Goal: Answer question/provide support: Share knowledge or assist other users

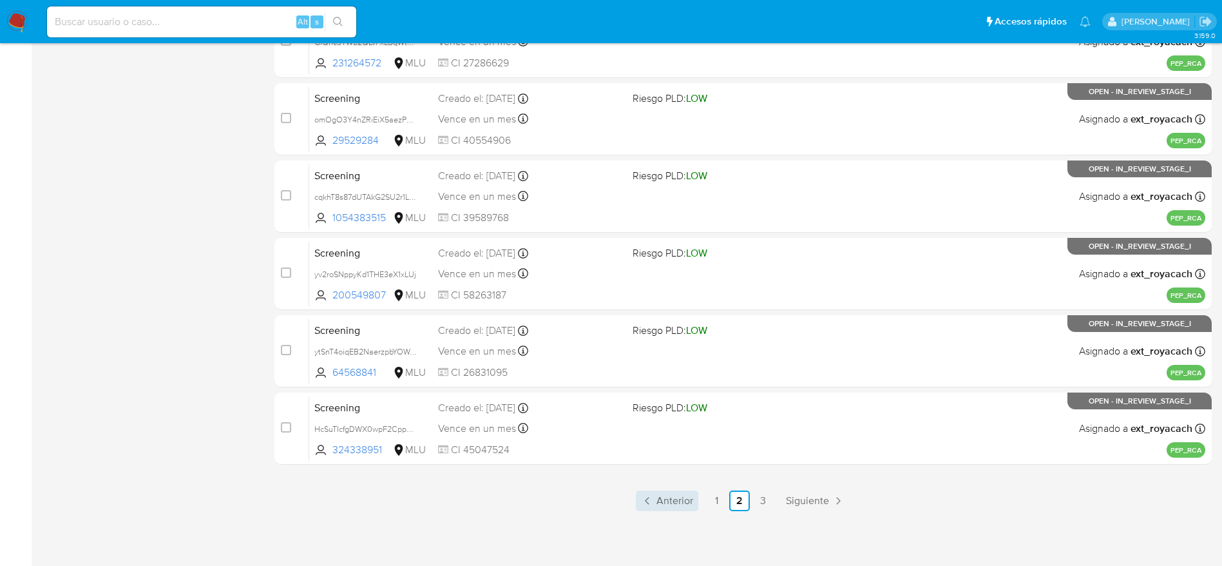
scroll to position [498, 0]
click at [771, 508] on link "3" at bounding box center [763, 500] width 21 height 21
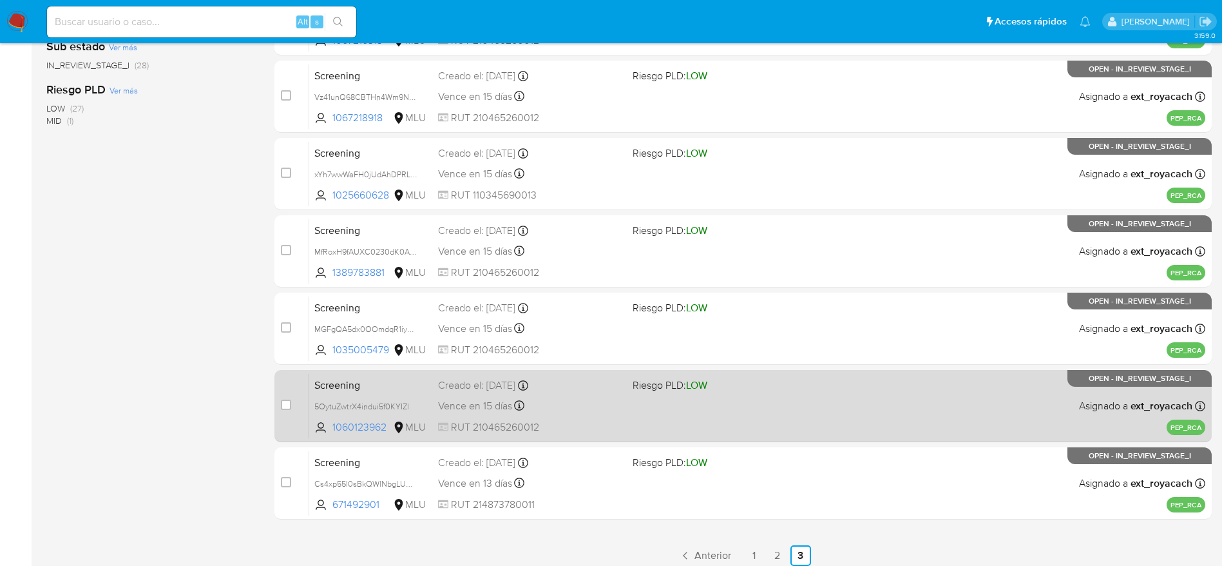
scroll to position [343, 0]
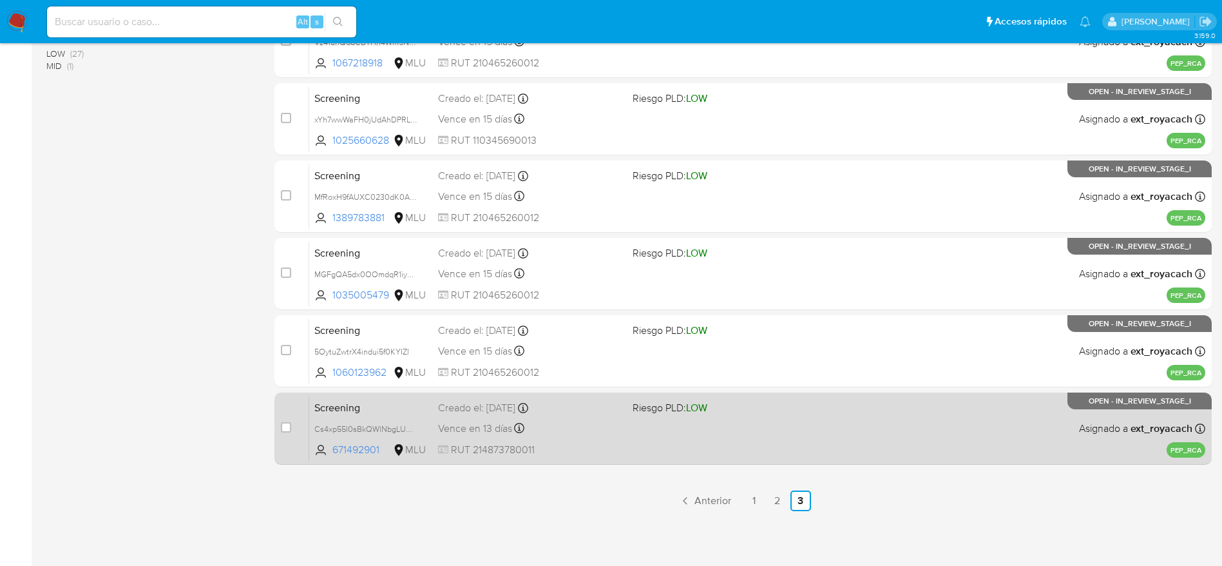
click at [641, 447] on div "Screening Cs4xp55I0sBkQWlNbgLUm3Vg 671492901 MLU Riesgo PLD: LOW Creado el: [DA…" at bounding box center [757, 428] width 896 height 65
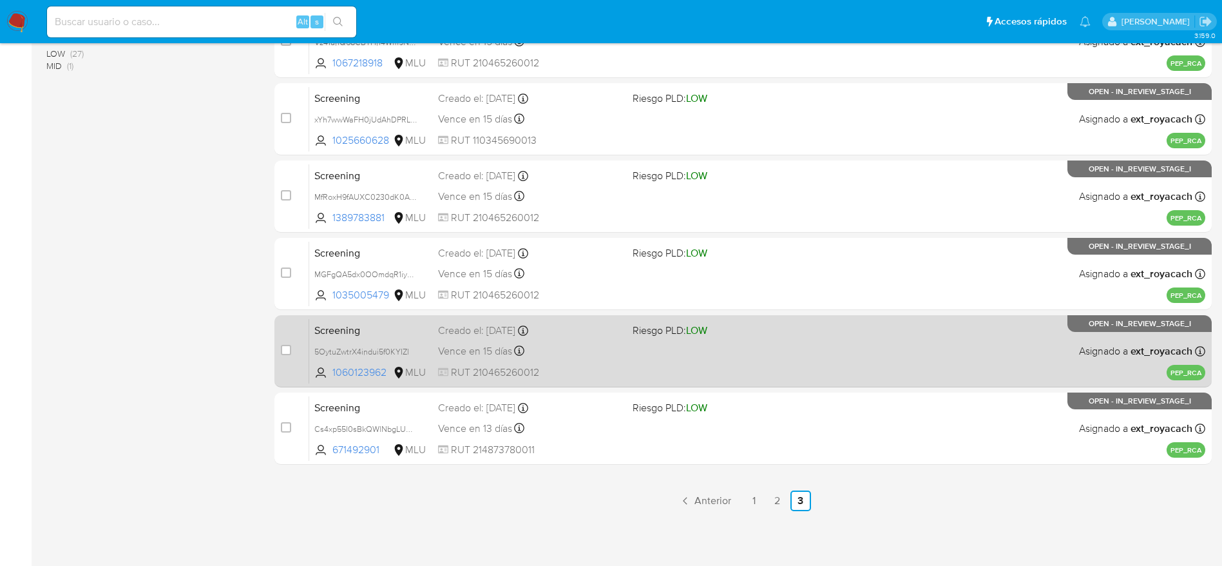
click at [506, 353] on span "Vence en 15 días" at bounding box center [475, 351] width 74 height 14
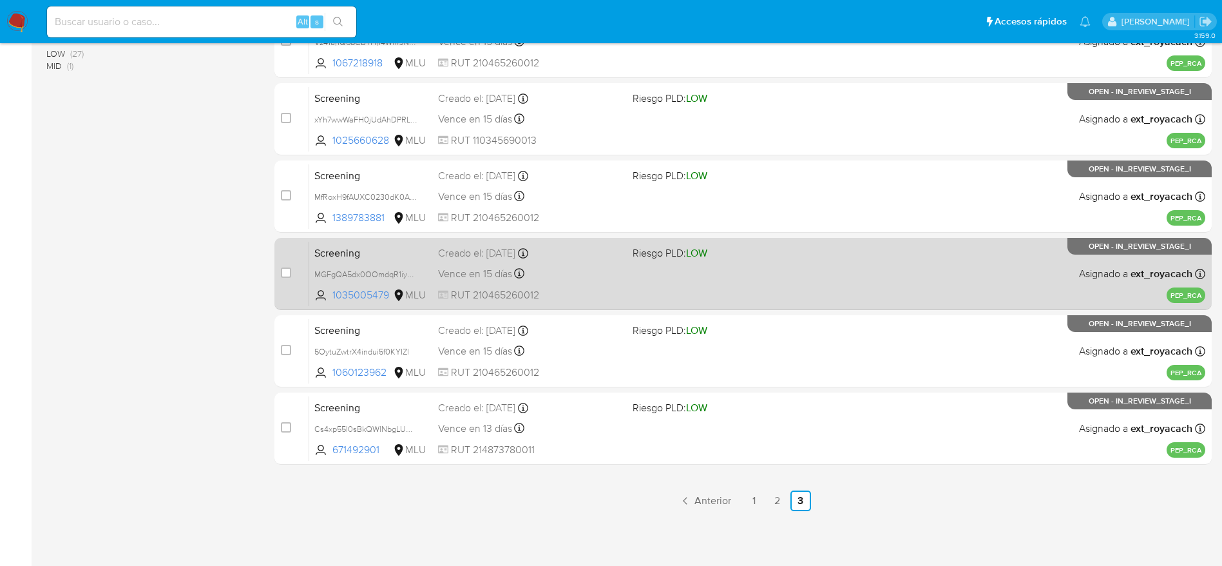
click at [435, 274] on div "Screening MGFgQA5dx0OOmdqR1iyx0LqC 1035005479 MLU Riesgo PLD: LOW Creado el: [D…" at bounding box center [757, 273] width 896 height 65
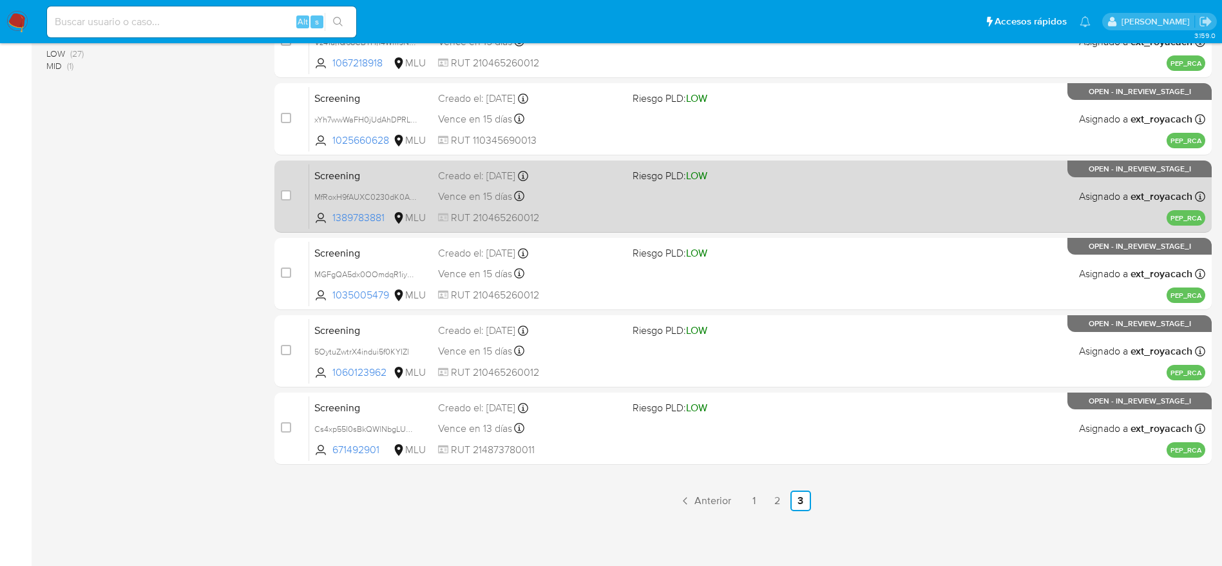
click at [468, 180] on div "Creado el: 01/09/2025 Creado el: 01/09/2025 07:05:54" at bounding box center [530, 176] width 184 height 14
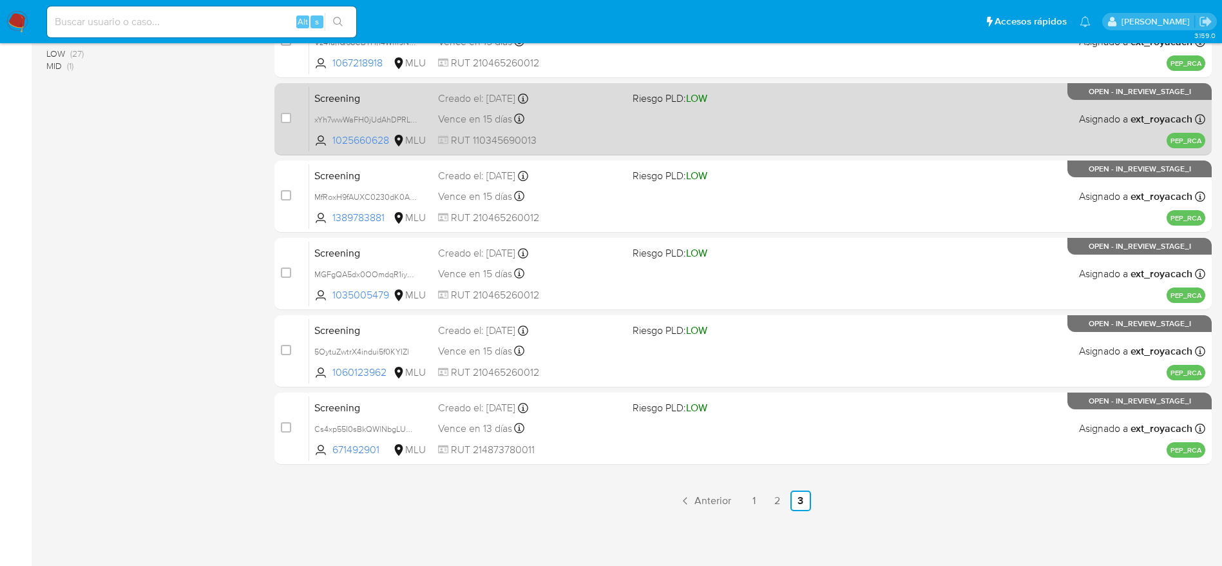
click at [488, 137] on span "RUT 110345690013" at bounding box center [530, 140] width 184 height 14
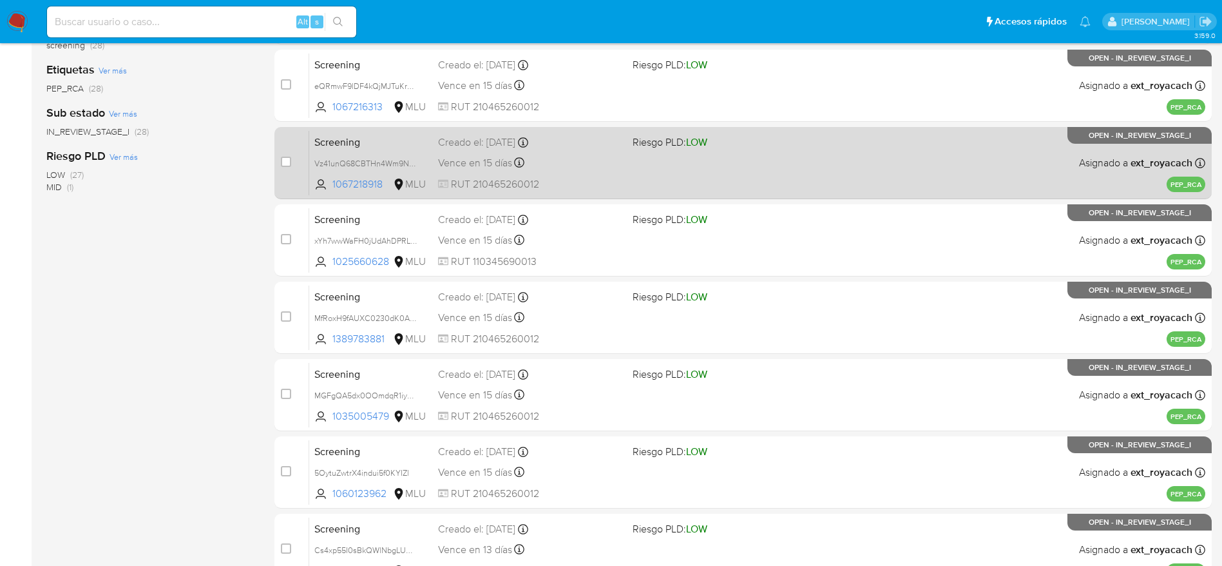
scroll to position [150, 0]
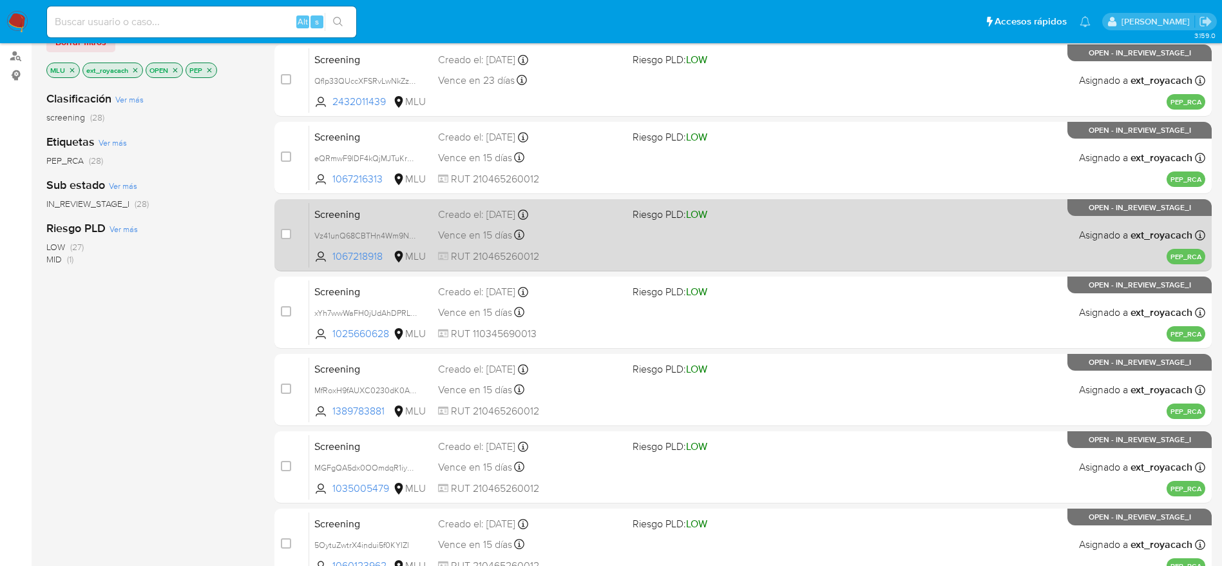
click at [579, 247] on div "Screening Vz41unQ68CBTHn4Wm9N8LWTG 1067218918 MLU Riesgo PLD: LOW Creado el: 01…" at bounding box center [757, 234] width 896 height 65
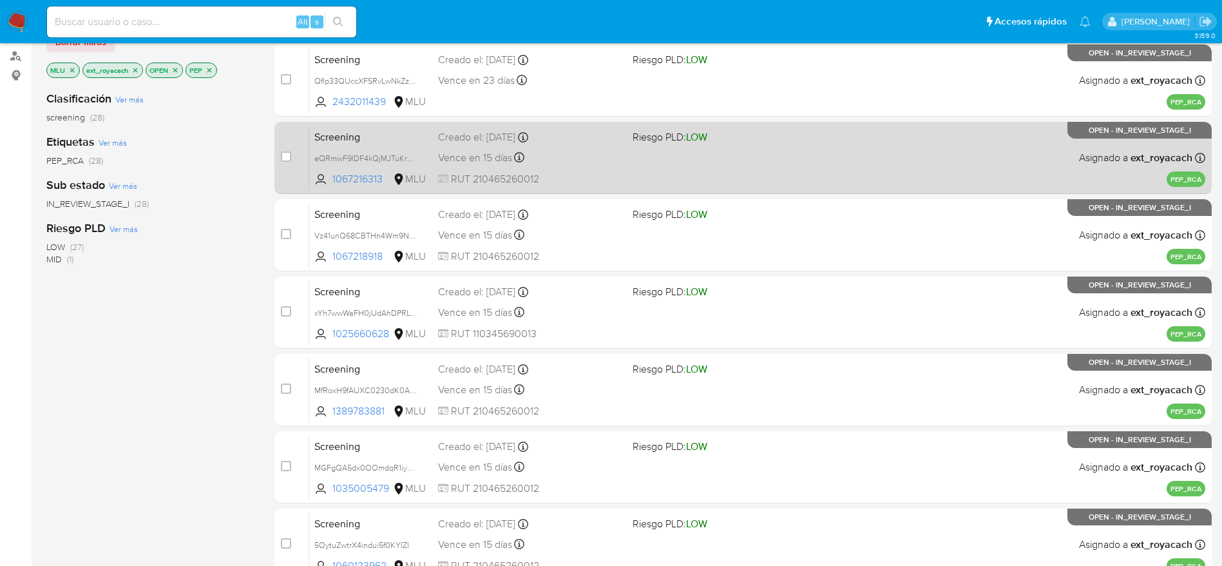
click at [568, 169] on div "Screening eQRmwF9lDF4kQjMJTuKrnByU 1067216313 MLU Riesgo PLD: LOW Creado el: 01…" at bounding box center [757, 157] width 896 height 65
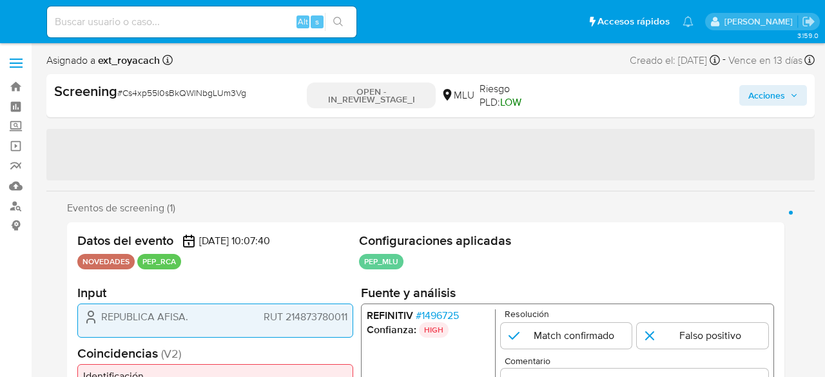
select select "10"
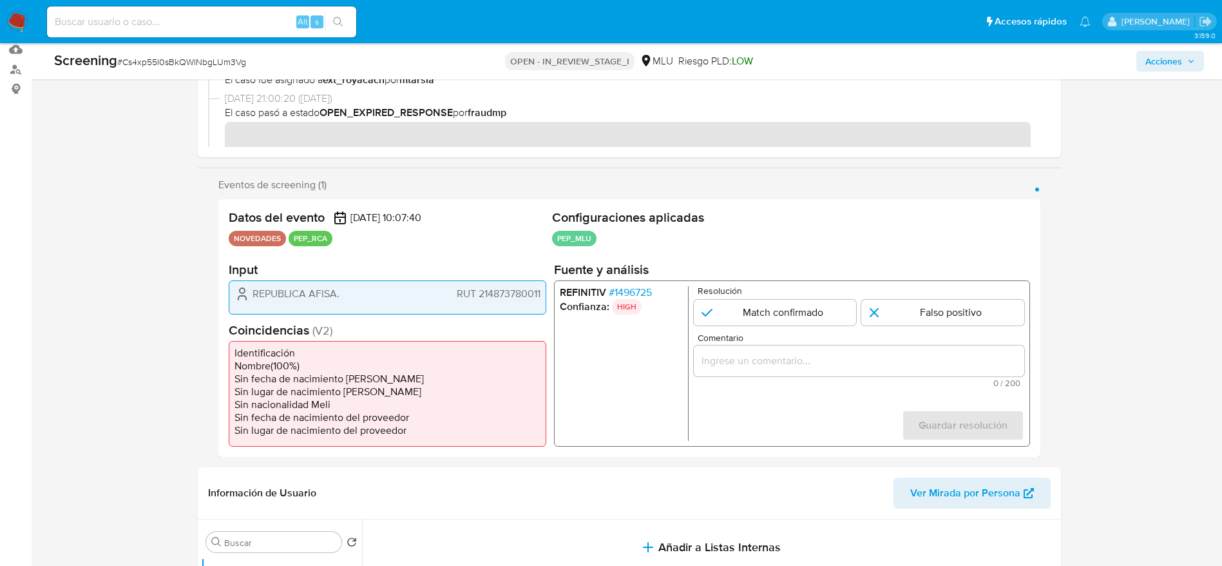
scroll to position [193, 0]
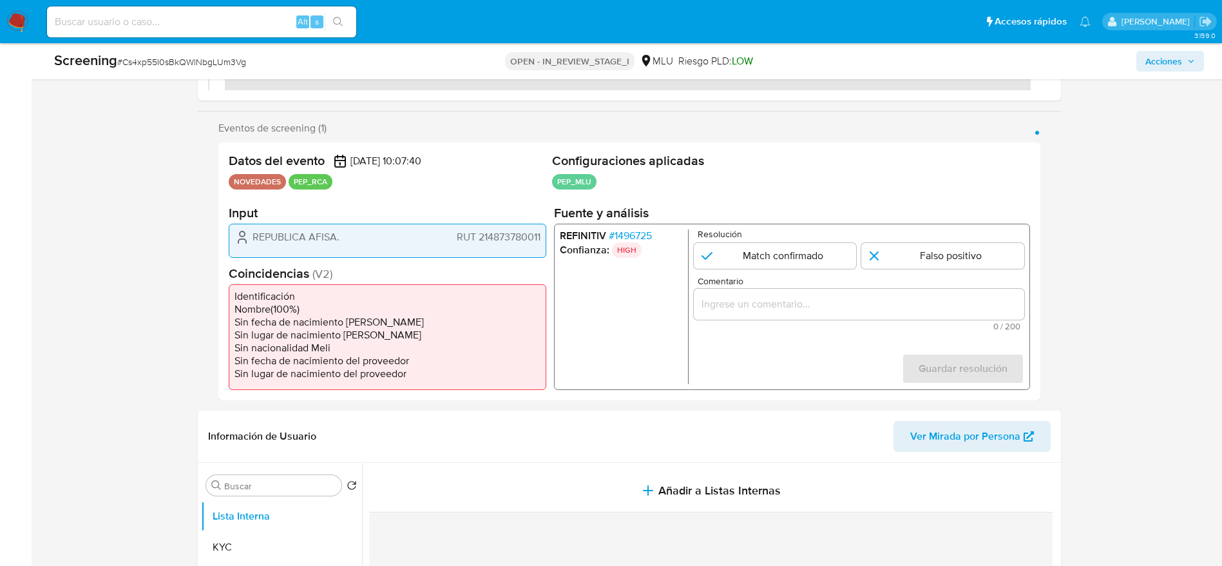
click at [633, 231] on span "# 1496725" at bounding box center [629, 235] width 43 height 13
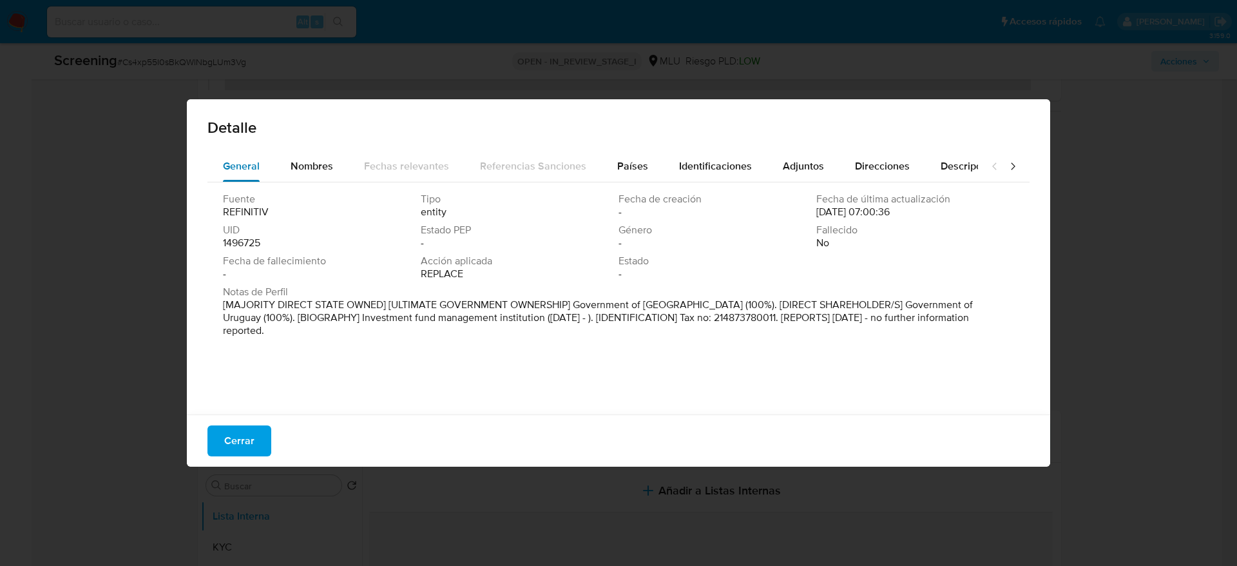
click at [244, 157] on div "General" at bounding box center [241, 166] width 37 height 31
click at [664, 175] on button "Identificaciones" at bounding box center [716, 166] width 104 height 31
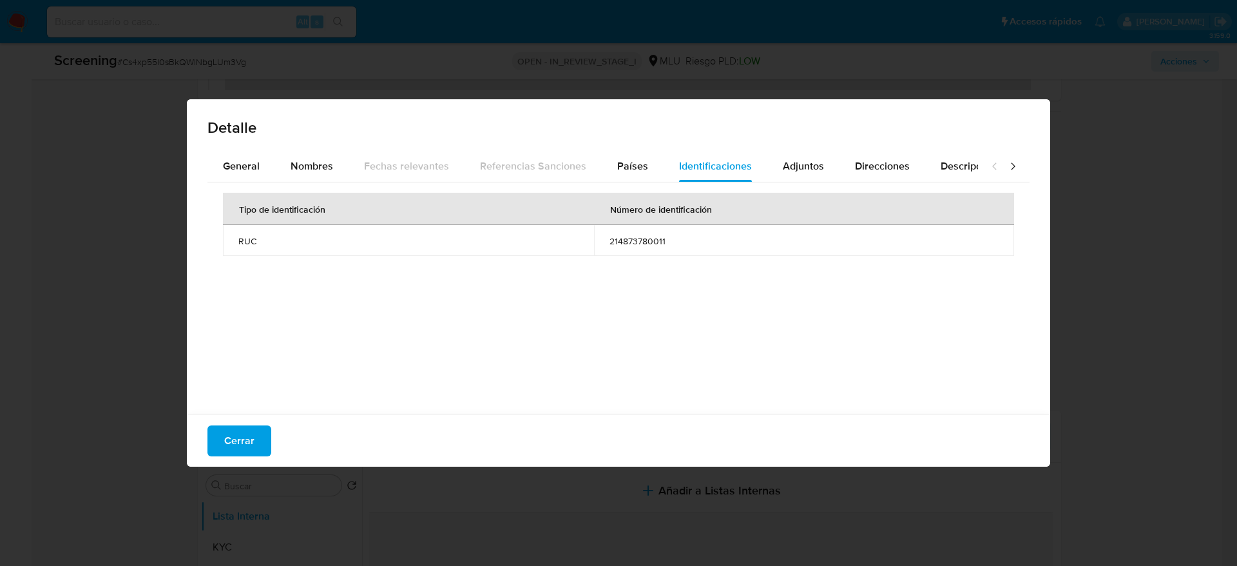
drag, startPoint x: 642, startPoint y: 162, endPoint x: 622, endPoint y: 188, distance: 32.6
click at [641, 162] on button "Países" at bounding box center [633, 166] width 62 height 31
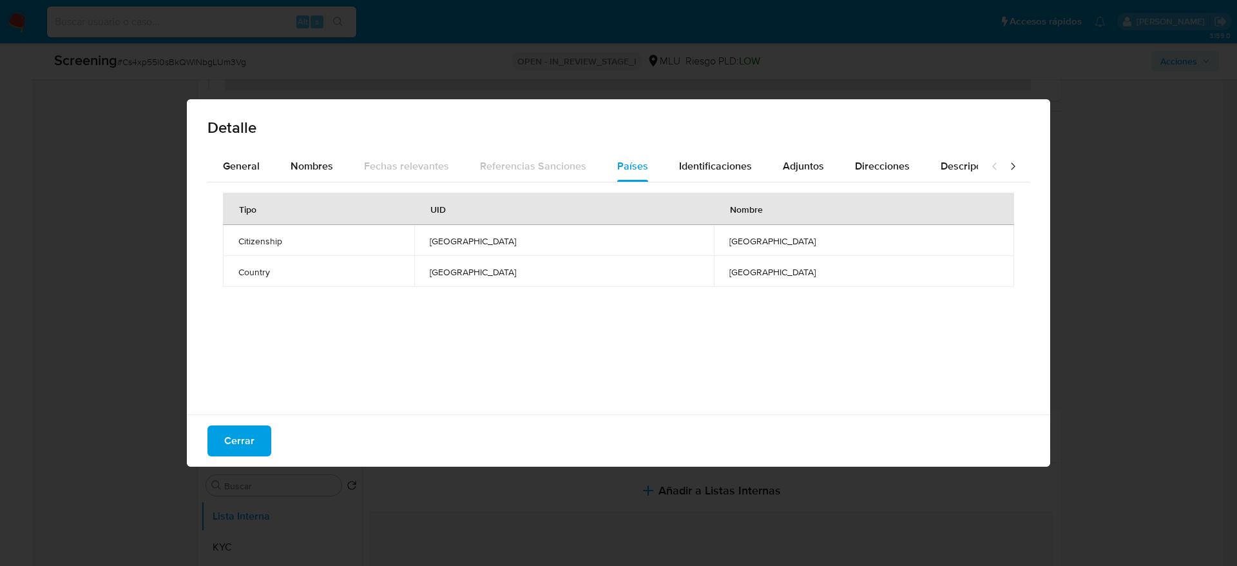
click at [277, 376] on div "Cerrar" at bounding box center [618, 440] width 863 height 52
drag, startPoint x: 255, startPoint y: 432, endPoint x: 270, endPoint y: 427, distance: 15.7
click at [256, 376] on button "Cerrar" at bounding box center [239, 440] width 64 height 31
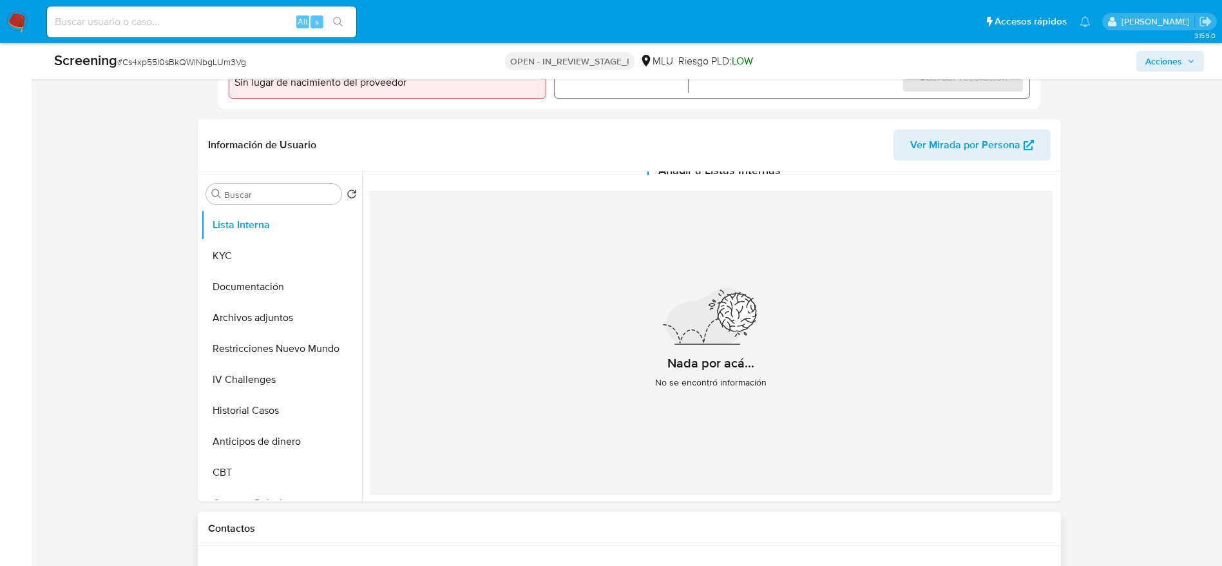
scroll to position [773, 0]
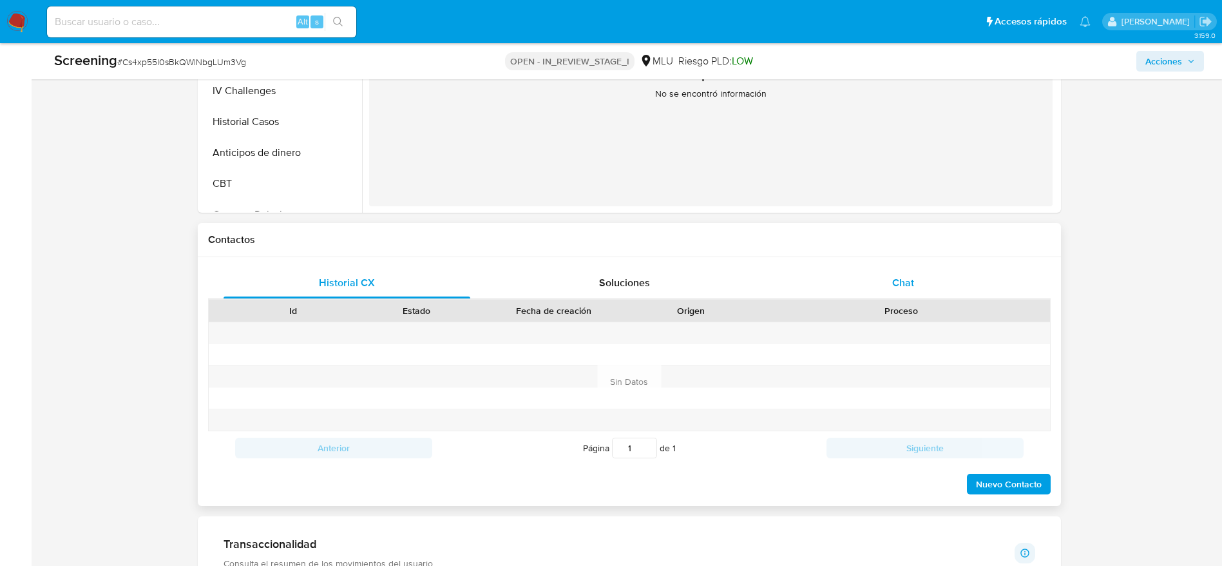
click at [824, 288] on span "Chat" at bounding box center [903, 282] width 22 height 15
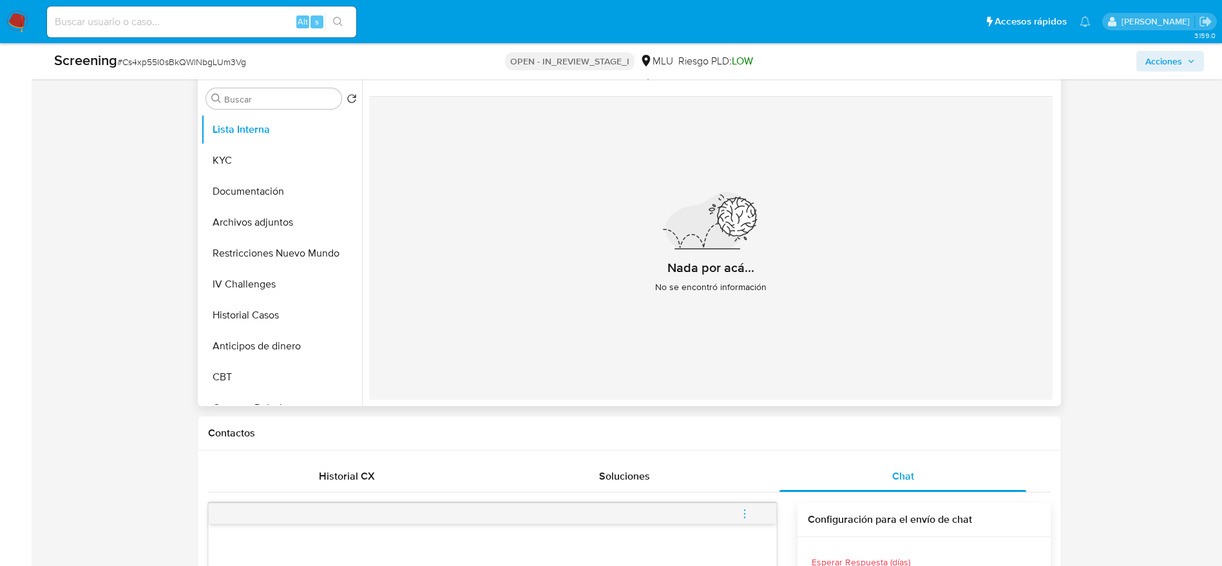
scroll to position [0, 0]
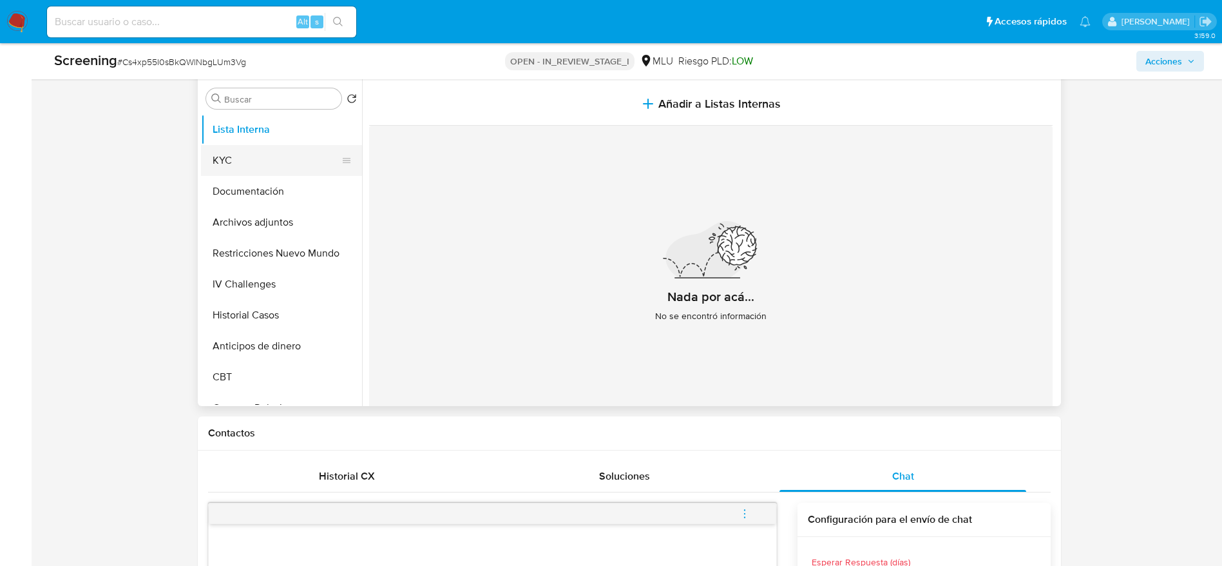
click at [258, 156] on button "KYC" at bounding box center [276, 160] width 151 height 31
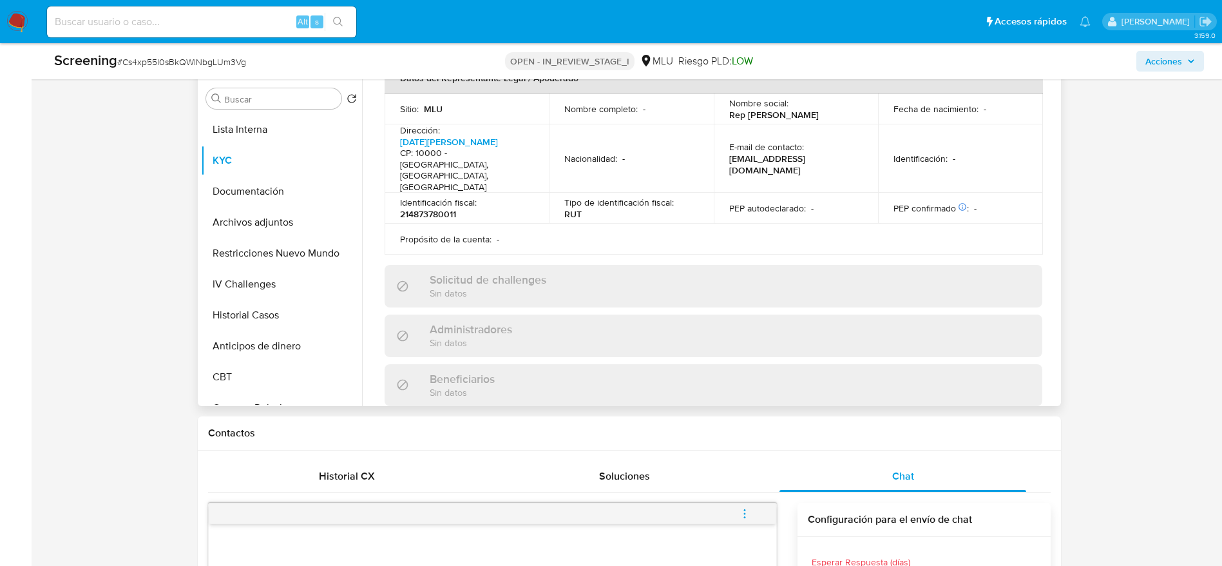
scroll to position [280, 0]
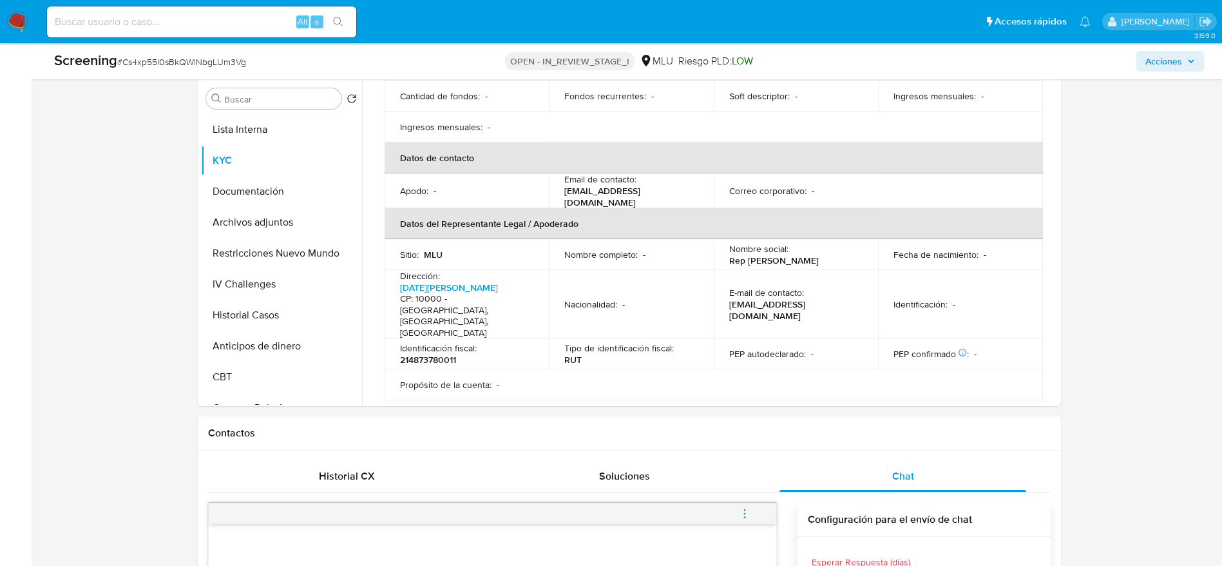
click at [159, 60] on span "# Cs4xp55I0sBkQWlNbgLUm3Vg" at bounding box center [181, 61] width 129 height 13
copy span "Cs4xp55I0sBkQWlNbgLUm3Vg"
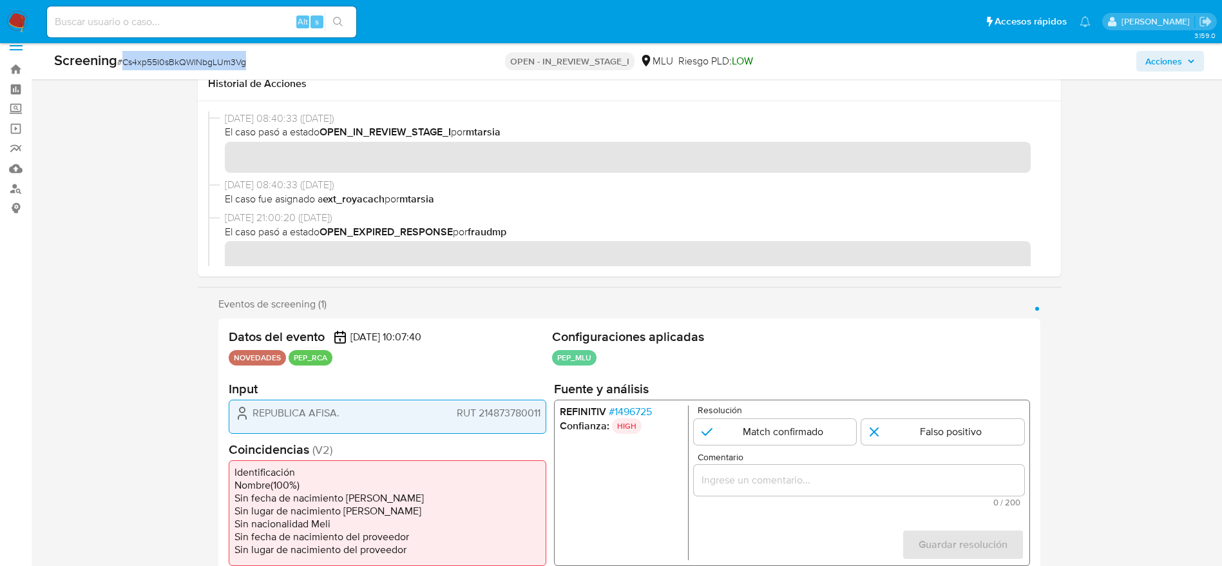
scroll to position [0, 0]
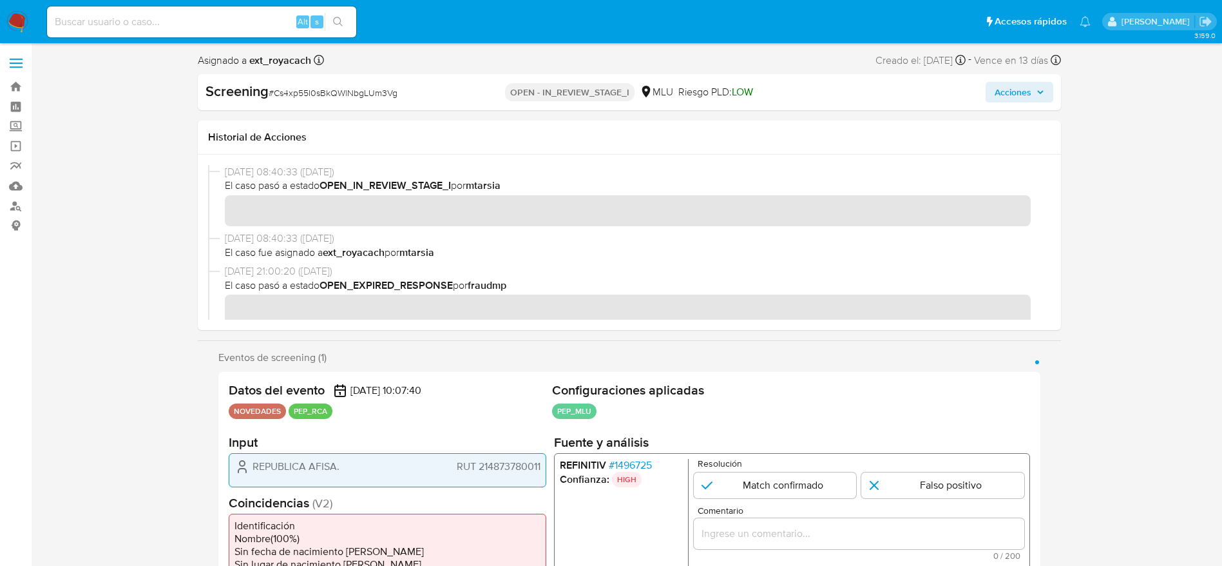
drag, startPoint x: 244, startPoint y: 474, endPoint x: 541, endPoint y: 467, distance: 297.1
click at [541, 376] on div "REPUBLICA AFISA. RUT 214873780011" at bounding box center [388, 470] width 318 height 34
click at [635, 376] on span "# 1496725" at bounding box center [629, 465] width 43 height 13
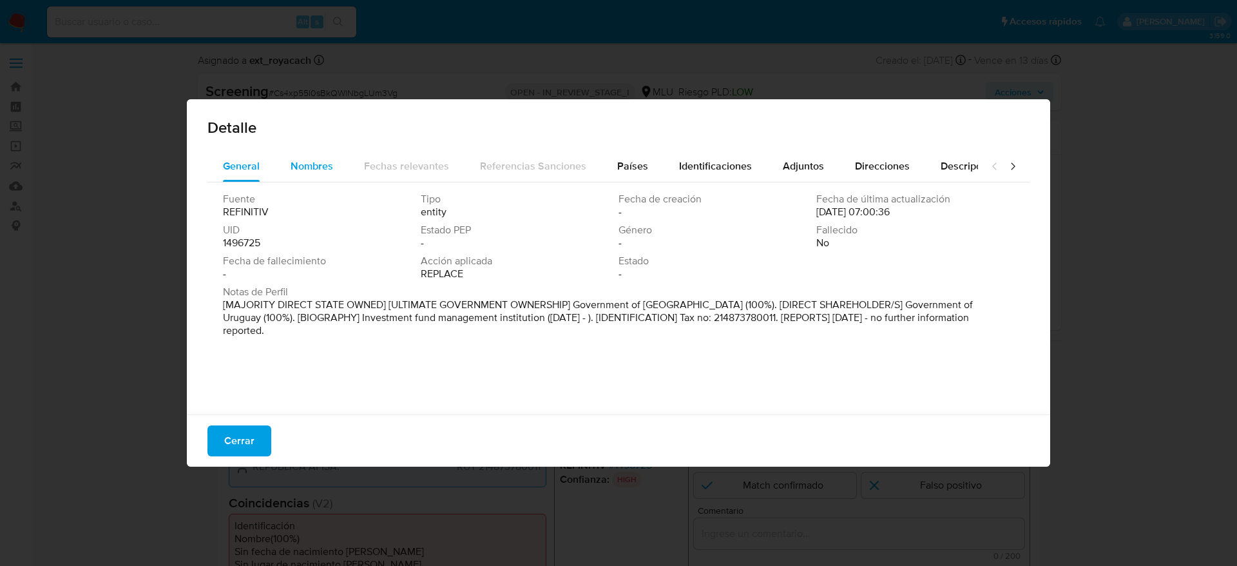
click at [313, 160] on span "Nombres" at bounding box center [312, 166] width 43 height 15
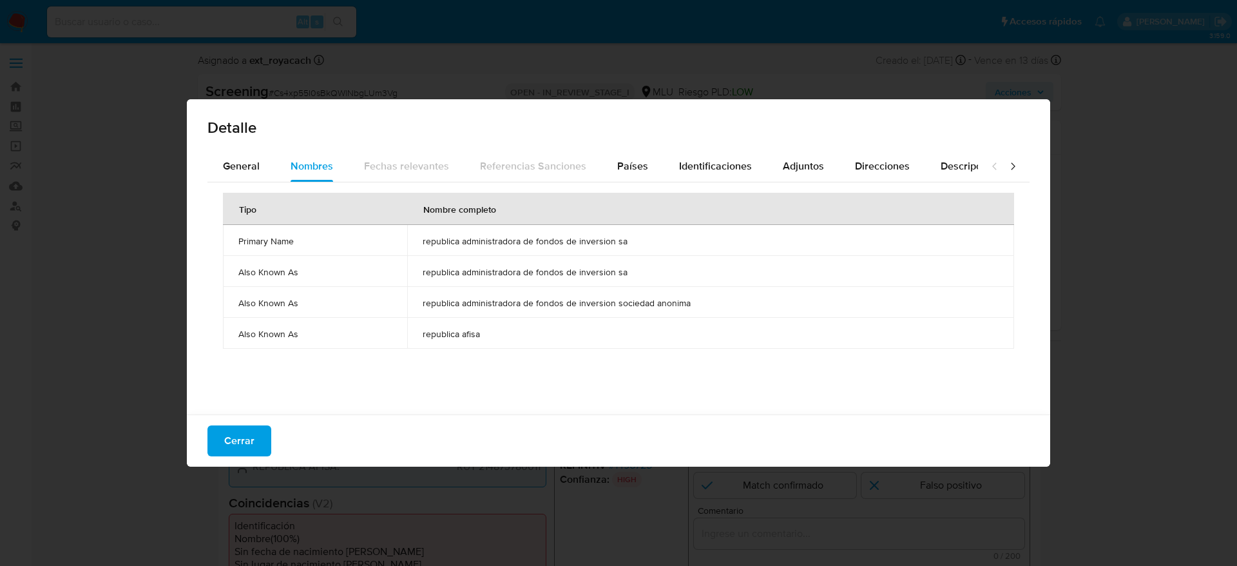
click at [545, 238] on span "republica administradora de fondos de inversion sa" at bounding box center [711, 241] width 576 height 12
click at [209, 376] on button "Cerrar" at bounding box center [239, 440] width 64 height 31
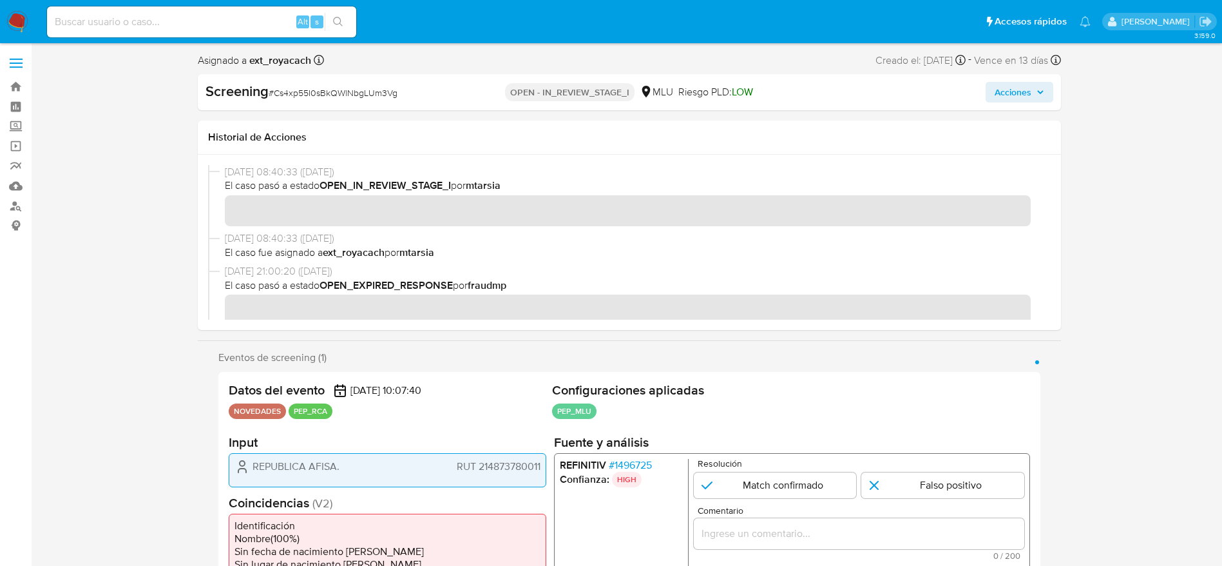
click at [824, 376] on div "1 de 1" at bounding box center [858, 533] width 331 height 31
click at [824, 376] on input "Comentario" at bounding box center [858, 533] width 331 height 17
paste input "Caso generado sobre el usuario “REPUBLICA AFISA. RUT 214873780011, Nacionalidad…"
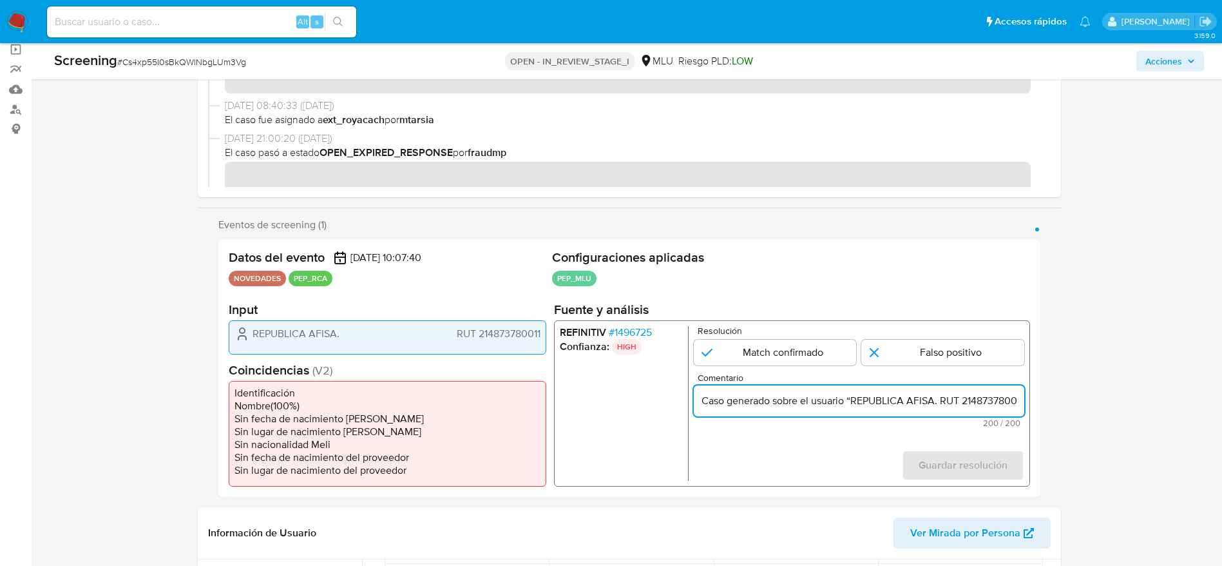
click at [824, 376] on input "Caso generado sobre el usuario “REPUBLICA AFISA. RUT 214873780011, Nacionalidad…" at bounding box center [858, 400] width 331 height 17
paste input "Usuario “REPUBLICA AFISA" por coincidir en listas de PEP con el alertado "repub…"
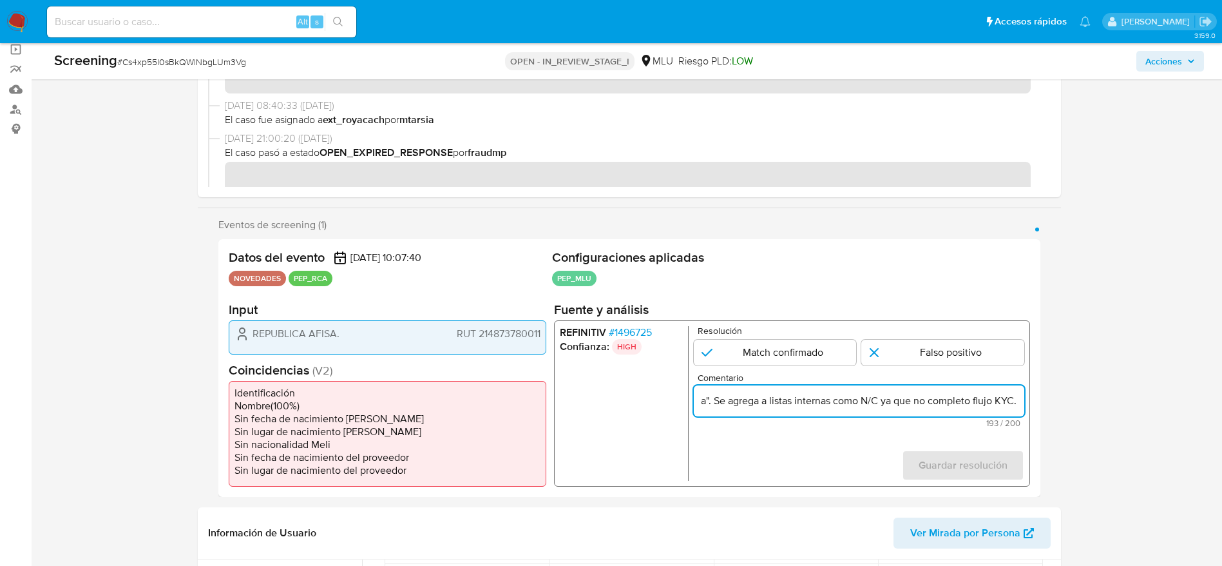
type input "Usuario “REPUBLICA AFISA" por coincidir en listas de PEP con el alertado "repub…"
click at [824, 338] on div "Resolución Match confirmado Falso positivo" at bounding box center [858, 345] width 331 height 39
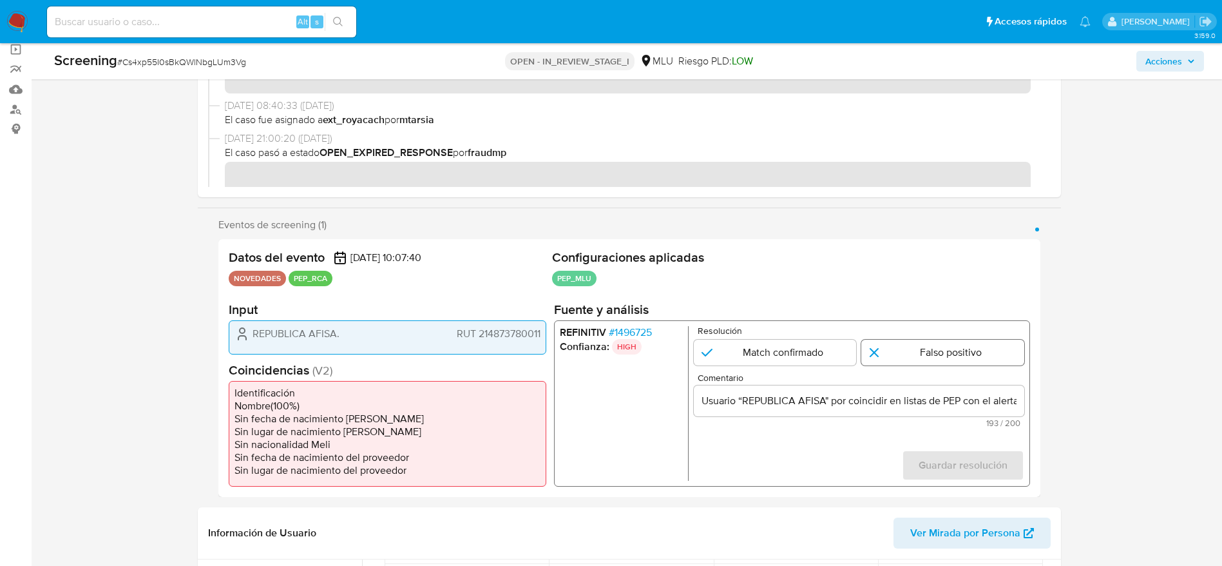
click at [824, 360] on input "1 de 1" at bounding box center [943, 353] width 163 height 26
radio input "true"
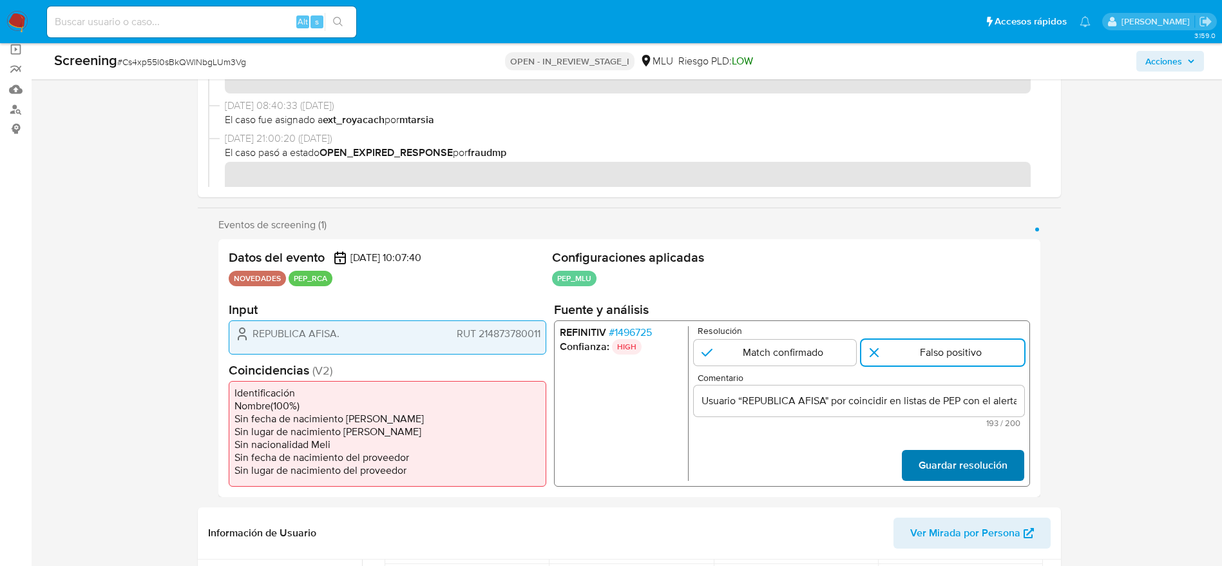
click at [824, 376] on span "Guardar resolución" at bounding box center [962, 465] width 89 height 28
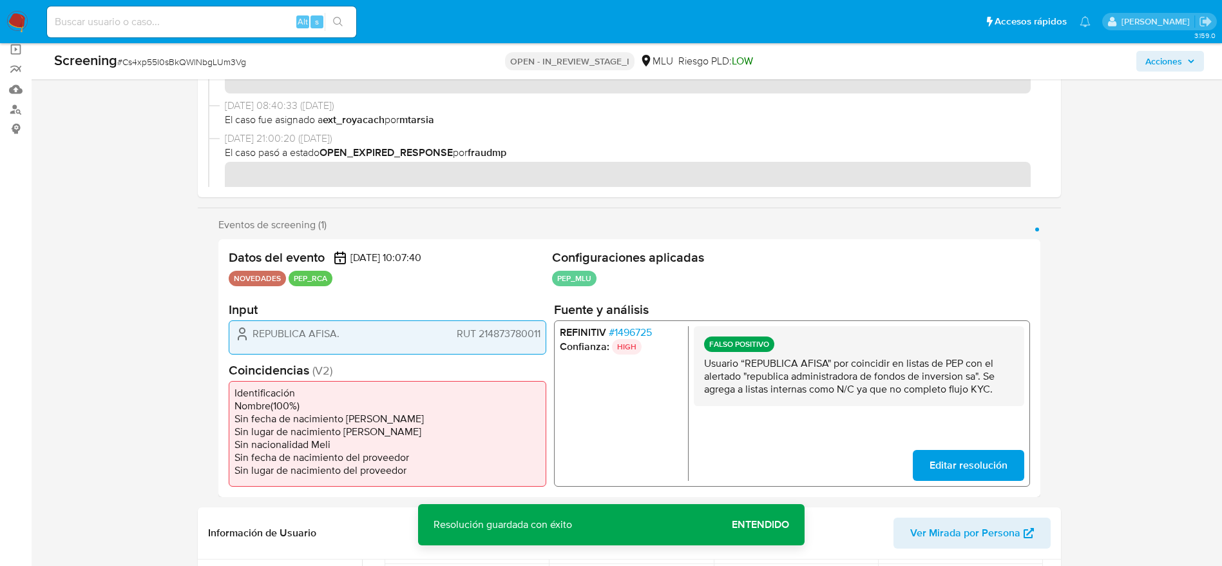
click at [820, 376] on p "Usuario “REPUBLICA AFISA" por coincidir en listas de PEP con el alertado "repub…" at bounding box center [859, 376] width 310 height 39
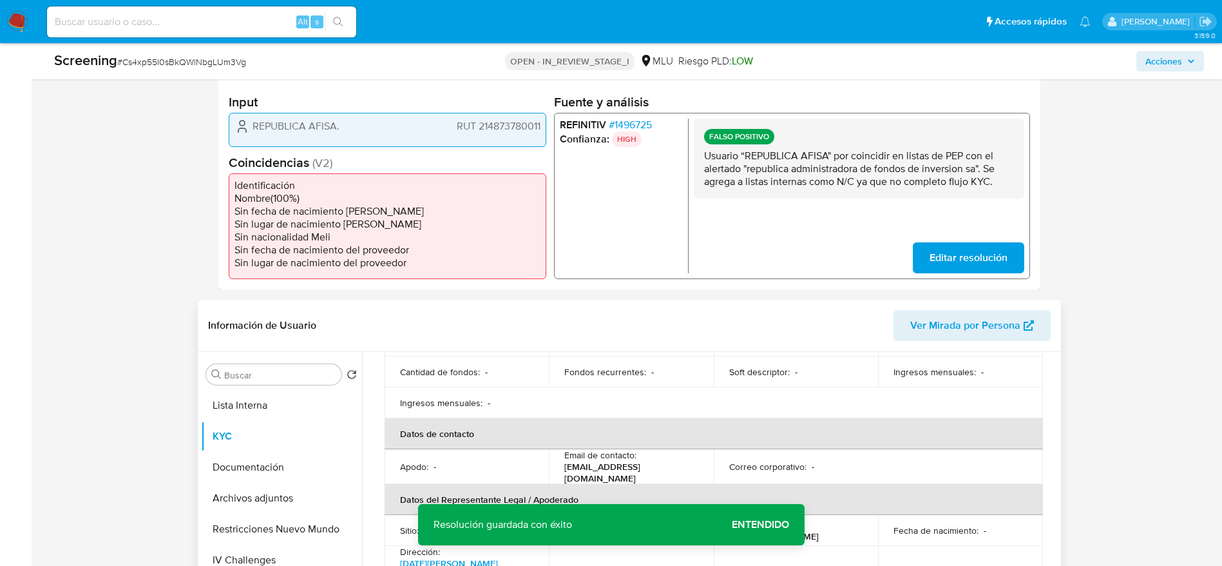
scroll to position [387, 0]
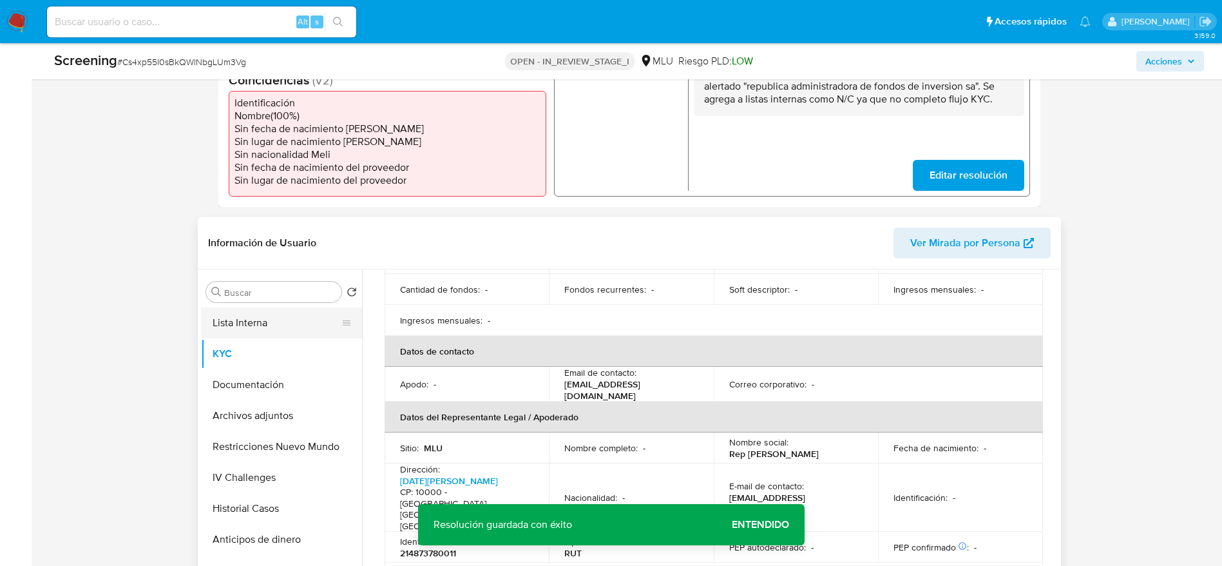
click at [253, 313] on button "Lista Interna" at bounding box center [276, 322] width 151 height 31
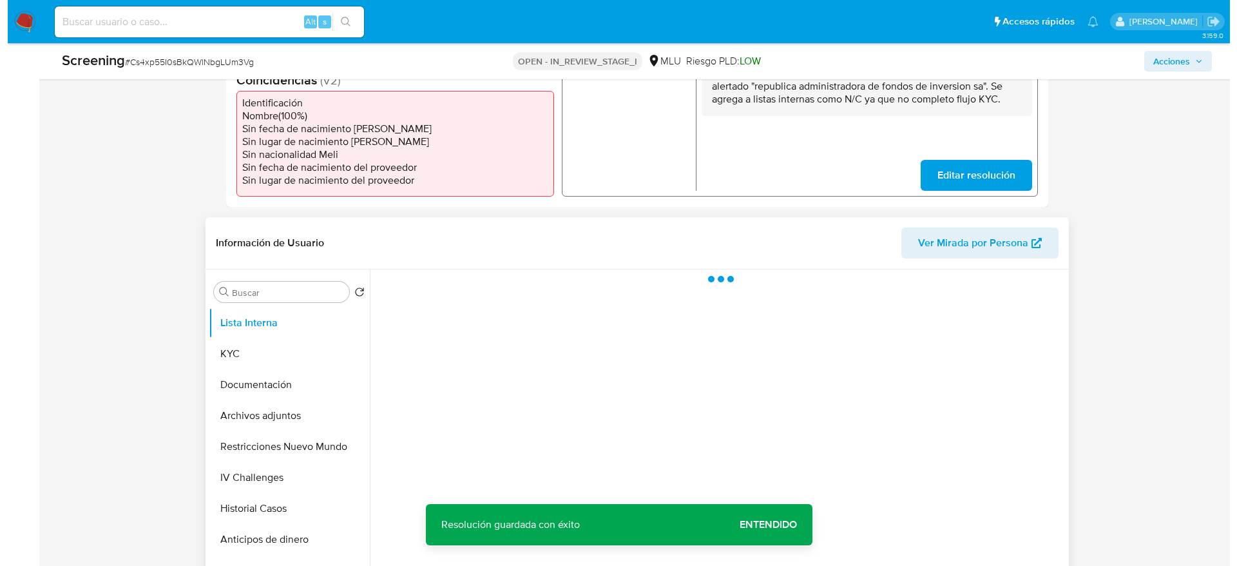
scroll to position [0, 0]
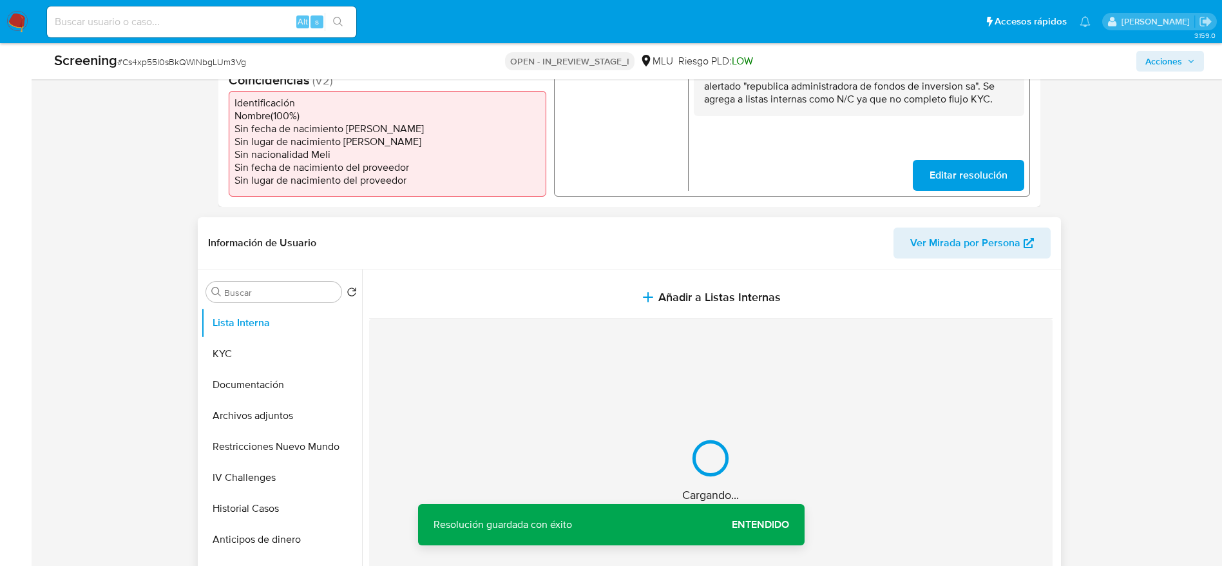
click at [508, 363] on div "Cargando..." at bounding box center [711, 470] width 684 height 303
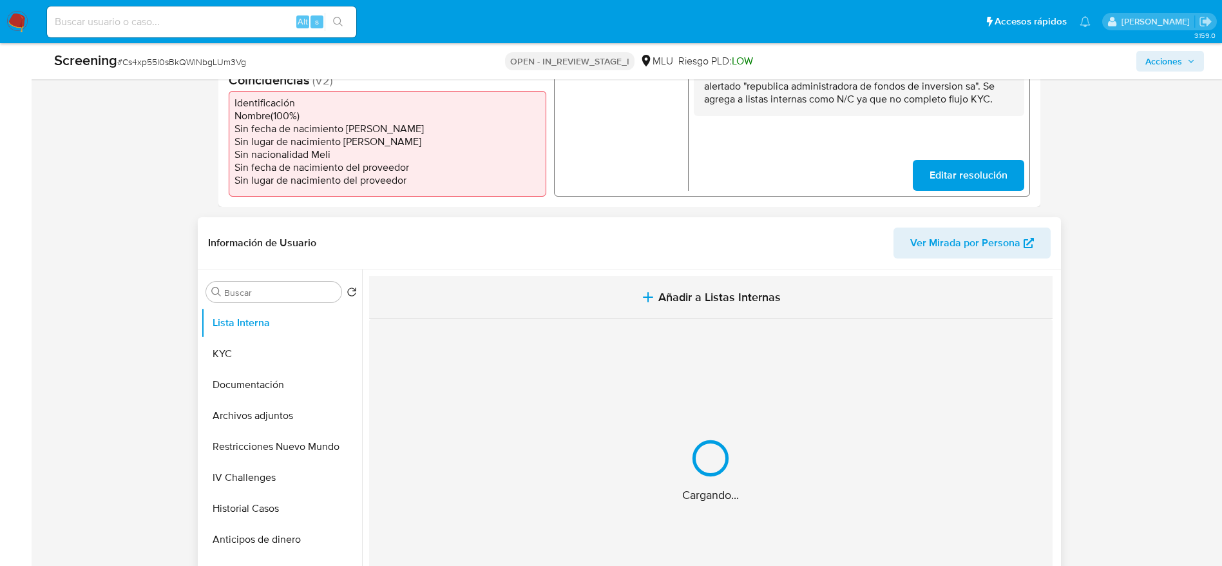
click at [552, 287] on button "Añadir a Listas Internas" at bounding box center [711, 297] width 684 height 43
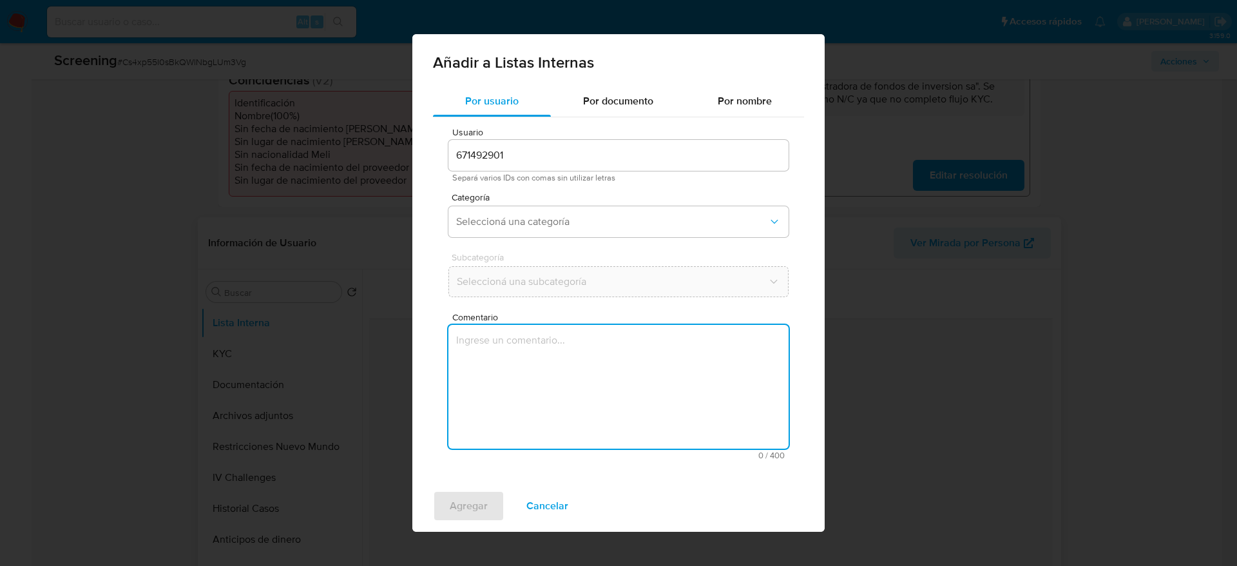
click at [555, 376] on textarea "Comentario" at bounding box center [618, 387] width 340 height 124
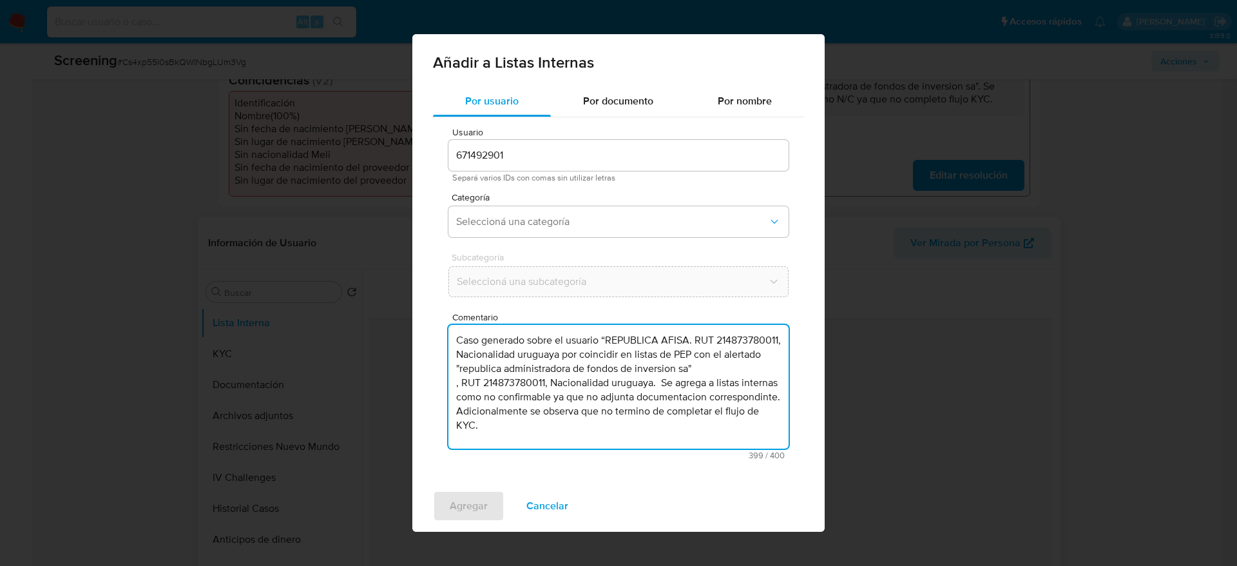
drag, startPoint x: 688, startPoint y: 399, endPoint x: 788, endPoint y: 16, distance: 395.6
click at [787, 15] on div "Añadir a Listas Internas Por usuario Por documento Por nombre Usuario 671492901…" at bounding box center [618, 283] width 1237 height 566
drag, startPoint x: 729, startPoint y: 389, endPoint x: 727, endPoint y: 398, distance: 9.2
type textarea "Caso generado sobre el usuario “REPUBLICA AFISA. RUT 214873780011, Nacionalidad…"
click at [579, 199] on span "Categoría" at bounding box center [622, 197] width 340 height 9
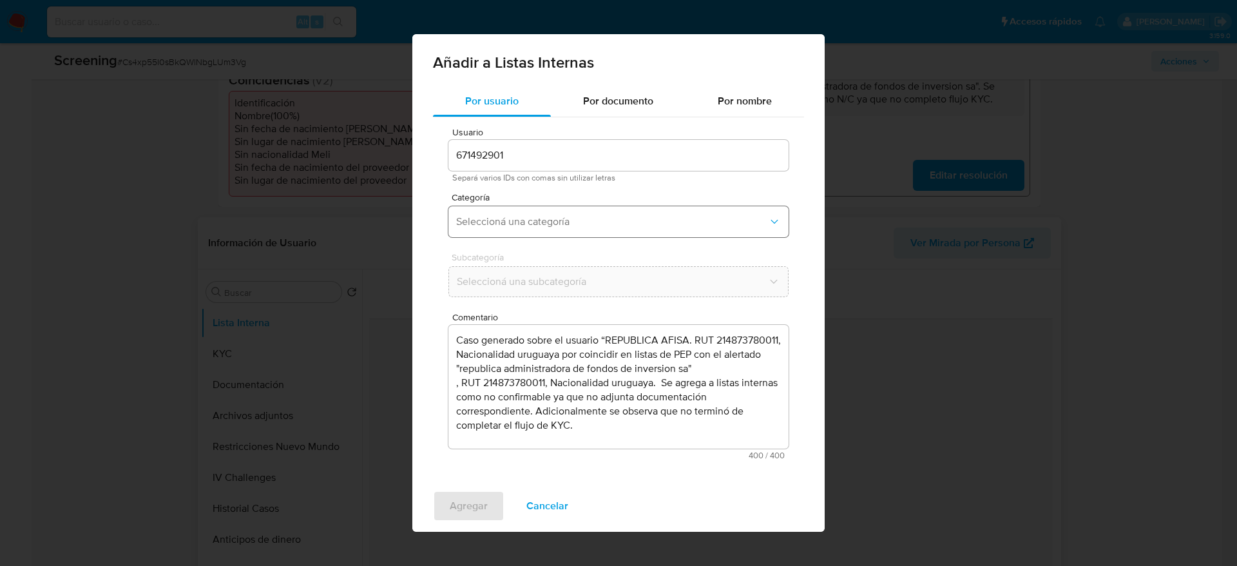
click at [578, 211] on button "Seleccioná una categoría" at bounding box center [618, 221] width 340 height 31
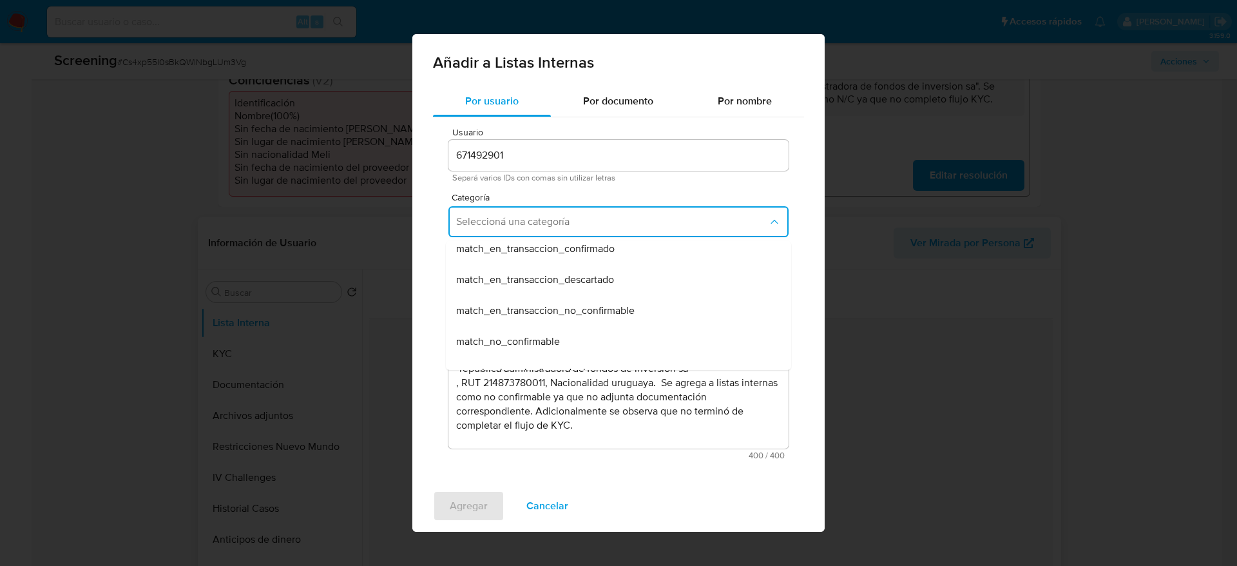
scroll to position [290, 0]
click at [553, 238] on div "hr_incorporación_revisada_por_la_gerencia incorporación_revisada_por_la_gerenci…" at bounding box center [618, 303] width 345 height 133
click at [550, 252] on div "match_no_confirmable" at bounding box center [614, 244] width 317 height 31
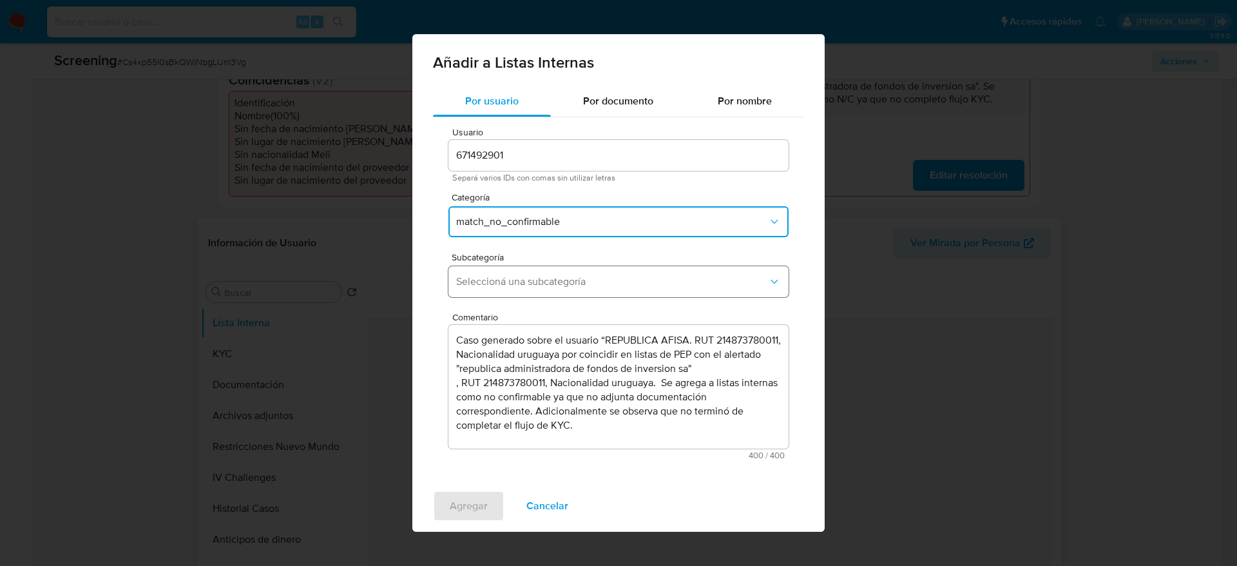
click at [545, 275] on span "Seleccioná una subcategoría" at bounding box center [612, 281] width 312 height 13
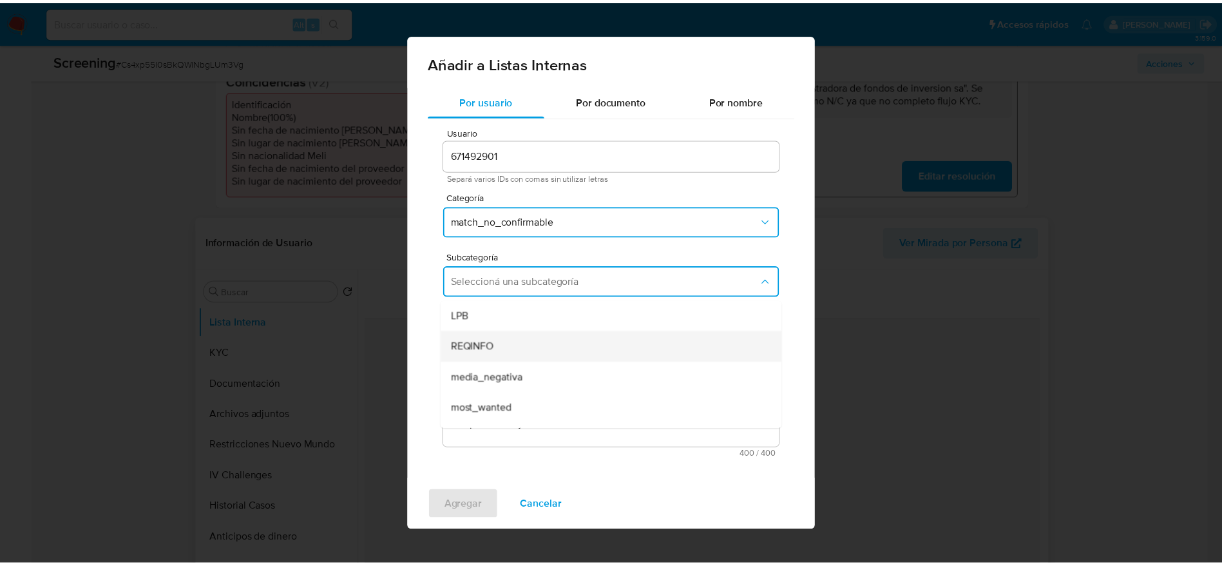
scroll to position [88, 0]
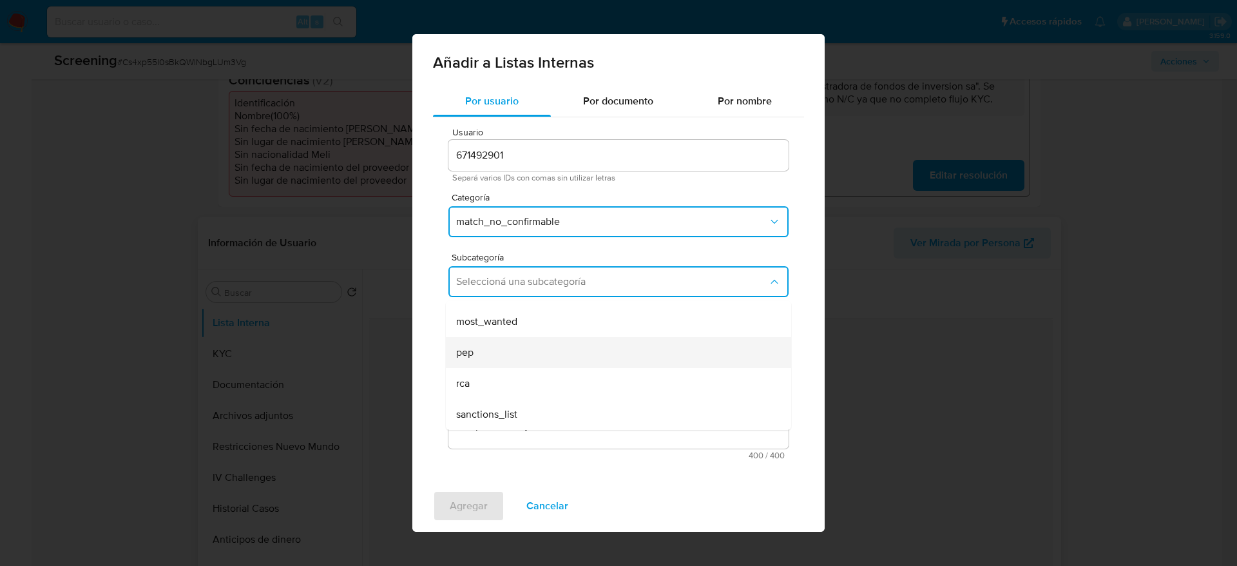
click at [519, 356] on div "pep" at bounding box center [614, 352] width 317 height 31
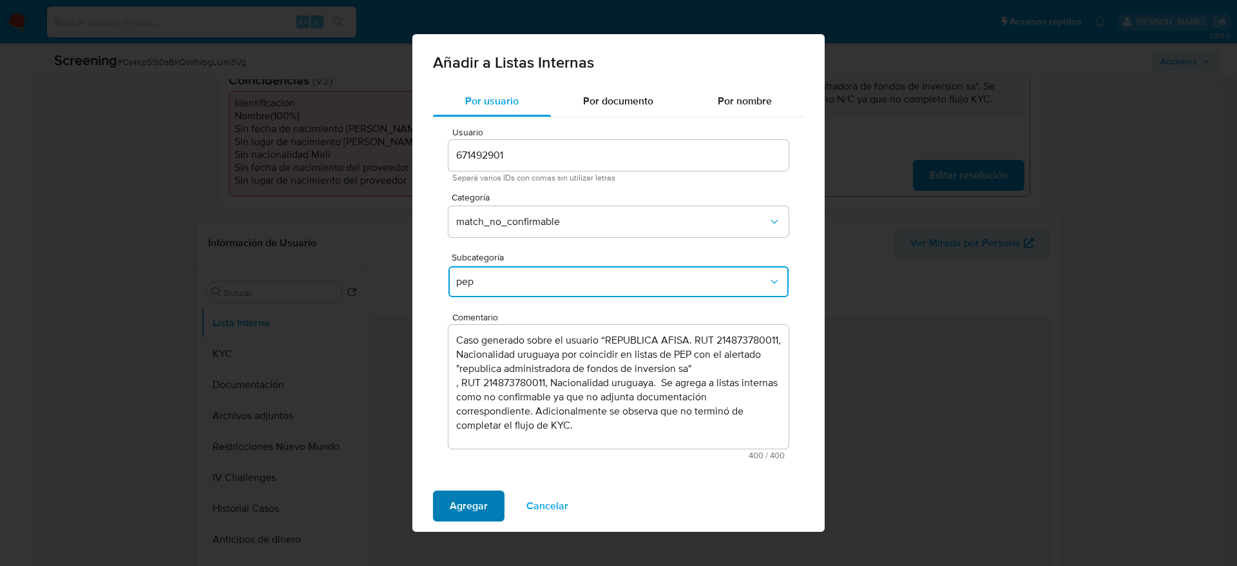
click at [469, 376] on span "Agregar" at bounding box center [469, 506] width 38 height 28
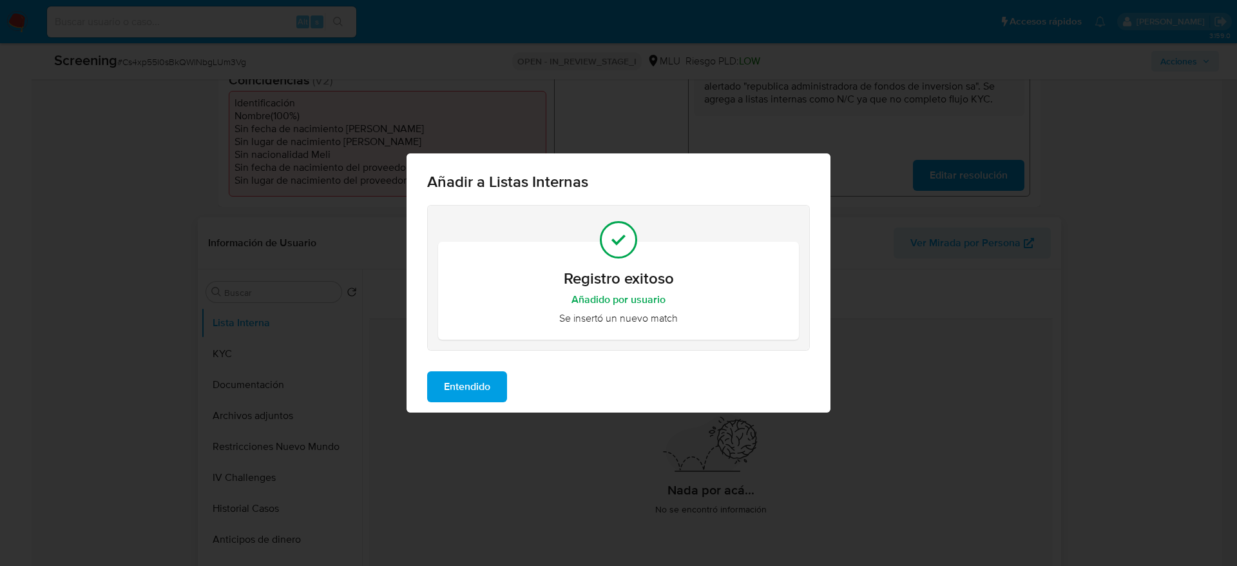
click at [497, 374] on button "Entendido" at bounding box center [467, 386] width 80 height 31
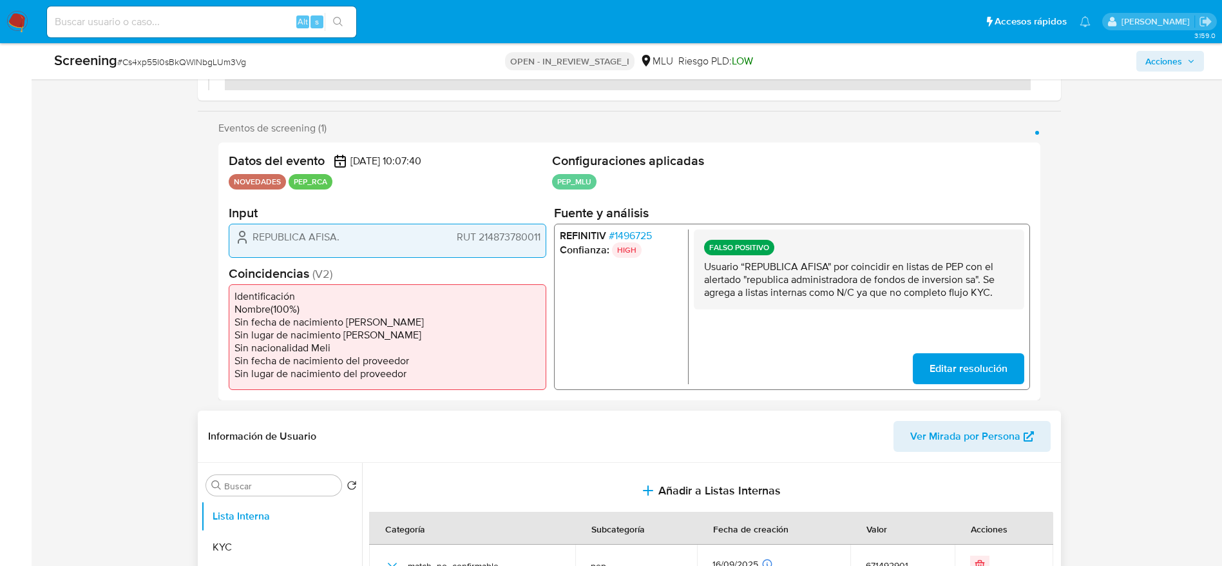
scroll to position [0, 0]
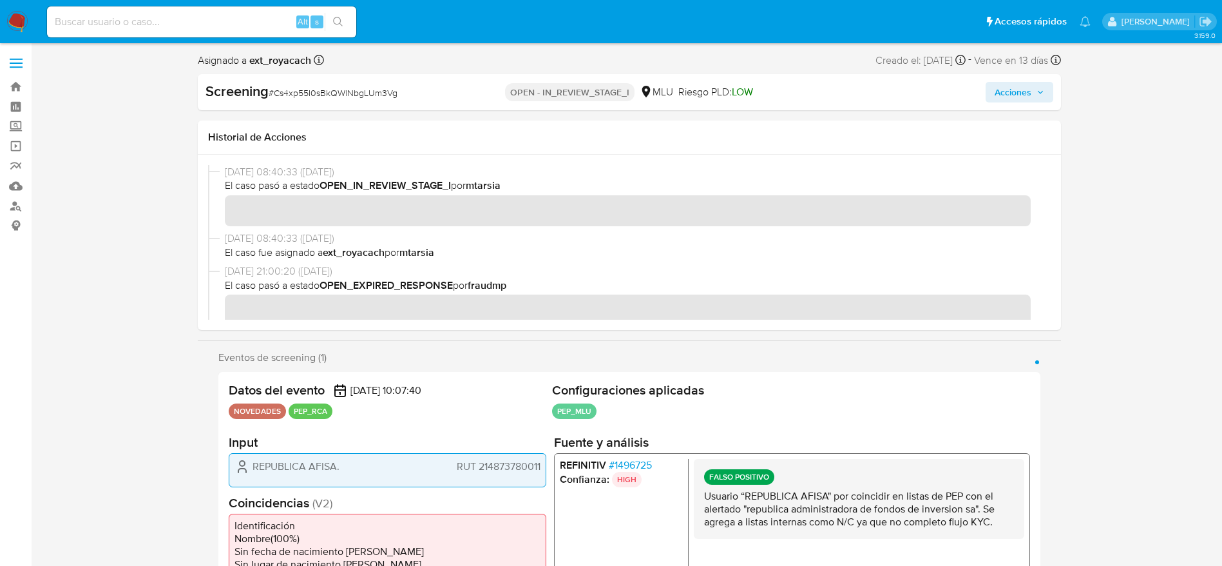
click at [824, 100] on span "Acciones" at bounding box center [1013, 92] width 37 height 21
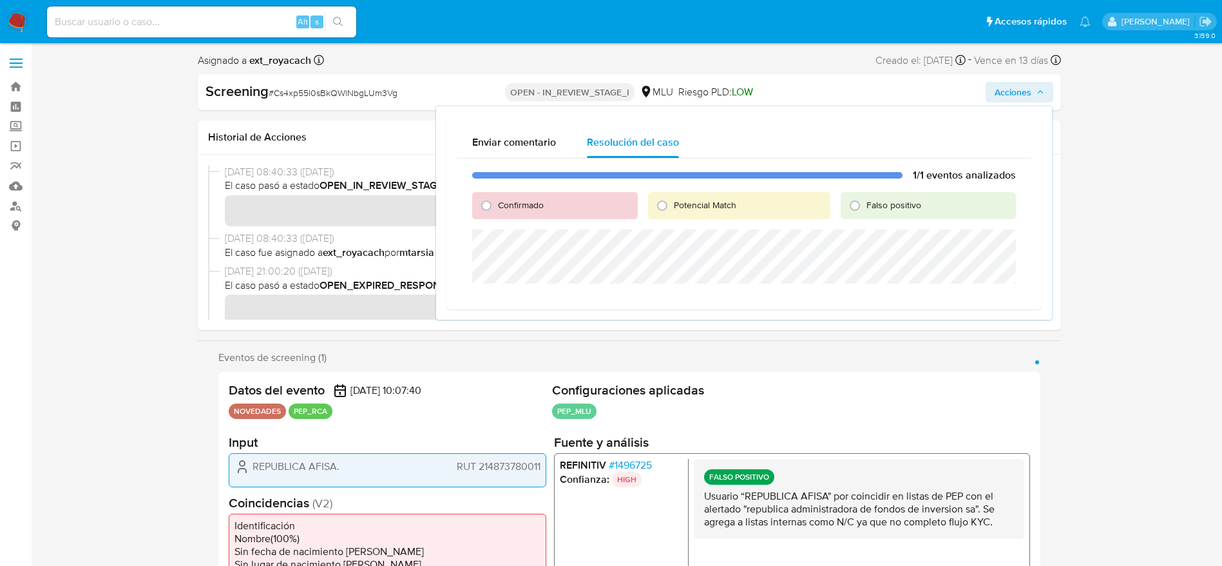
drag, startPoint x: 872, startPoint y: 204, endPoint x: 871, endPoint y: 226, distance: 22.6
click at [824, 205] on span "Falso positivo" at bounding box center [894, 204] width 55 height 13
click at [824, 205] on input "Falso positivo" at bounding box center [855, 205] width 21 height 21
radio input "true"
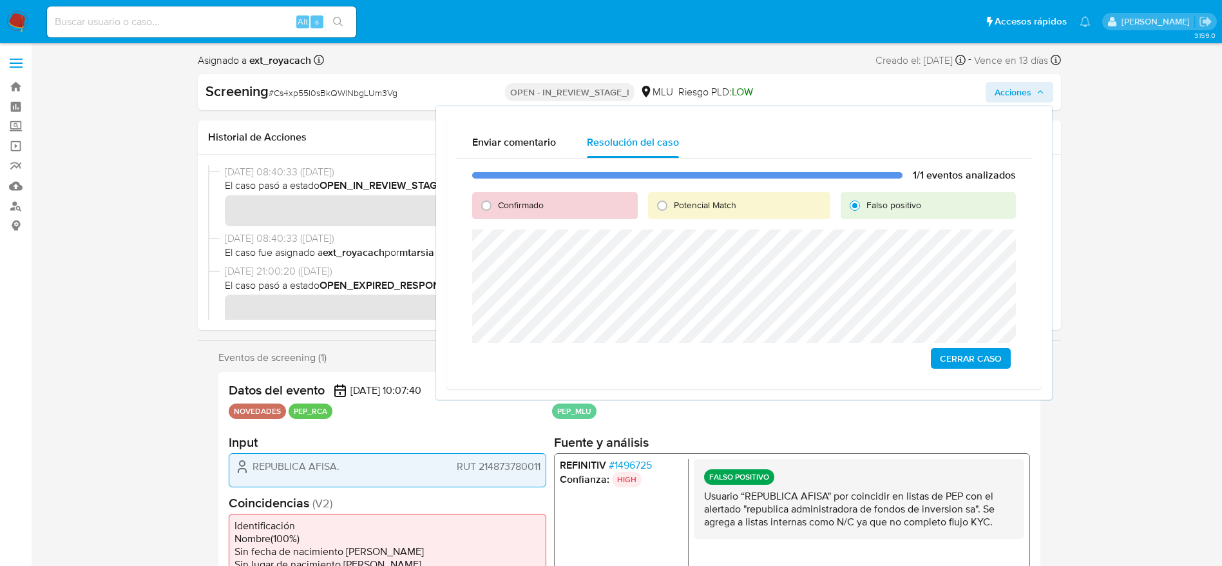
click at [824, 362] on span "Cerrar Caso" at bounding box center [971, 358] width 62 height 18
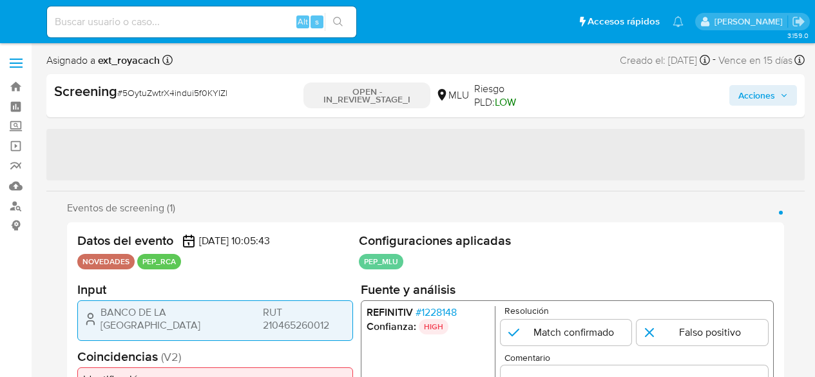
select select "10"
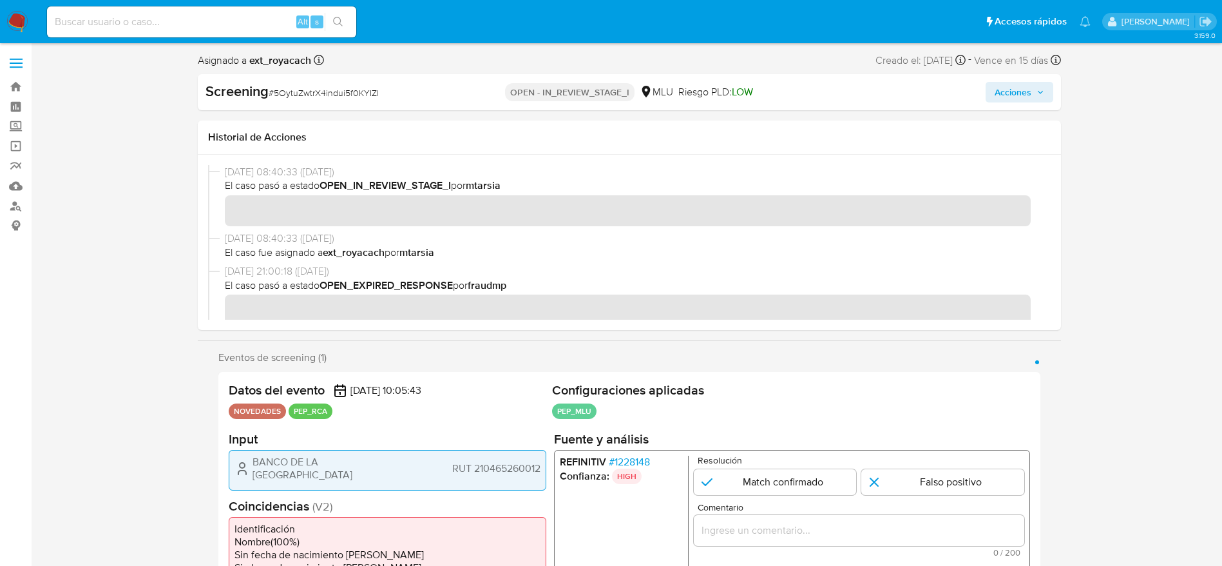
click at [307, 88] on span "# 5OytuZwtrX4indui5f0KYIZl" at bounding box center [324, 92] width 110 height 13
copy span "5OytuZwtrX4indui5f0KYIZl"
drag, startPoint x: 247, startPoint y: 458, endPoint x: 540, endPoint y: 465, distance: 292.6
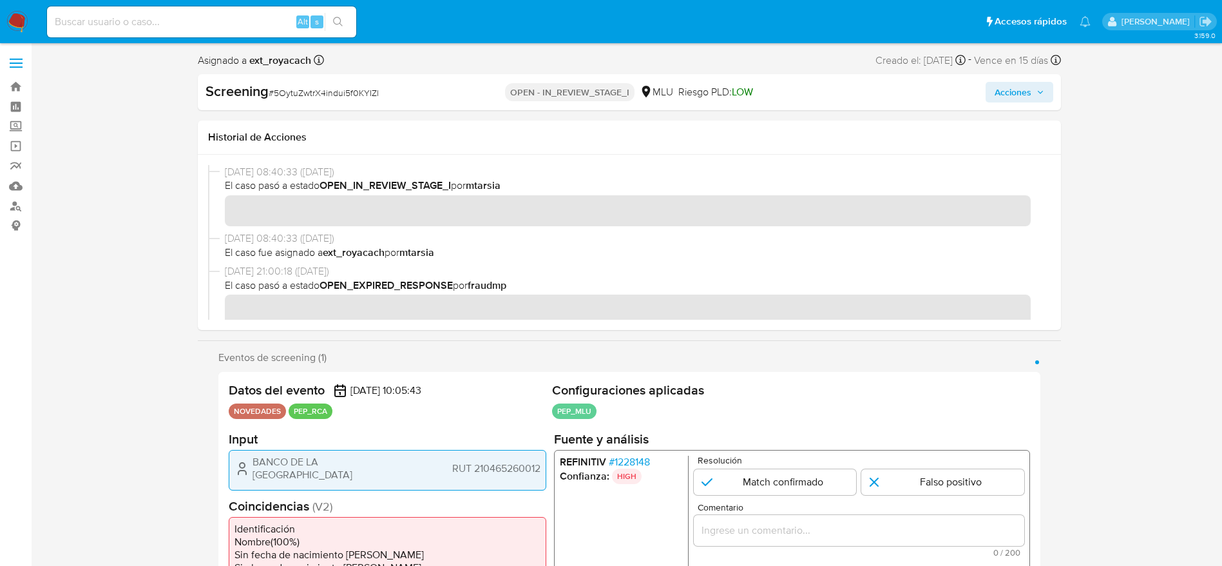
click at [540, 376] on div "BANCO DE LA REPUBLICA ORIENTAL DEL URUGUAY RUT 210465260012" at bounding box center [388, 468] width 306 height 26
click at [639, 376] on span "# 1228148" at bounding box center [628, 461] width 41 height 13
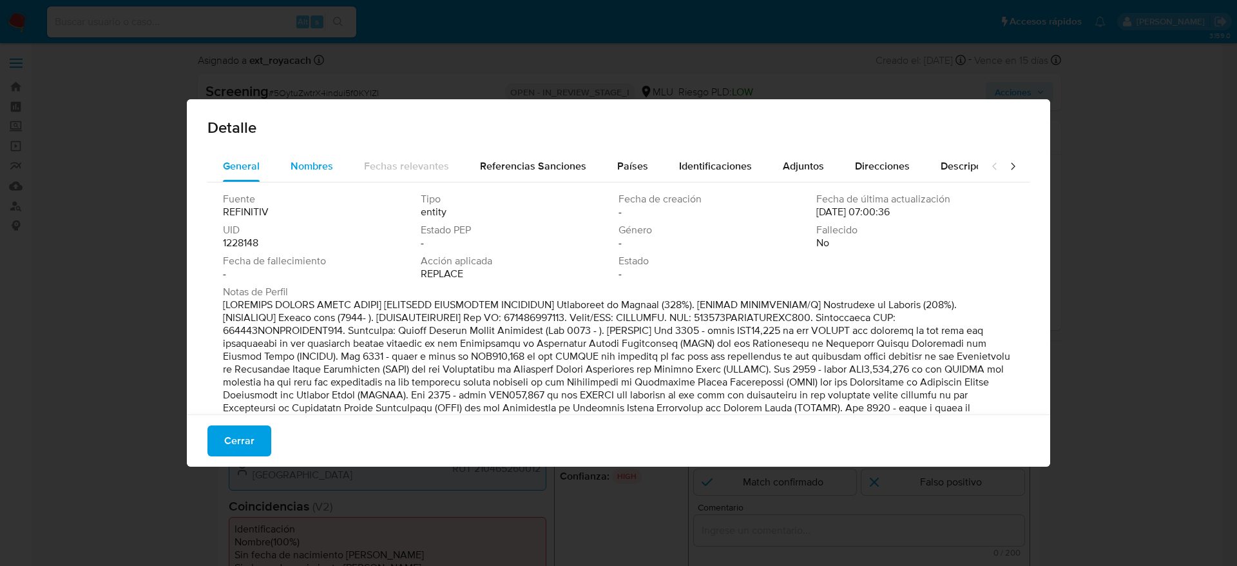
click at [333, 164] on button "Nombres" at bounding box center [311, 166] width 73 height 31
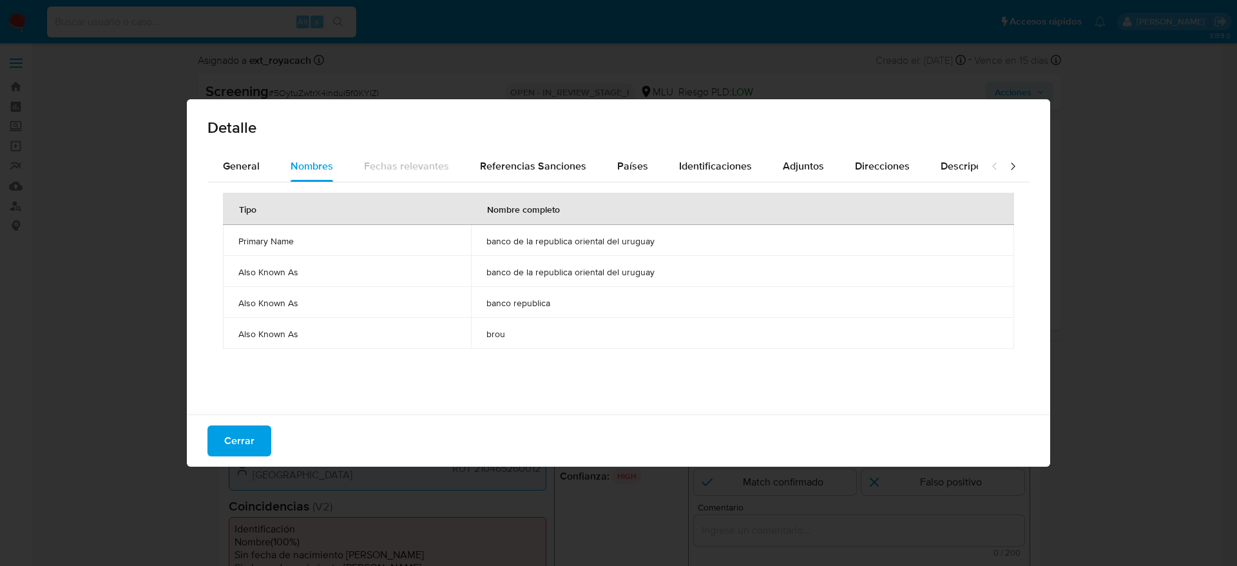
click at [577, 241] on span "banco de la republica oriental del uruguay" at bounding box center [743, 241] width 512 height 12
drag, startPoint x: 242, startPoint y: 440, endPoint x: 354, endPoint y: 380, distance: 127.4
click at [242, 376] on span "Cerrar" at bounding box center [239, 441] width 30 height 28
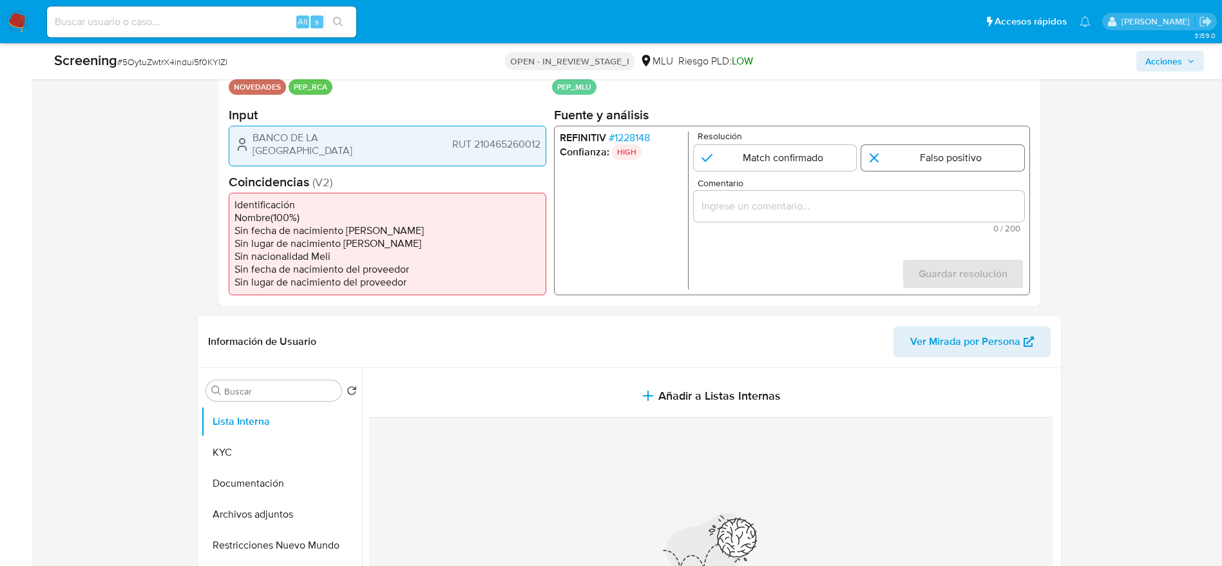
scroll to position [290, 0]
click at [814, 162] on input "1 de 1" at bounding box center [943, 155] width 163 height 26
radio input "true"
click at [814, 206] on input "Comentario" at bounding box center [858, 203] width 331 height 17
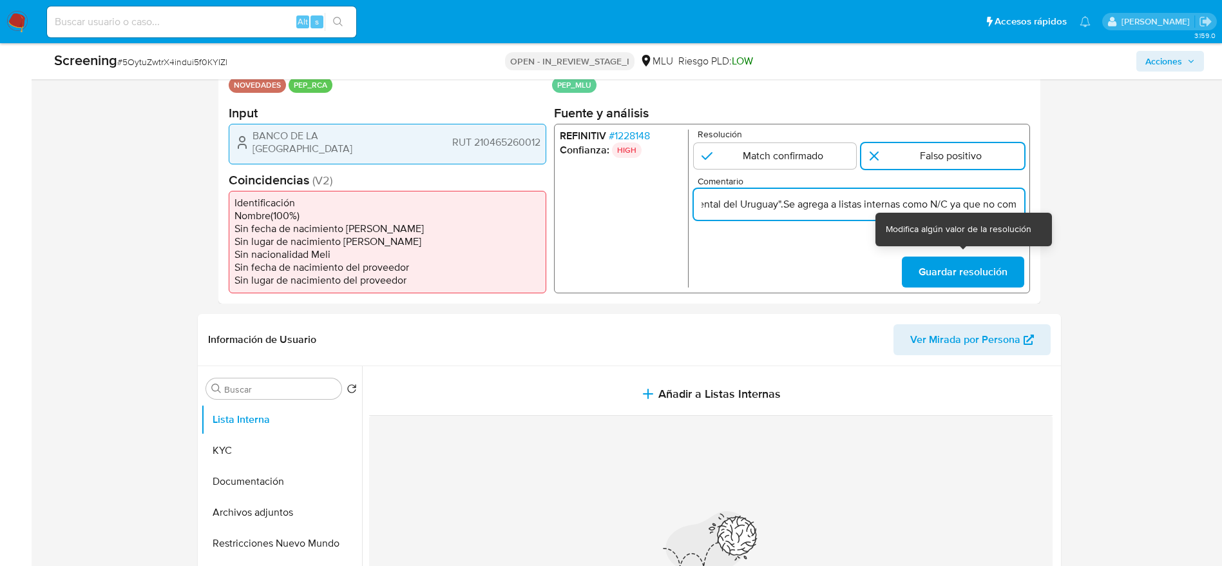
scroll to position [0, 0]
paste input "BANCO DE LA REPUBLICA ORIENTAL DEL URUGUAY por coincidir en listas de PEP con e…"
drag, startPoint x: 813, startPoint y: 202, endPoint x: 872, endPoint y: 202, distance: 58.6
click at [814, 202] on input "Usuario BANCO DE LA REPUBLICA ORIENTAL DEL URUGUAY por coincidir en listas de P…" at bounding box center [858, 203] width 331 height 17
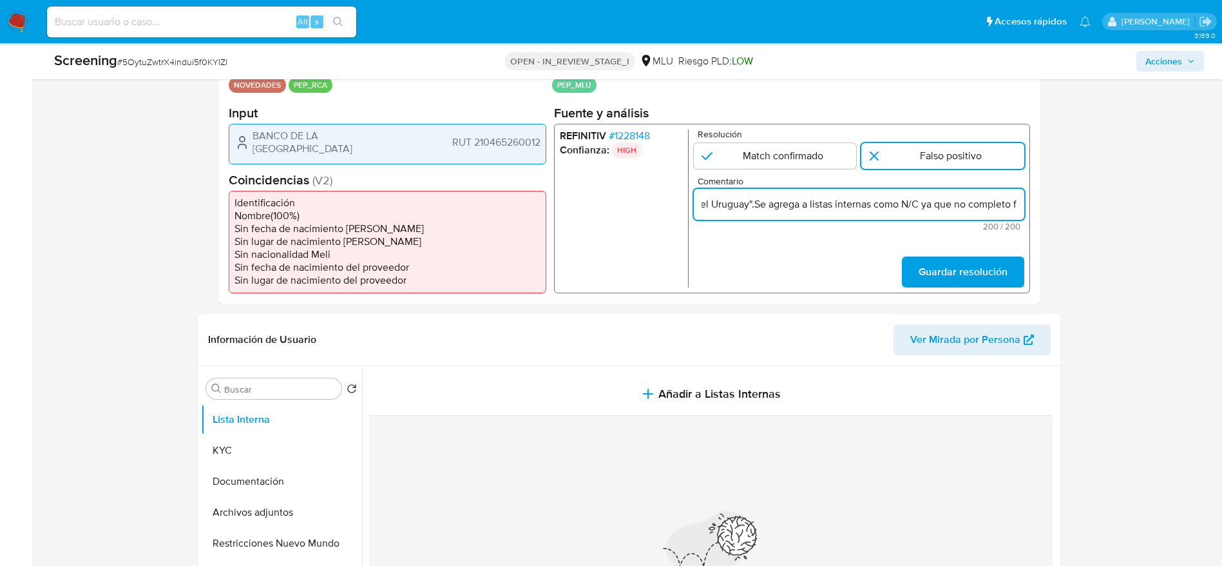
drag, startPoint x: 872, startPoint y: 202, endPoint x: 809, endPoint y: 202, distance: 63.1
click at [809, 202] on input "Usuario BANCO DE LA REPUBLICA ORIENTAL DEL URUGUAY por coincidir en listas de P…" at bounding box center [858, 203] width 331 height 17
type input "Usuario BANCO DE LA REPUBLICA ORIENTAL DEL URUGUAY por coincidir en listas de P…"
click at [814, 277] on span "Guardar resolución" at bounding box center [962, 272] width 89 height 28
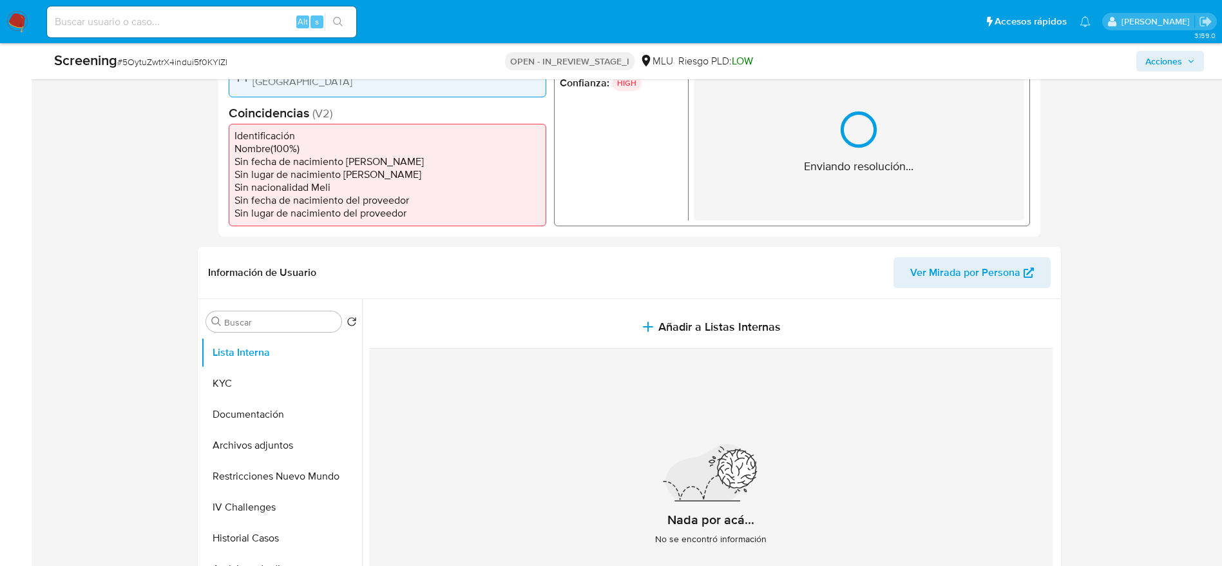
scroll to position [290, 0]
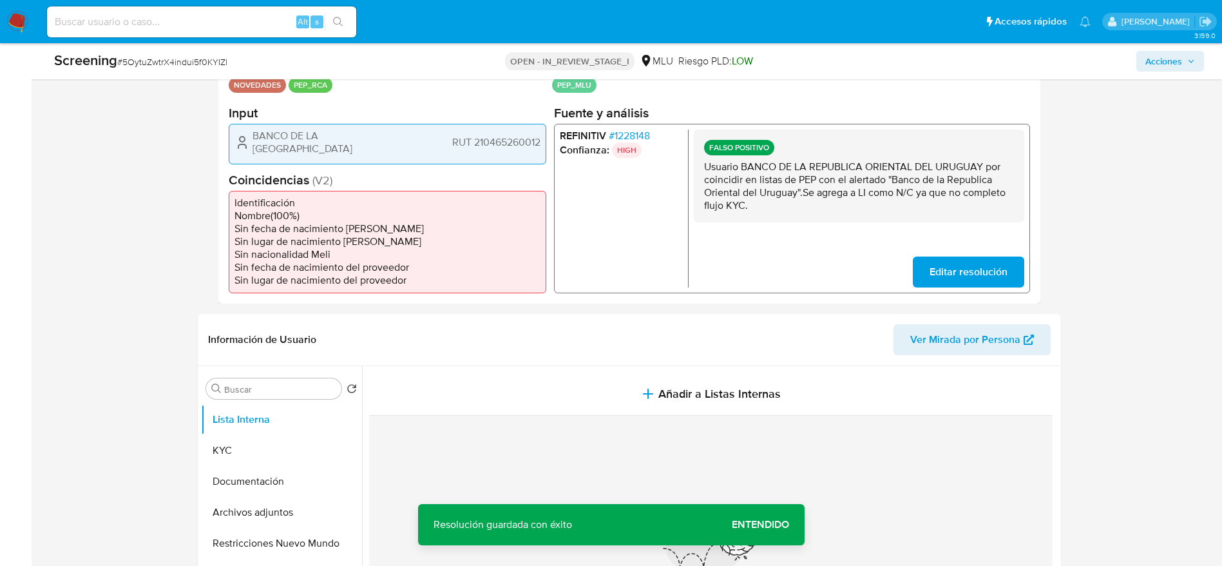
click at [814, 188] on p "Usuario BANCO DE LA REPUBLICA ORIENTAL DEL URUGUAY por coincidir en listas de P…" at bounding box center [859, 186] width 310 height 52
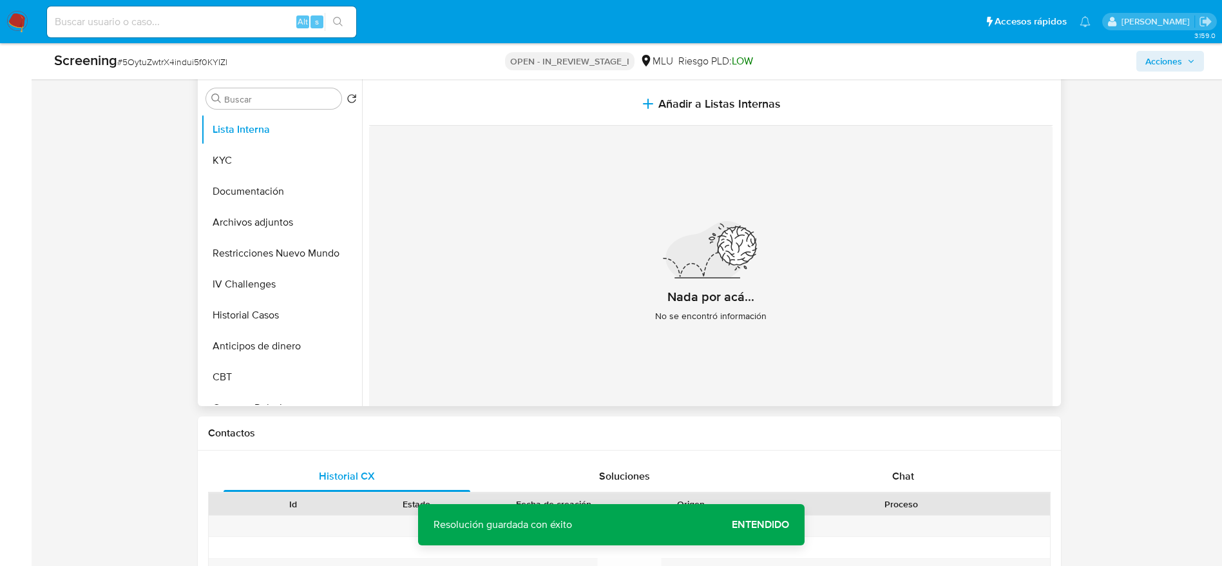
scroll to position [29, 0]
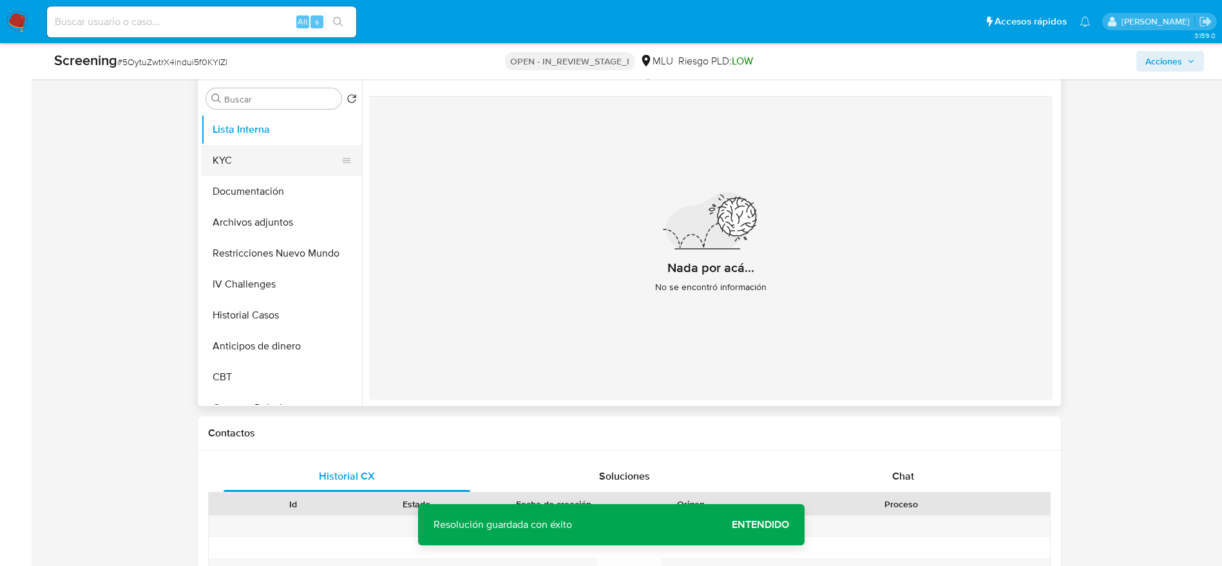
click at [267, 174] on button "KYC" at bounding box center [276, 160] width 151 height 31
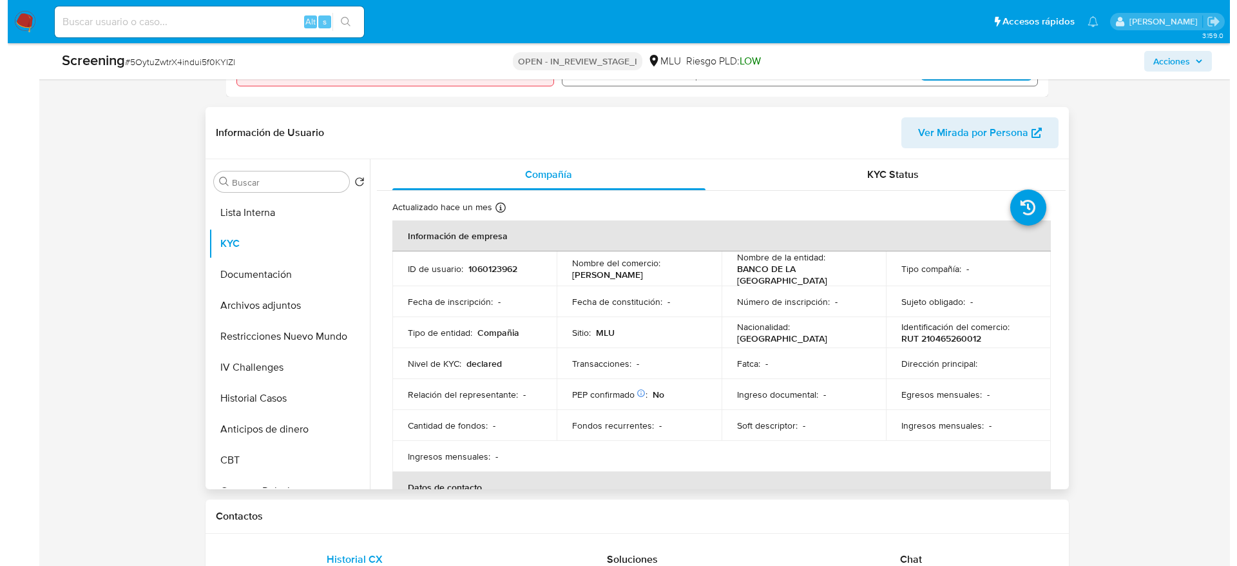
scroll to position [483, 0]
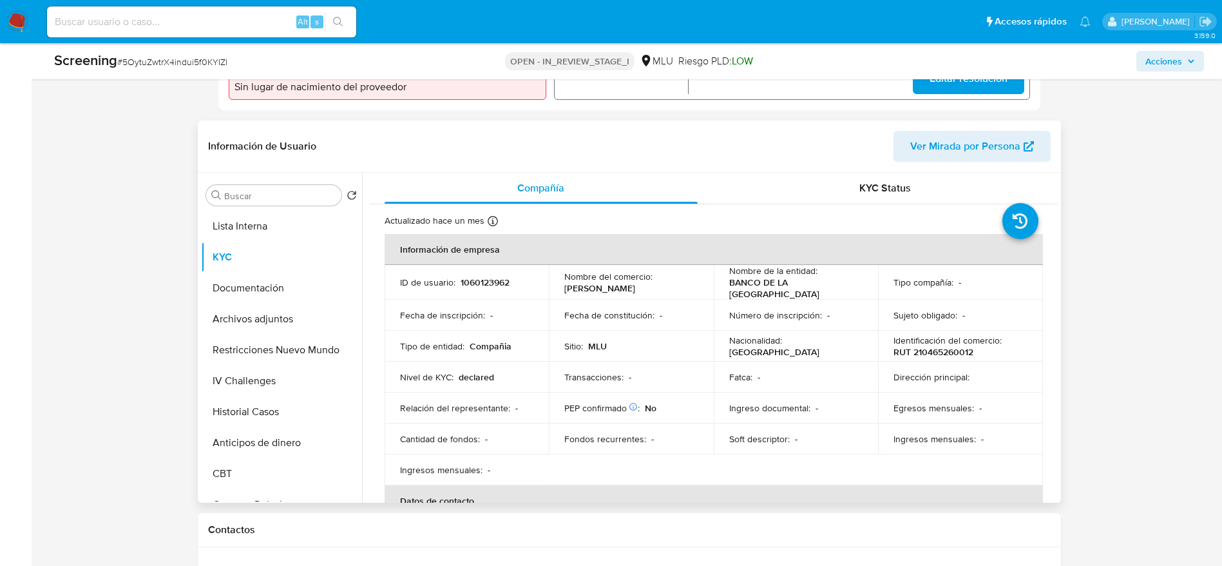
click at [293, 204] on div "Buscar" at bounding box center [273, 195] width 135 height 21
click at [292, 228] on button "Lista Interna" at bounding box center [281, 226] width 161 height 31
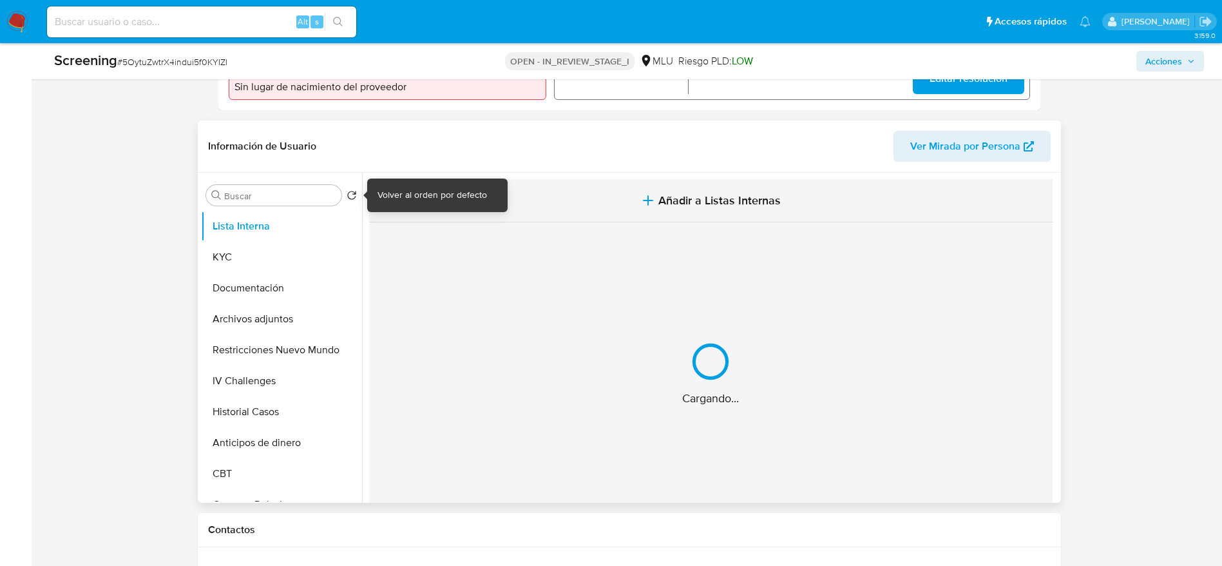
click at [543, 193] on button "Añadir a Listas Internas" at bounding box center [711, 200] width 684 height 43
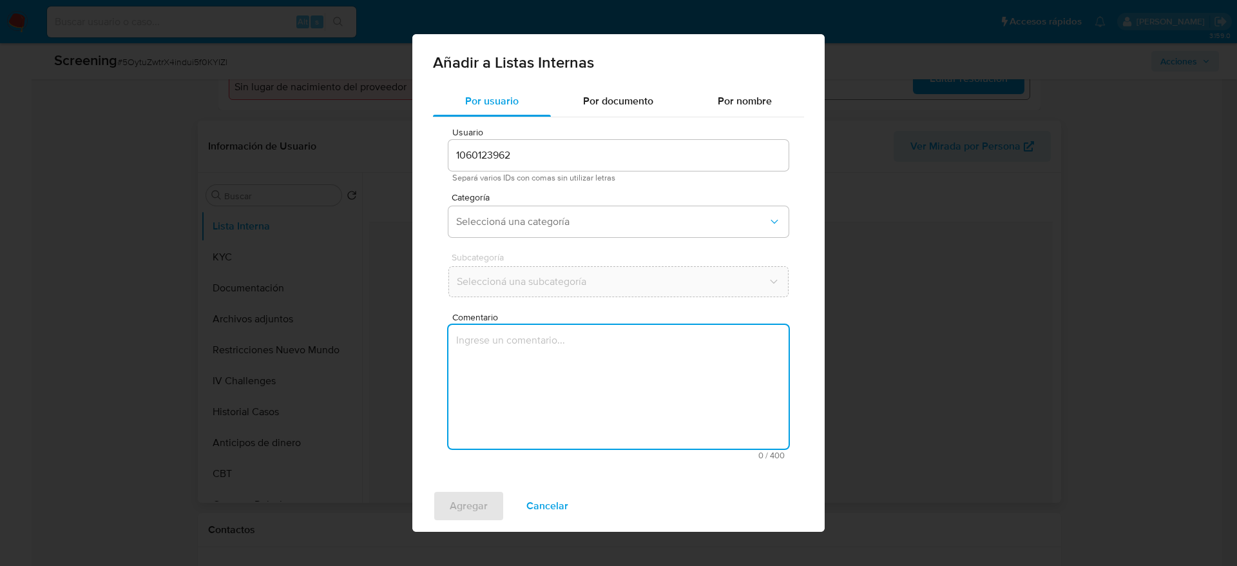
click at [608, 354] on textarea "Comentario" at bounding box center [618, 387] width 340 height 124
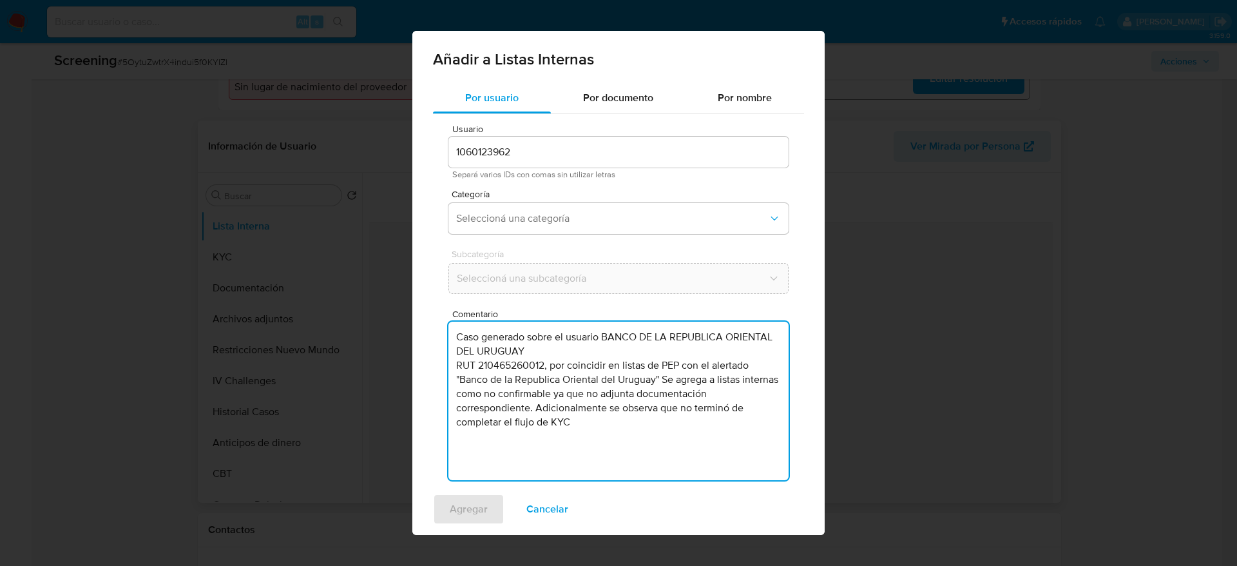
click at [601, 376] on textarea "Caso generado sobre el usuario BANCO DE LA REPUBLICA ORIENTAL DEL URUGUAY RUT 2…" at bounding box center [618, 401] width 340 height 159
type textarea "Caso generado sobre el usuario BANCO DE LA REPUBLICA ORIENTAL DEL URUGUAY RUT 2…"
click at [628, 204] on button "Seleccioná una categoría" at bounding box center [618, 218] width 340 height 31
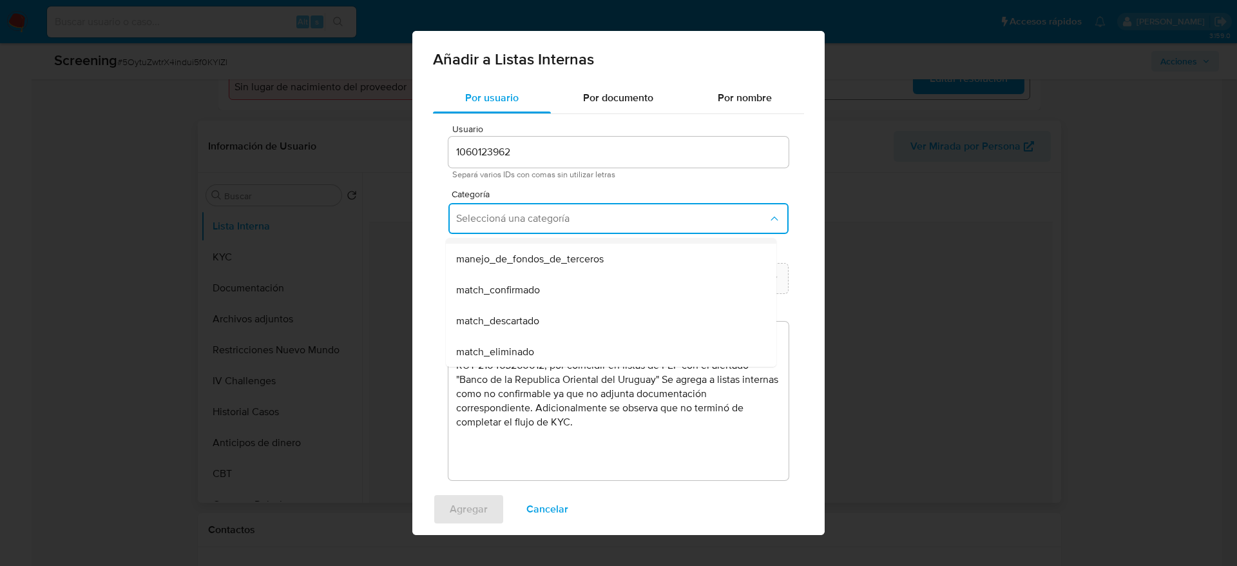
scroll to position [97, 0]
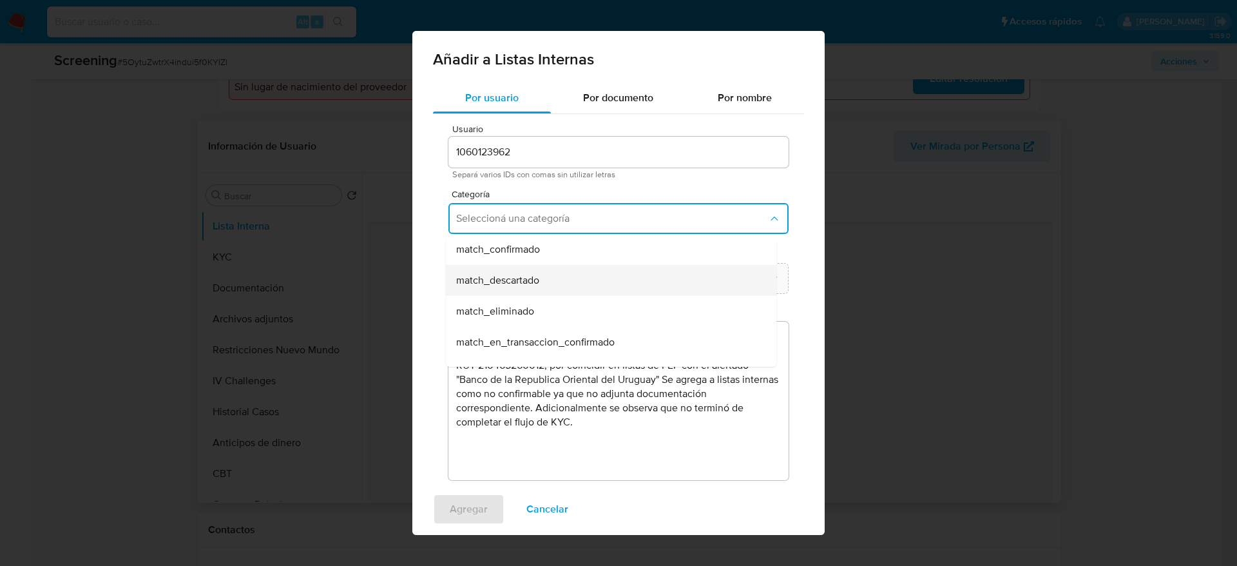
click at [583, 279] on div "match_descartado" at bounding box center [607, 280] width 302 height 31
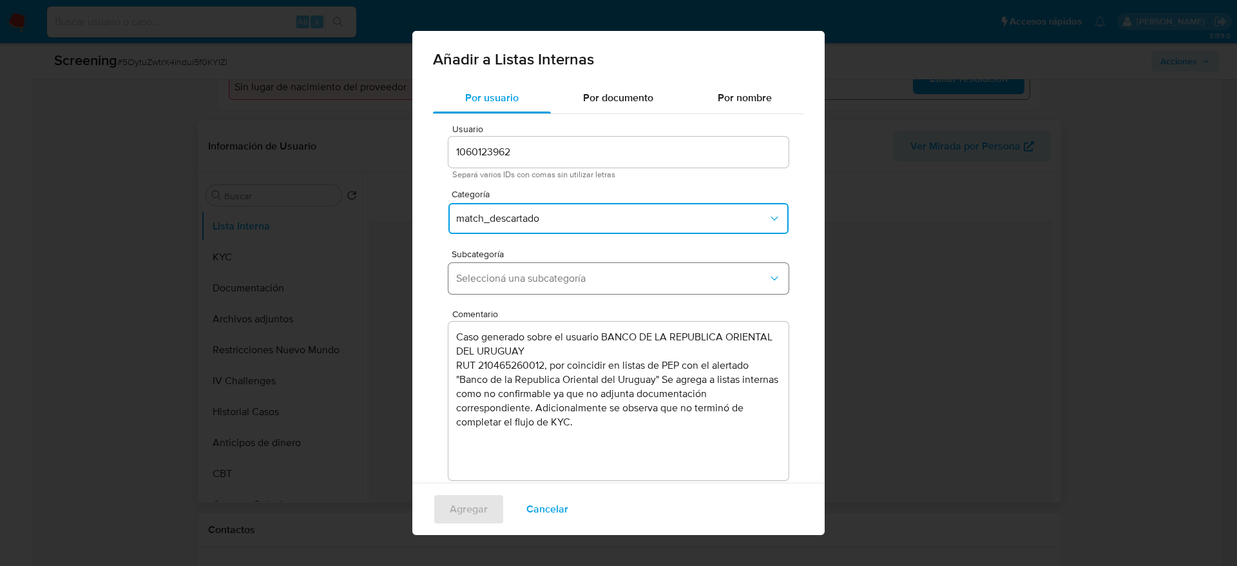
click at [583, 280] on span "Seleccioná una subcategoría" at bounding box center [612, 278] width 312 height 13
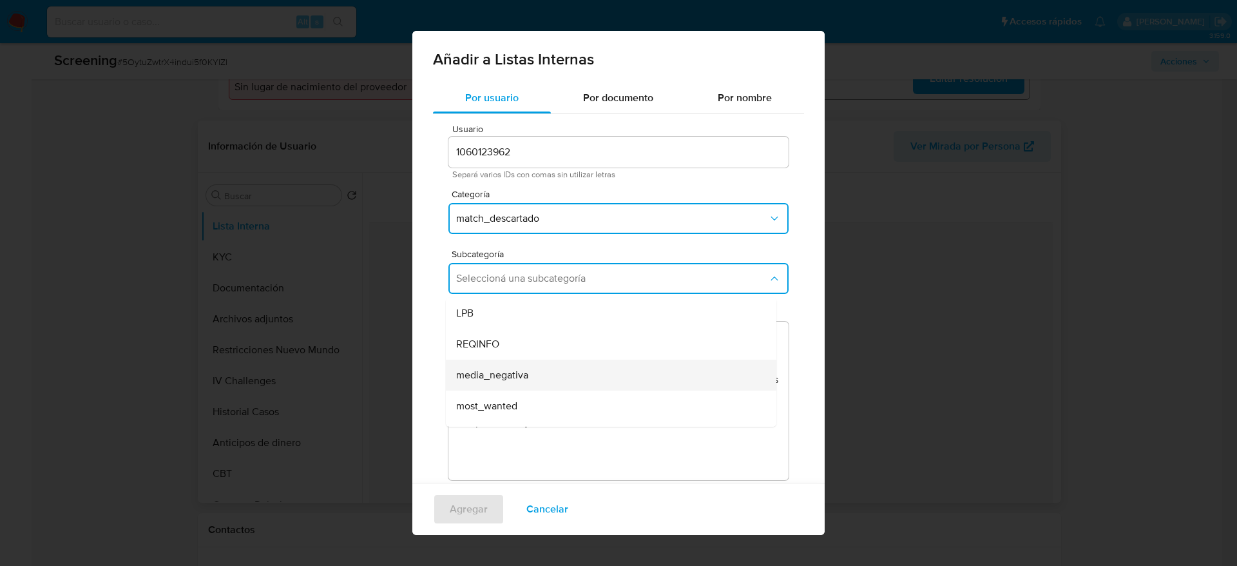
scroll to position [88, 0]
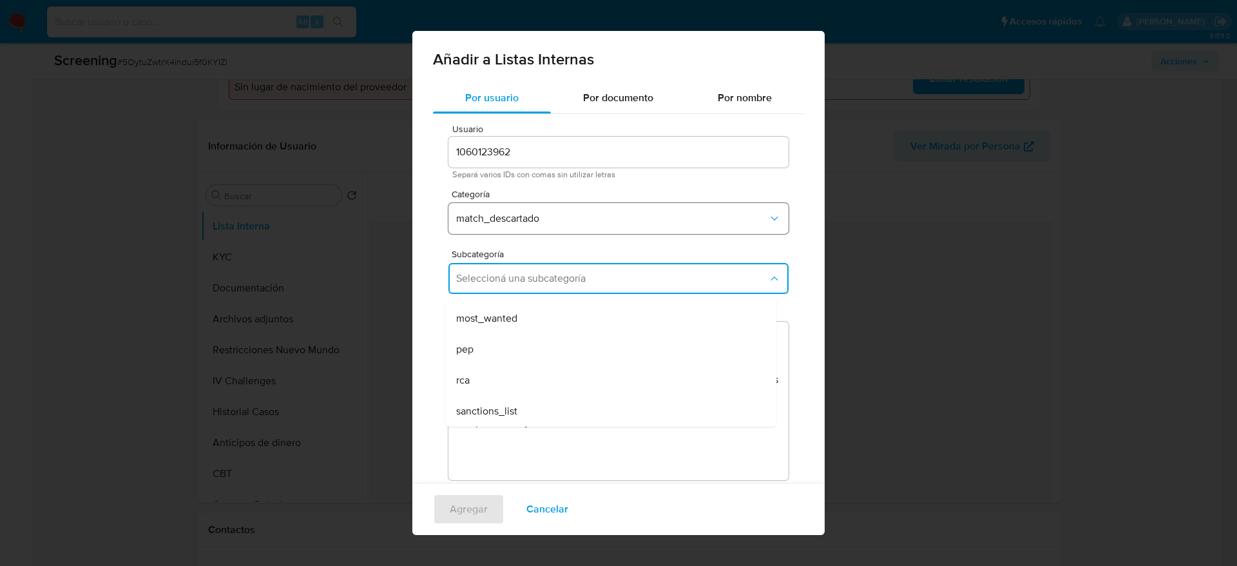
click at [528, 222] on span "match_descartado" at bounding box center [612, 218] width 312 height 13
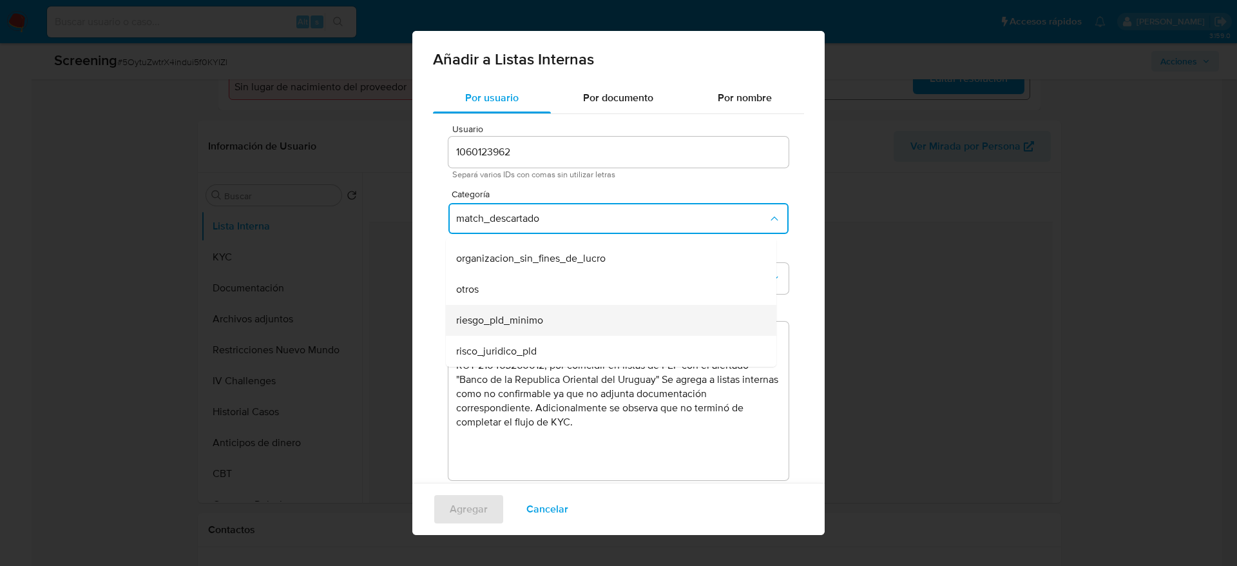
scroll to position [207, 0]
click at [516, 319] on span "match_no_confirmable" at bounding box center [508, 324] width 104 height 13
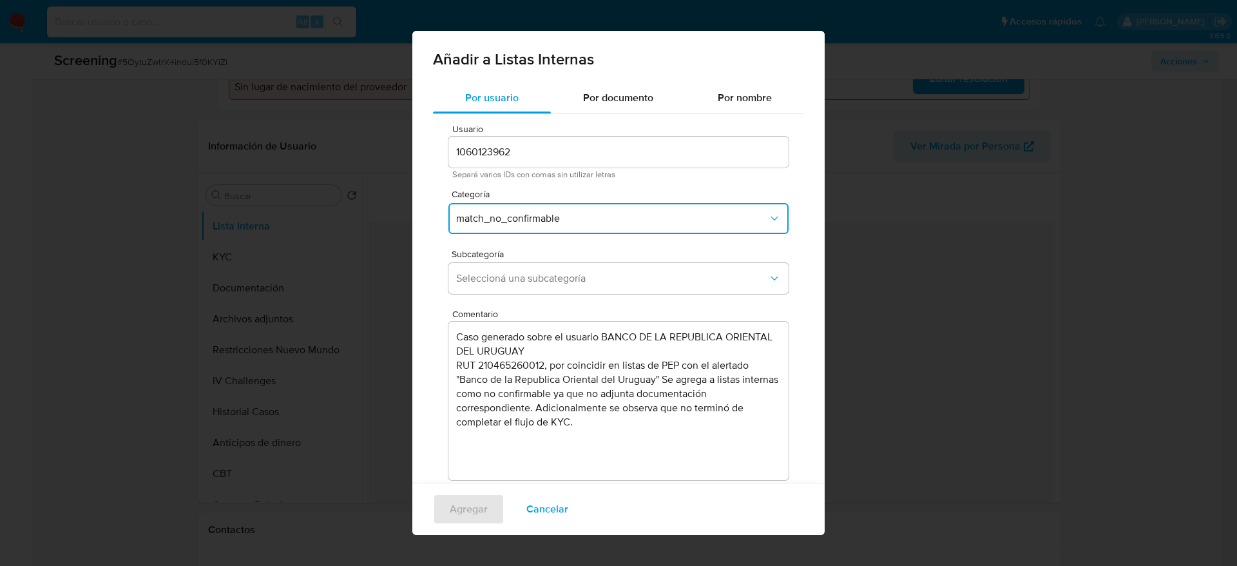
click at [522, 297] on div "Subcategoría Seleccioná una subcategoría" at bounding box center [618, 274] width 340 height 50
click at [527, 280] on span "Seleccioná una subcategoría" at bounding box center [612, 278] width 312 height 13
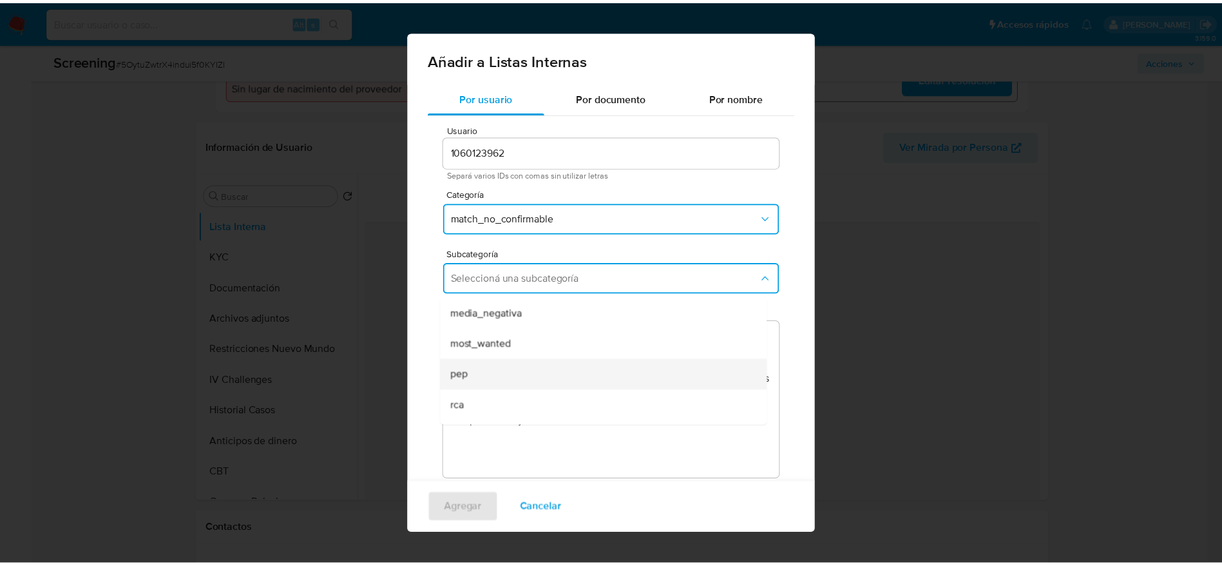
scroll to position [88, 0]
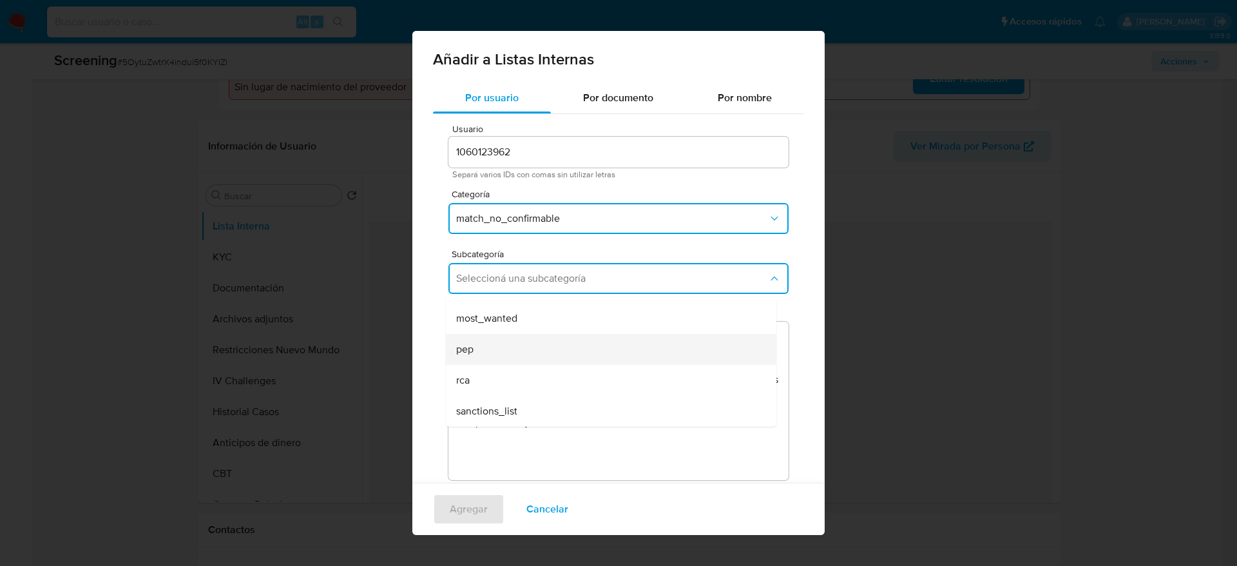
click at [512, 352] on div "pep" at bounding box center [607, 349] width 302 height 31
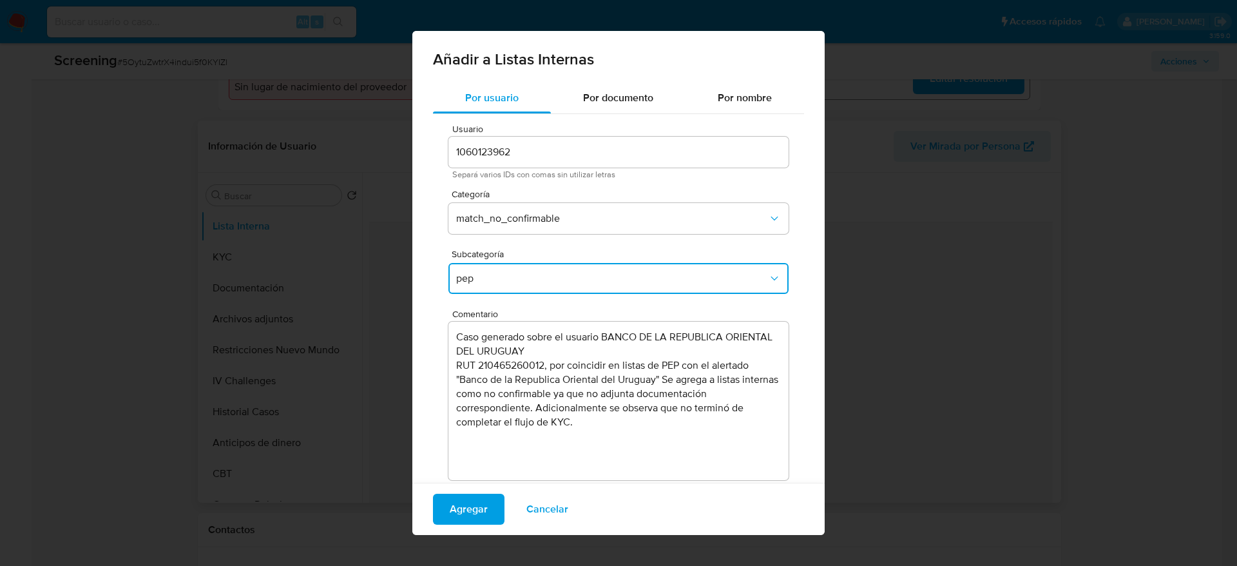
click at [470, 376] on div "Agregar Cancelar" at bounding box center [618, 509] width 412 height 52
click at [469, 376] on span "Agregar" at bounding box center [469, 509] width 38 height 28
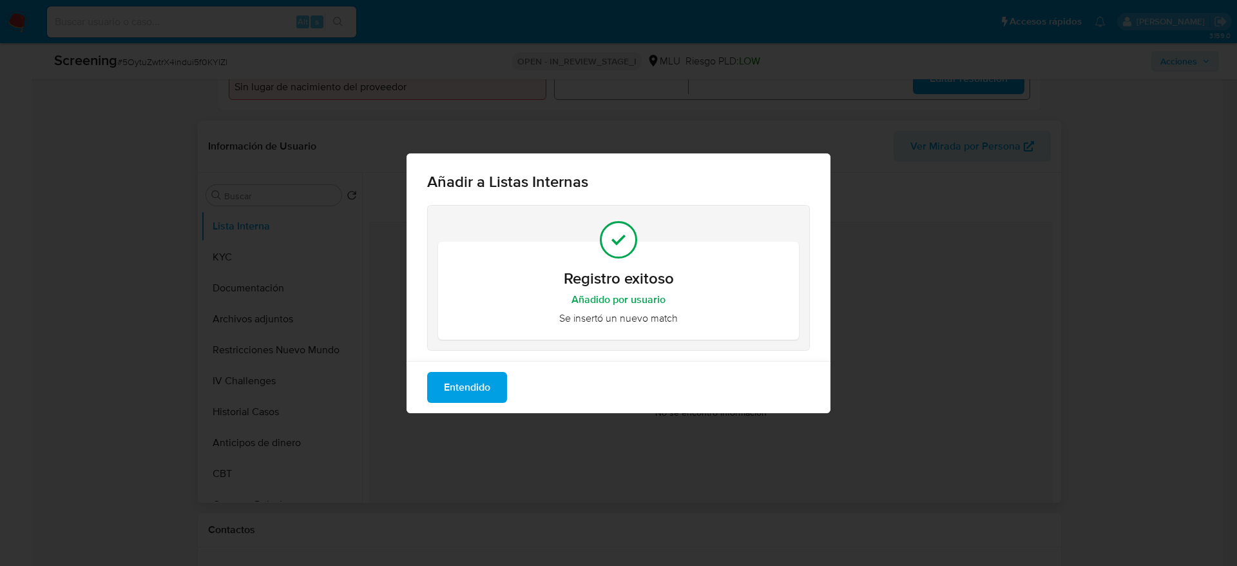
click at [499, 368] on div "Entendido" at bounding box center [619, 387] width 424 height 52
click at [494, 376] on button "Entendido" at bounding box center [467, 387] width 80 height 31
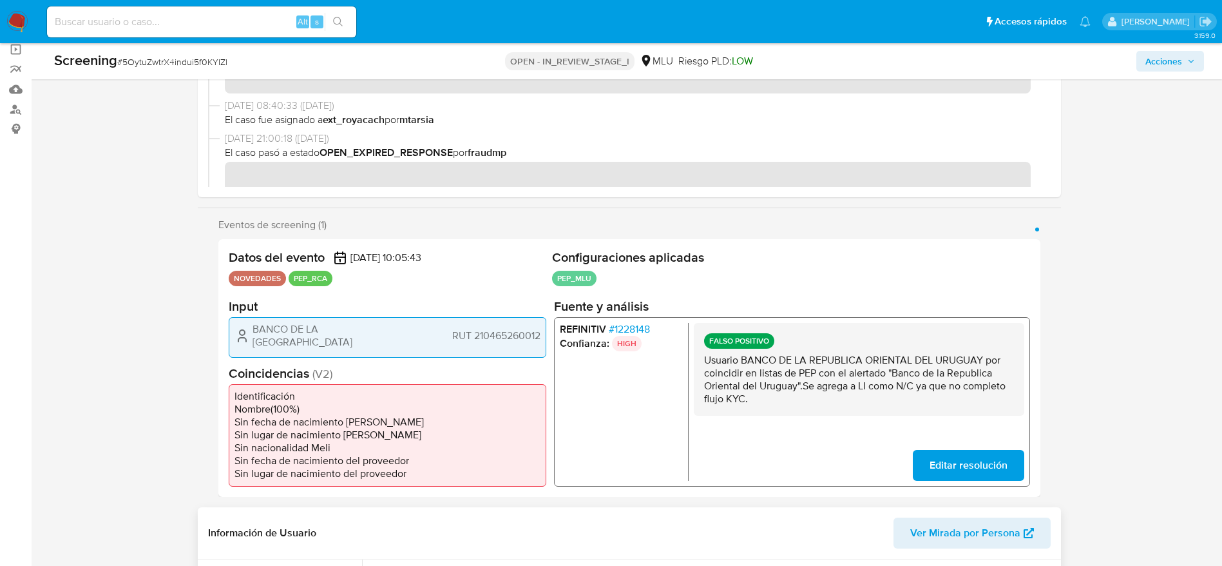
scroll to position [0, 0]
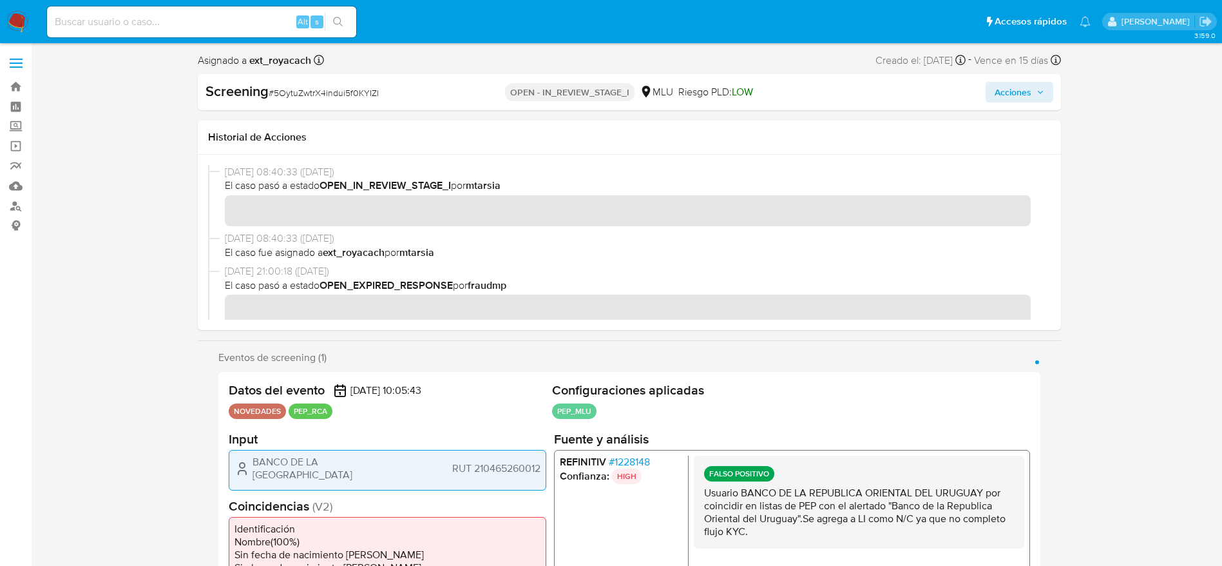
click at [814, 98] on span "Acciones" at bounding box center [1013, 92] width 37 height 21
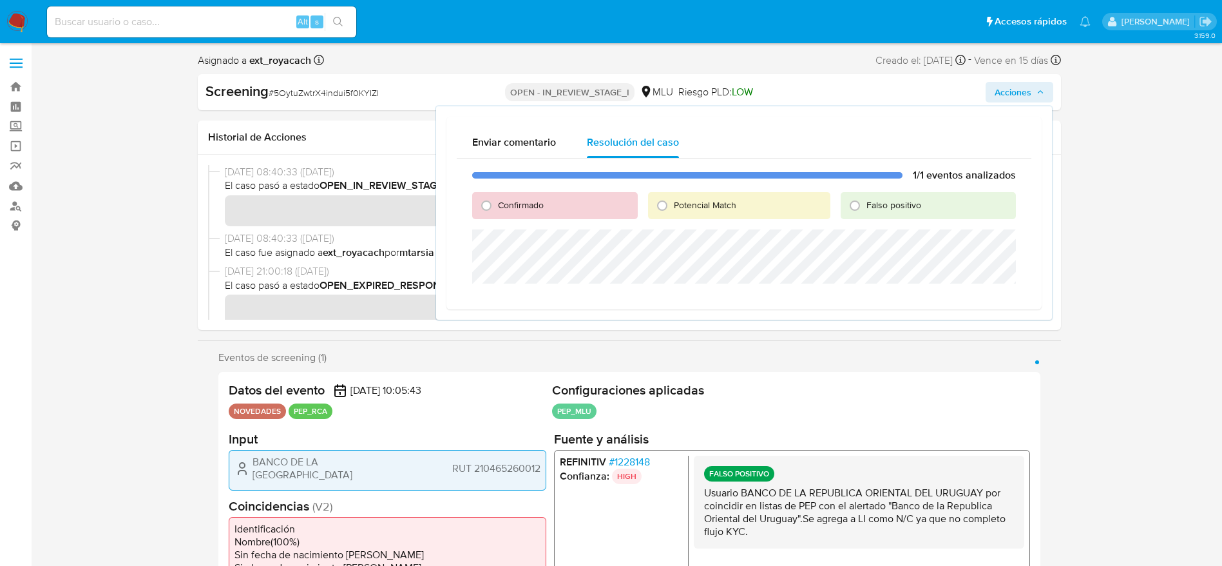
click at [814, 205] on span "Falso positivo" at bounding box center [894, 204] width 55 height 13
click at [814, 205] on input "Falso positivo" at bounding box center [855, 205] width 21 height 21
radio input "true"
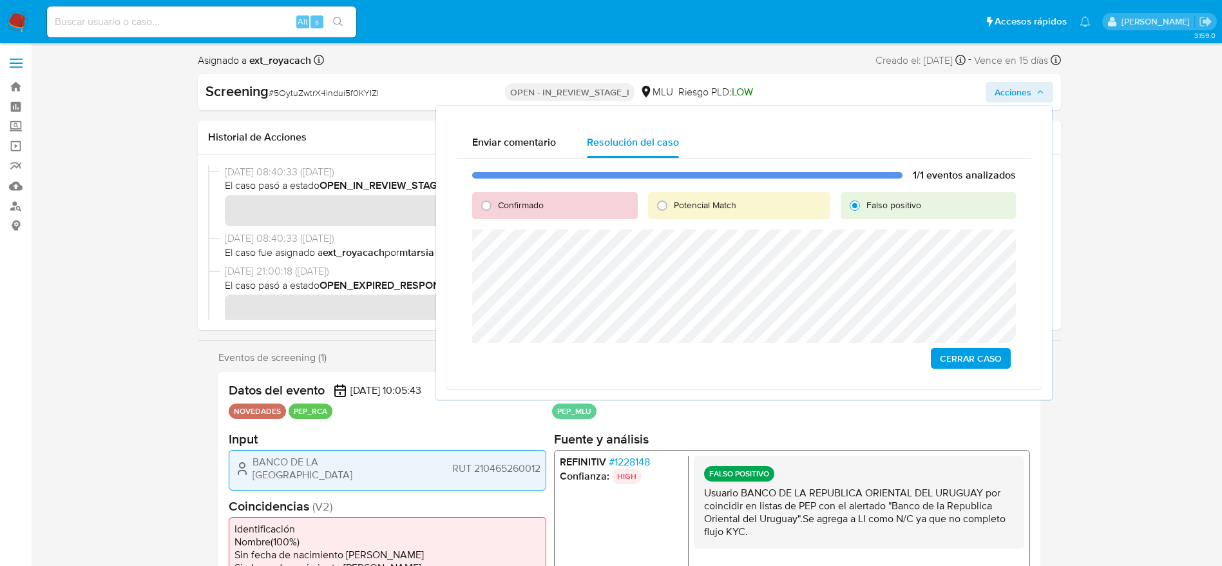
click at [814, 362] on span "Cerrar Caso" at bounding box center [971, 358] width 62 height 18
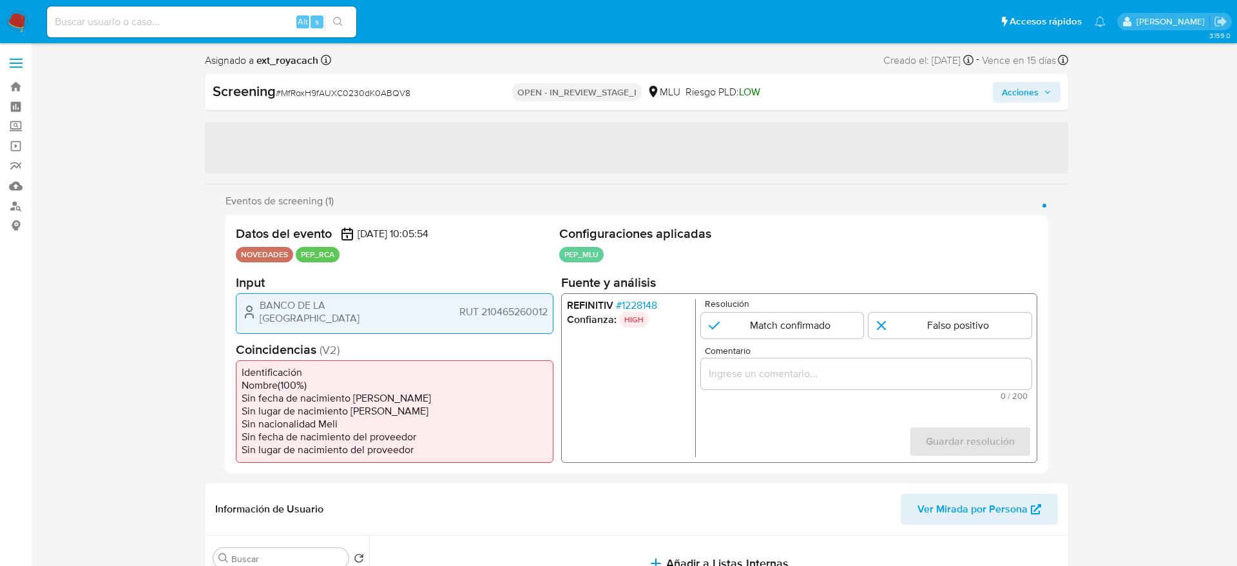
select select "10"
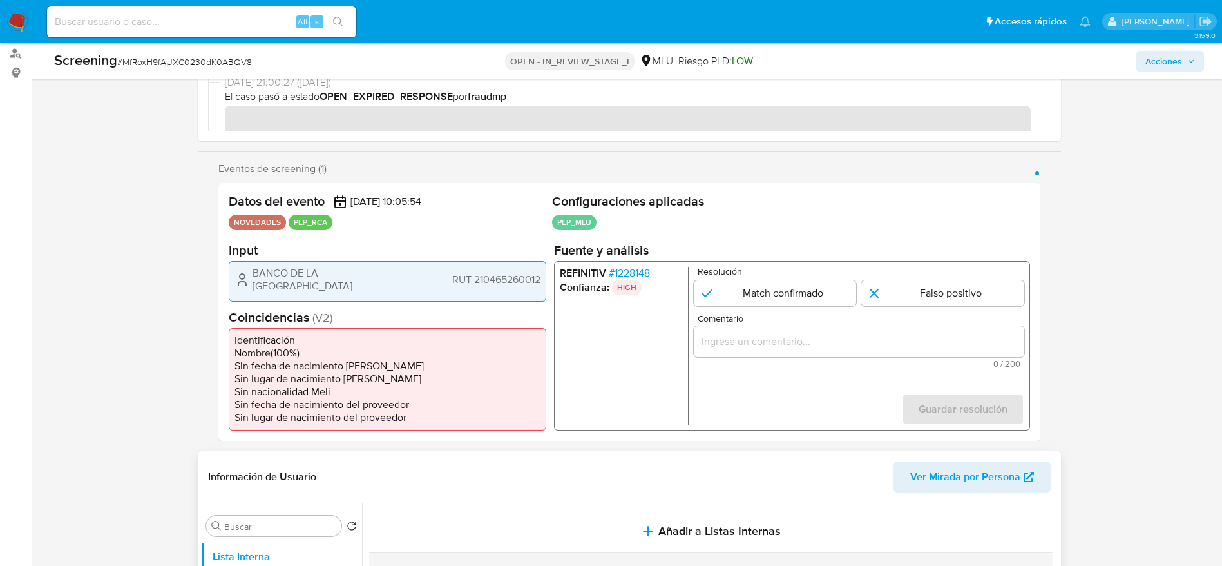
scroll to position [193, 0]
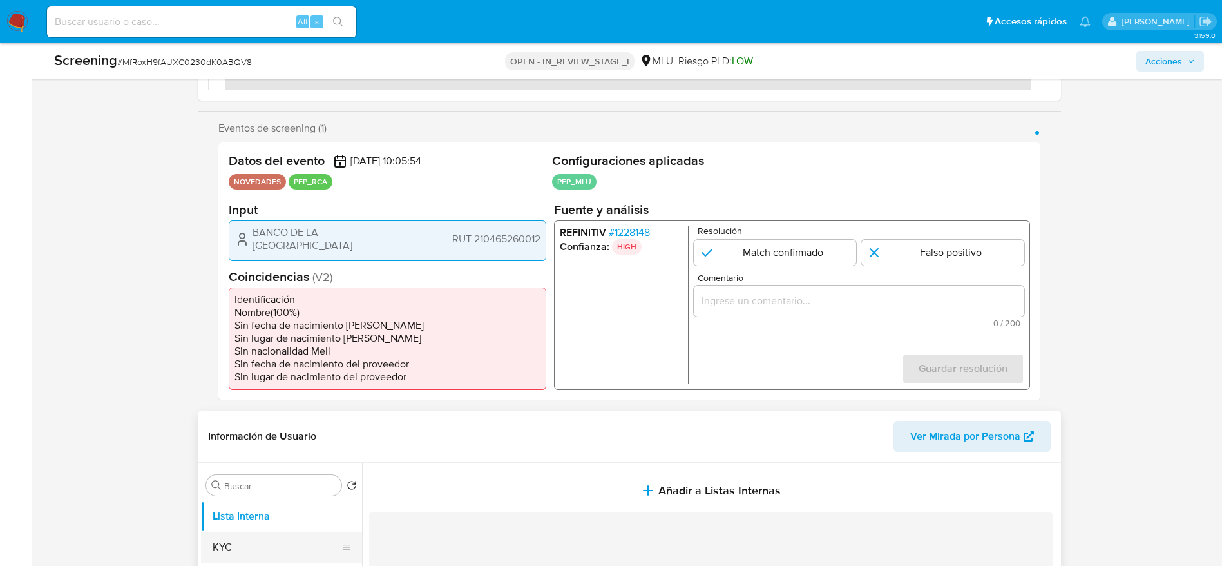
click at [259, 546] on button "KYC" at bounding box center [276, 547] width 151 height 31
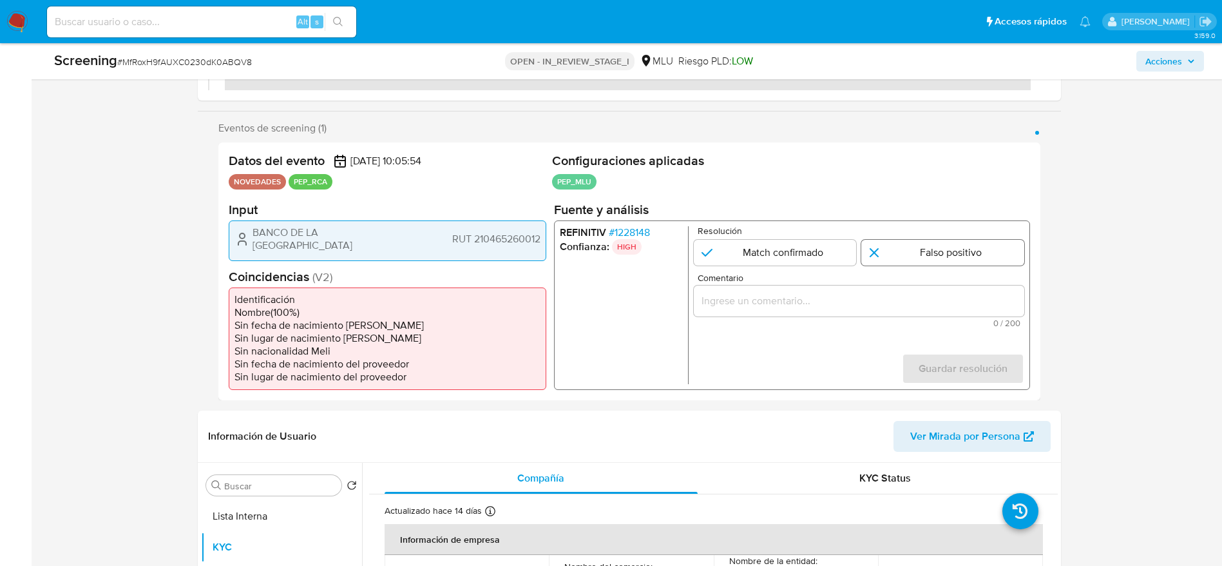
click at [951, 258] on input "1 de 1" at bounding box center [943, 252] width 163 height 26
radio input "true"
click at [951, 313] on div "1 de 1" at bounding box center [858, 300] width 331 height 31
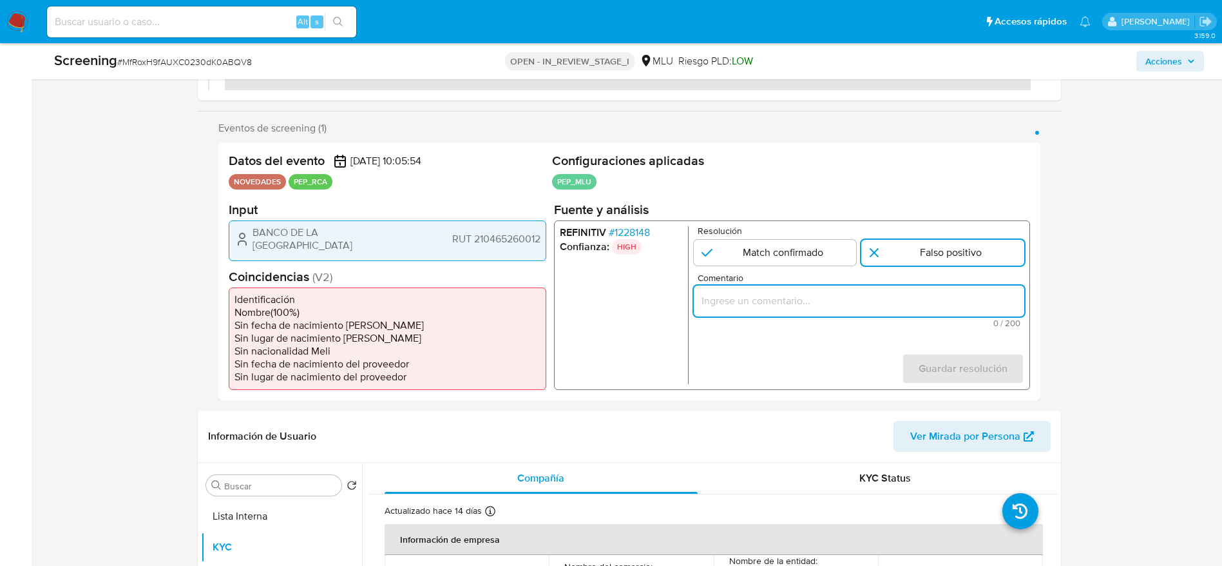
drag, startPoint x: 948, startPoint y: 305, endPoint x: 948, endPoint y: 365, distance: 60.6
click at [948, 305] on input "Comentario" at bounding box center [858, 300] width 331 height 17
paste input "Usuario BANCO DE LA REPUBLICA ORIENTAL DEL URUGUAY por coincidir en listas de P…"
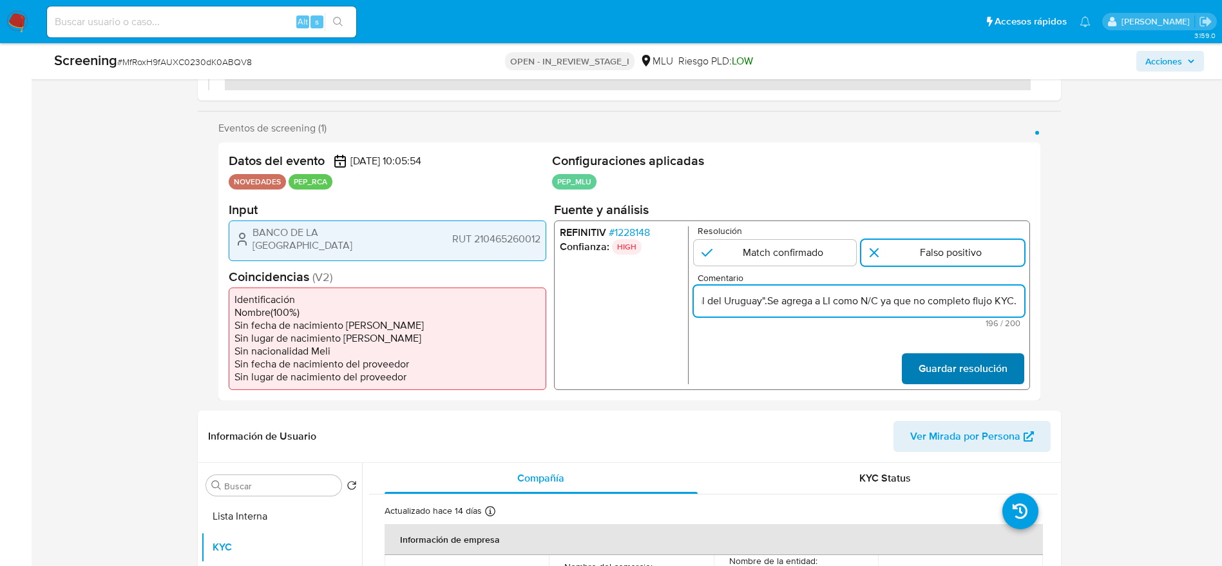
type input "Usuario BANCO DE LA REPUBLICA ORIENTAL DEL URUGUAY por coincidir en listas de P…"
click at [948, 368] on span "Guardar resolución" at bounding box center [962, 368] width 89 height 28
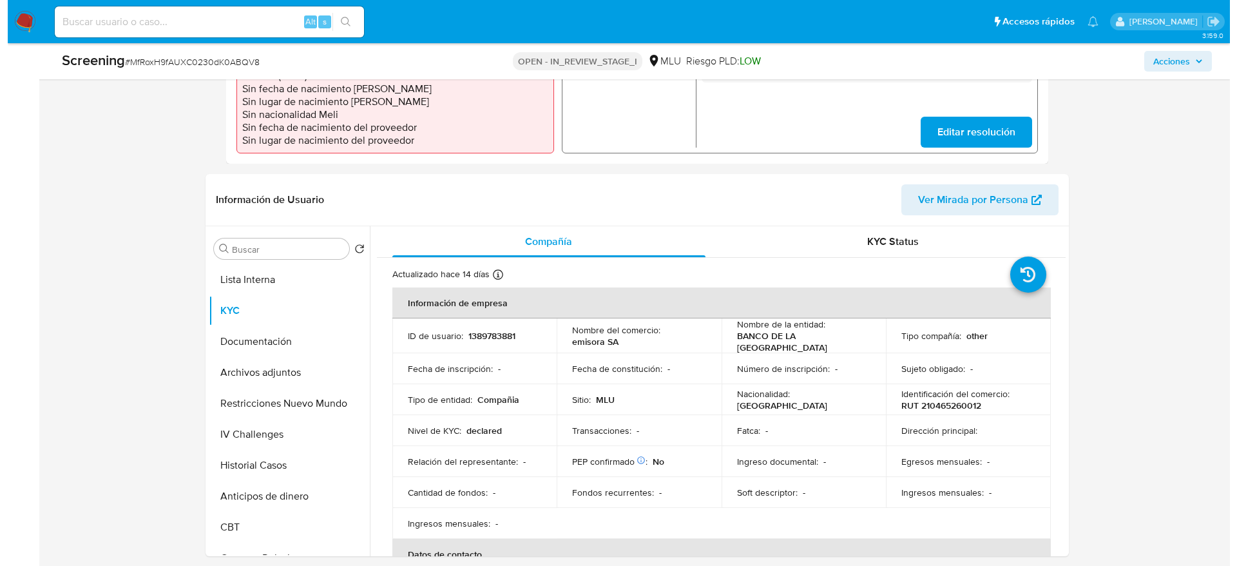
scroll to position [483, 0]
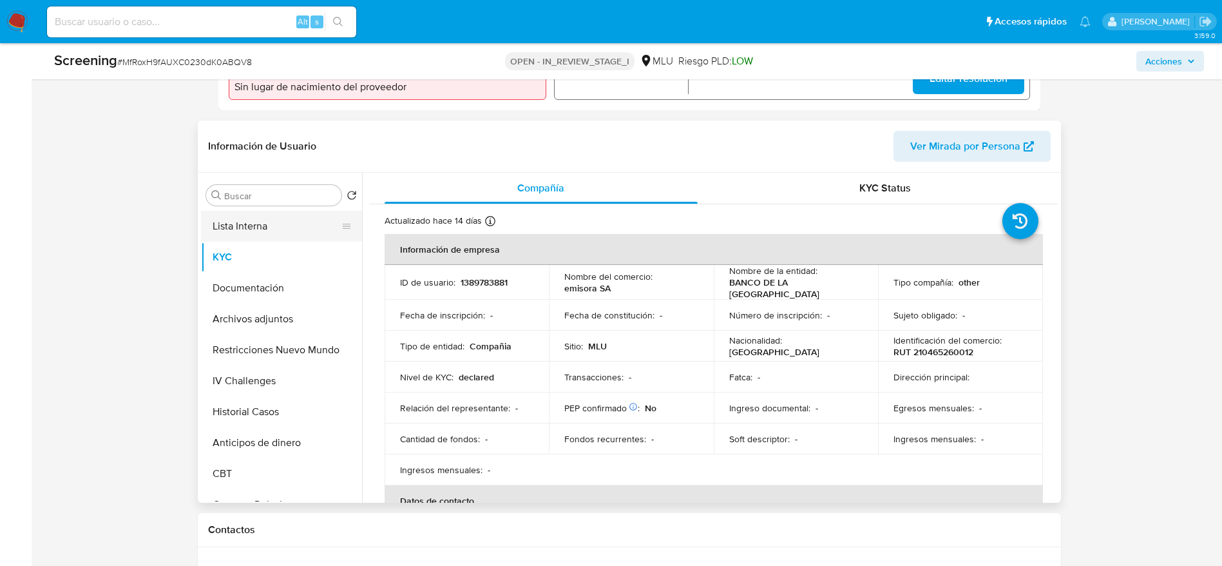
click at [267, 224] on button "Lista Interna" at bounding box center [276, 226] width 151 height 31
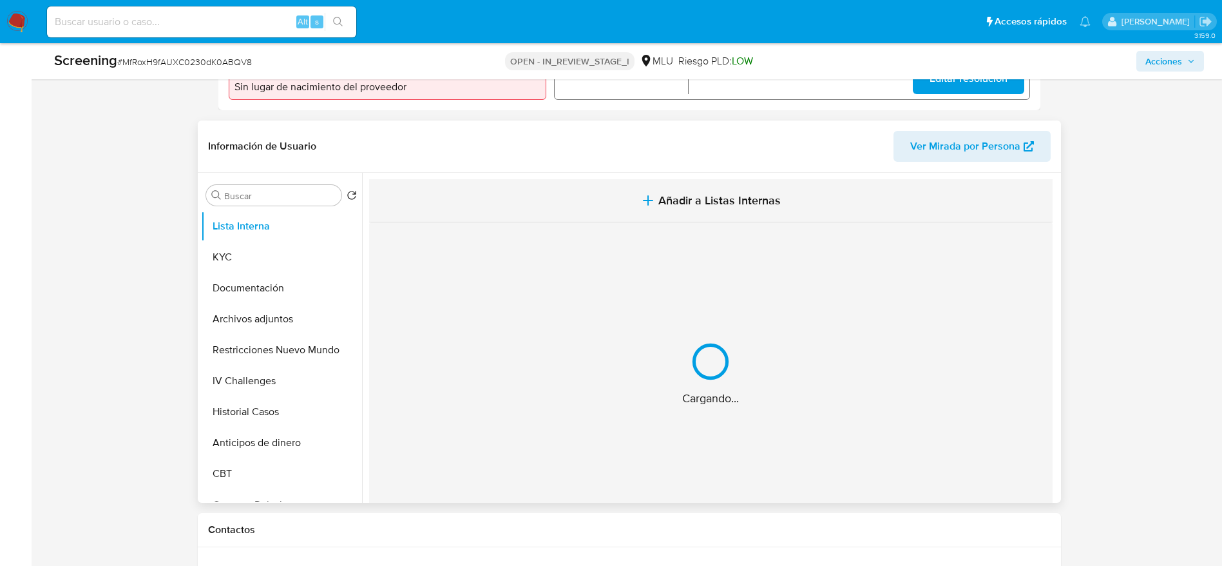
click at [613, 197] on button "Añadir a Listas Internas" at bounding box center [711, 200] width 684 height 43
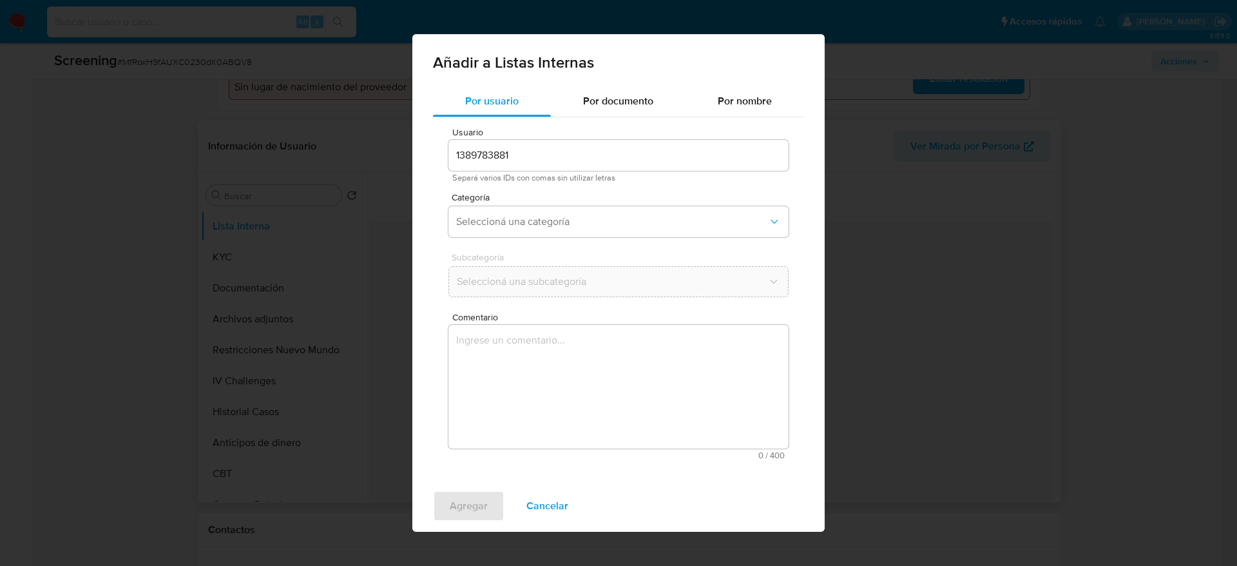
click at [563, 390] on textarea "Comentario" at bounding box center [618, 387] width 340 height 124
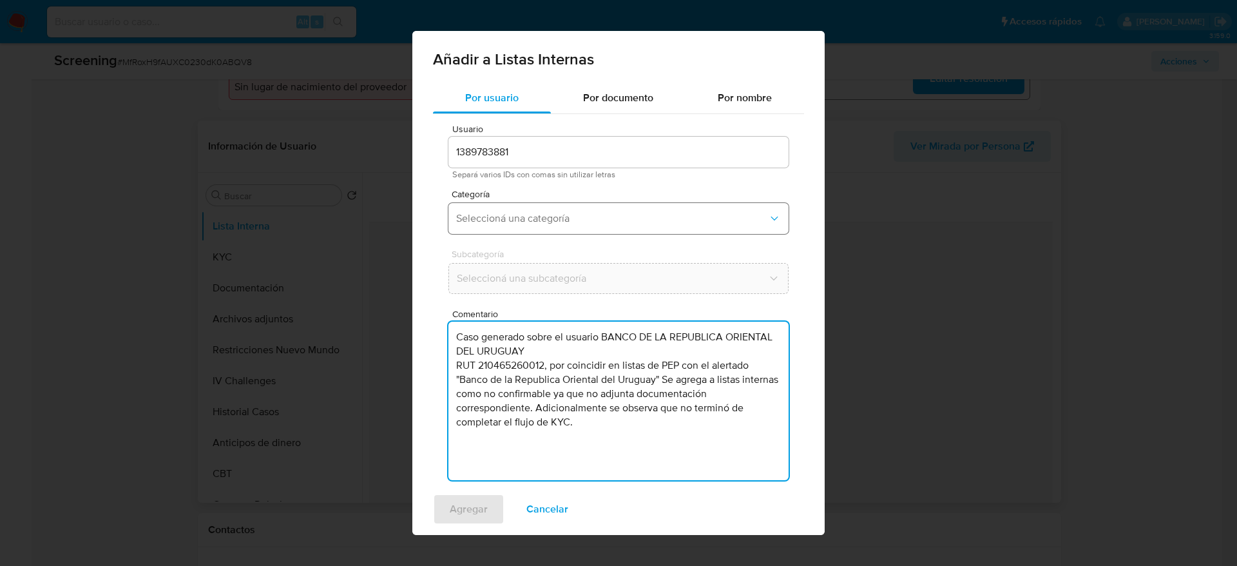
type textarea "Caso generado sobre el usuario BANCO DE LA REPUBLICA ORIENTAL DEL URUGUAY RUT 2…"
click at [501, 209] on button "Seleccioná una categoría" at bounding box center [618, 218] width 340 height 31
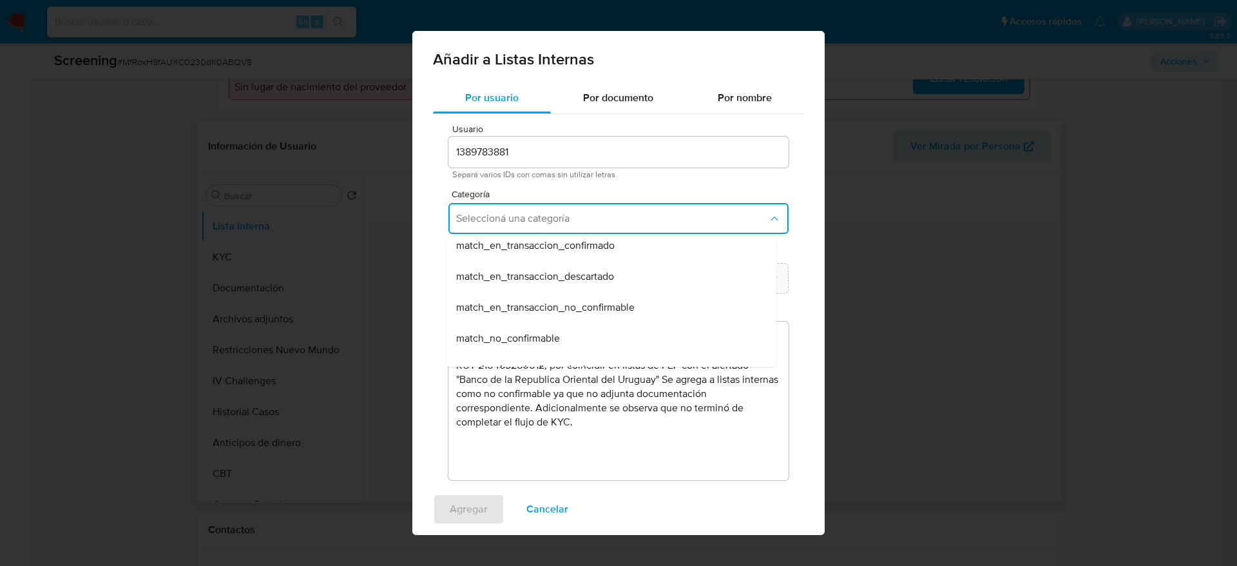
scroll to position [290, 0]
click at [509, 247] on span "match_no_confirmable" at bounding box center [508, 241] width 104 height 13
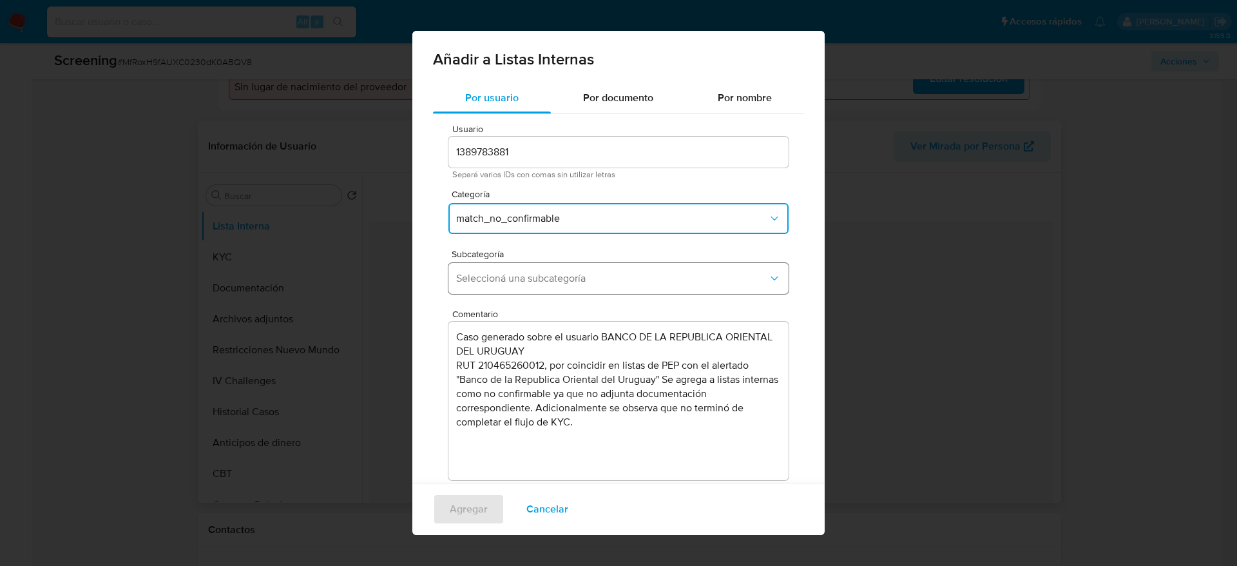
click at [505, 272] on span "Seleccioná una subcategoría" at bounding box center [612, 278] width 312 height 13
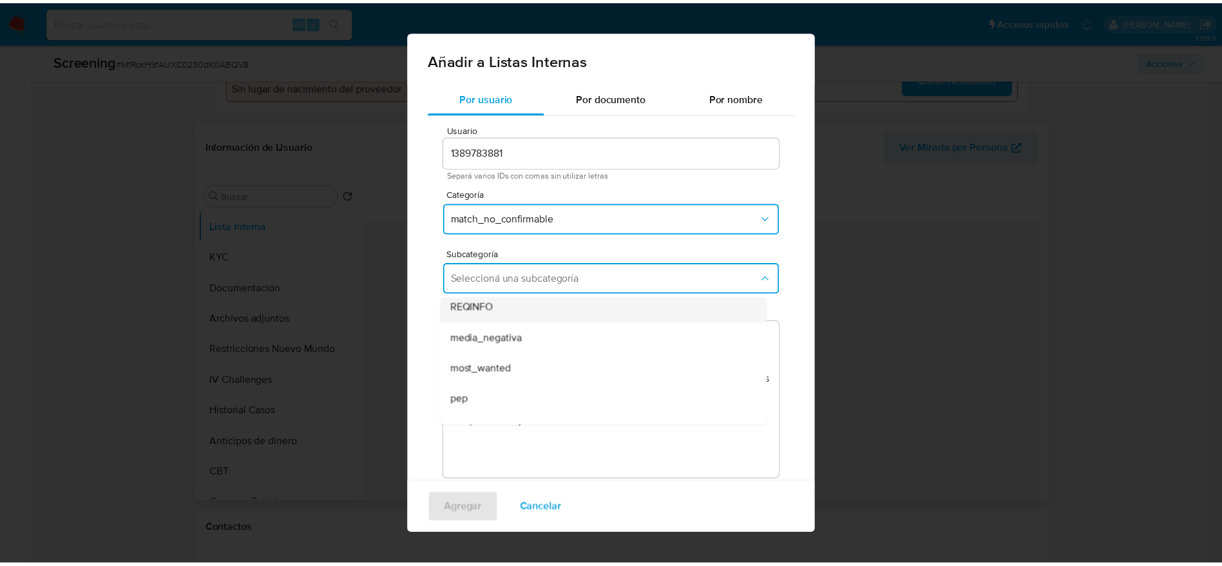
scroll to position [88, 0]
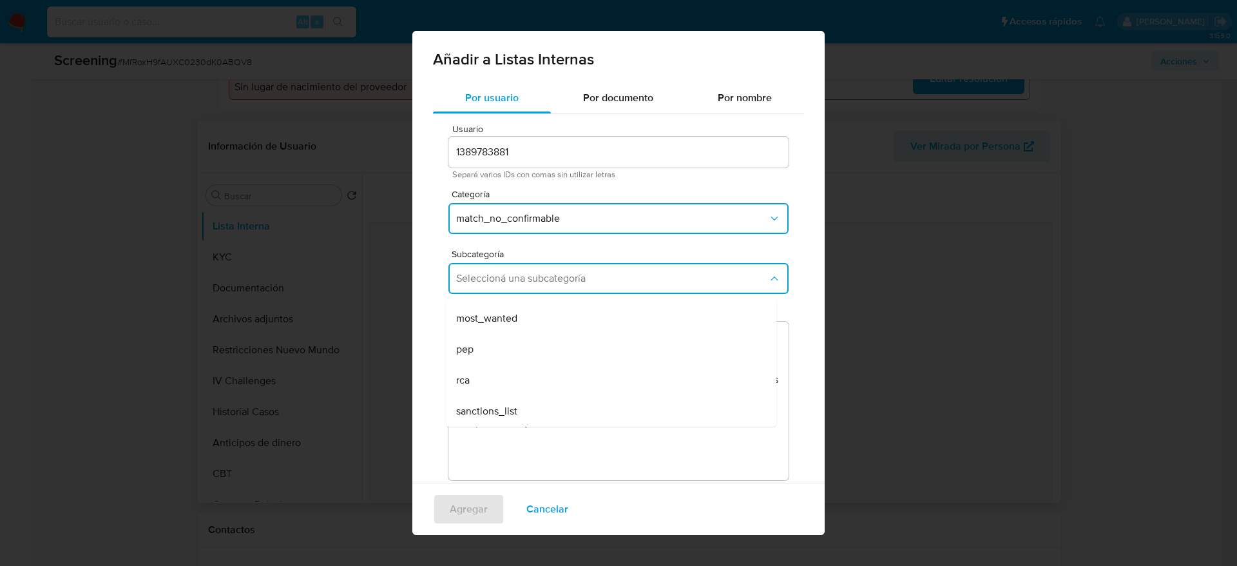
click at [494, 342] on div "pep" at bounding box center [607, 349] width 302 height 31
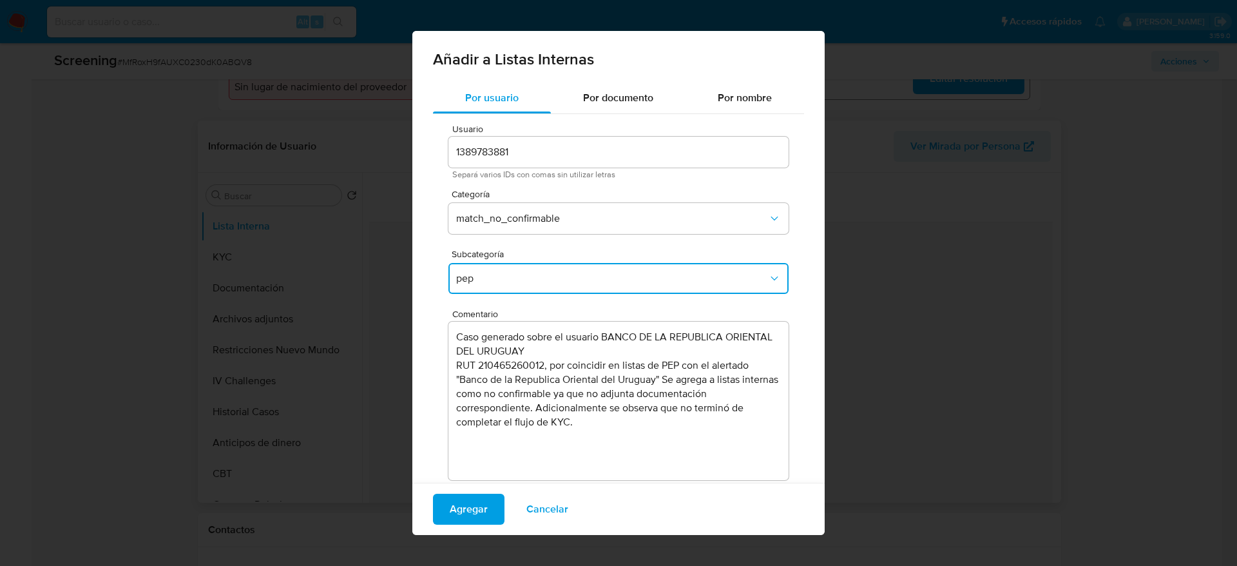
click at [479, 492] on div "Agregar Cancelar" at bounding box center [618, 509] width 412 height 52
click at [475, 506] on span "Agregar" at bounding box center [469, 509] width 38 height 28
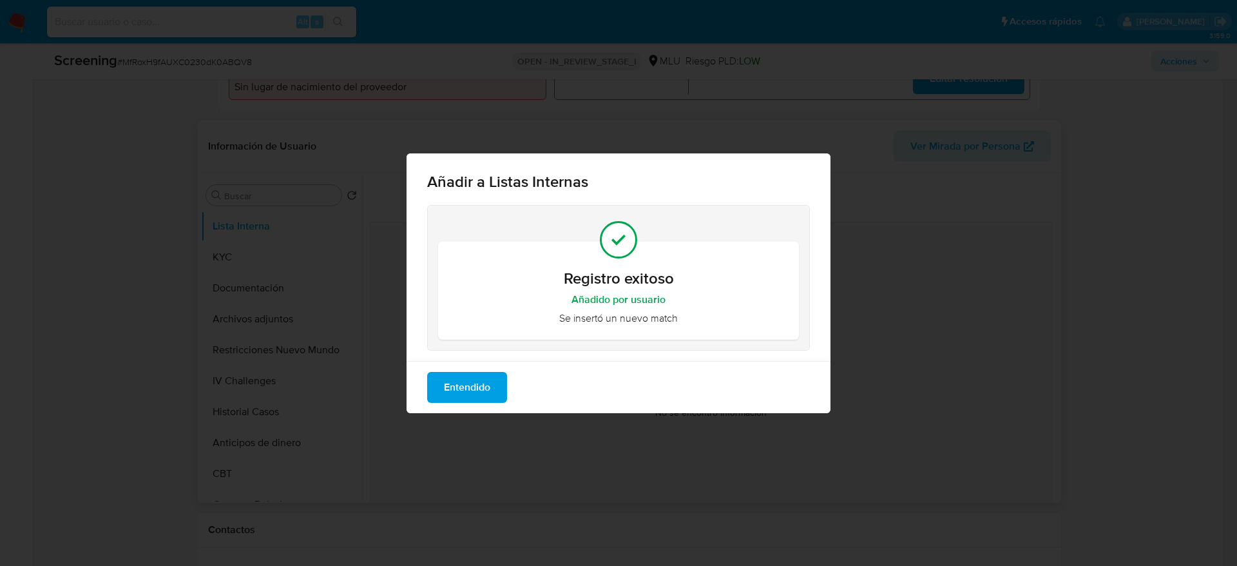
click at [490, 387] on button "Entendido" at bounding box center [467, 387] width 80 height 31
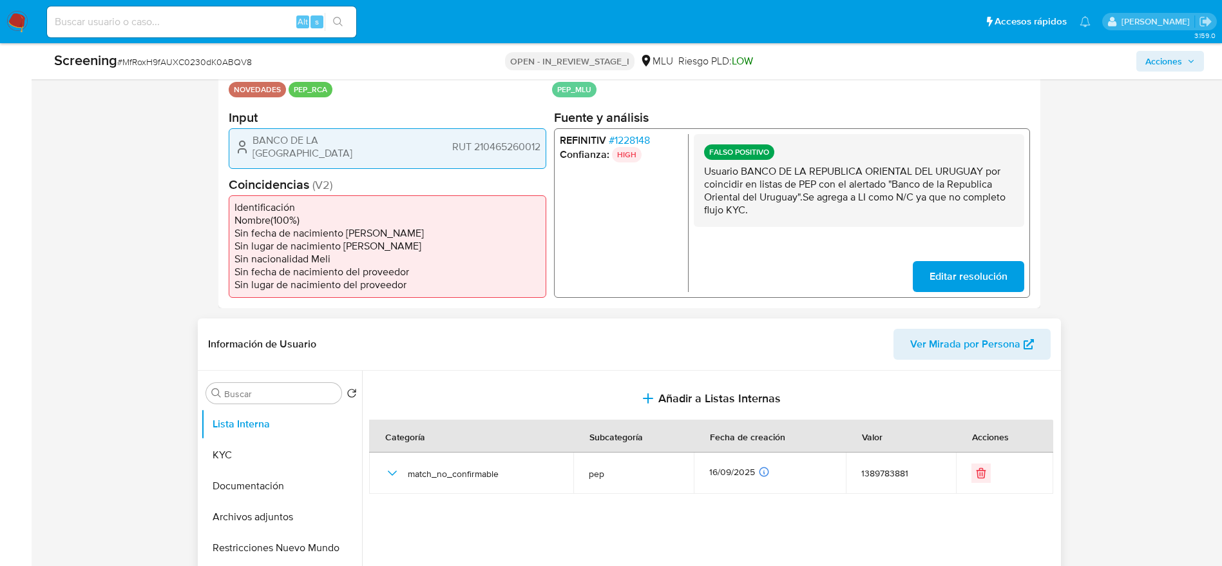
scroll to position [0, 0]
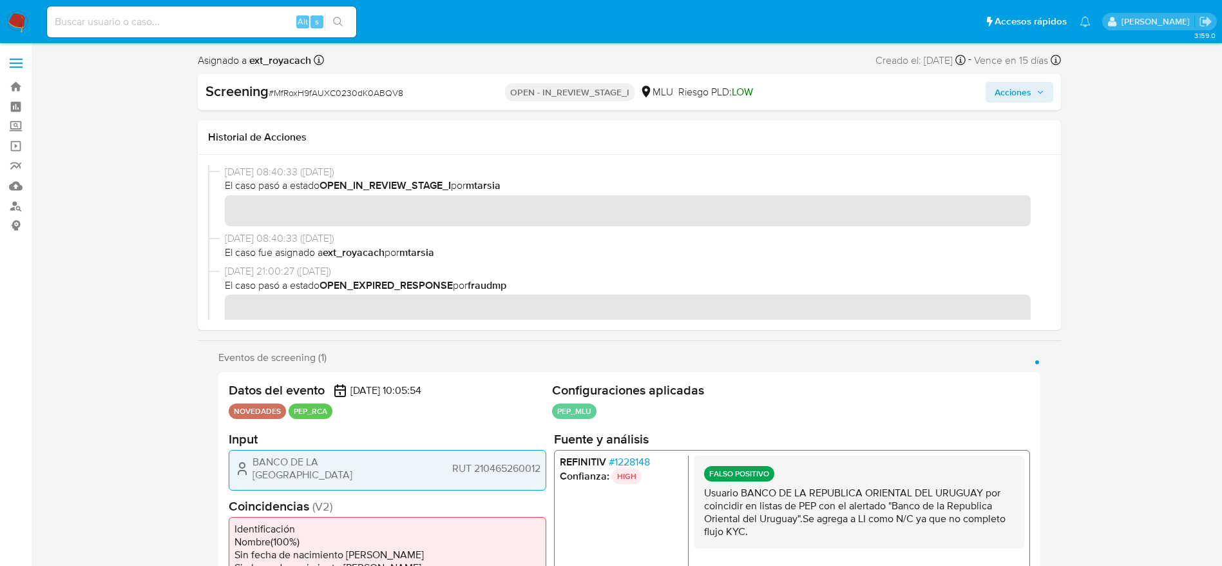
click at [1010, 107] on div "Screening # MfRoxH9fAUXC0230dK0ABQV8 OPEN - IN_REVIEW_STAGE_I MLU Riesgo PLD: L…" at bounding box center [629, 92] width 863 height 36
click at [994, 93] on button "Acciones" at bounding box center [1020, 92] width 68 height 21
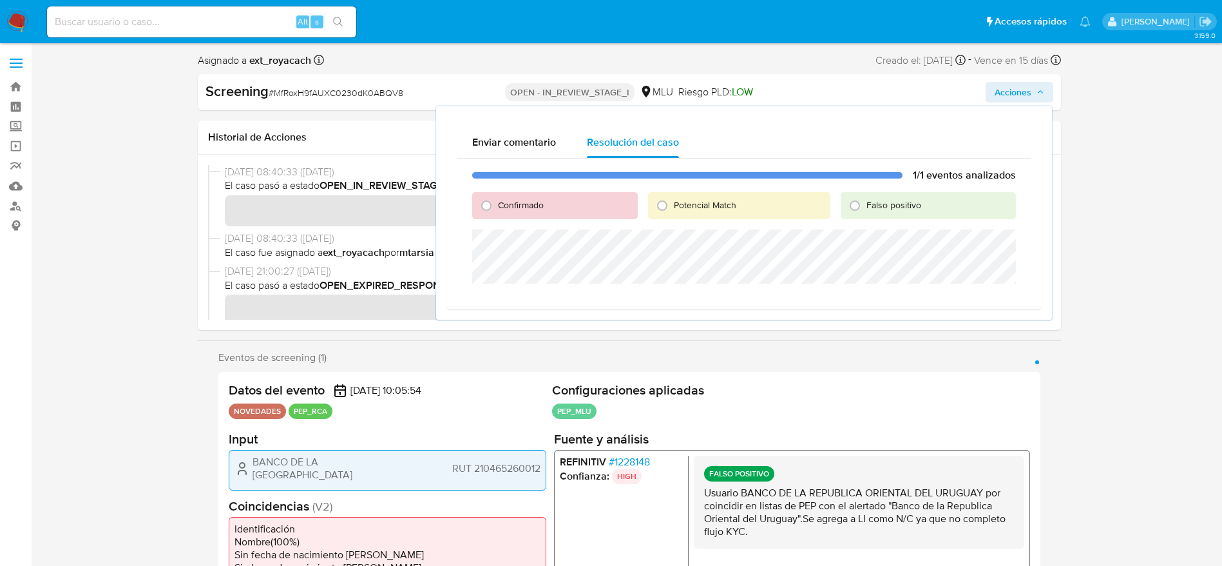
click at [897, 203] on span "Falso positivo" at bounding box center [894, 204] width 55 height 13
click at [865, 203] on input "Falso positivo" at bounding box center [855, 205] width 21 height 21
radio input "true"
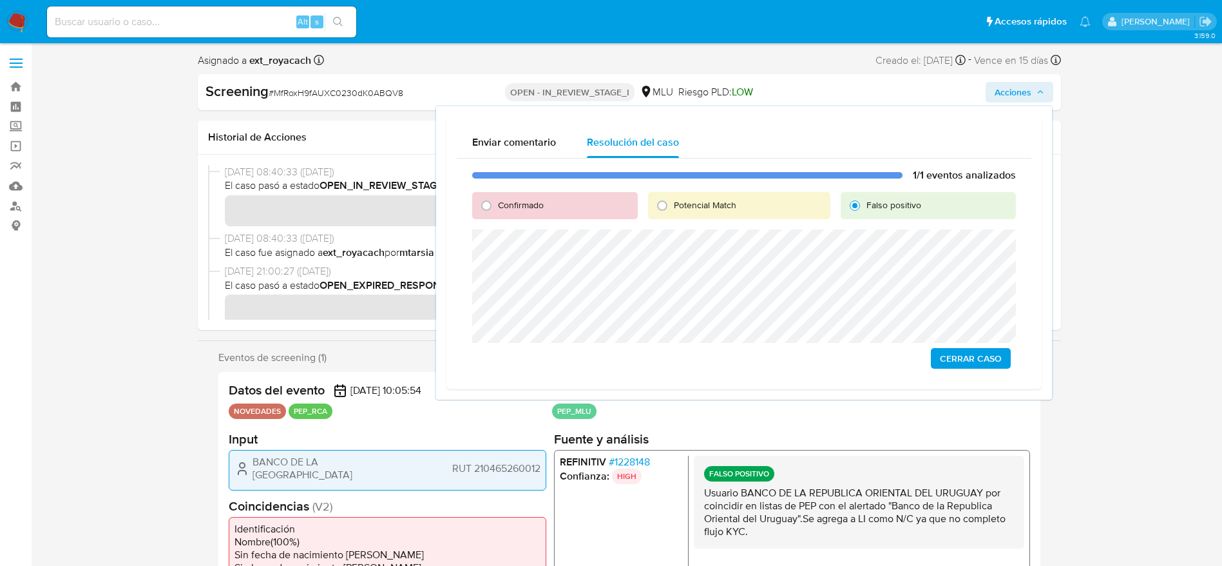
click at [958, 354] on span "Cerrar Caso" at bounding box center [971, 358] width 62 height 18
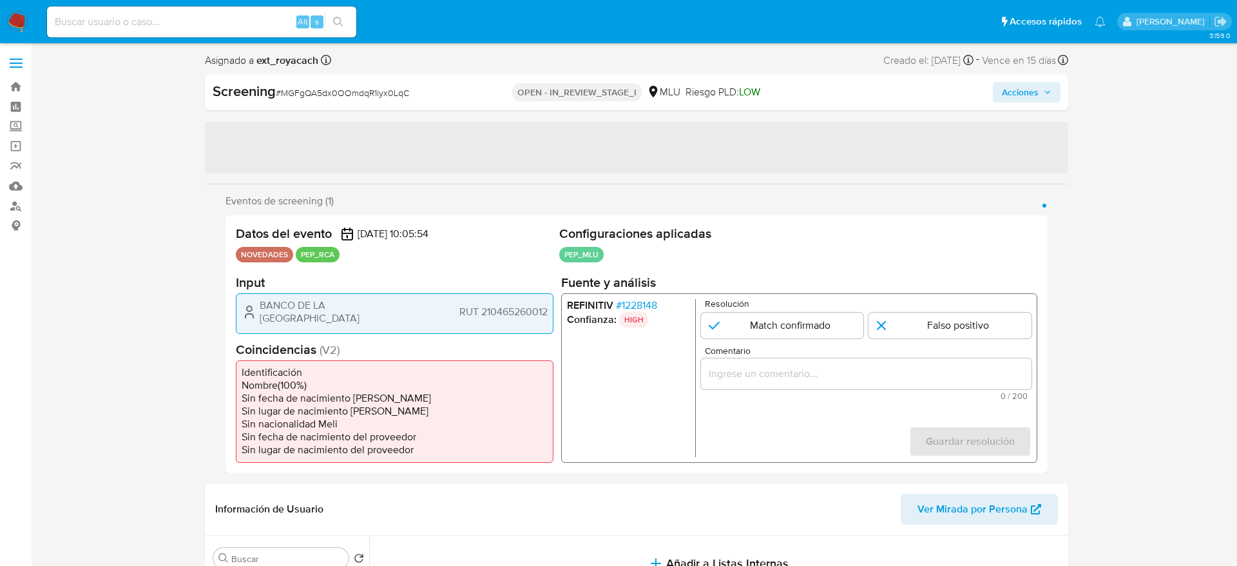
select select "10"
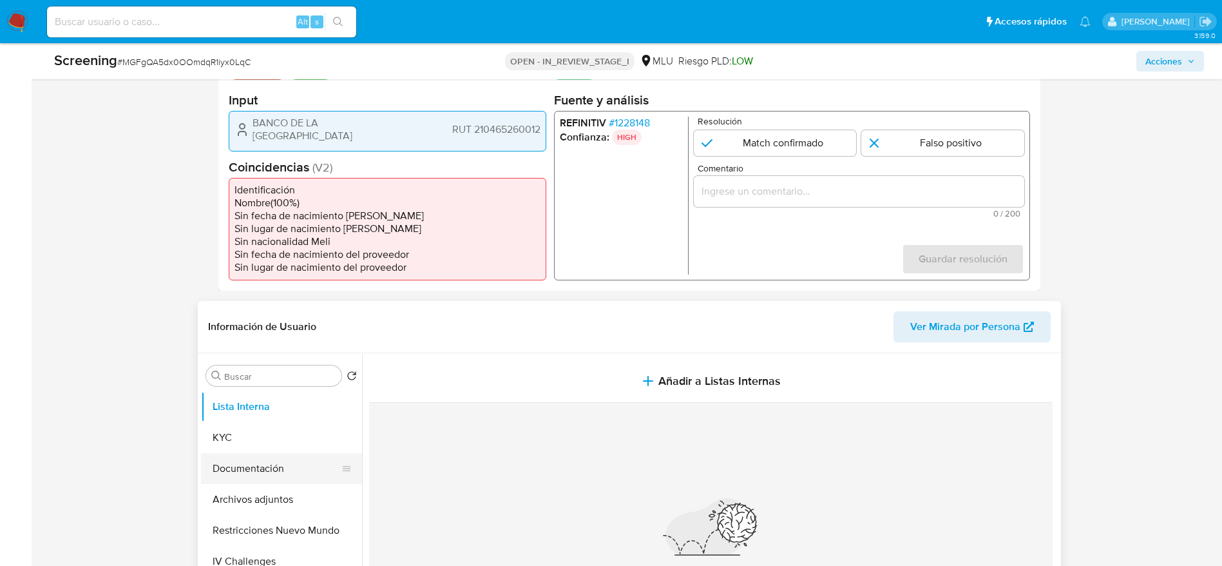
scroll to position [387, 0]
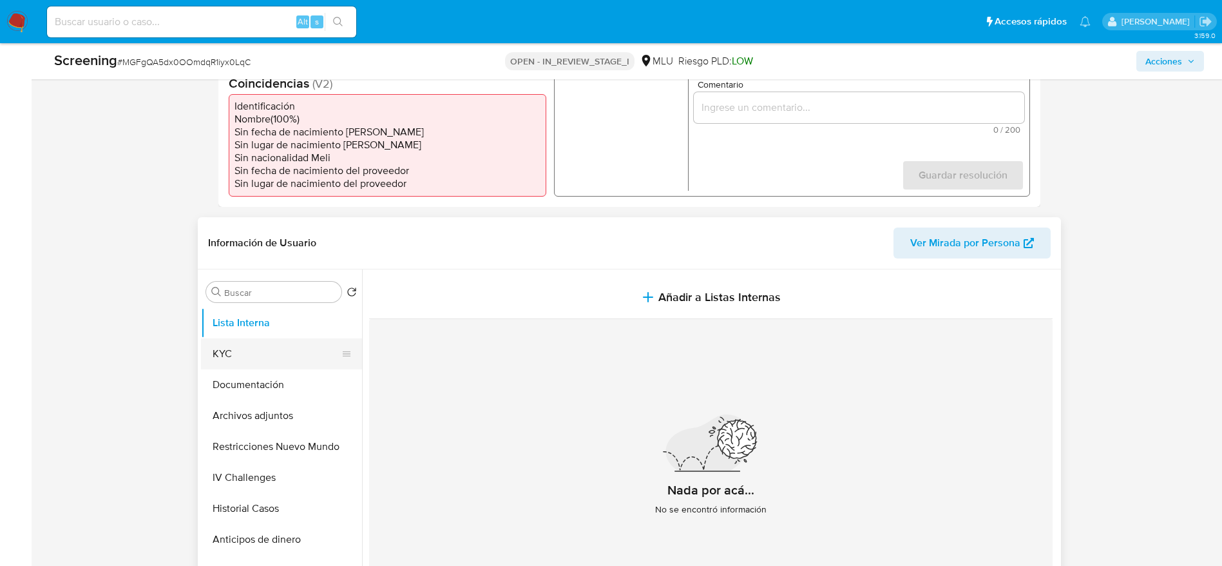
click at [237, 345] on button "KYC" at bounding box center [276, 353] width 151 height 31
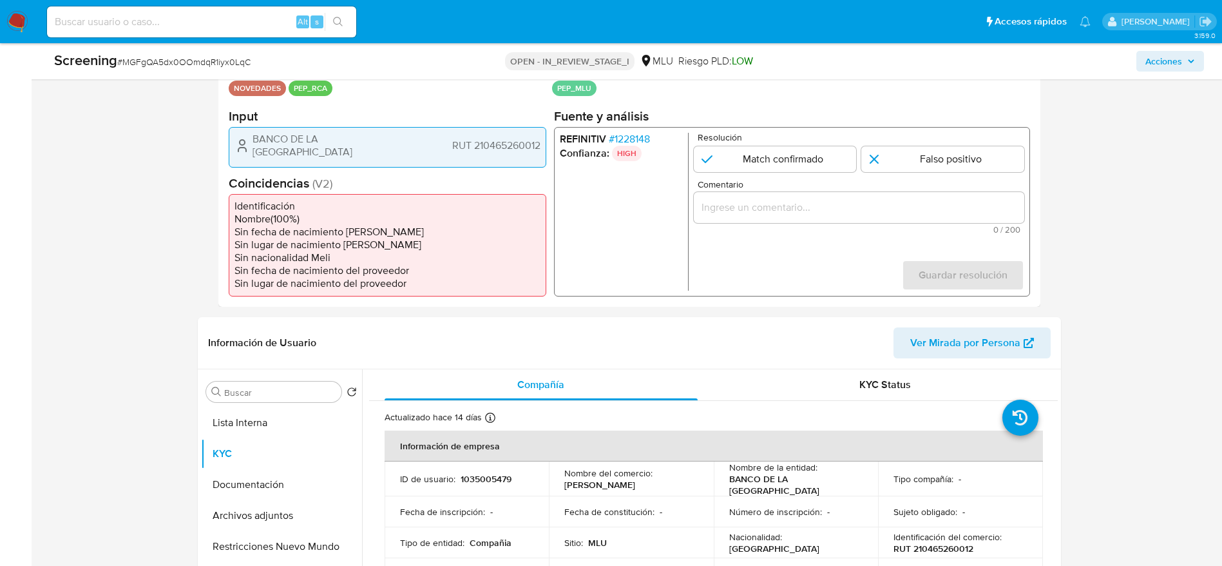
scroll to position [97, 0]
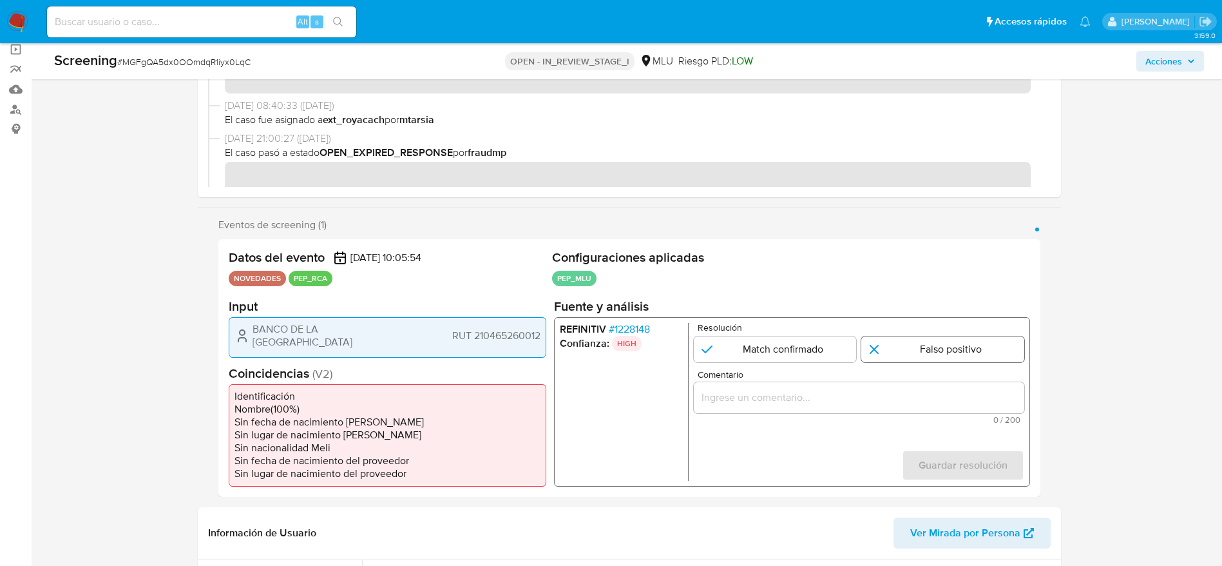
click at [955, 351] on input "1 de 1" at bounding box center [943, 349] width 163 height 26
radio input "true"
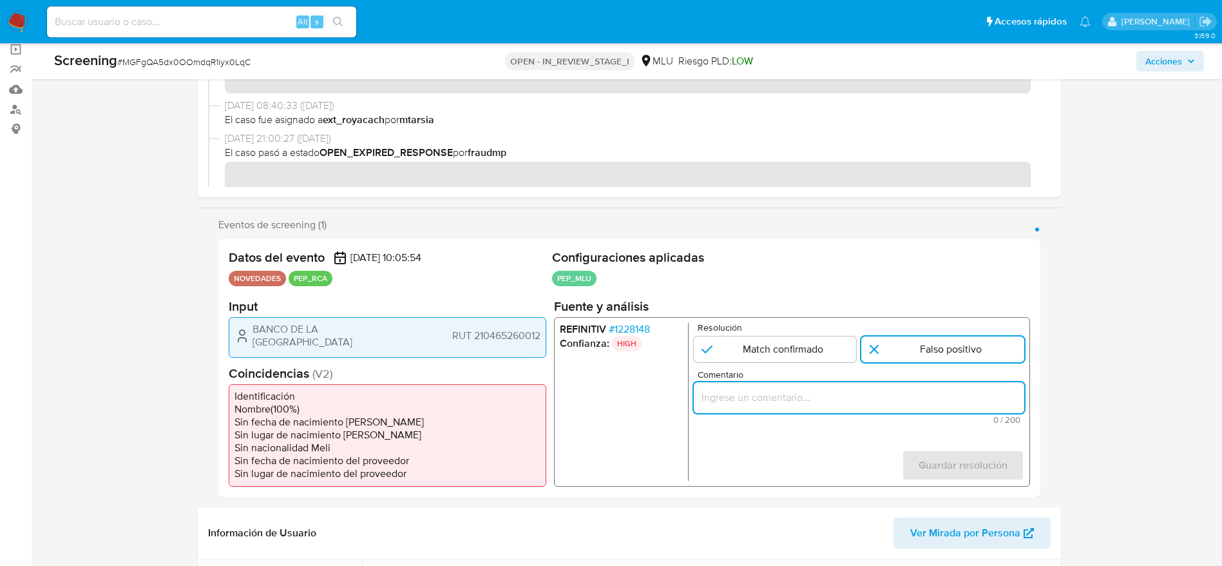
drag, startPoint x: 947, startPoint y: 391, endPoint x: 947, endPoint y: 403, distance: 11.6
click at [947, 398] on input "Comentario" at bounding box center [858, 397] width 331 height 17
type input "Usuario BANCO DE LA REPUBLICA ORIENTAL DEL URUGUAY por coincidir en listas de P…"
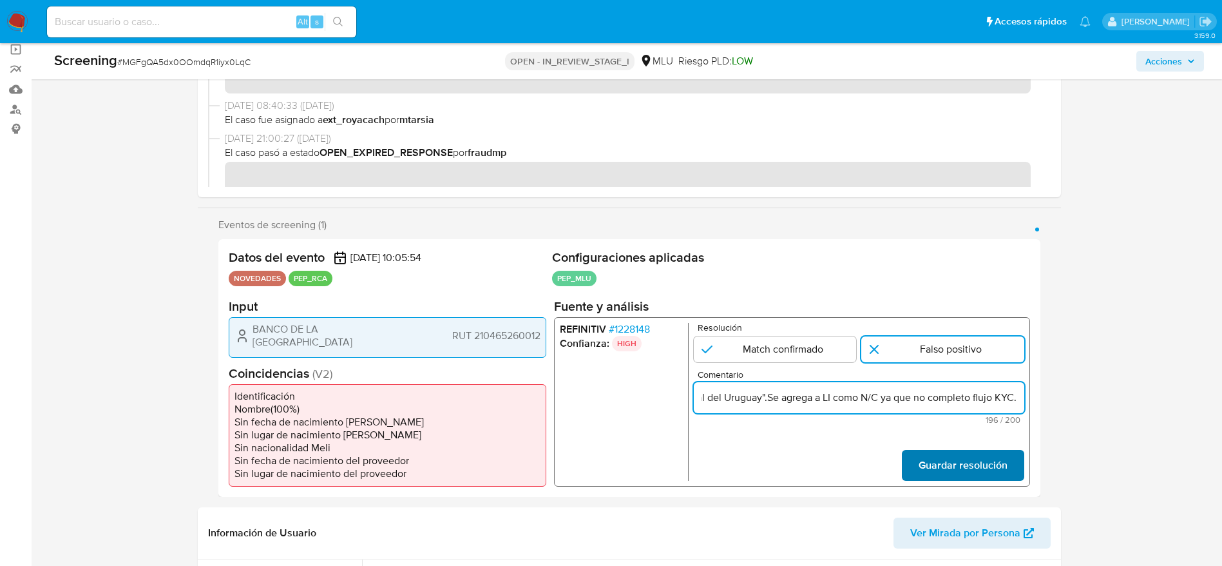
click at [947, 463] on span "Guardar resolución" at bounding box center [962, 465] width 89 height 28
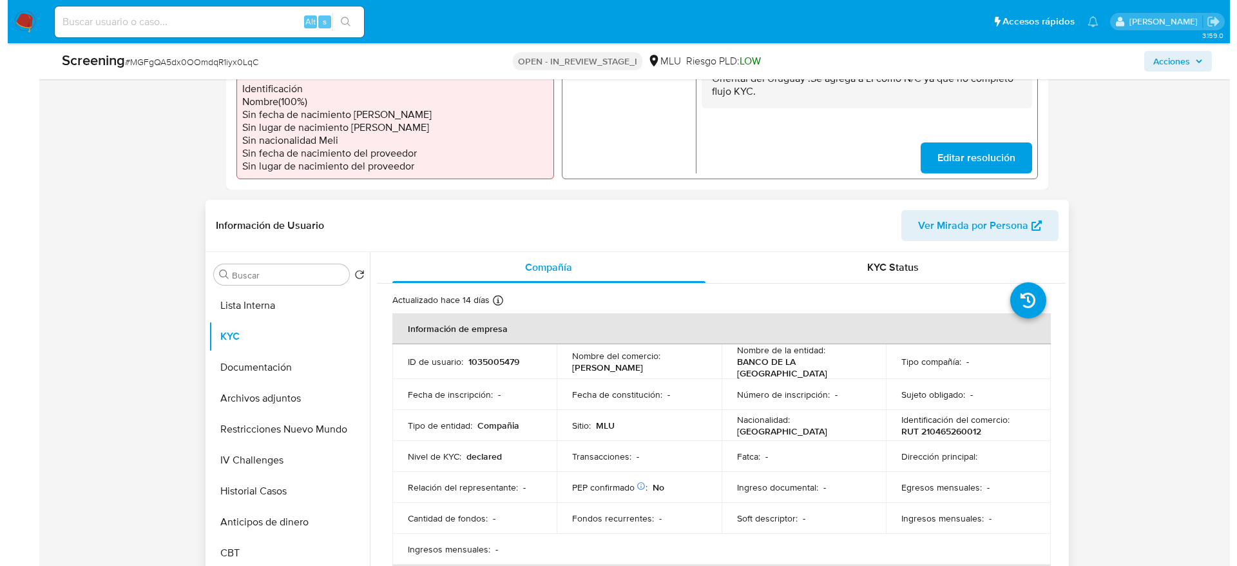
scroll to position [483, 0]
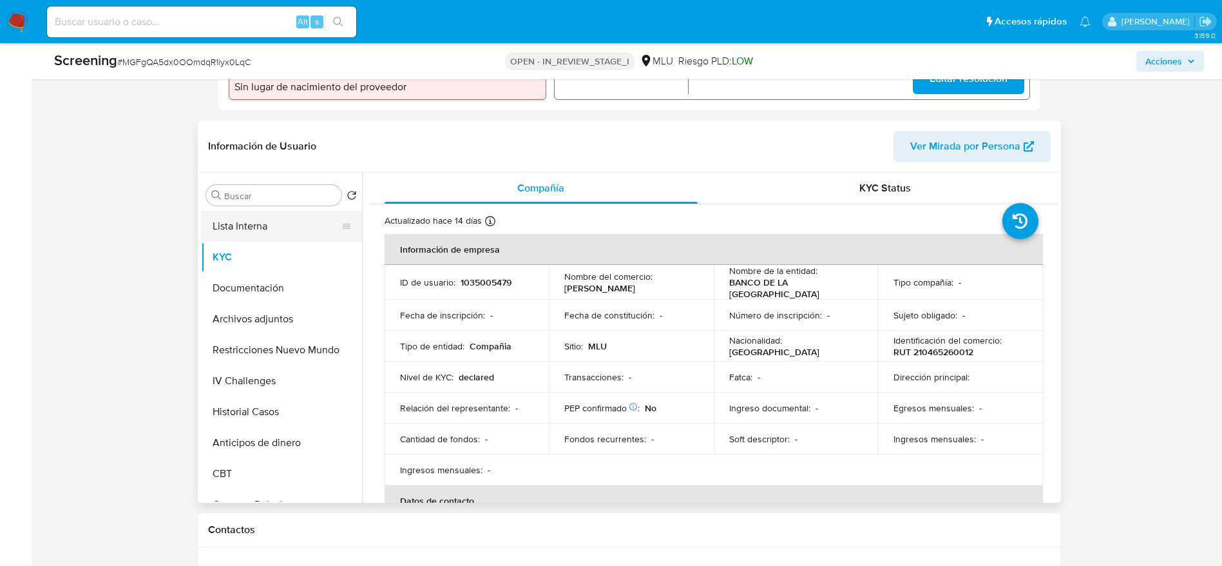
click at [239, 238] on button "Lista Interna" at bounding box center [276, 226] width 151 height 31
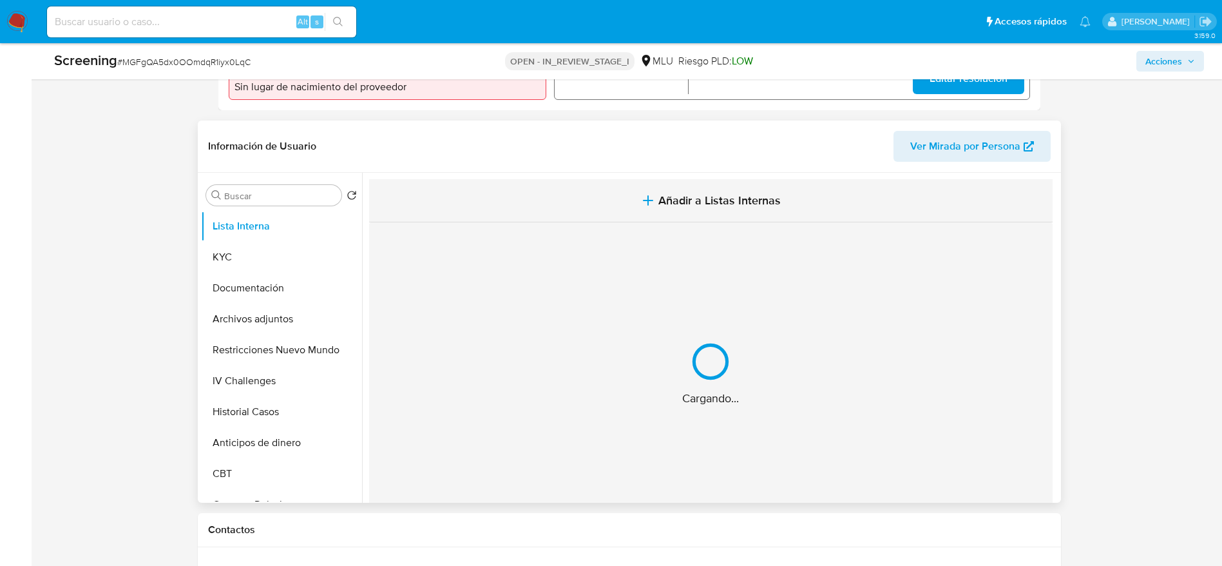
click at [568, 182] on button "Añadir a Listas Internas" at bounding box center [711, 200] width 684 height 43
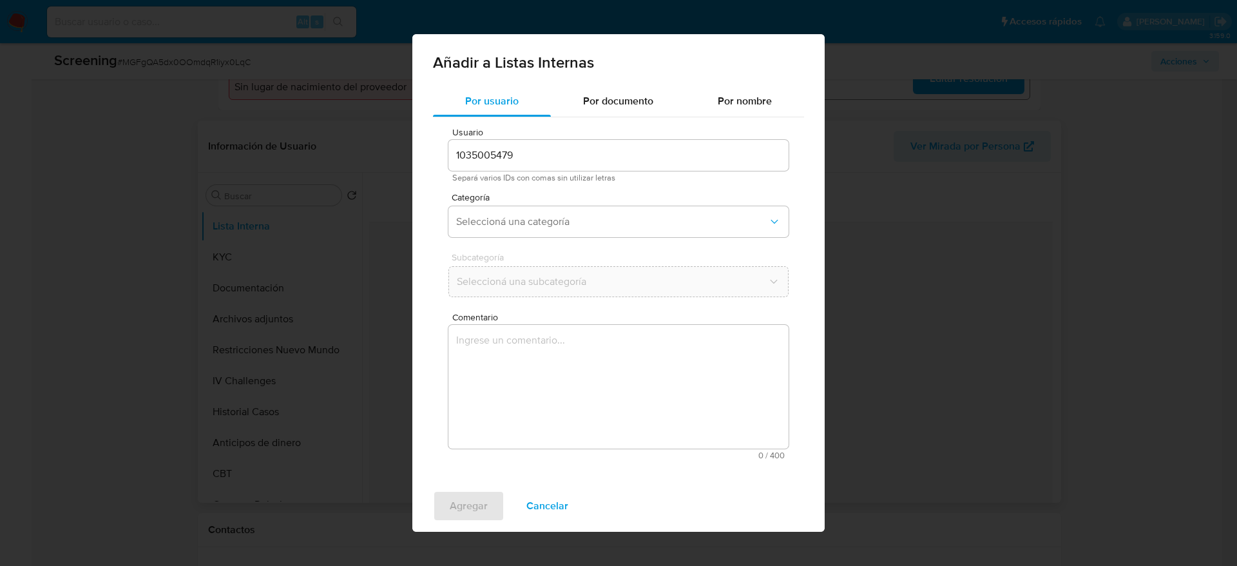
click at [563, 410] on textarea "Comentario" at bounding box center [618, 387] width 340 height 124
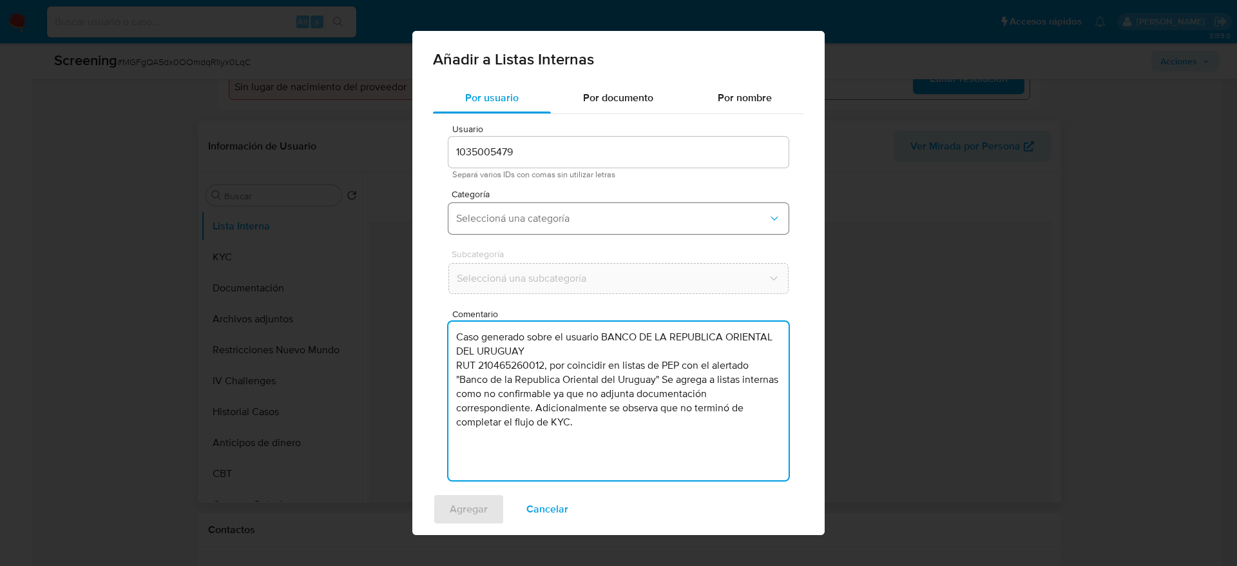
type textarea "Caso generado sobre el usuario BANCO DE LA REPUBLICA ORIENTAL DEL URUGUAY RUT 2…"
click at [559, 213] on span "Seleccioná una categoría" at bounding box center [612, 218] width 312 height 13
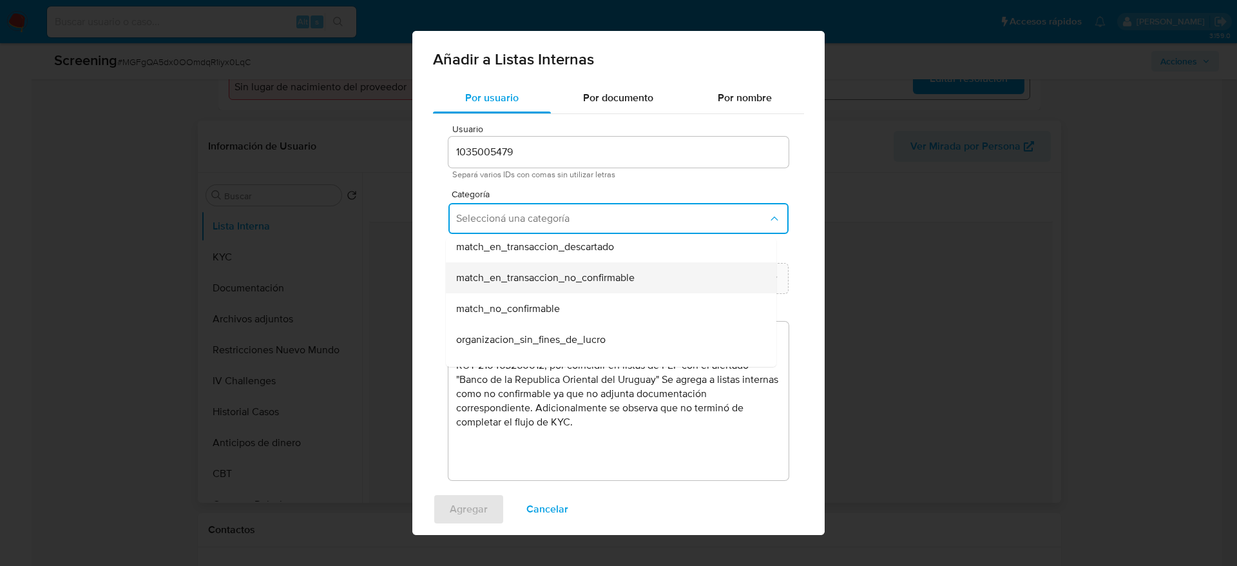
scroll to position [193, 0]
click at [512, 334] on span "match_no_confirmable" at bounding box center [508, 338] width 104 height 13
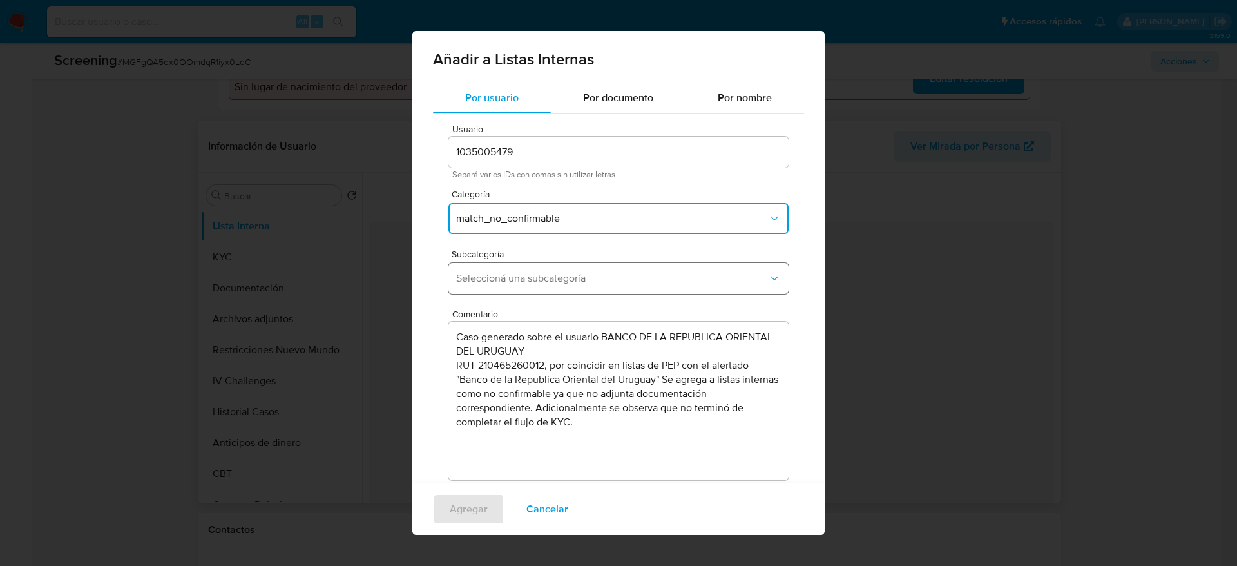
click at [527, 289] on button "Seleccioná una subcategoría" at bounding box center [618, 278] width 340 height 31
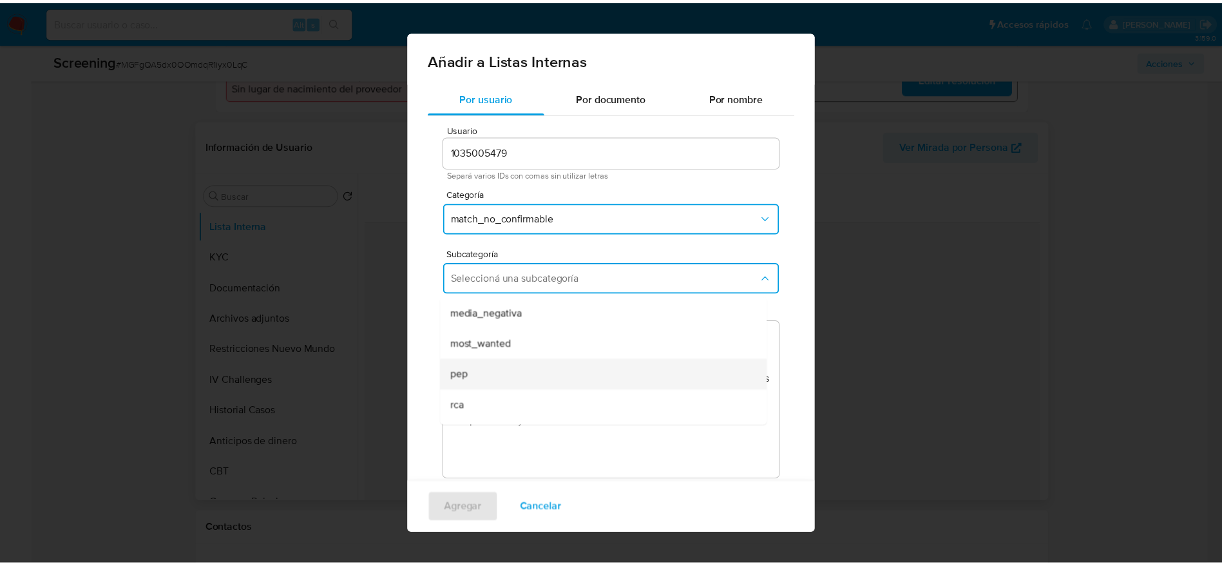
scroll to position [88, 0]
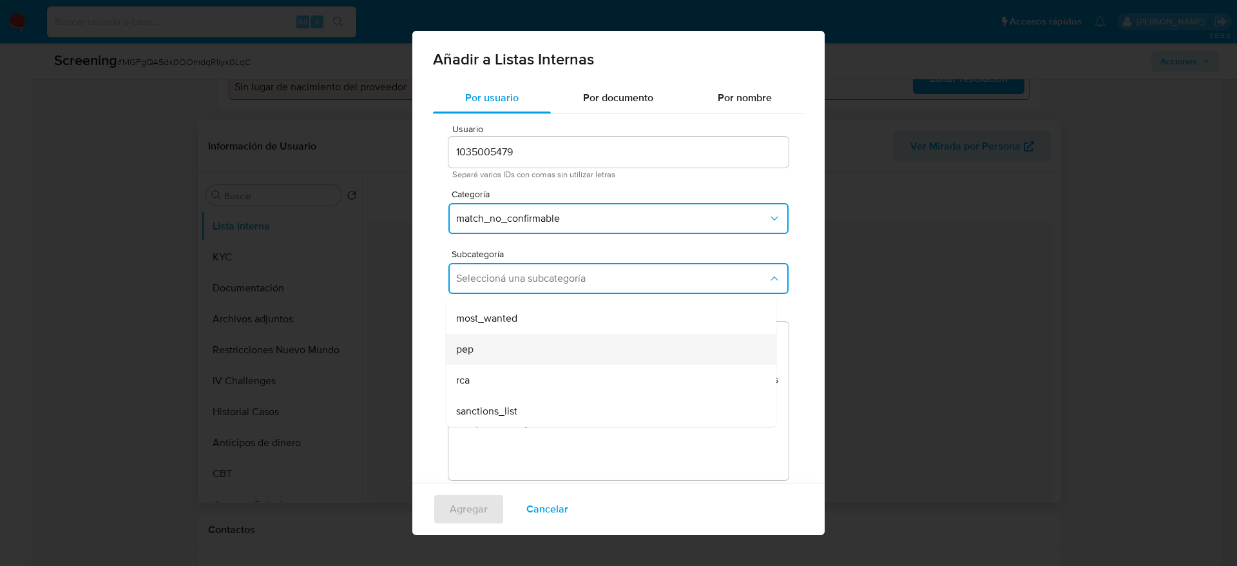
click at [539, 355] on div "pep" at bounding box center [607, 349] width 302 height 31
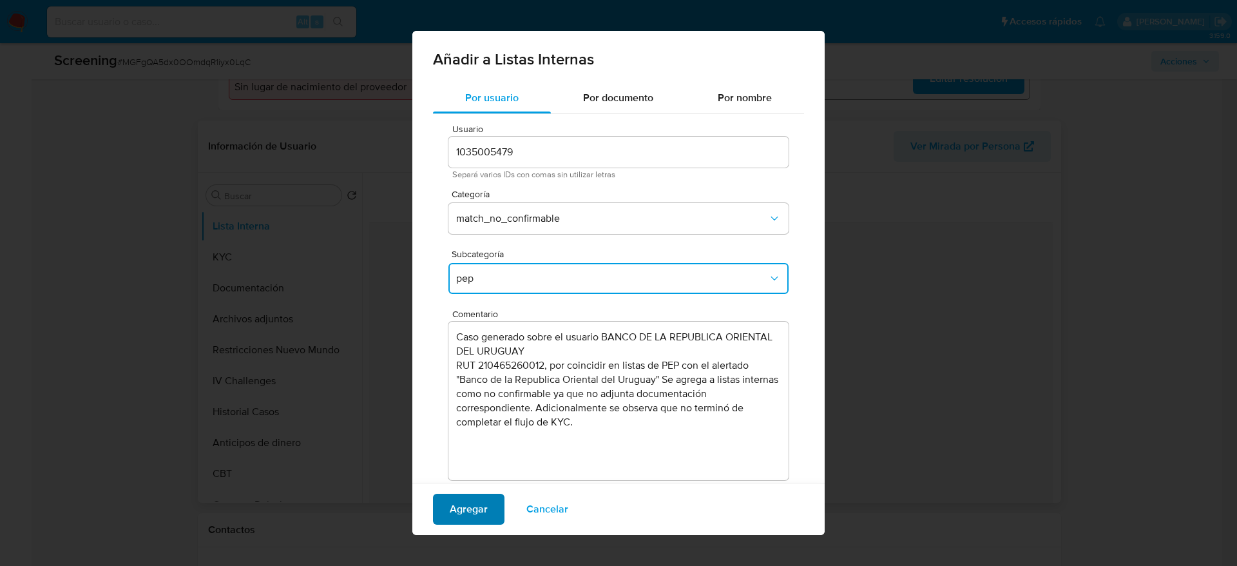
click at [482, 505] on span "Agregar" at bounding box center [469, 509] width 38 height 28
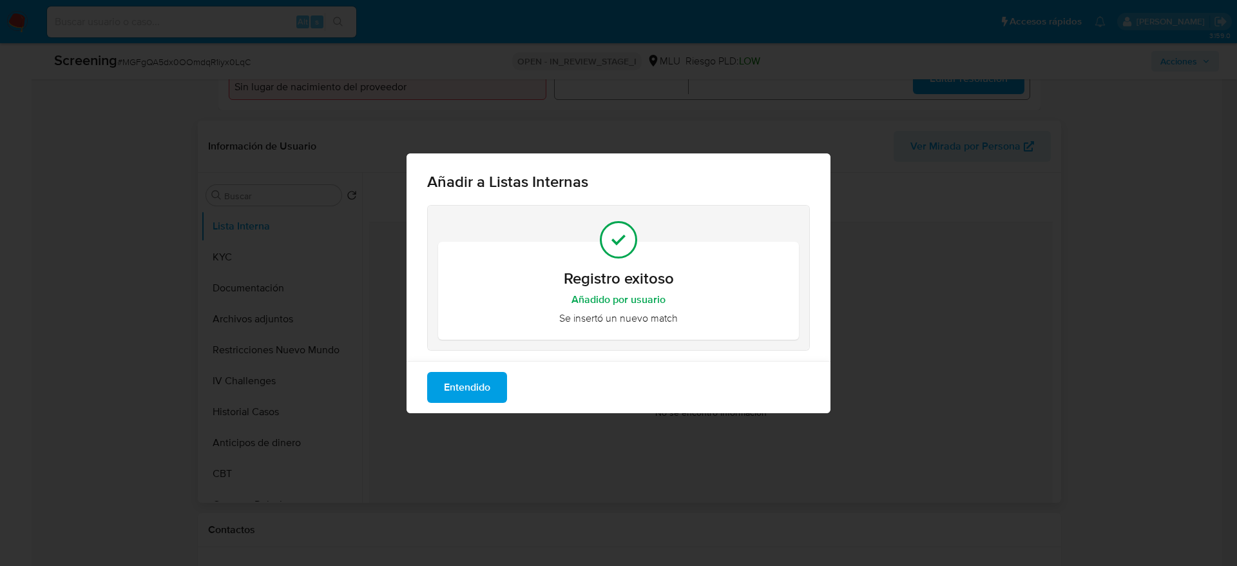
click at [495, 381] on button "Entendido" at bounding box center [467, 387] width 80 height 31
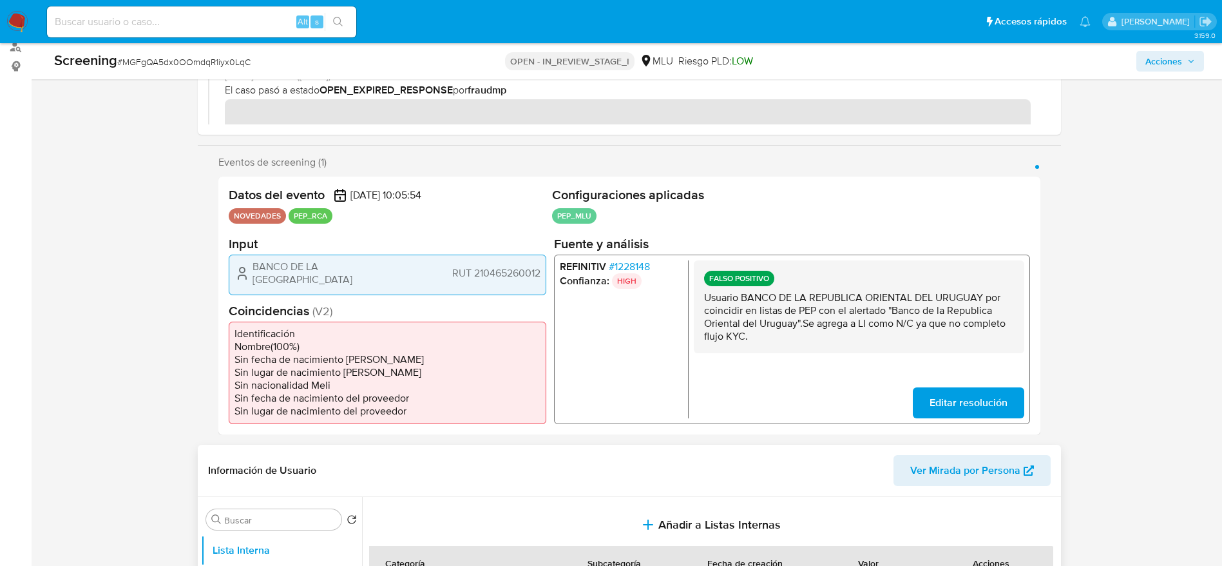
scroll to position [0, 0]
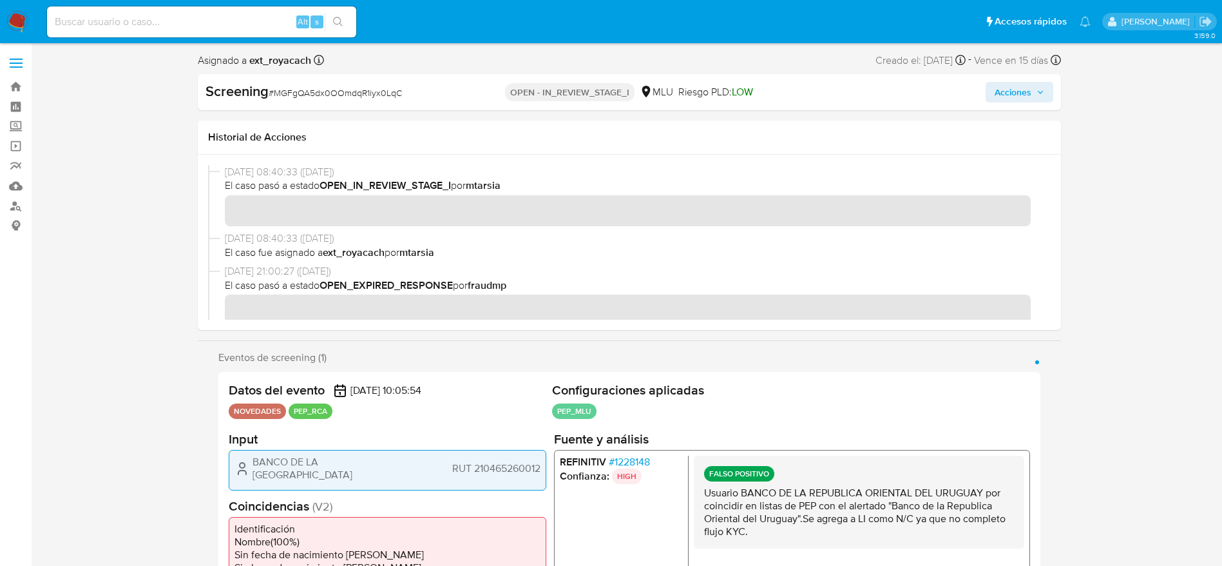
click at [1010, 76] on div "Screening # MGFgQA5dx0OOmdqR1iyx0LqC OPEN - IN_REVIEW_STAGE_I MLU Riesgo PLD: L…" at bounding box center [629, 92] width 863 height 36
click at [1010, 95] on span "Acciones" at bounding box center [1013, 92] width 37 height 21
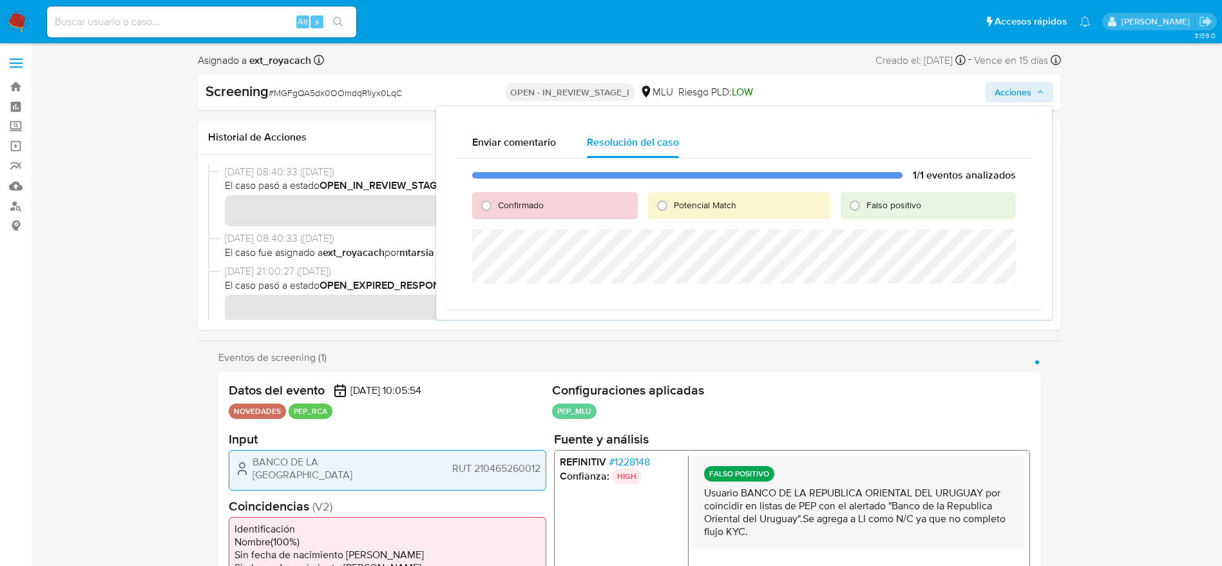
drag, startPoint x: 872, startPoint y: 206, endPoint x: 869, endPoint y: 219, distance: 14.1
click at [870, 206] on span "Falso positivo" at bounding box center [894, 204] width 55 height 13
click at [865, 206] on input "Falso positivo" at bounding box center [855, 205] width 21 height 21
radio input "true"
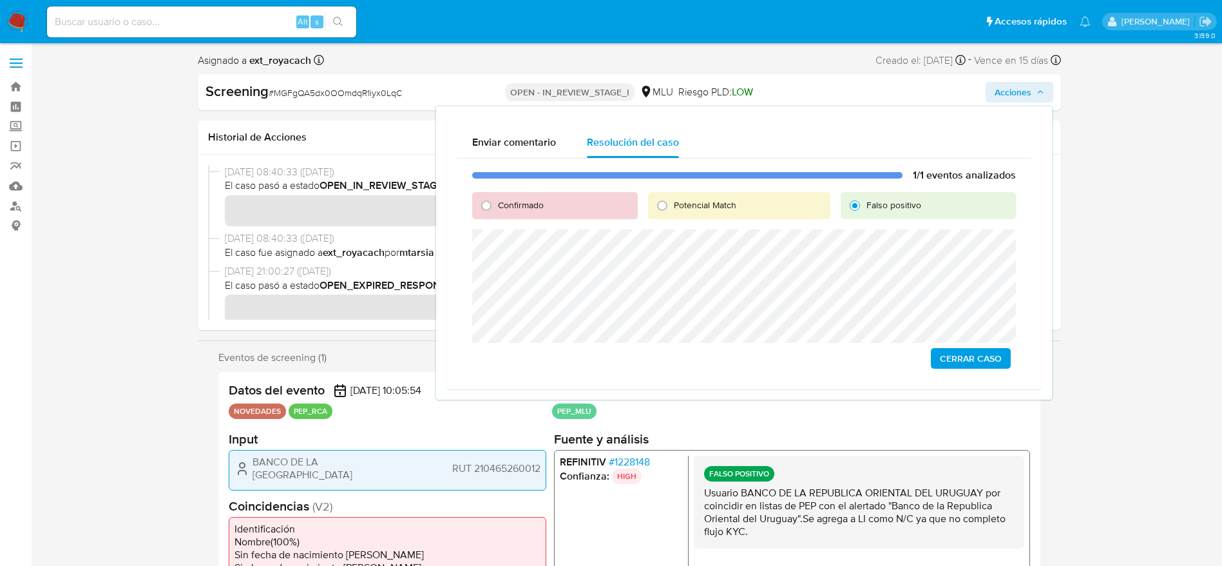
click at [973, 354] on span "Cerrar Caso" at bounding box center [971, 358] width 62 height 18
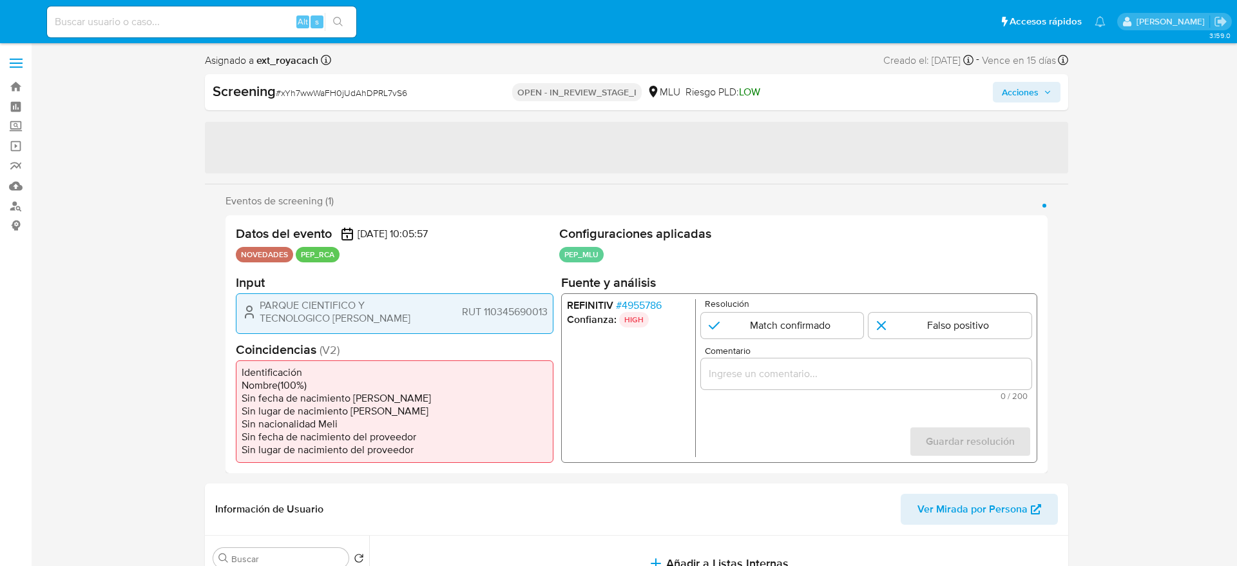
select select "10"
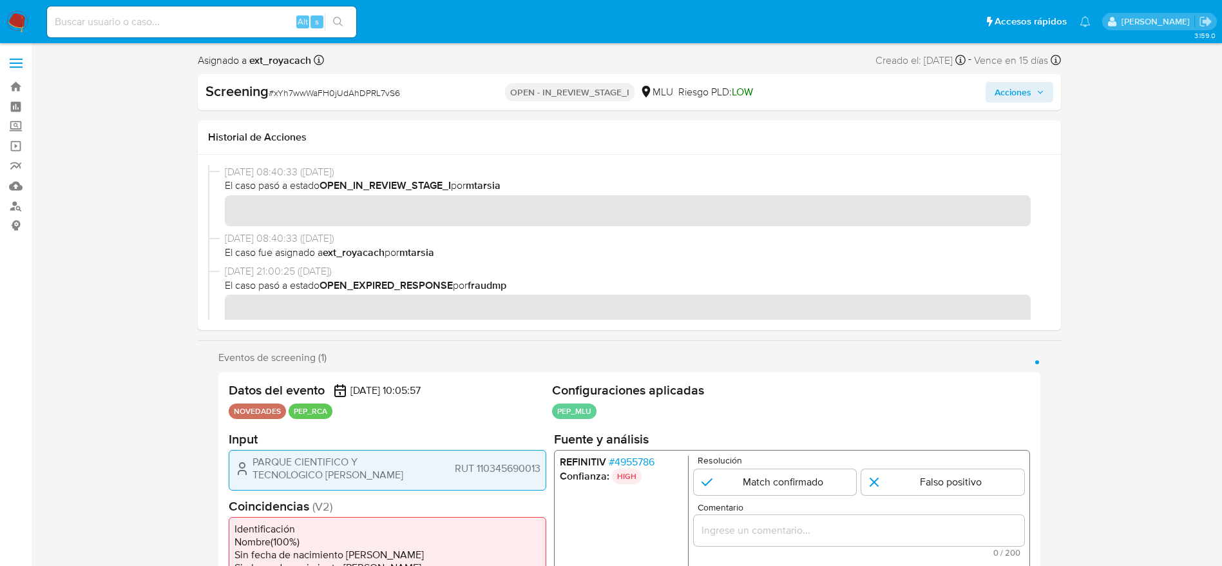
click at [288, 99] on span "# xYh7wwWaFH0jUdAhDPRL7vS6" at bounding box center [334, 92] width 131 height 13
copy span "xYh7wwWaFH0jUdAhDPRL7vS6"
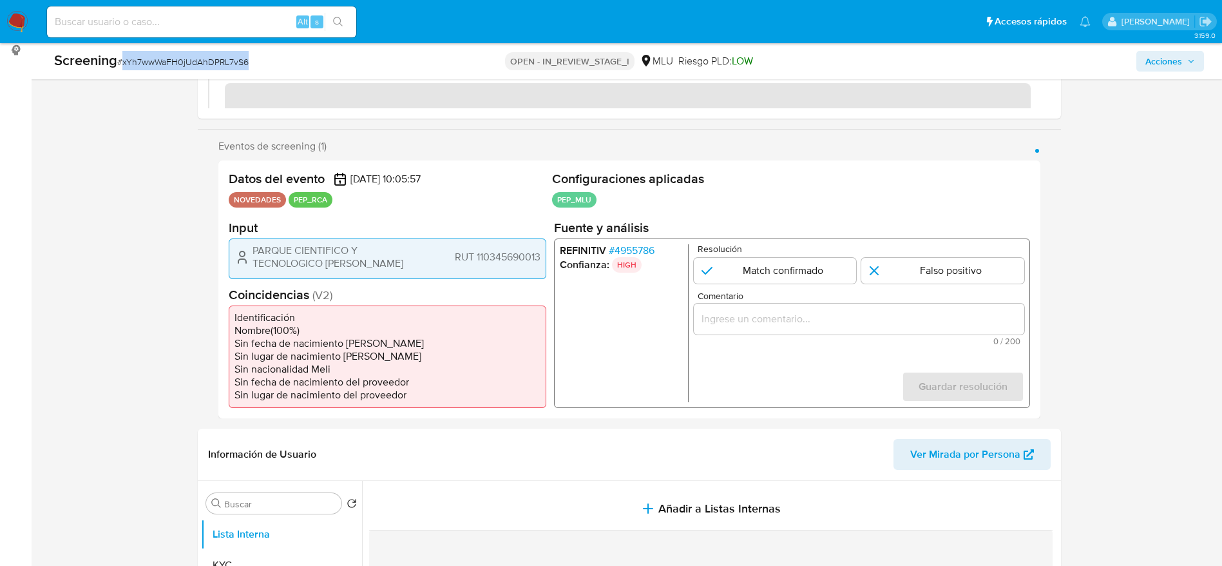
scroll to position [193, 0]
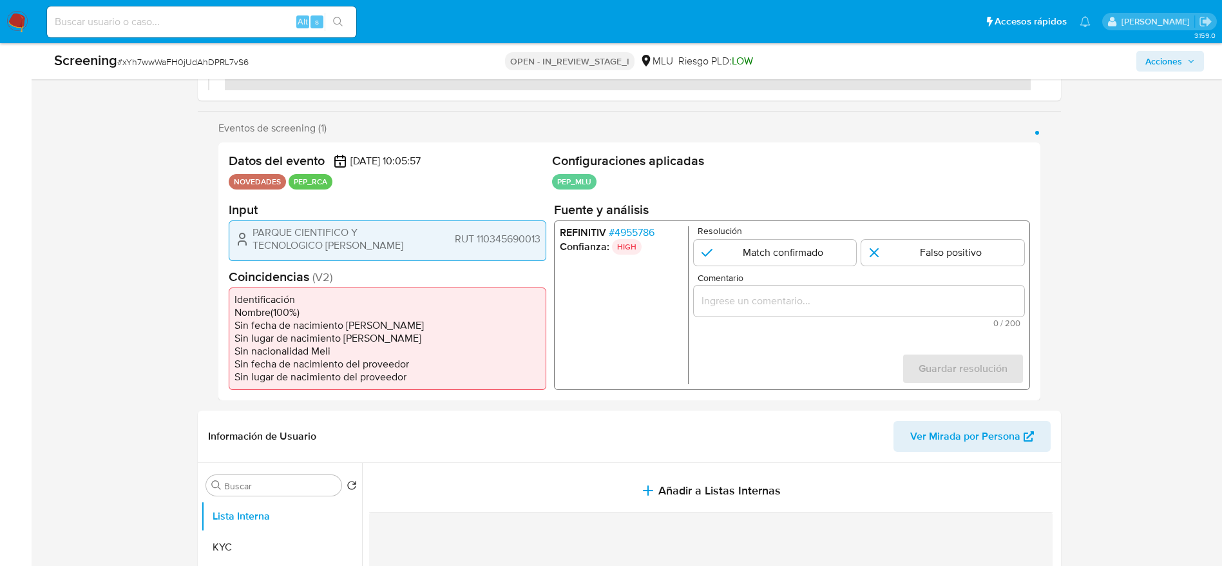
drag, startPoint x: 235, startPoint y: 228, endPoint x: 617, endPoint y: 163, distance: 387.6
click at [550, 235] on div "Datos del evento [DATE] 10:05:57 NOVEDADES PEP_RCA Configuraciones aplicadas PE…" at bounding box center [629, 271] width 822 height 258
click at [620, 233] on span "# 4955786" at bounding box center [631, 232] width 46 height 13
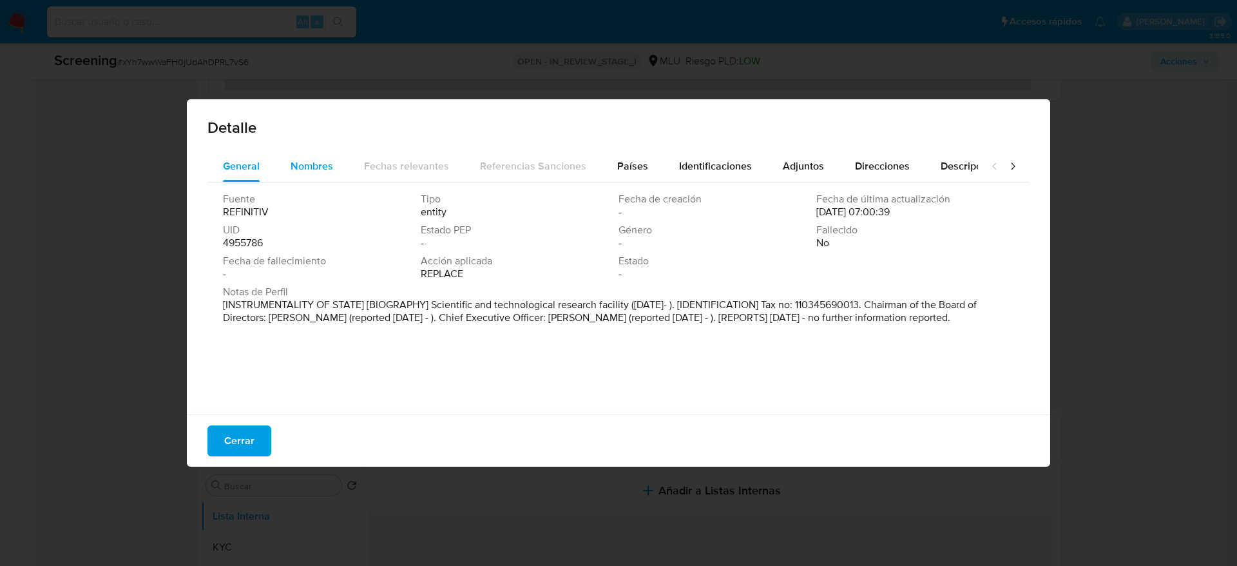
click at [319, 173] on div "Nombres" at bounding box center [312, 166] width 43 height 31
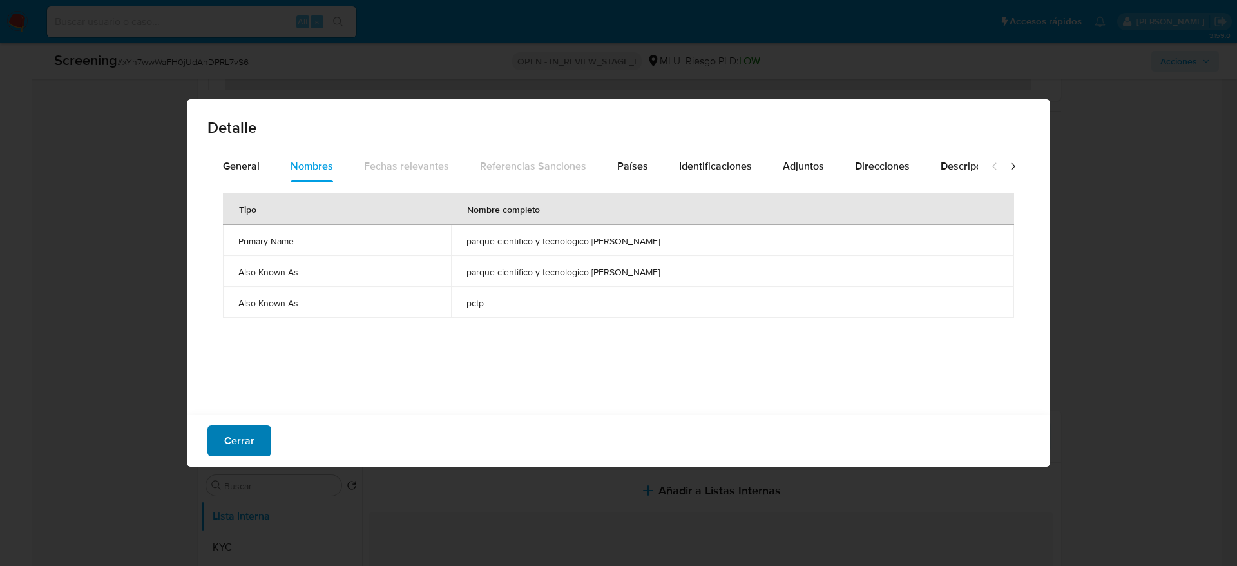
click at [247, 452] on span "Cerrar" at bounding box center [239, 441] width 30 height 28
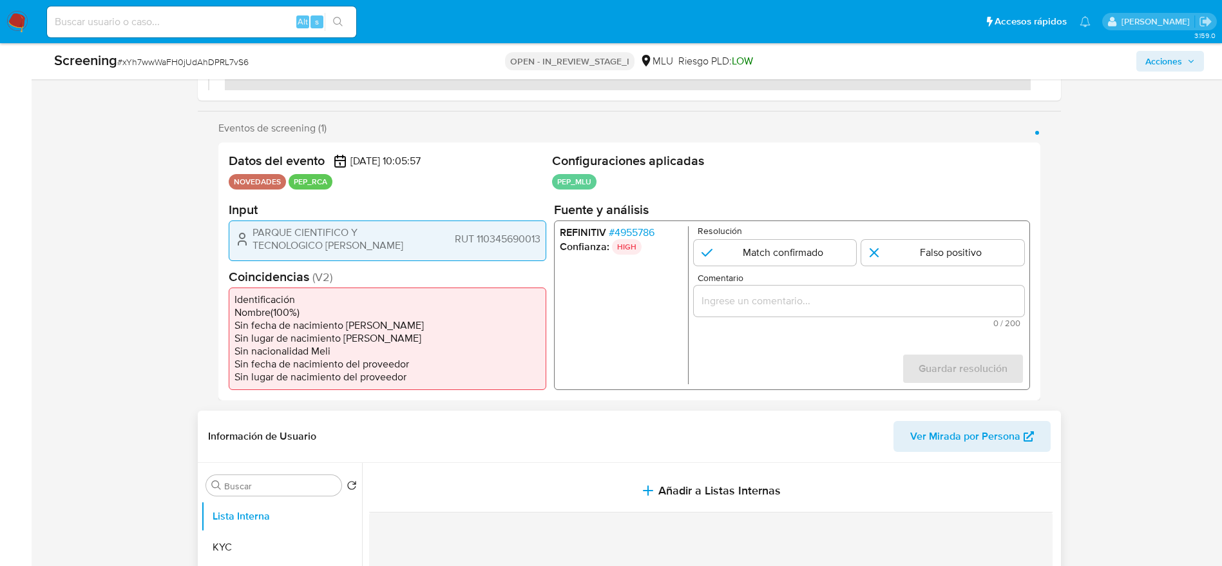
click at [847, 419] on div "Información de Usuario Ver Mirada por Persona" at bounding box center [629, 436] width 863 height 52
click at [865, 336] on form "Resolución Match confirmado Falso positivo Comentario 0 / 200 200 caracteres re…" at bounding box center [858, 305] width 331 height 158
click at [869, 320] on span "0 / 200" at bounding box center [858, 322] width 323 height 8
click at [869, 304] on input "Comentario" at bounding box center [858, 300] width 331 height 17
paste input "Usuario PARQUE CIENTIFICO Y TECNOLOGICO DE PANDO por coincidir en listas de PEP…"
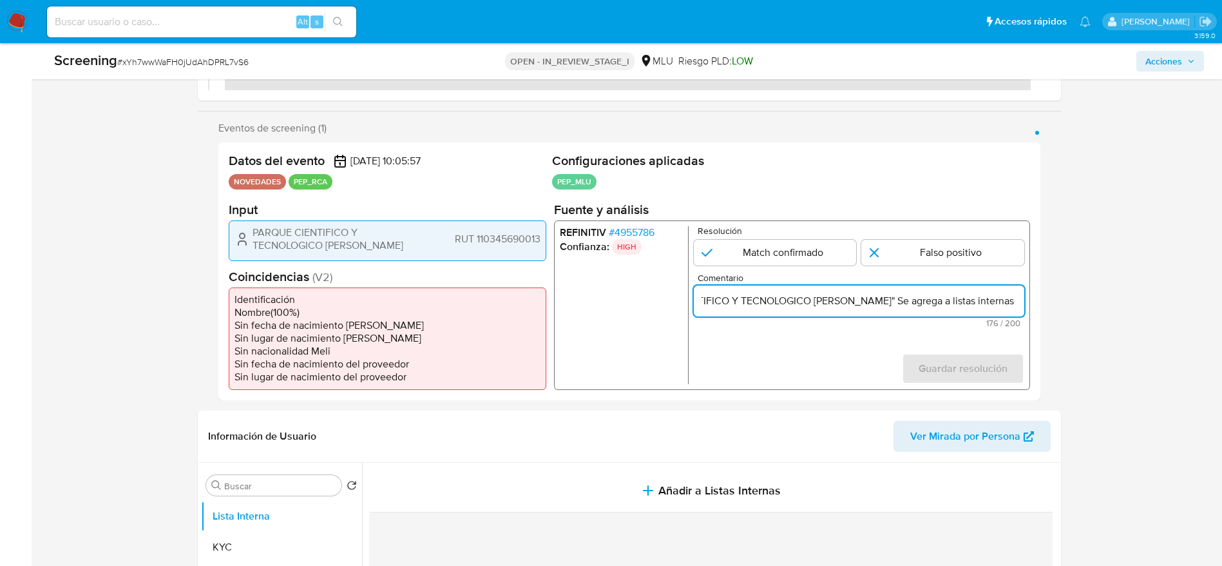
scroll to position [0, 573]
type input "Usuario PARQUE CIENTIFICO Y TECNOLOGICO DE PANDO por coincidir en listas de PEP…"
click at [977, 257] on input "1 de 1" at bounding box center [943, 252] width 163 height 26
radio input "true"
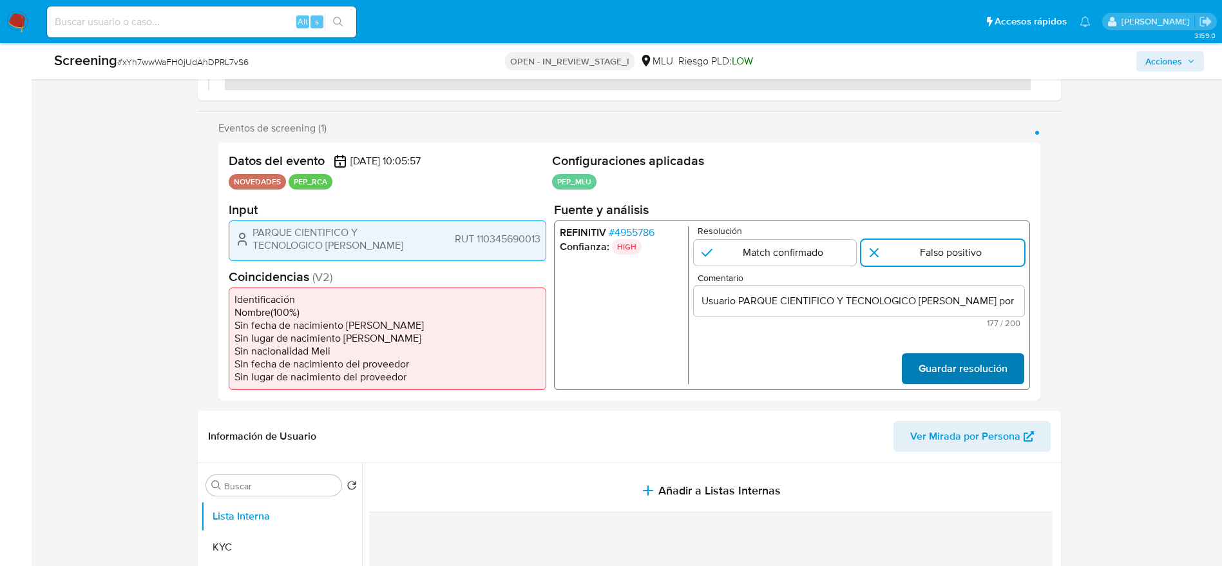
click at [972, 373] on span "Guardar resolución" at bounding box center [962, 368] width 89 height 28
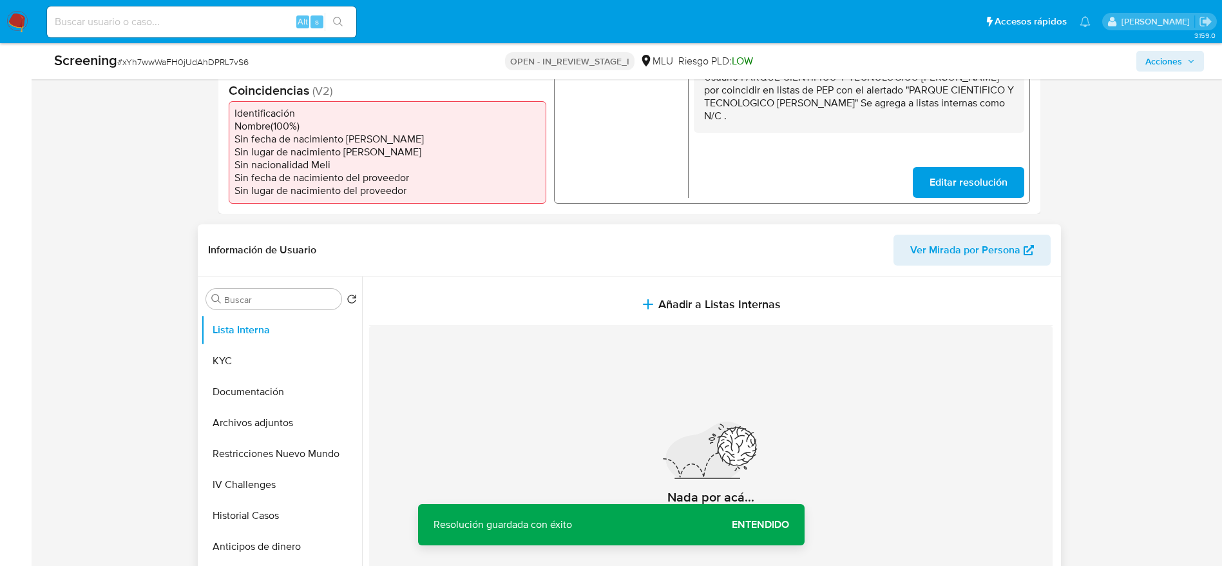
scroll to position [483, 0]
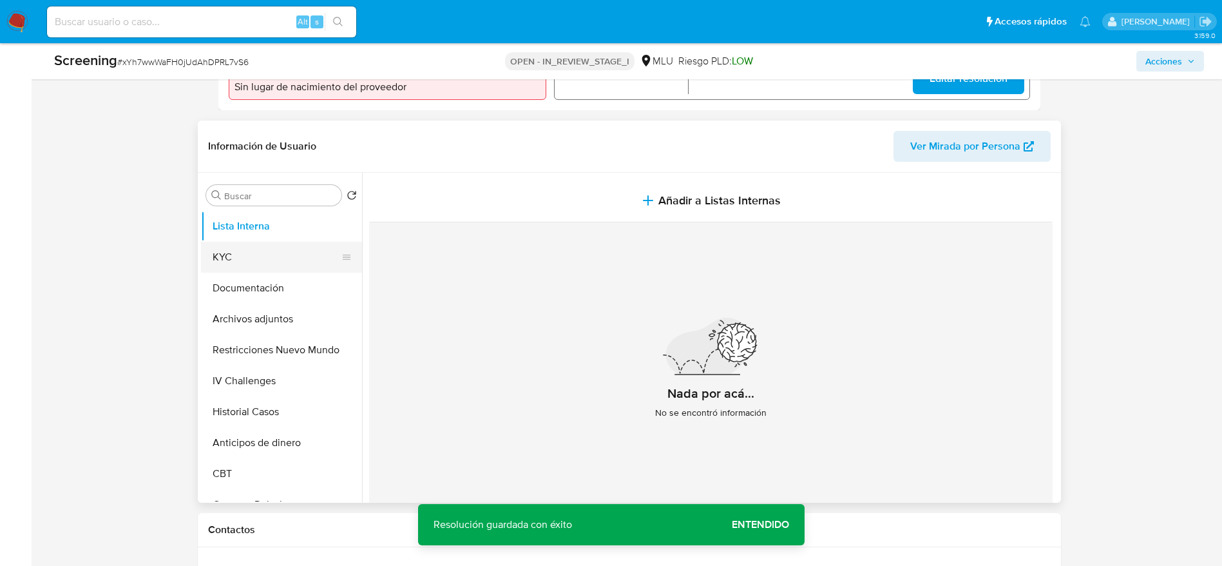
click at [249, 255] on button "KYC" at bounding box center [276, 257] width 151 height 31
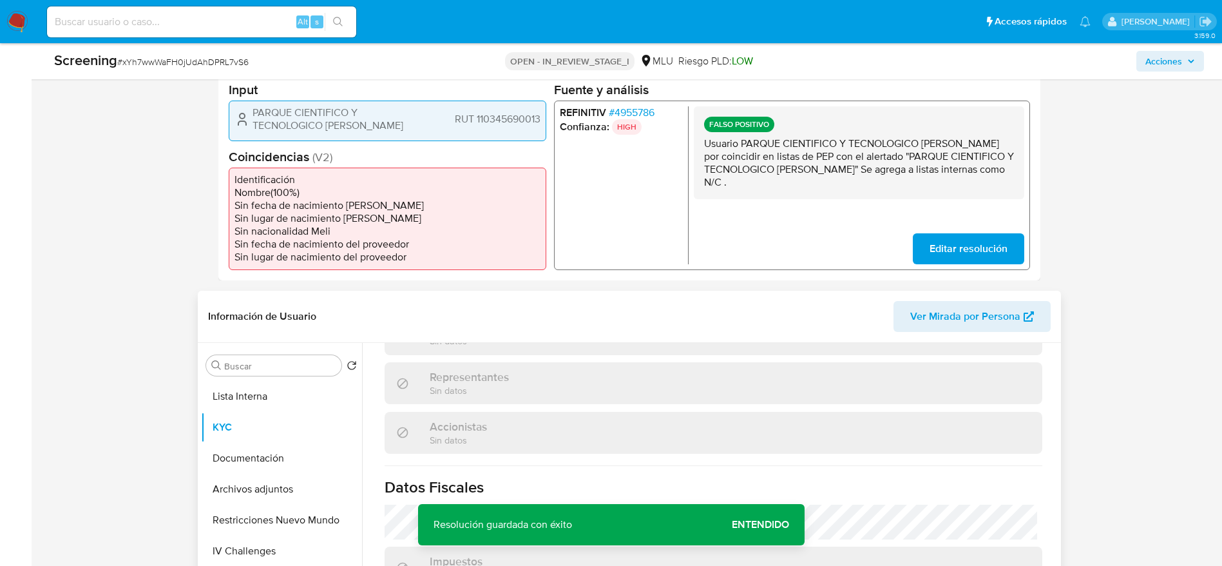
scroll to position [387, 0]
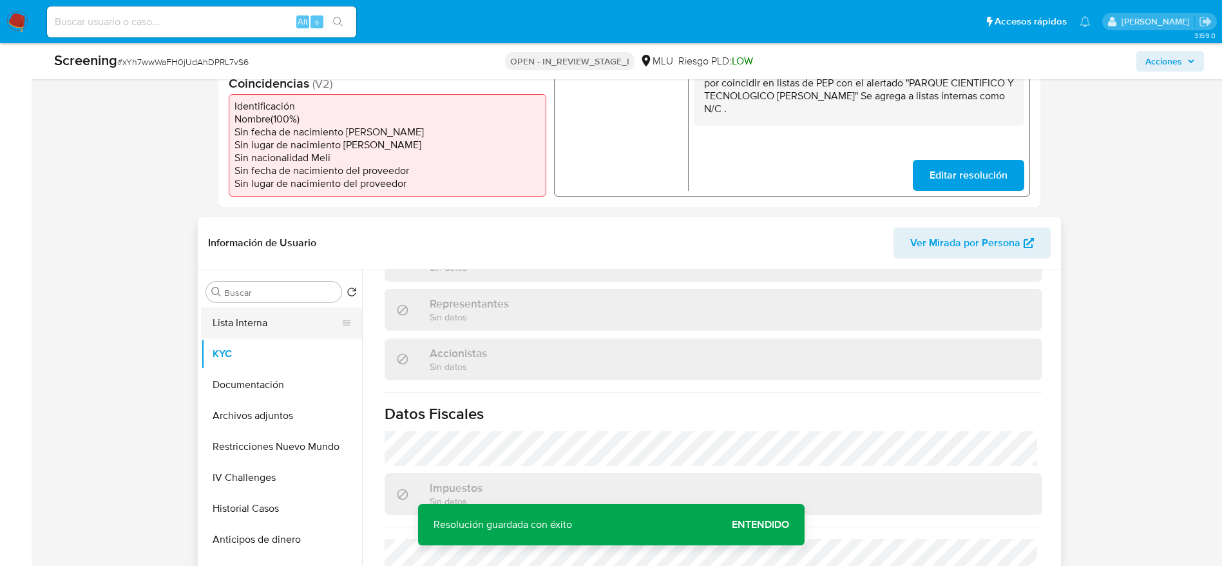
click at [258, 323] on button "Lista Interna" at bounding box center [276, 322] width 151 height 31
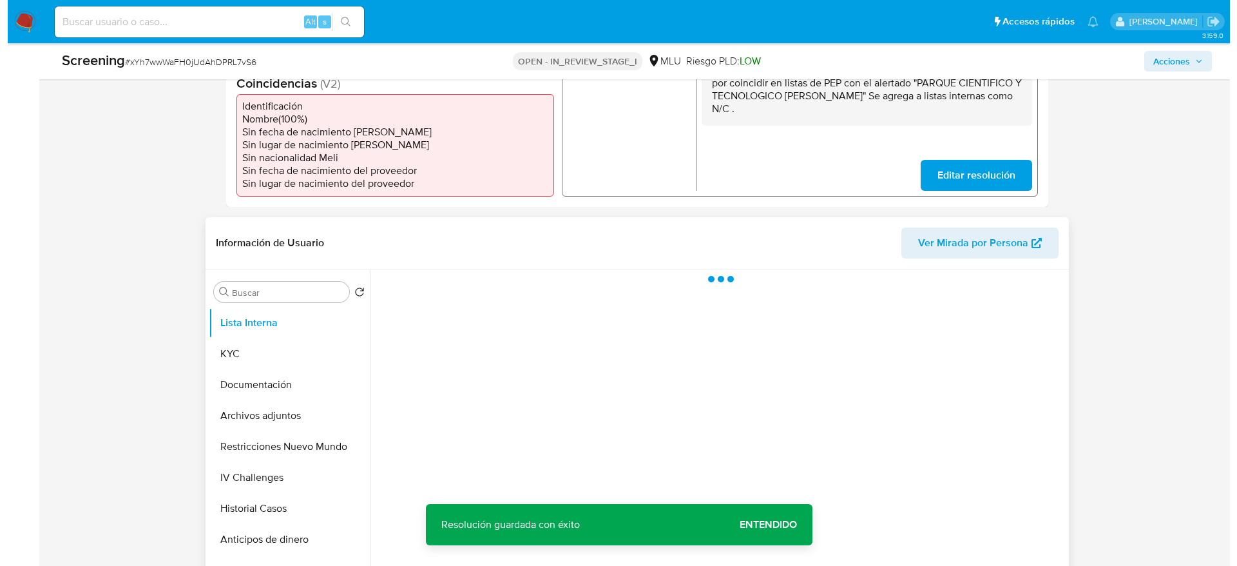
scroll to position [0, 0]
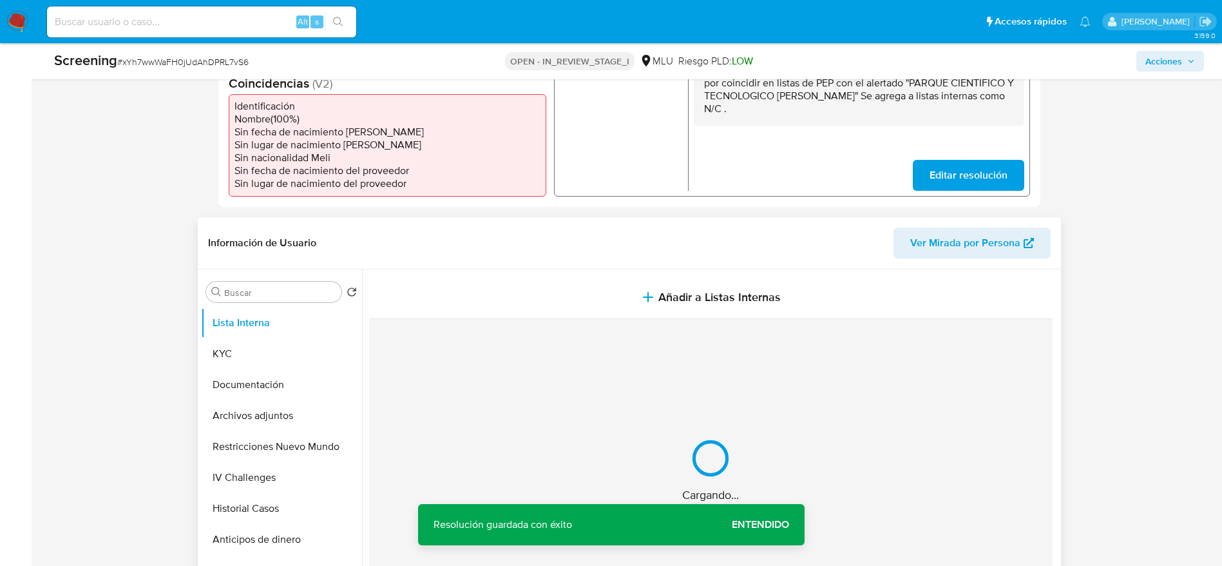
click at [450, 290] on button "Añadir a Listas Internas" at bounding box center [711, 297] width 684 height 43
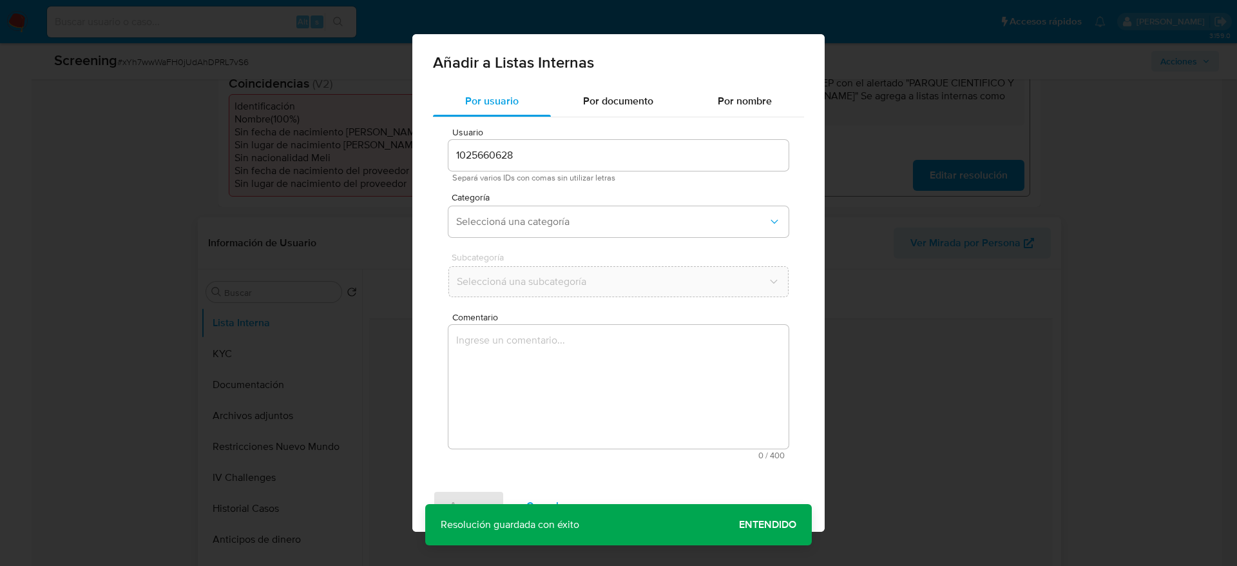
click at [490, 356] on textarea "Comentario" at bounding box center [618, 387] width 340 height 124
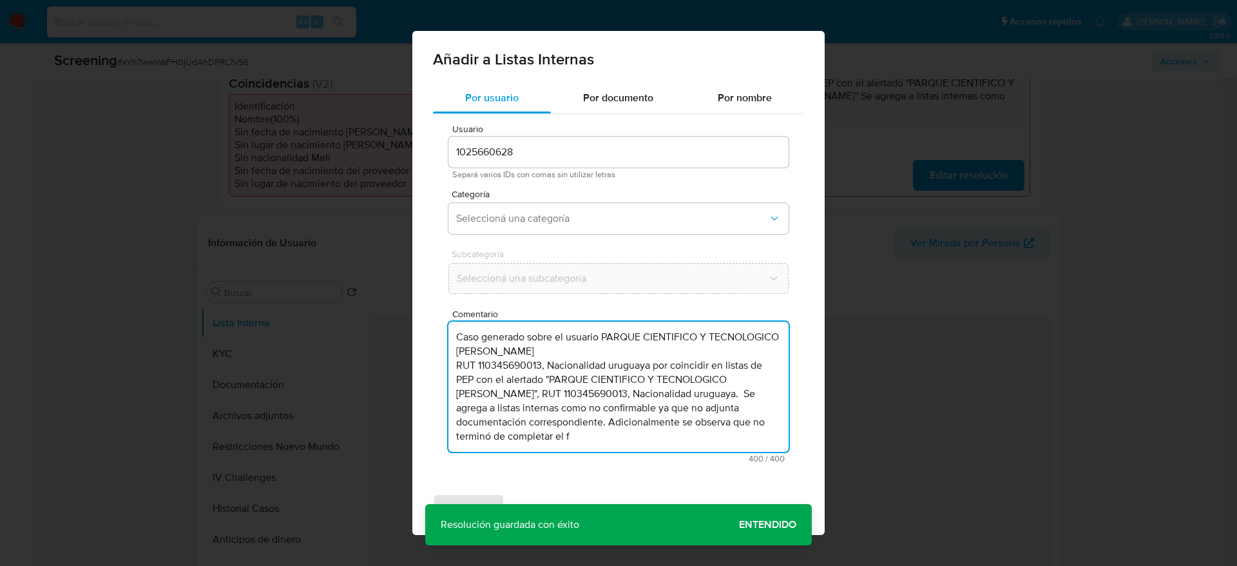
click at [574, 417] on textarea "Caso generado sobre el usuario PARQUE CIENTIFICO Y TECNOLOGICO DE PANDO RUT 110…" at bounding box center [618, 387] width 340 height 130
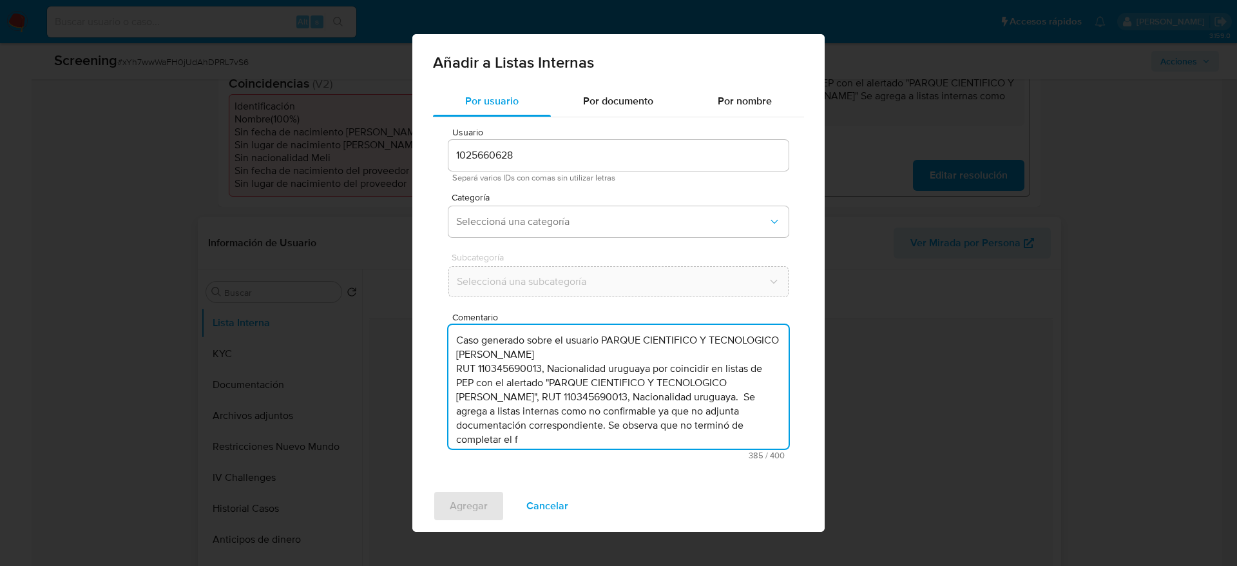
click at [776, 432] on textarea "Caso generado sobre el usuario PARQUE CIENTIFICO Y TECNOLOGICO DE PANDO RUT 110…" at bounding box center [618, 387] width 340 height 124
type textarea "Caso generado sobre el usuario PARQUE CIENTIFICO Y TECNOLOGICO DE PANDO RUT 110…"
click at [526, 222] on span "Seleccioná una categoría" at bounding box center [612, 221] width 312 height 13
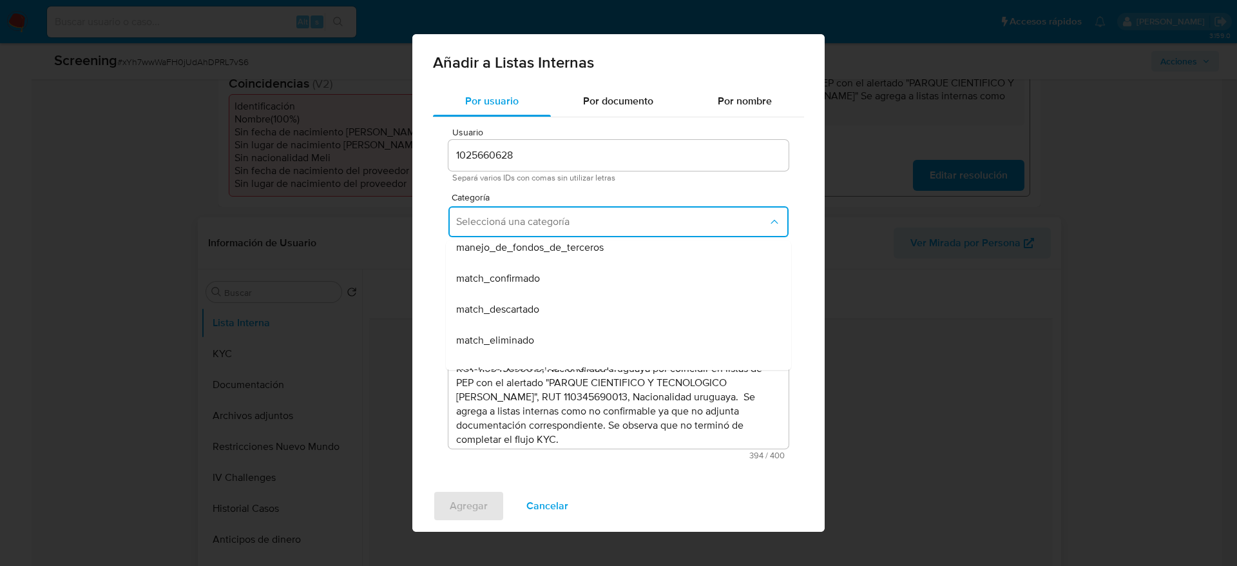
scroll to position [97, 0]
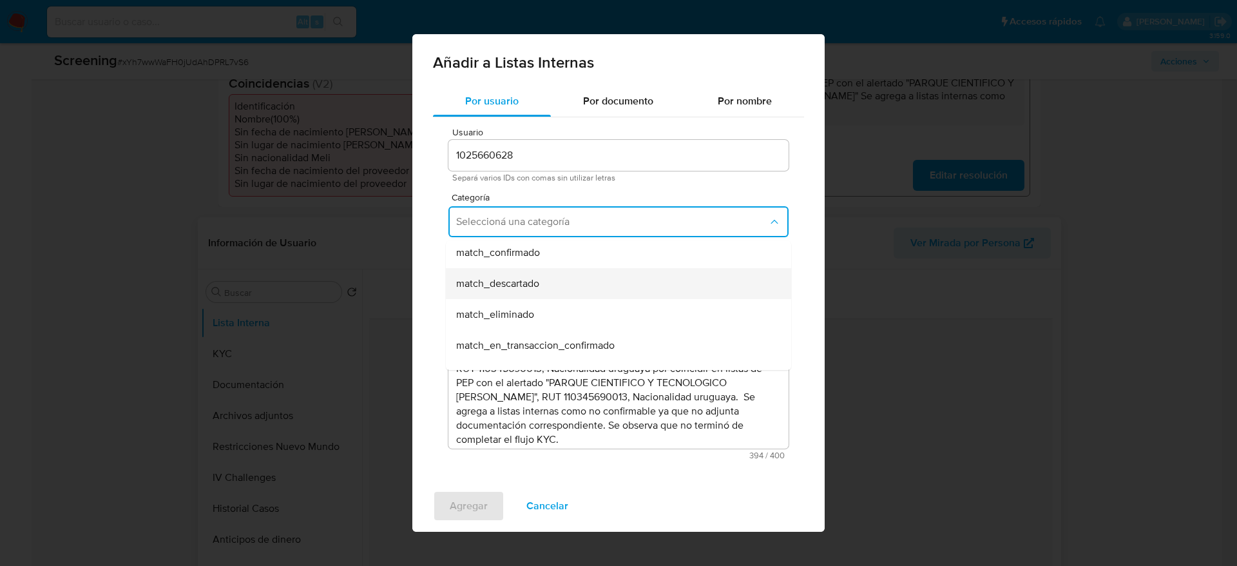
click at [524, 282] on span "match_descartado" at bounding box center [497, 283] width 83 height 13
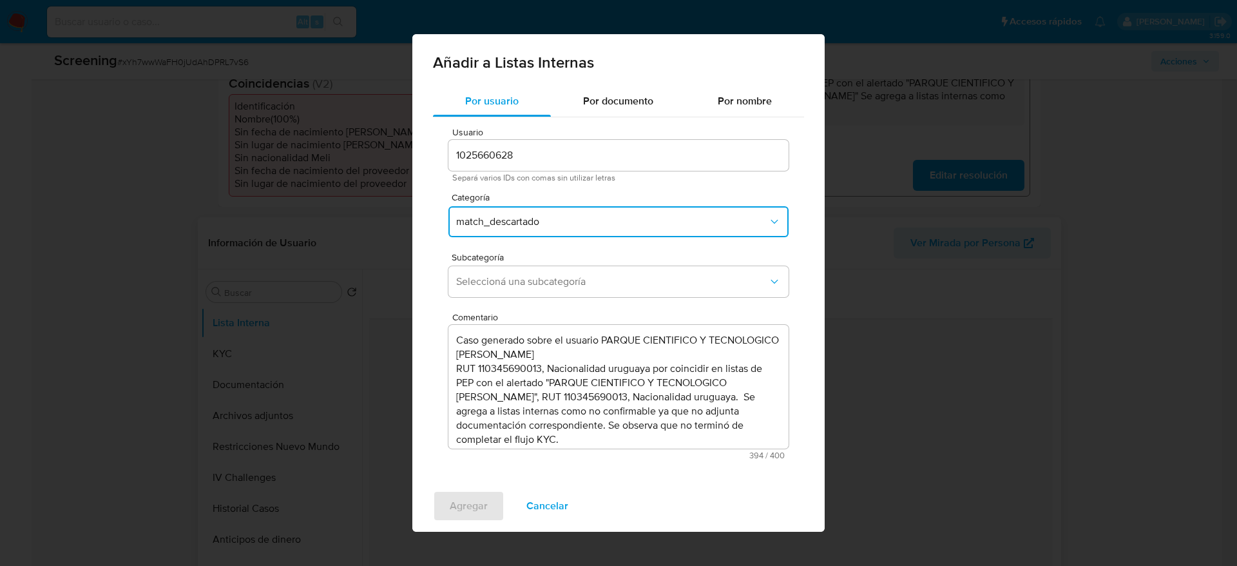
click at [524, 282] on span "Seleccioná una subcategoría" at bounding box center [612, 281] width 312 height 13
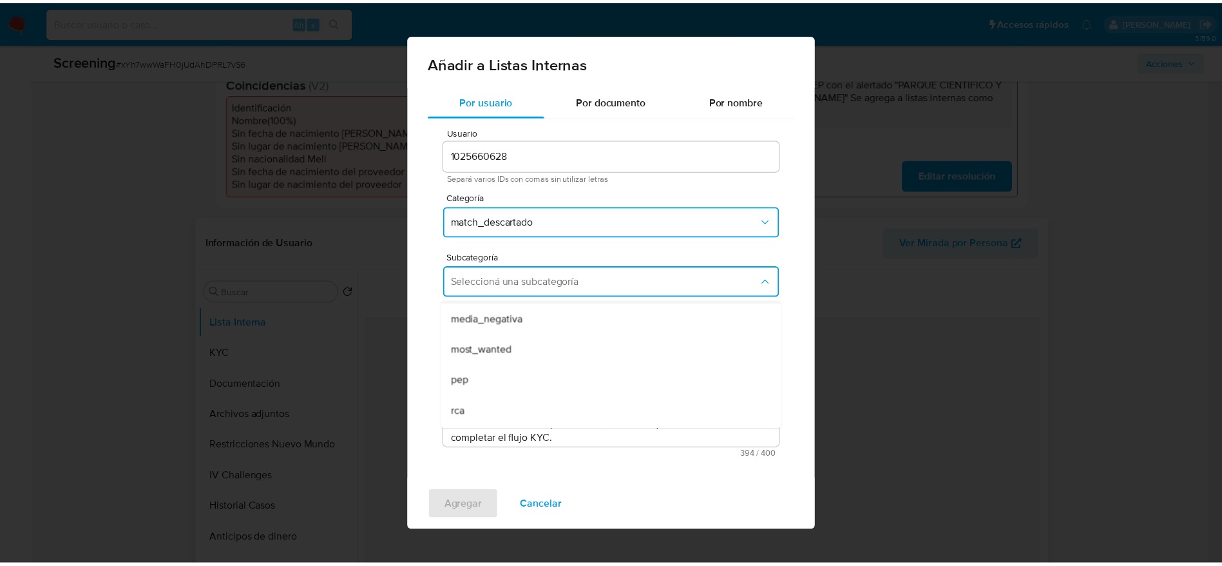
scroll to position [88, 0]
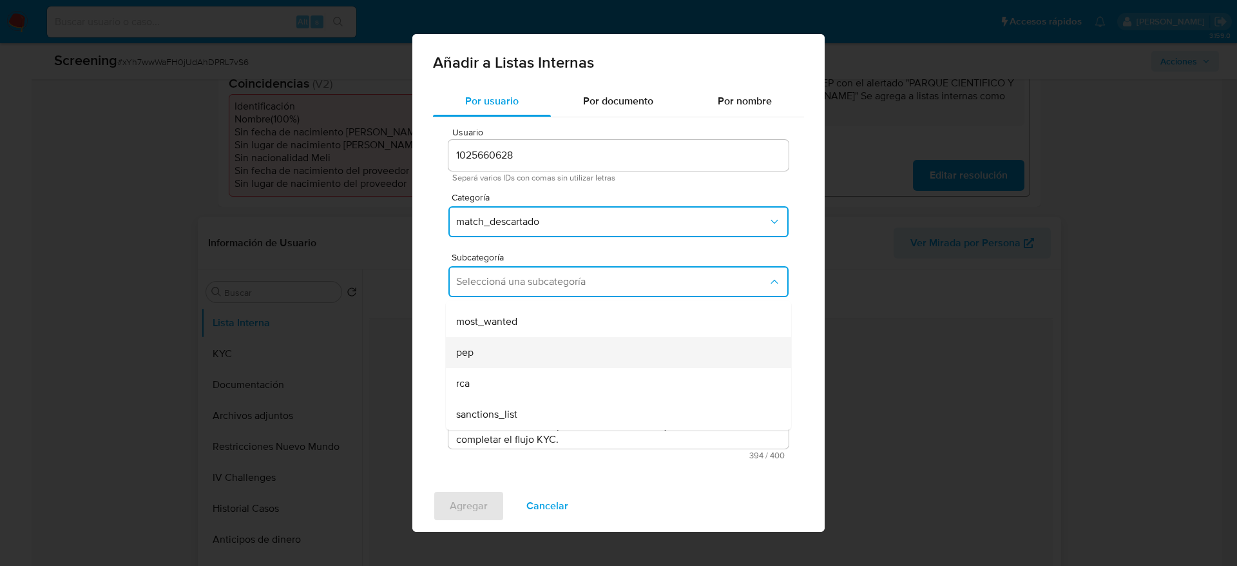
click at [517, 350] on div "pep" at bounding box center [614, 352] width 317 height 31
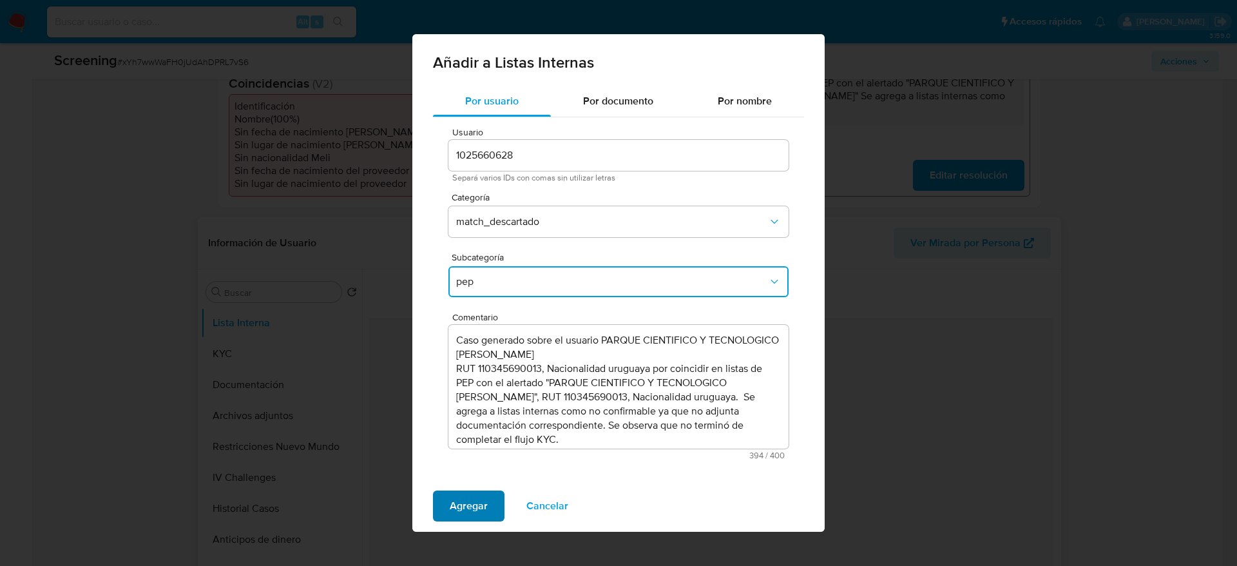
click at [452, 503] on span "Agregar" at bounding box center [469, 506] width 38 height 28
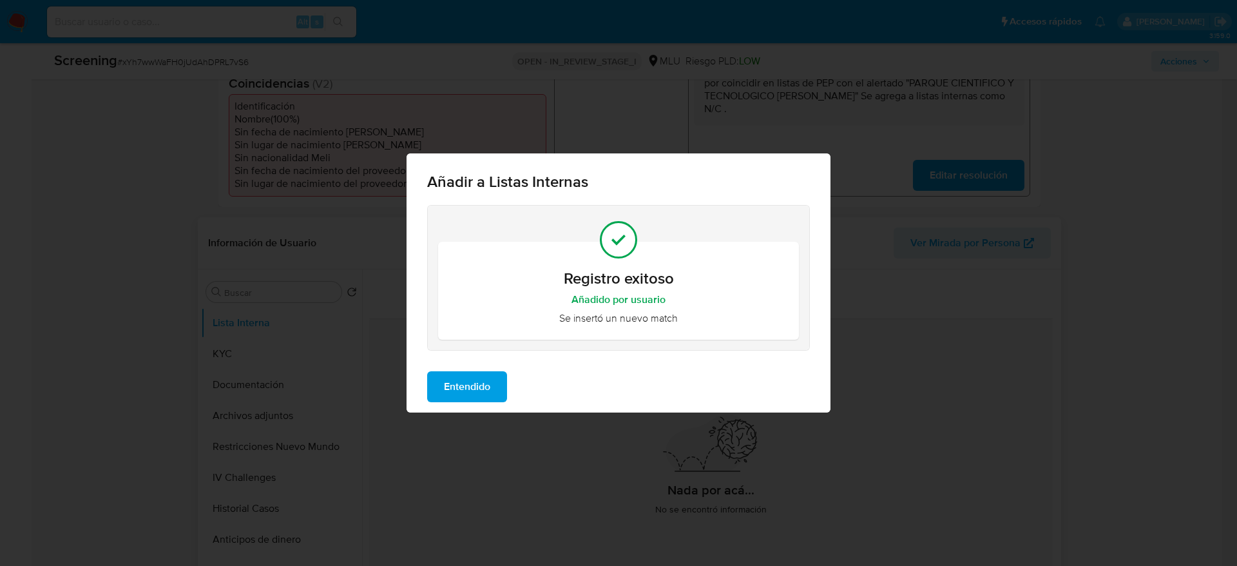
click at [441, 389] on button "Entendido" at bounding box center [467, 386] width 80 height 31
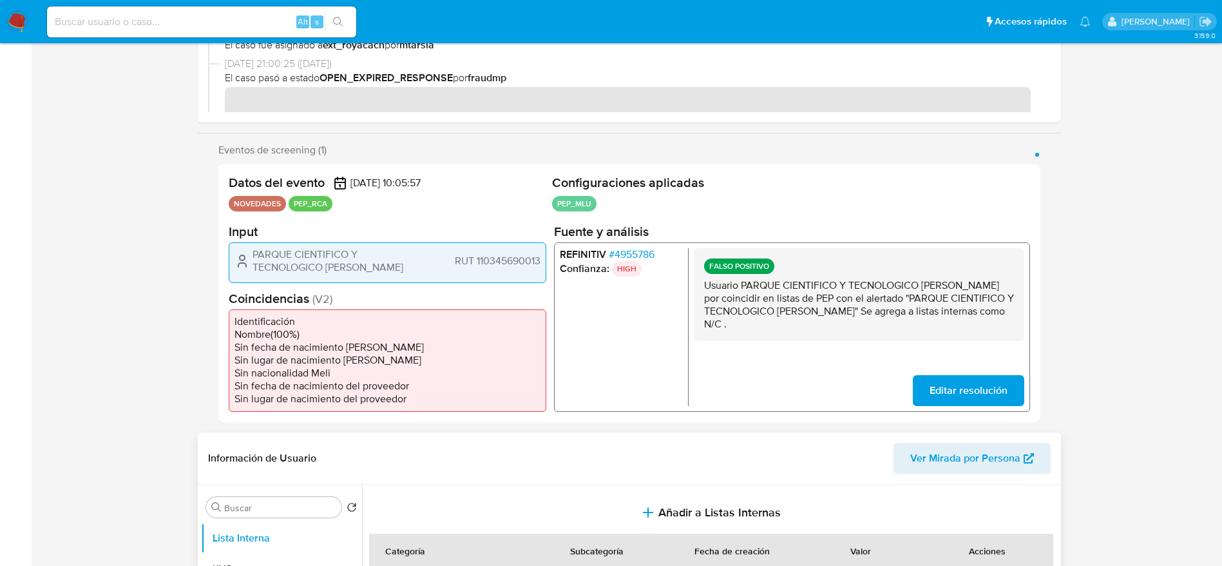
scroll to position [0, 0]
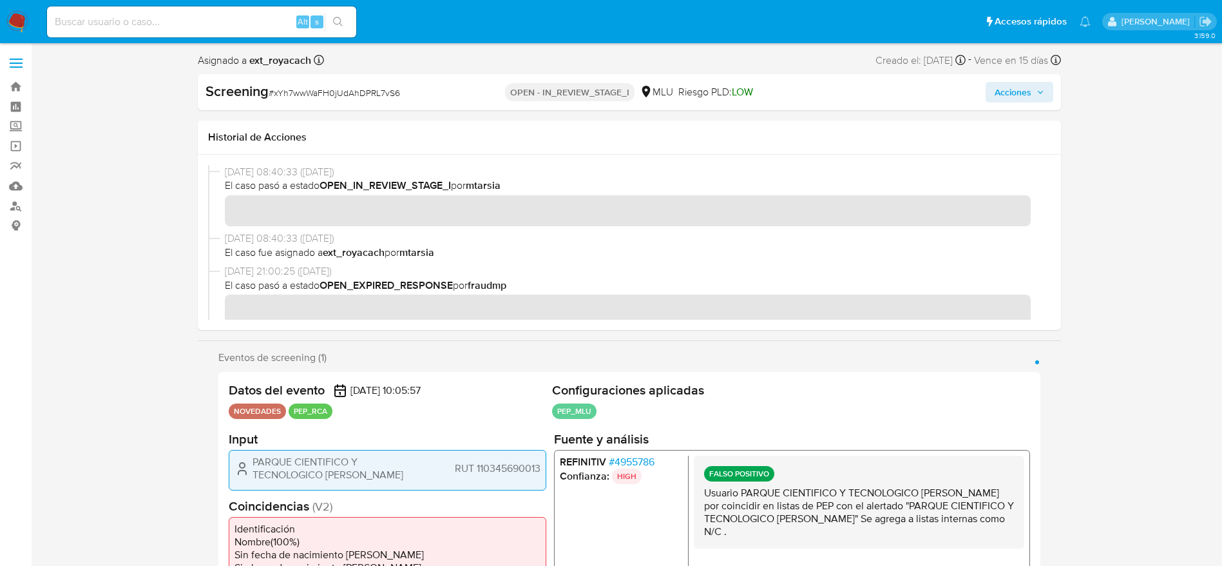
click at [1009, 108] on div "Screening # xYh7wwWaFH0jUdAhDPRL7vS6 OPEN - IN_REVIEW_STAGE_I MLU Riesgo PLD: L…" at bounding box center [629, 92] width 863 height 36
click at [1010, 93] on span "Acciones" at bounding box center [1013, 92] width 37 height 21
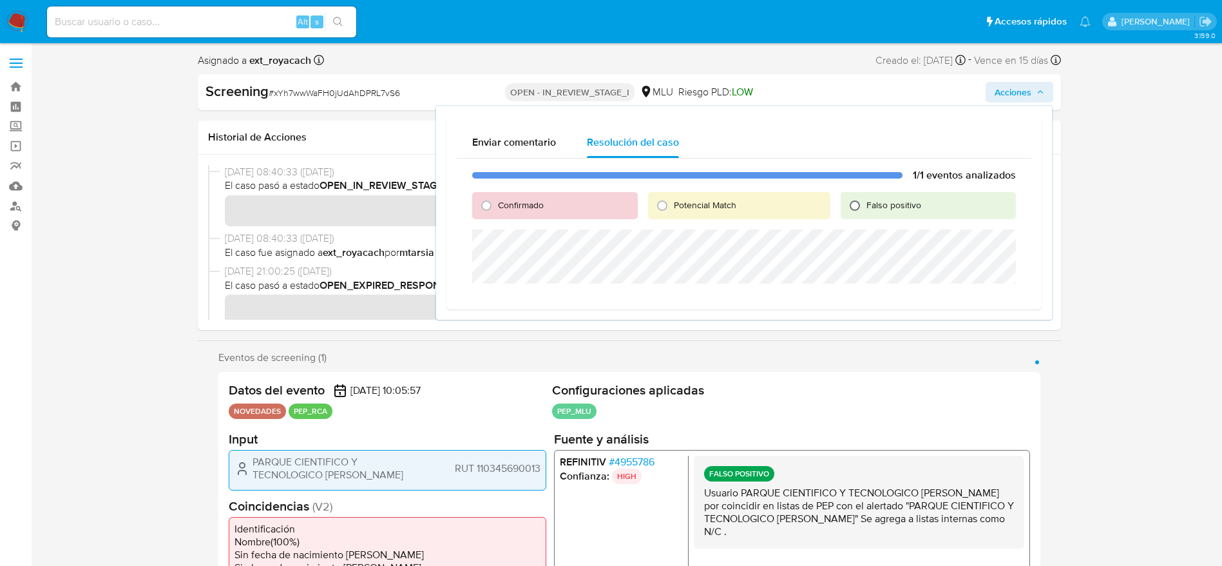
drag, startPoint x: 840, startPoint y: 204, endPoint x: 847, endPoint y: 206, distance: 7.3
click at [847, 206] on div "Confirmado Potencial Match Falso positivo" at bounding box center [744, 205] width 544 height 27
click at [849, 206] on input "Falso positivo" at bounding box center [855, 205] width 21 height 21
radio input "true"
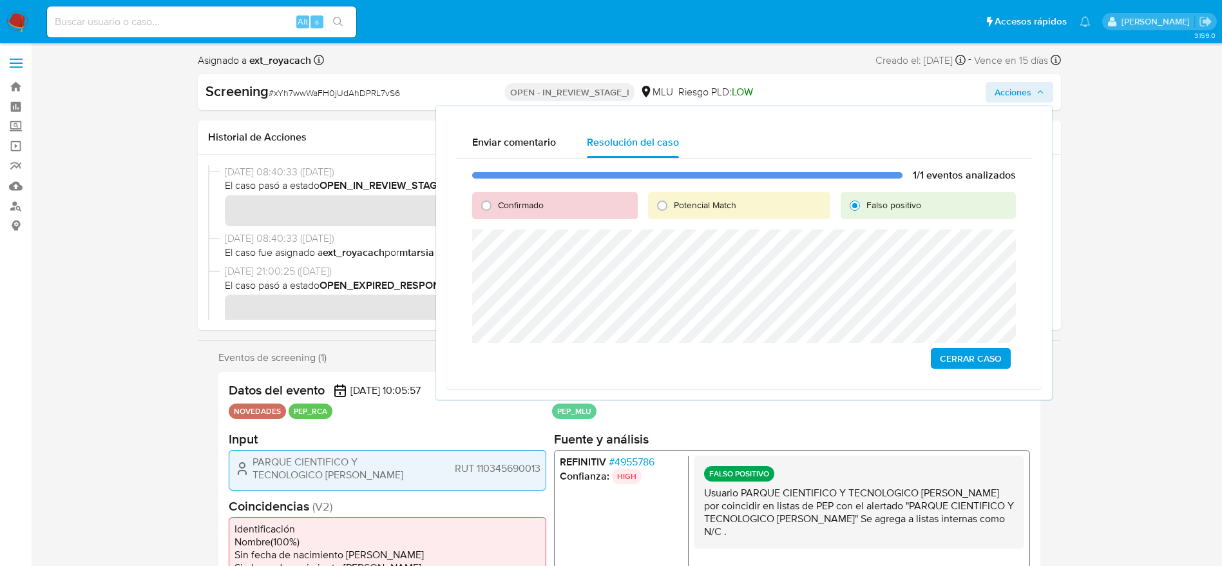
click at [928, 361] on div "Cerrar Caso" at bounding box center [744, 358] width 544 height 21
click at [939, 361] on button "Cerrar Caso" at bounding box center [971, 358] width 80 height 21
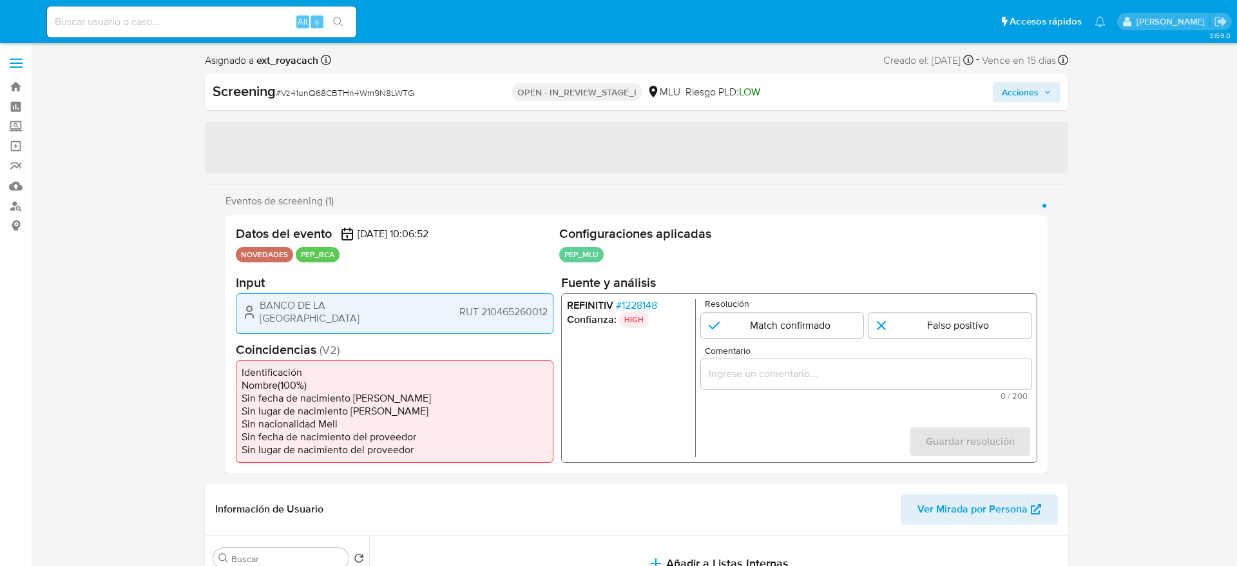
select select "10"
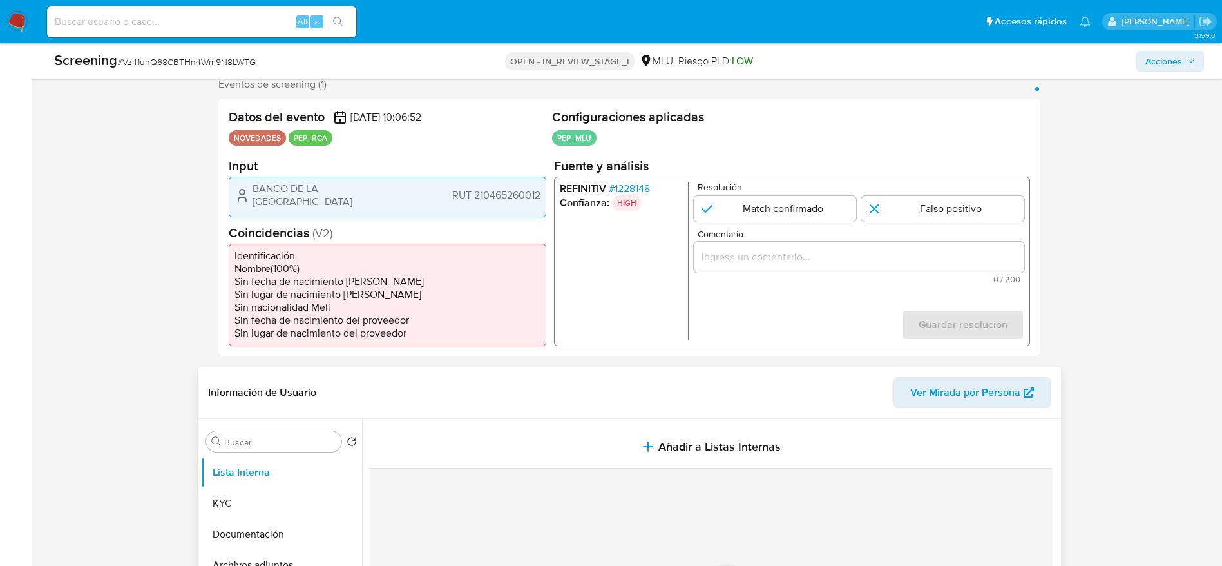
scroll to position [290, 0]
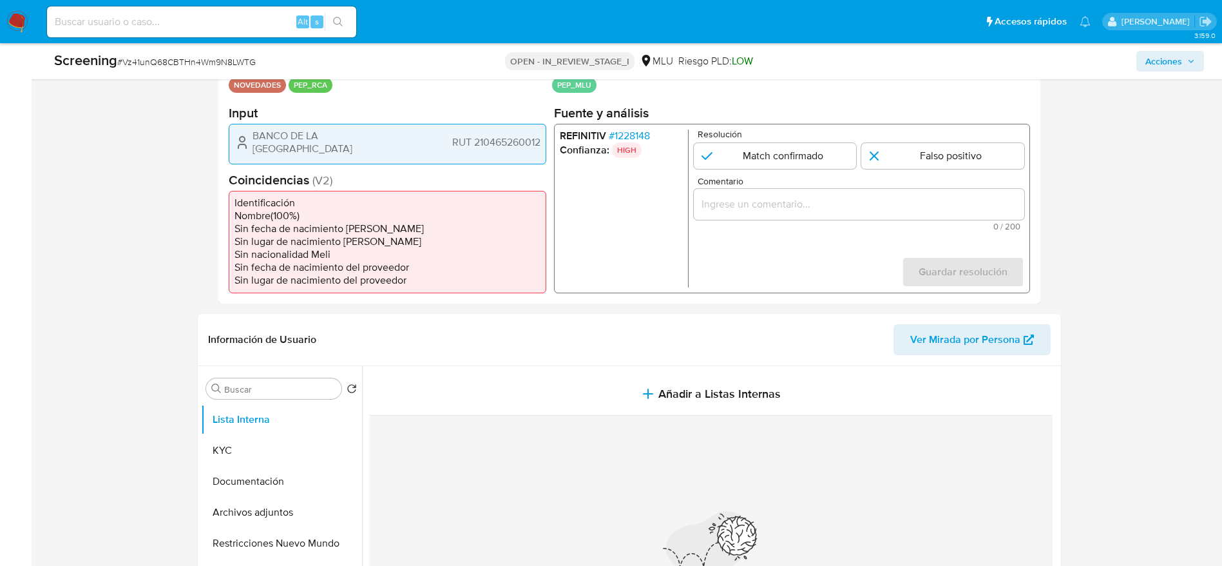
click at [943, 140] on div "Resolución Match confirmado Falso positivo" at bounding box center [858, 148] width 331 height 39
click at [940, 162] on input "1 de 1" at bounding box center [943, 155] width 163 height 26
radio input "true"
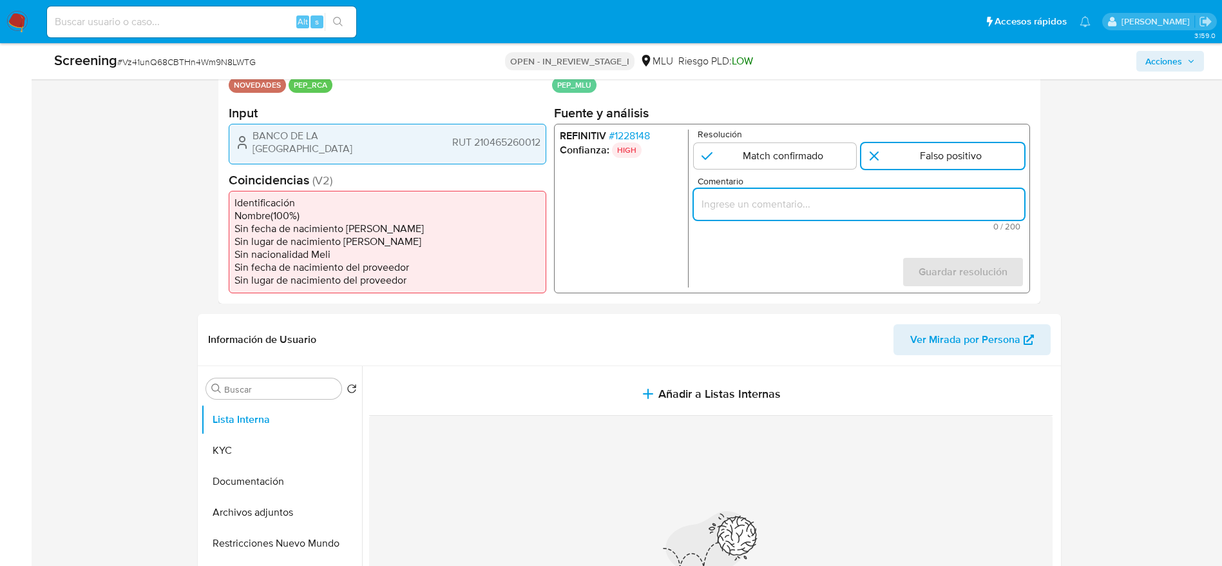
click at [927, 206] on input "Comentario" at bounding box center [858, 203] width 331 height 17
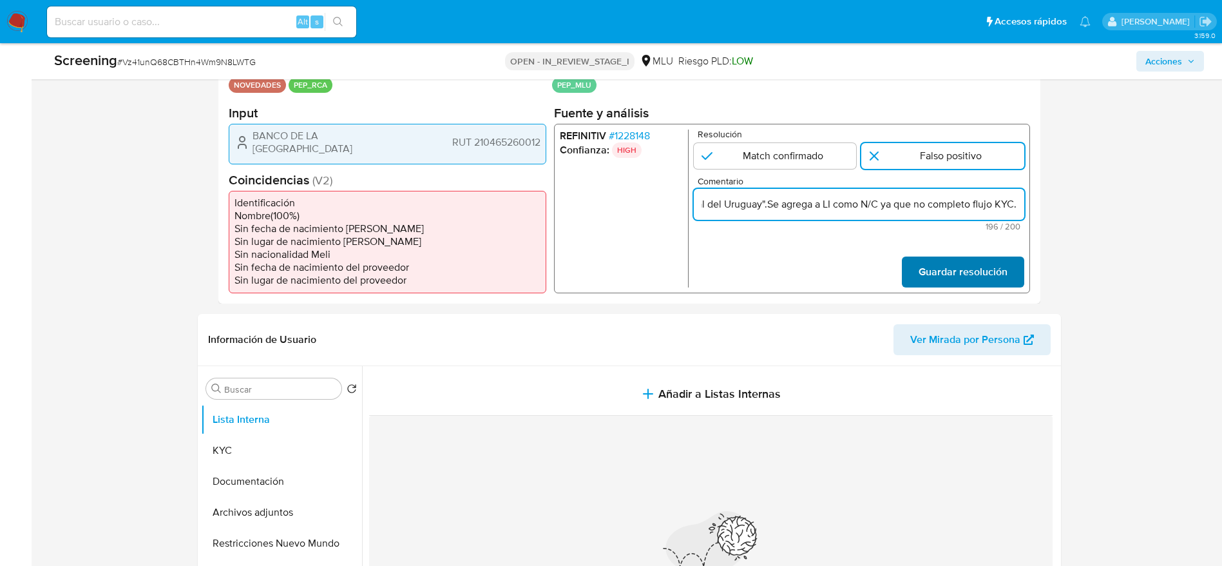
type input "Usuario BANCO DE LA REPUBLICA ORIENTAL DEL URUGUAY por coincidir en listas de P…"
click at [948, 258] on span "Guardar resolución" at bounding box center [962, 272] width 89 height 28
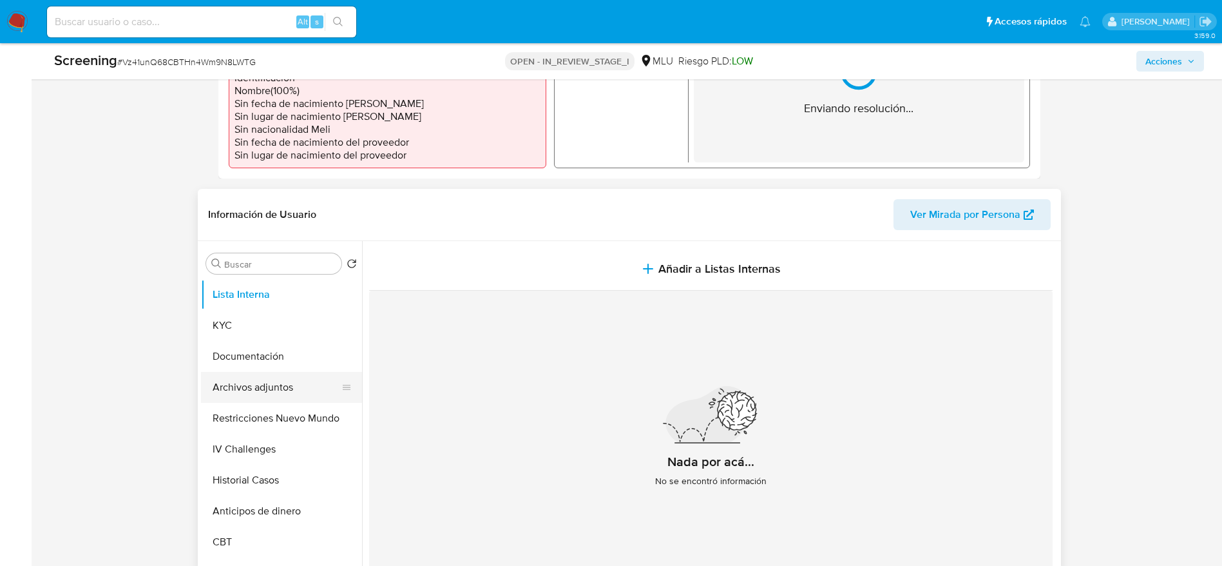
scroll to position [483, 0]
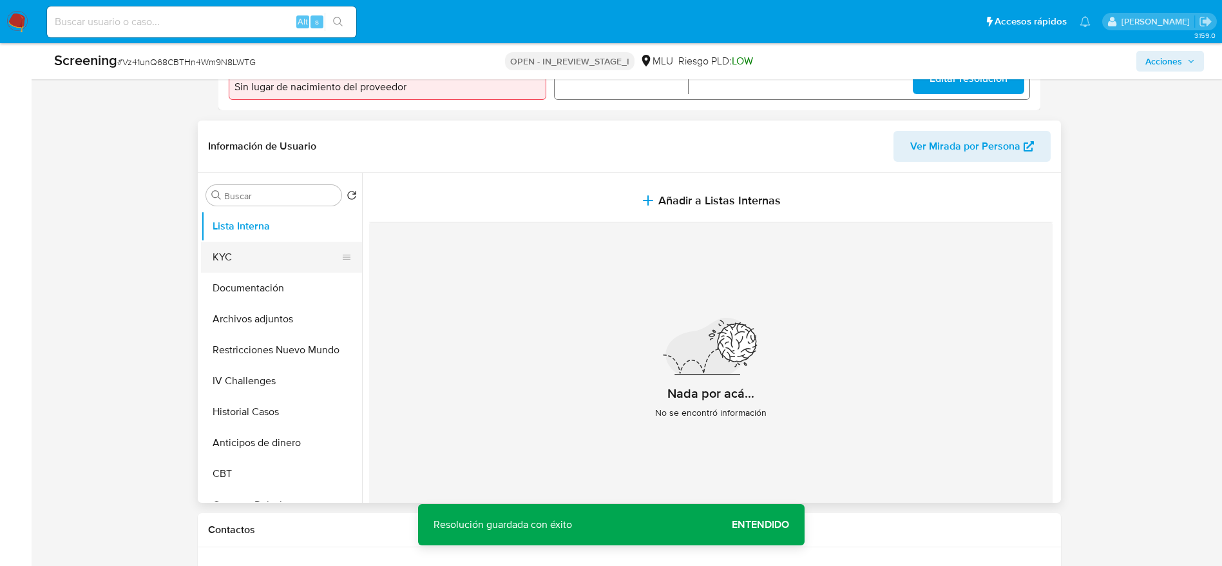
click at [267, 258] on button "KYC" at bounding box center [276, 257] width 151 height 31
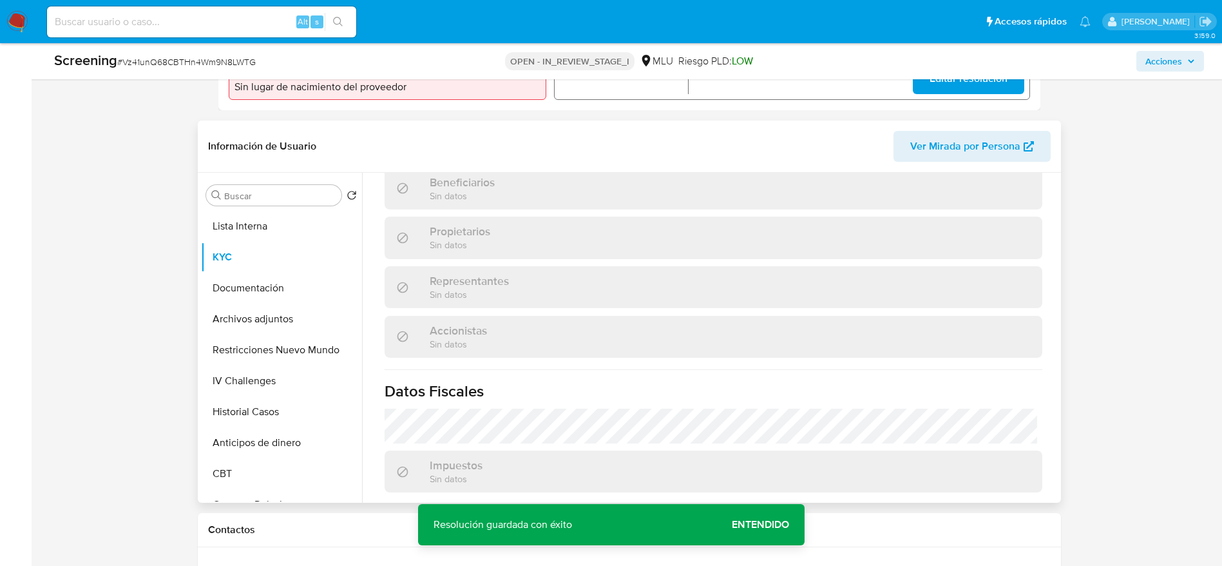
scroll to position [738, 0]
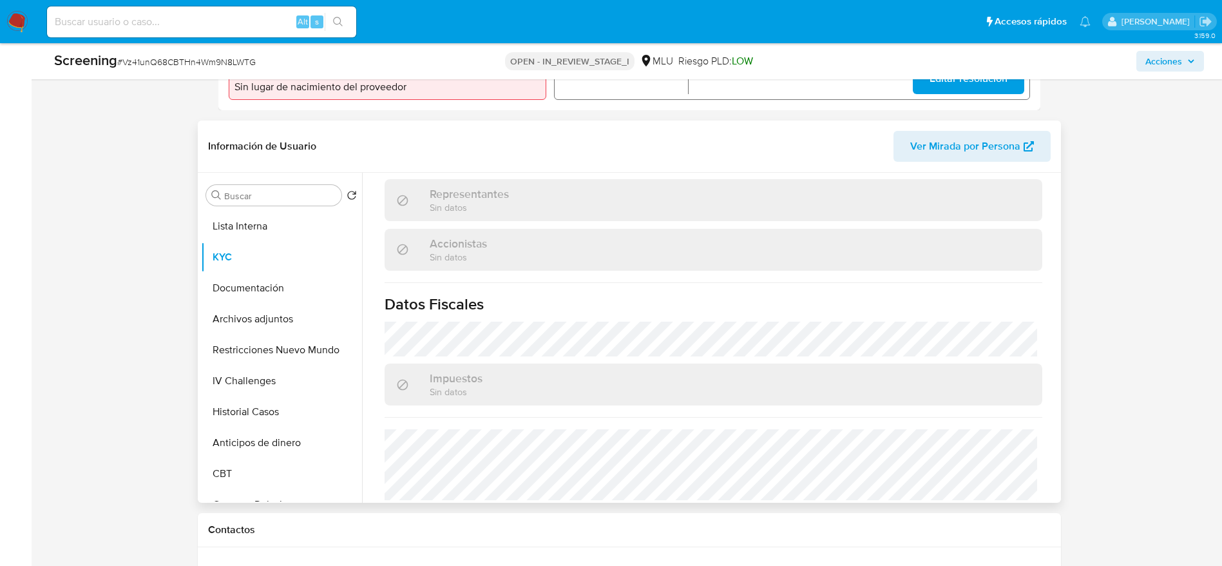
drag, startPoint x: 257, startPoint y: 217, endPoint x: 407, endPoint y: 211, distance: 150.2
click at [257, 215] on button "Lista Interna" at bounding box center [281, 226] width 161 height 31
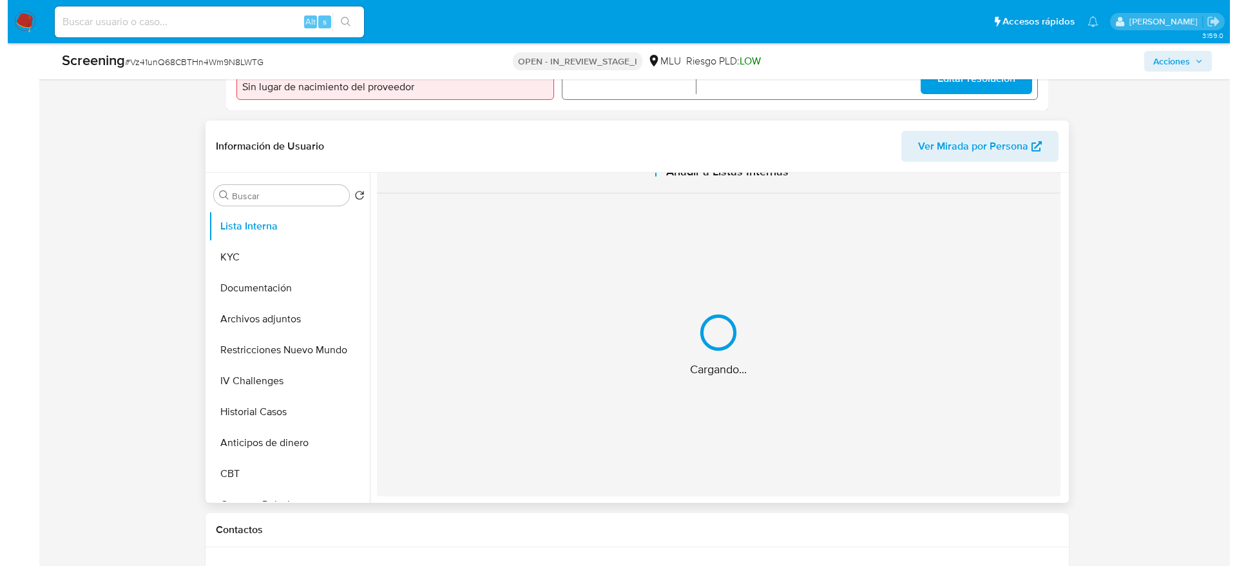
scroll to position [0, 0]
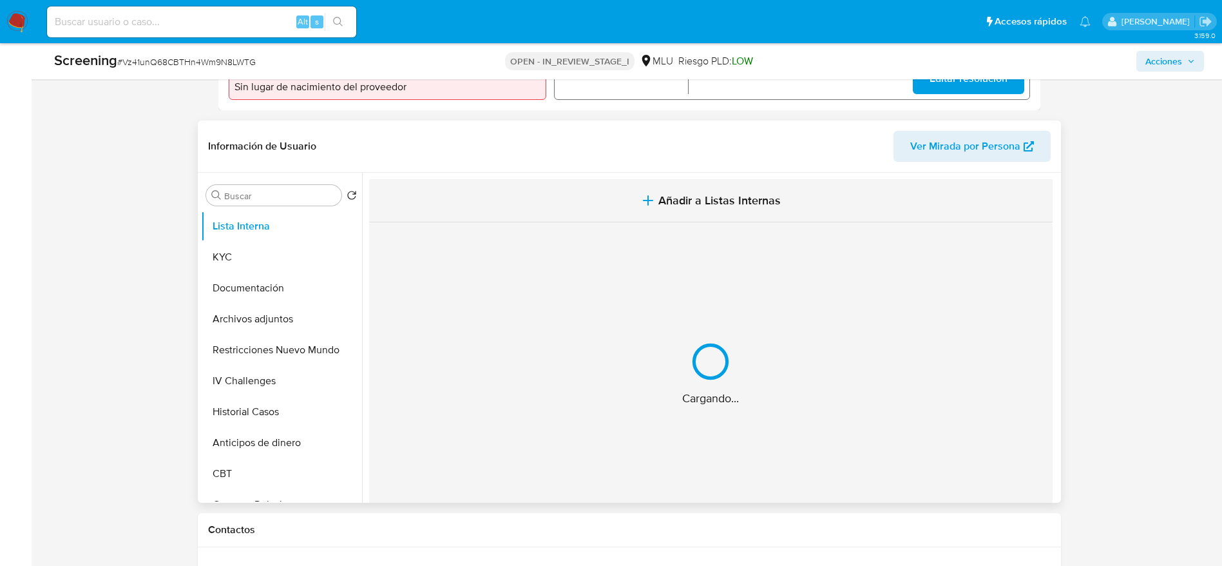
click at [541, 209] on button "Añadir a Listas Internas" at bounding box center [711, 200] width 684 height 43
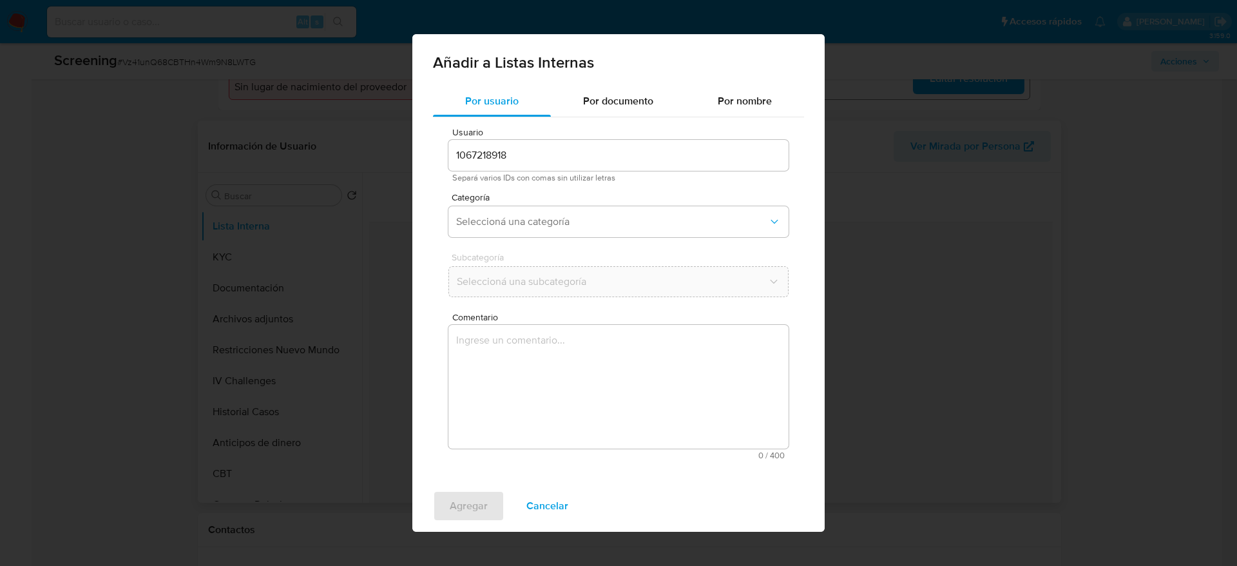
click at [545, 376] on textarea "Comentario" at bounding box center [618, 387] width 340 height 124
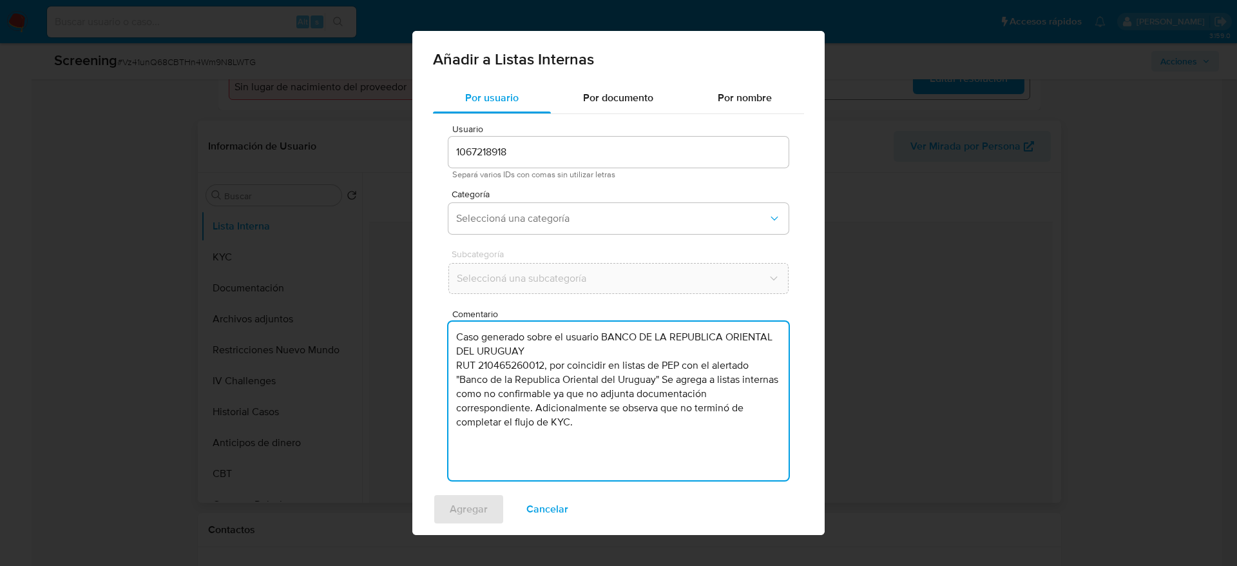
type textarea "Caso generado sobre el usuario BANCO DE LA REPUBLICA ORIENTAL DEL URUGUAY RUT 2…"
click at [540, 247] on div "Usuario 1067218918 Separá varios IDs con comas sin utilizar letras Categoría Se…" at bounding box center [618, 307] width 371 height 387
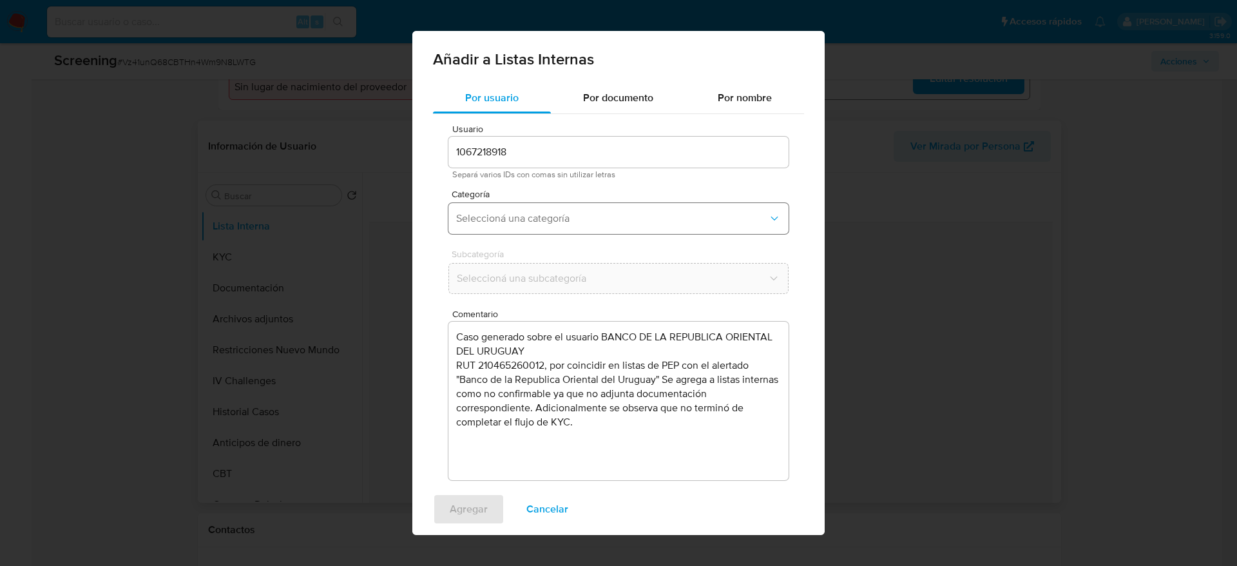
click at [542, 220] on span "Seleccioná una categoría" at bounding box center [612, 218] width 312 height 13
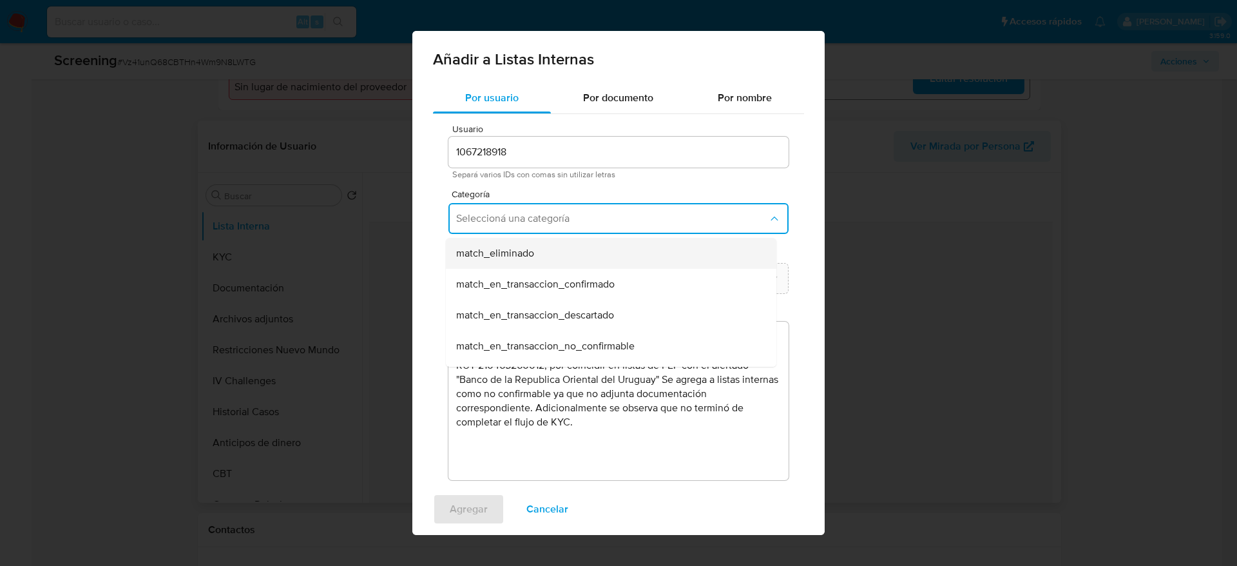
scroll to position [193, 0]
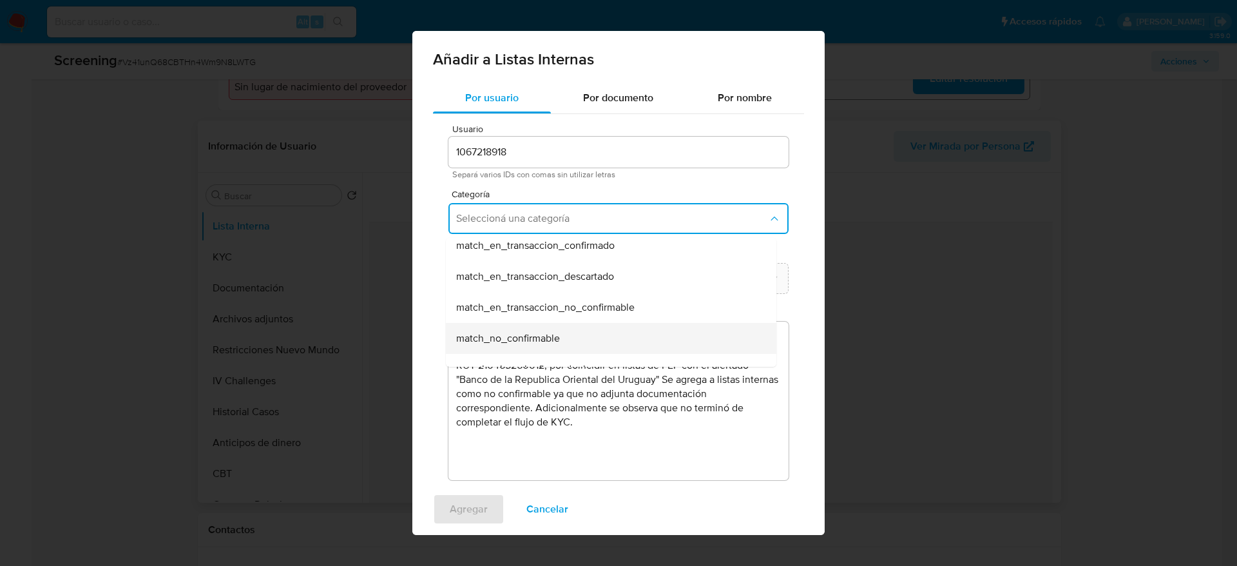
click at [504, 335] on span "match_no_confirmable" at bounding box center [508, 338] width 104 height 13
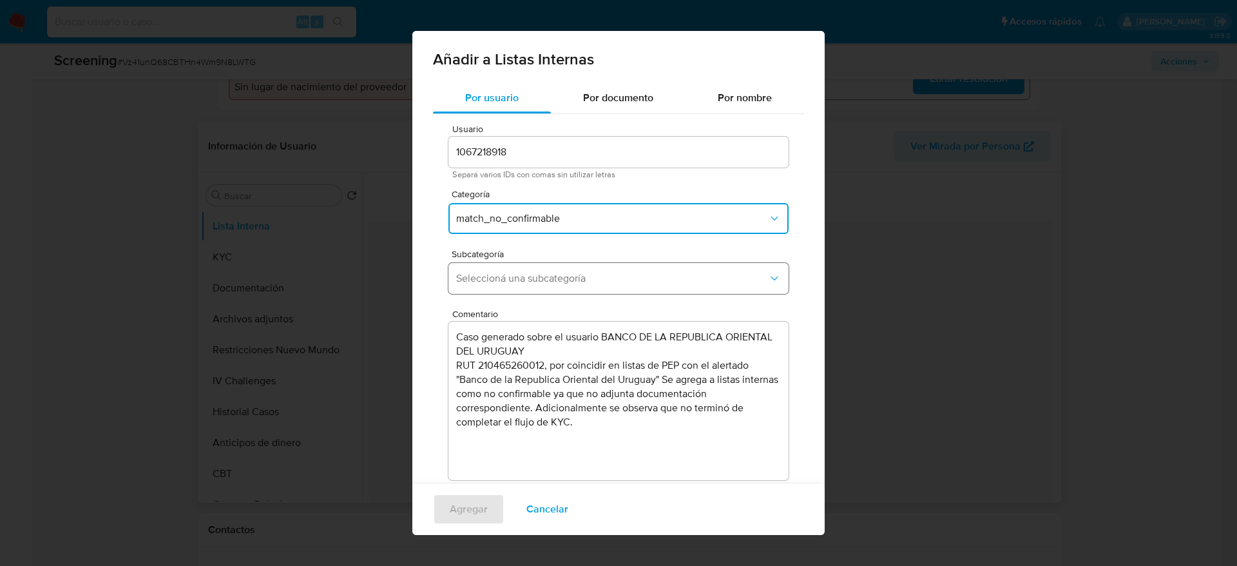
click at [518, 284] on span "Seleccioná una subcategoría" at bounding box center [612, 278] width 312 height 13
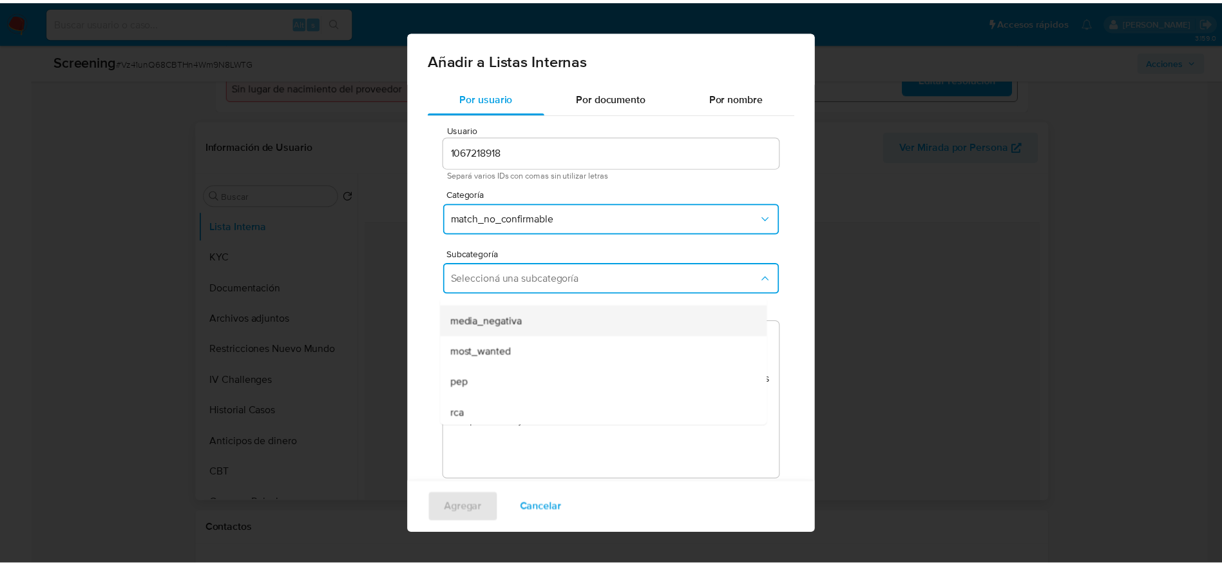
scroll to position [88, 0]
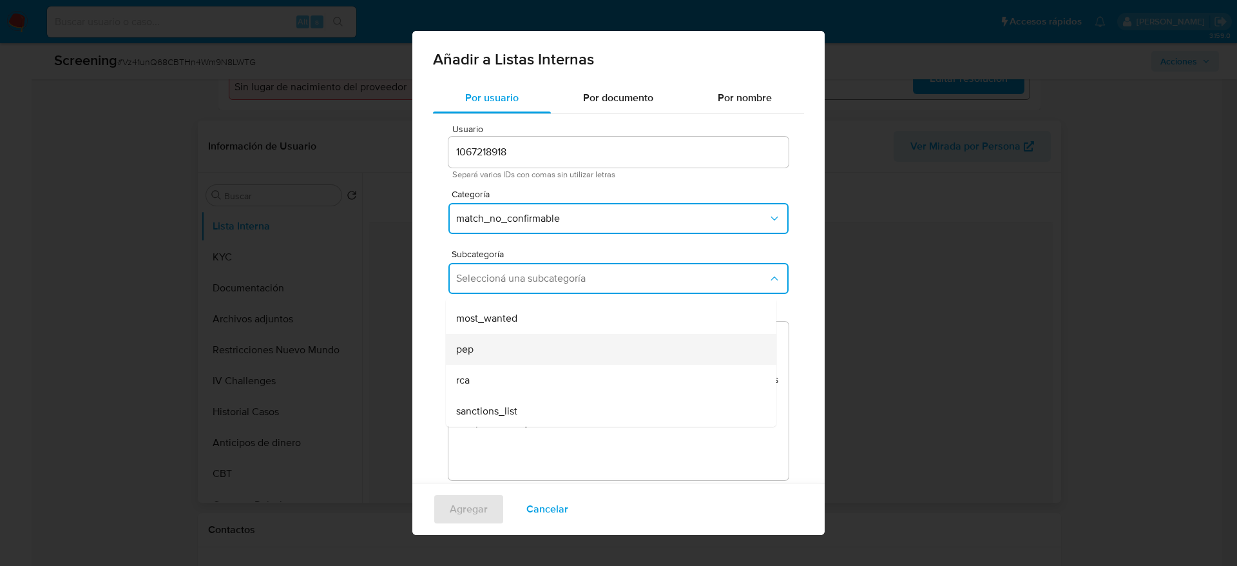
click at [497, 340] on div "pep" at bounding box center [607, 349] width 302 height 31
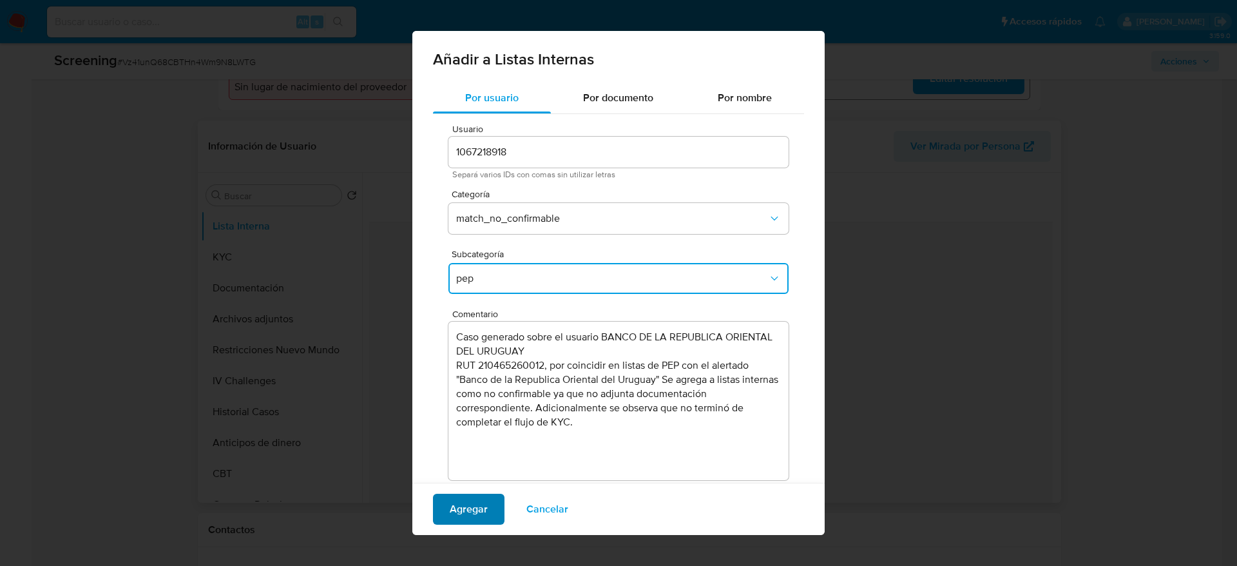
click at [474, 497] on span "Agregar" at bounding box center [469, 509] width 38 height 28
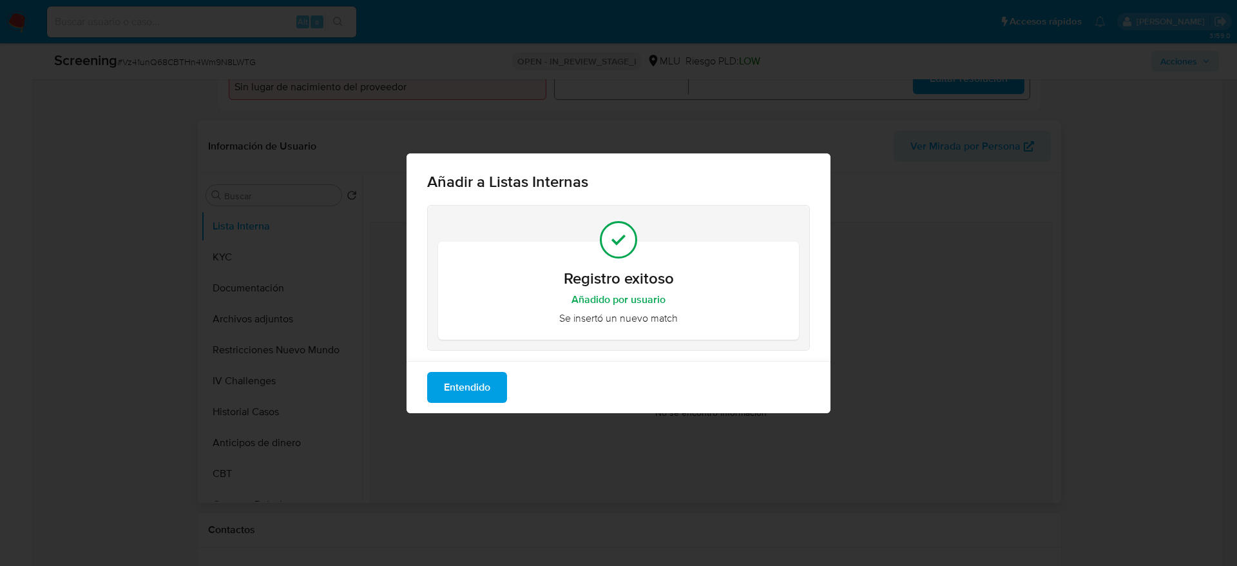
click at [455, 383] on span "Entendido" at bounding box center [467, 387] width 46 height 28
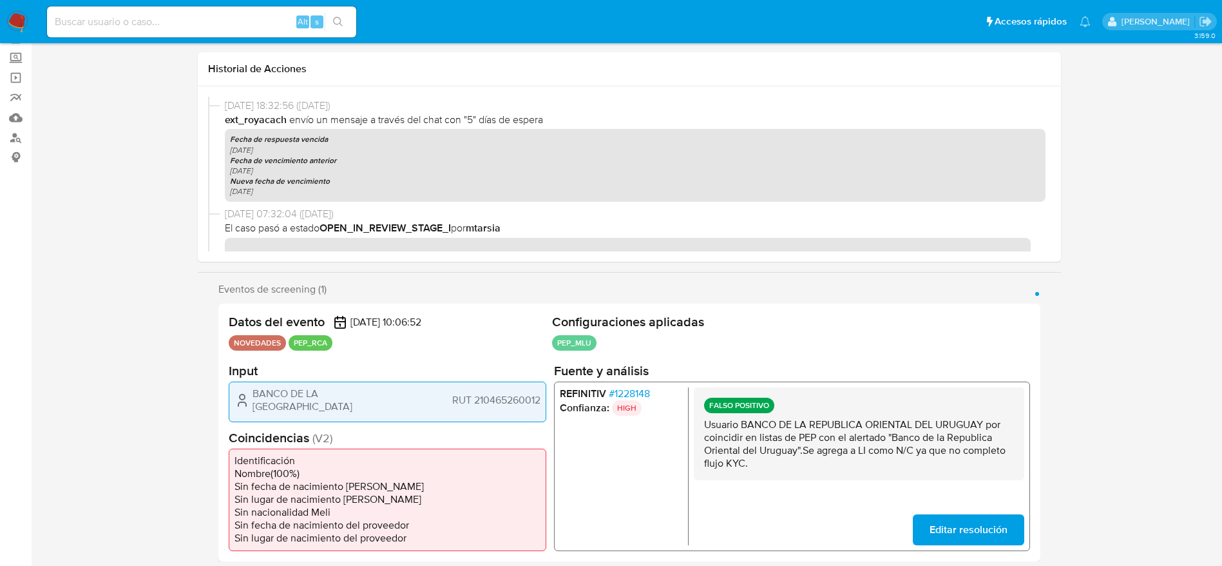
scroll to position [0, 0]
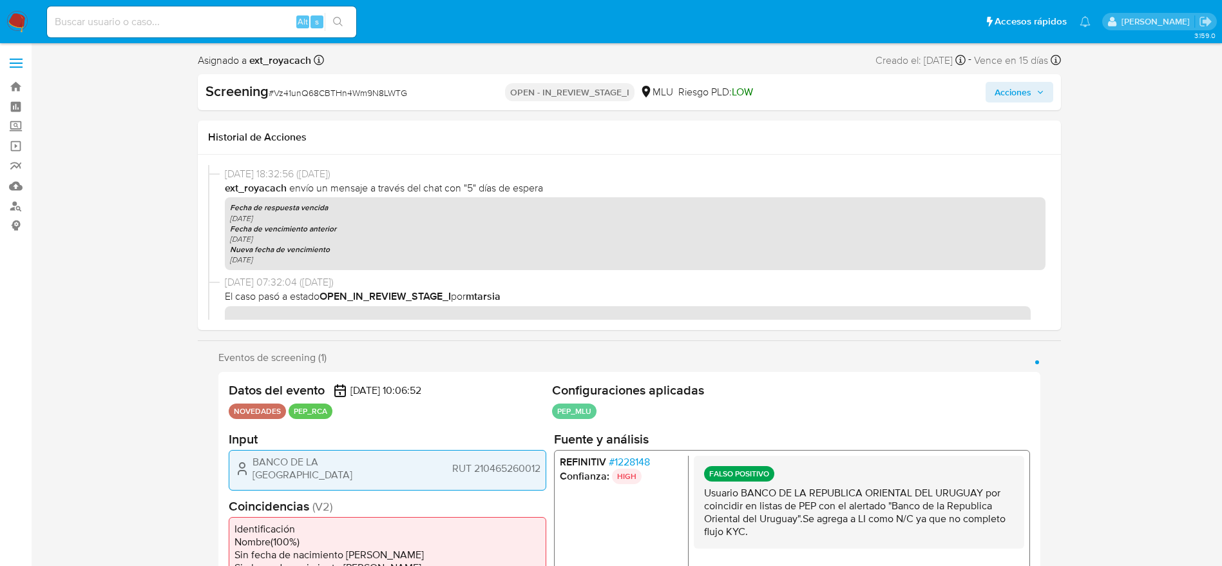
click at [1012, 80] on div "Screening # Vz41unQ68CBTHn4Wm9N8LWTG OPEN - IN_REVIEW_STAGE_I MLU Riesgo PLD: L…" at bounding box center [629, 92] width 863 height 36
click at [1005, 95] on span "Acciones" at bounding box center [1013, 92] width 37 height 21
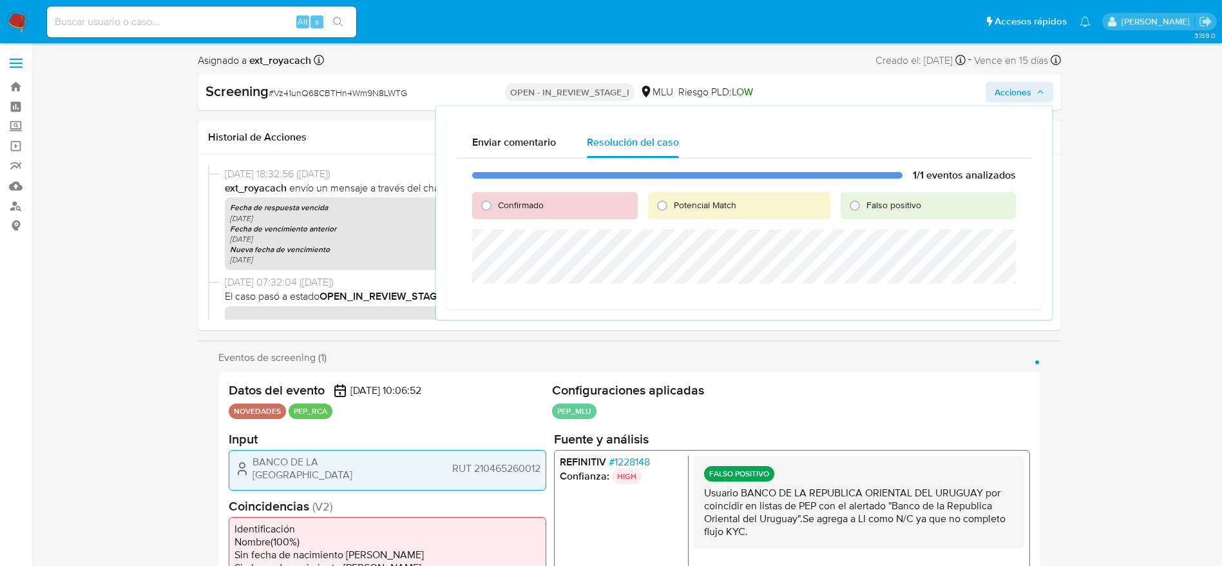
drag, startPoint x: 834, startPoint y: 209, endPoint x: 840, endPoint y: 213, distance: 6.6
click at [834, 211] on div "Confirmado Potencial Match Falso positivo" at bounding box center [744, 205] width 544 height 27
click at [869, 201] on span "Falso positivo" at bounding box center [894, 204] width 55 height 13
click at [865, 201] on input "Falso positivo" at bounding box center [855, 205] width 21 height 21
radio input "true"
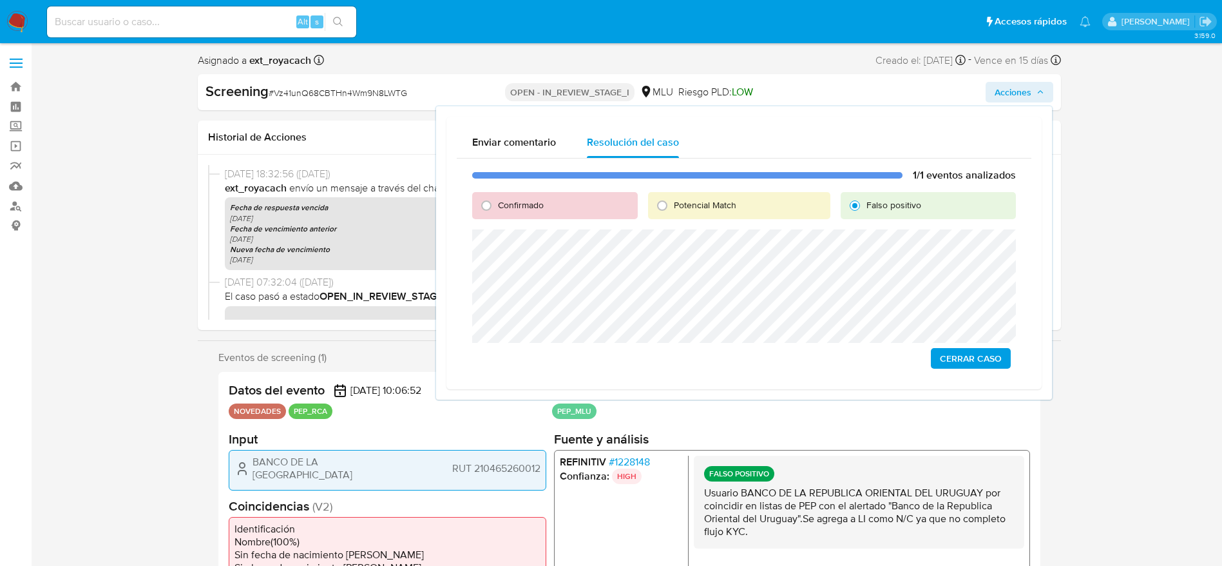
click at [983, 359] on span "Cerrar Caso" at bounding box center [971, 358] width 62 height 18
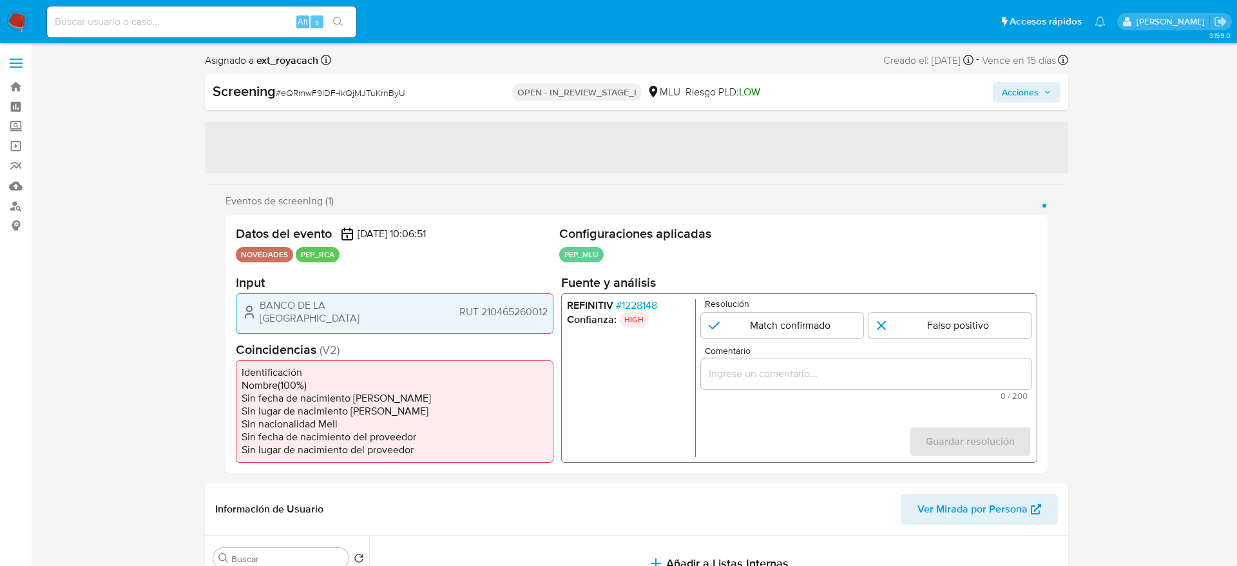
select select "10"
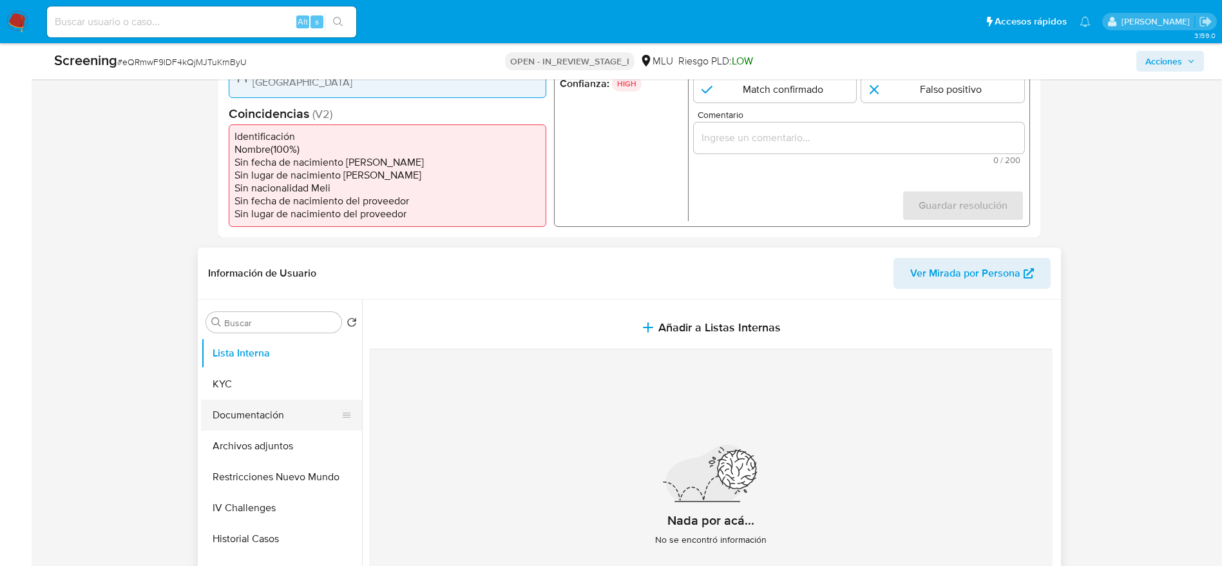
scroll to position [387, 0]
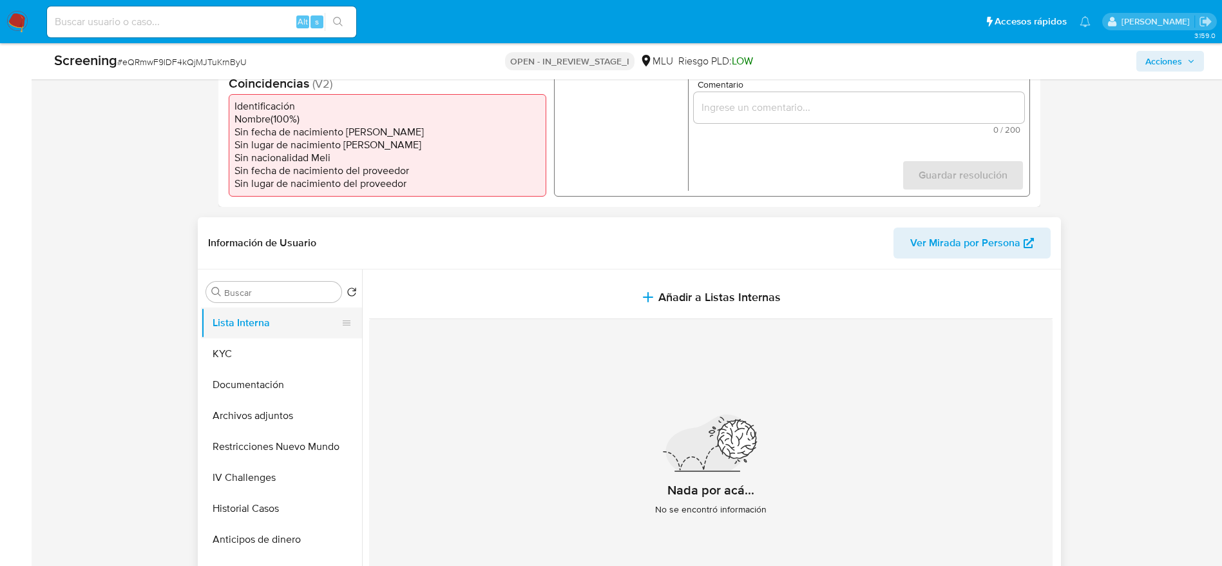
click at [253, 332] on button "Lista Interna" at bounding box center [276, 322] width 151 height 31
click at [256, 355] on button "KYC" at bounding box center [276, 353] width 151 height 31
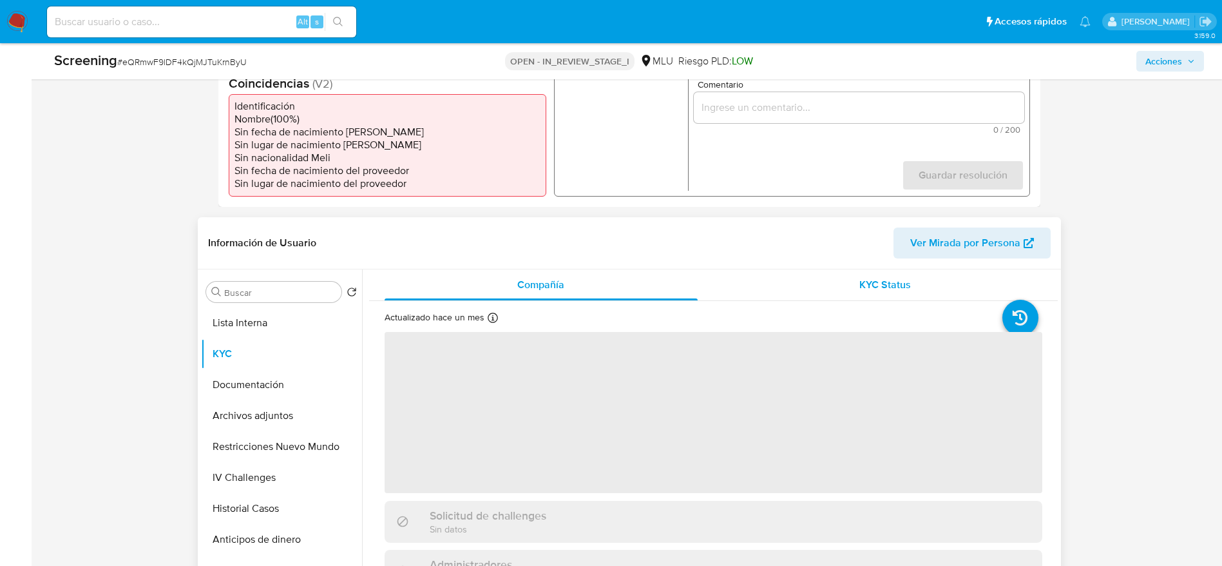
click at [885, 289] on span "KYC Status" at bounding box center [886, 284] width 52 height 15
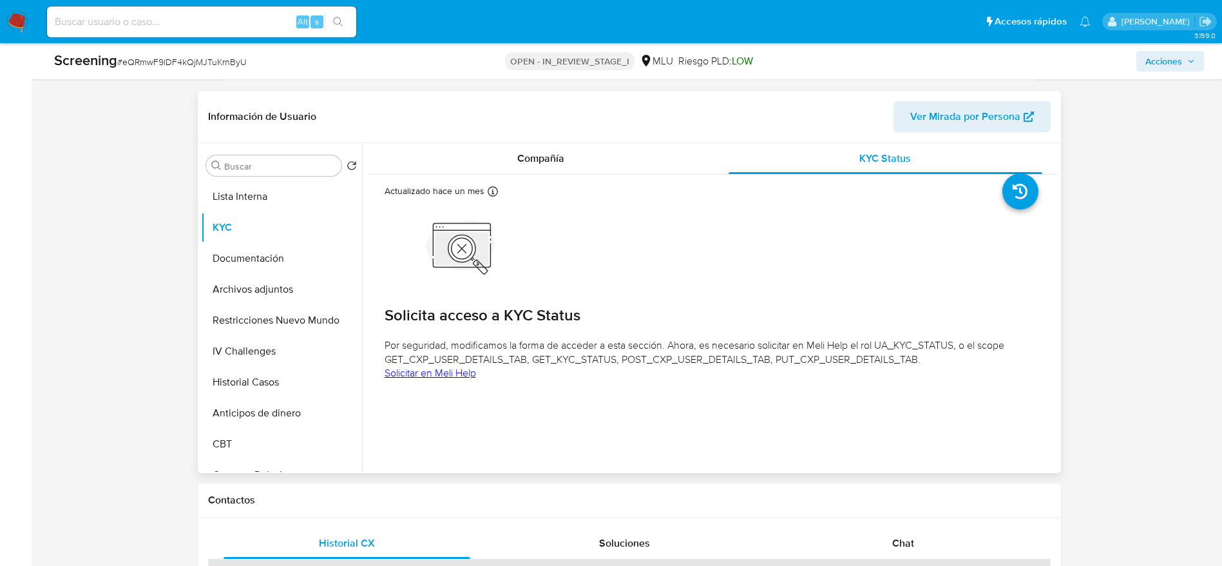
scroll to position [483, 0]
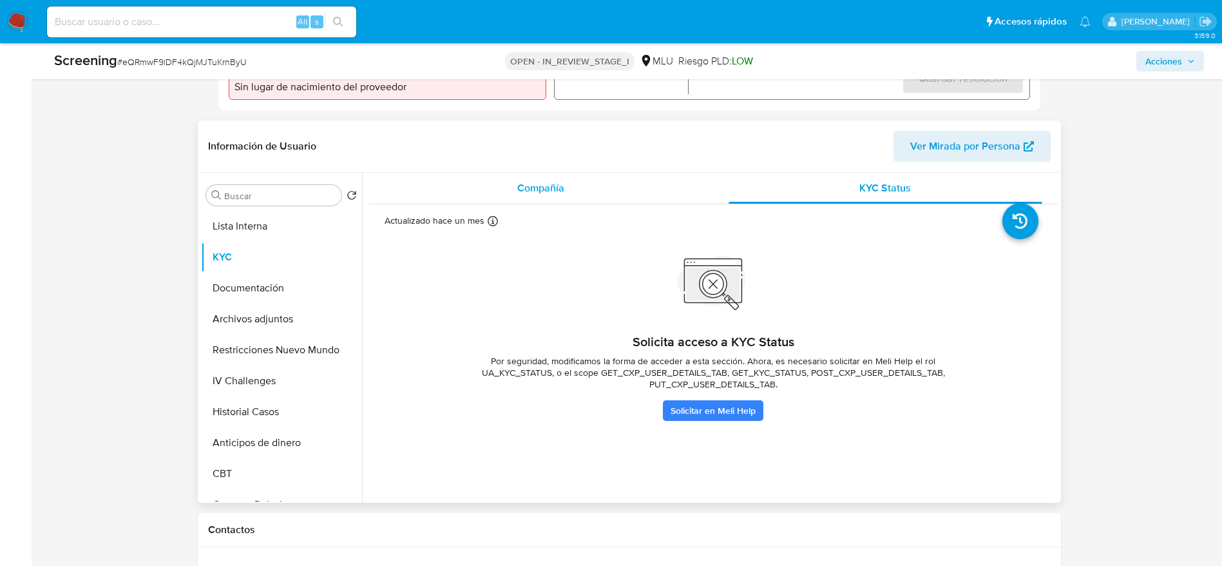
click at [471, 198] on div "Compañía" at bounding box center [542, 188] width 314 height 31
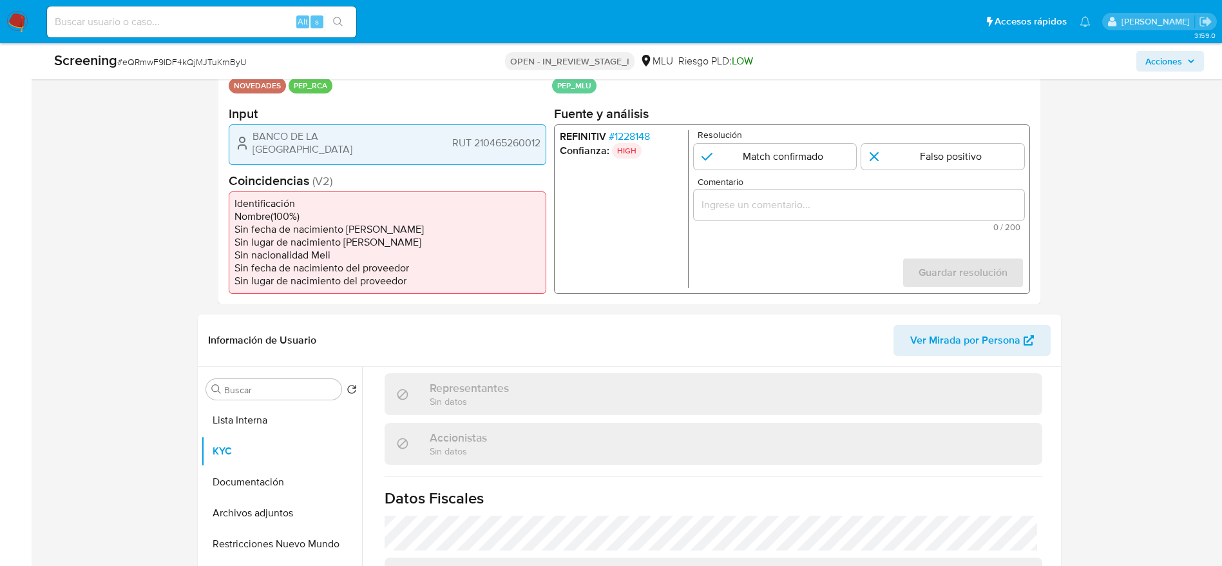
scroll to position [193, 0]
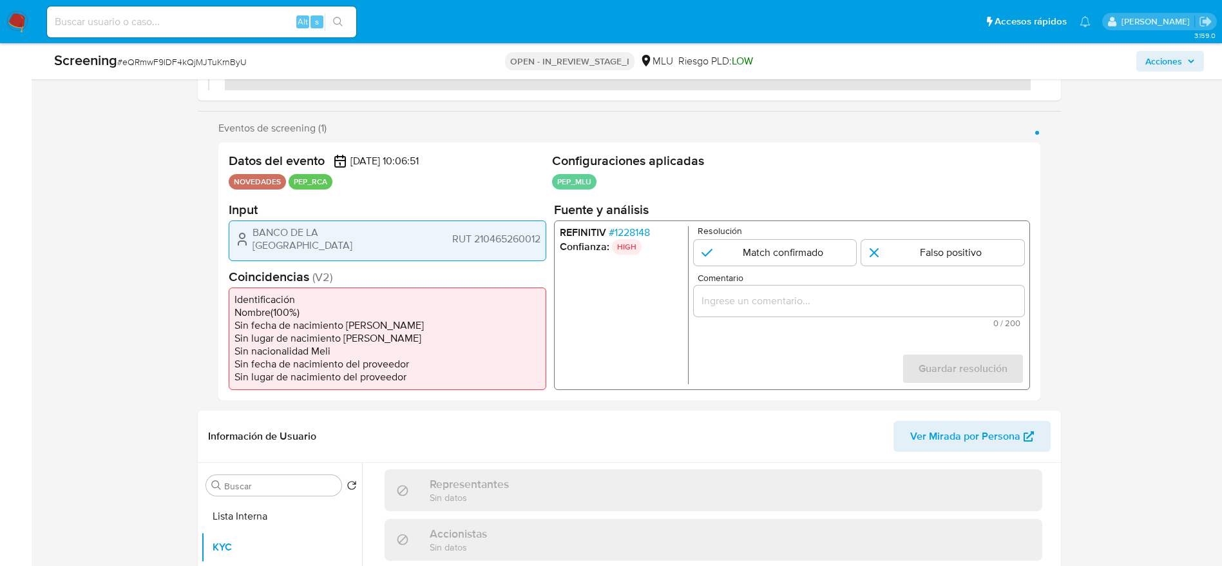
drag, startPoint x: 878, startPoint y: 283, endPoint x: 882, endPoint y: 291, distance: 8.6
click at [878, 284] on div "Comentario 0 / 200 200 caracteres restantes" at bounding box center [858, 300] width 331 height 54
click at [882, 291] on div "1 de 1" at bounding box center [858, 300] width 331 height 31
click at [882, 300] on input "Comentario" at bounding box center [858, 300] width 331 height 17
paste input "Usuario BANCO DE LA REPUBLICA ORIENTAL DEL URUGUAY por coincidir en listas de P…"
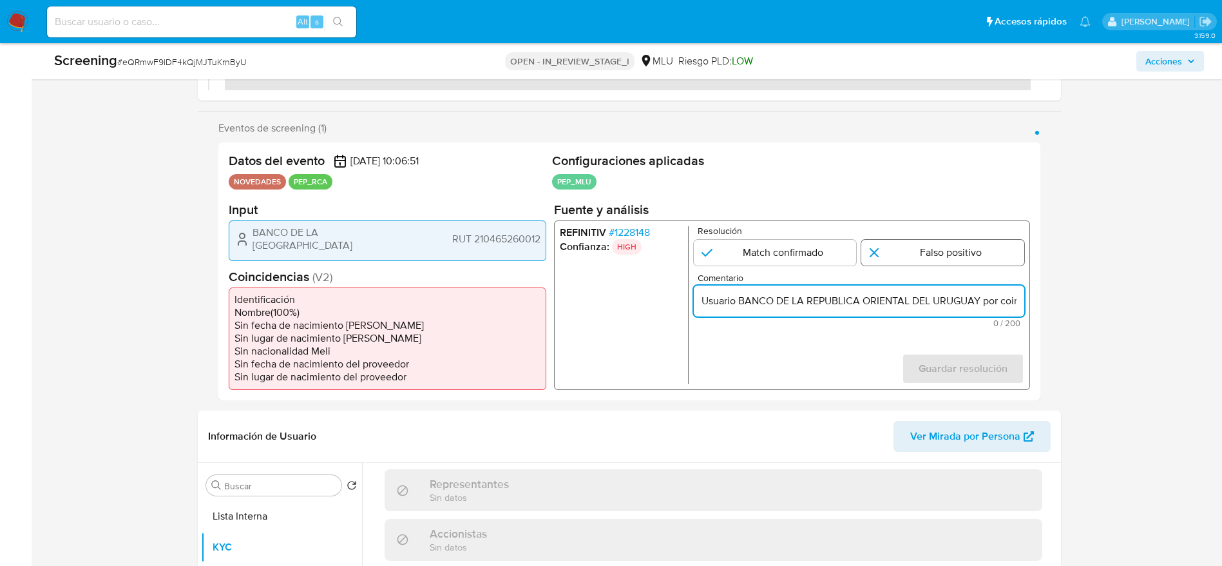
scroll to position [0, 628]
type input "Usuario BANCO DE LA REPUBLICA ORIENTAL DEL URUGUAY por coincidir en listas de P…"
click at [881, 255] on input "1 de 1" at bounding box center [943, 252] width 163 height 26
radio input "true"
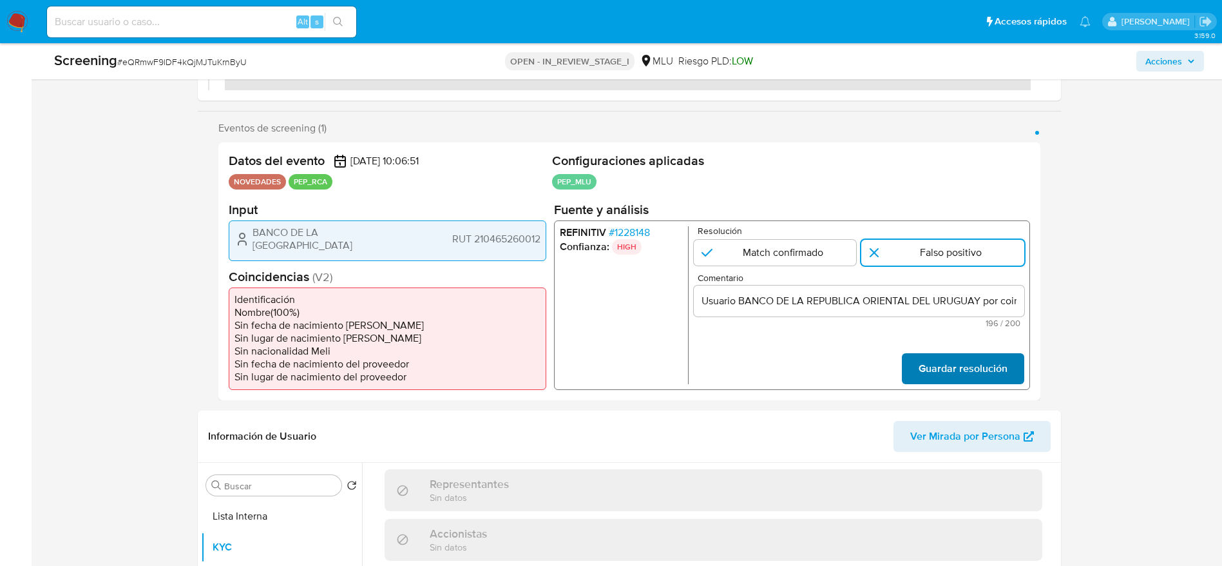
click at [955, 363] on span "Guardar resolución" at bounding box center [962, 368] width 89 height 28
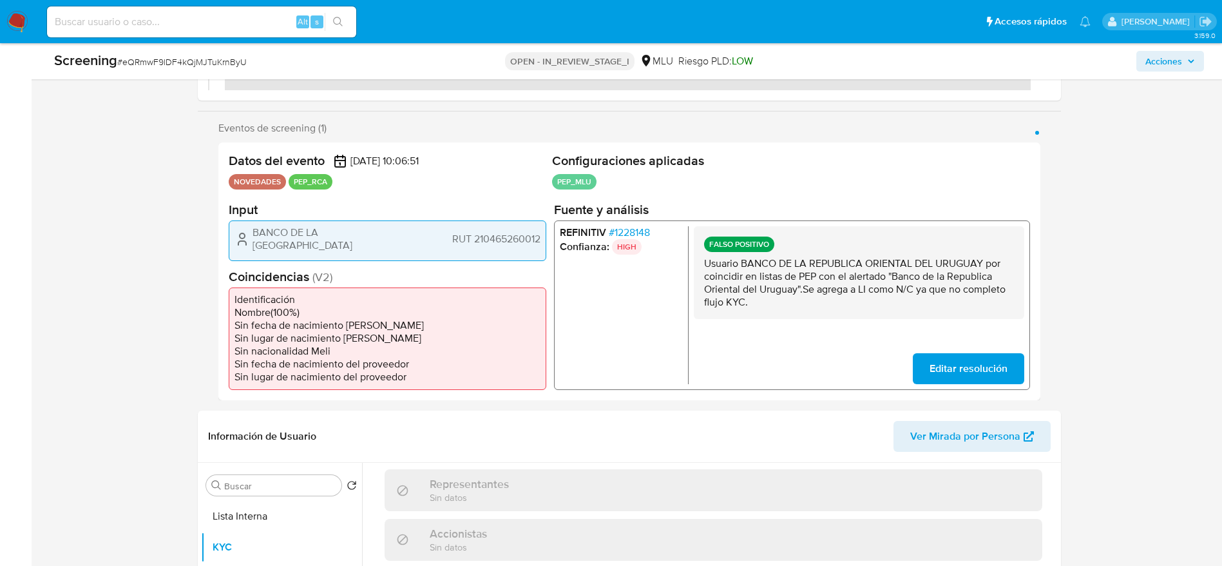
scroll to position [387, 0]
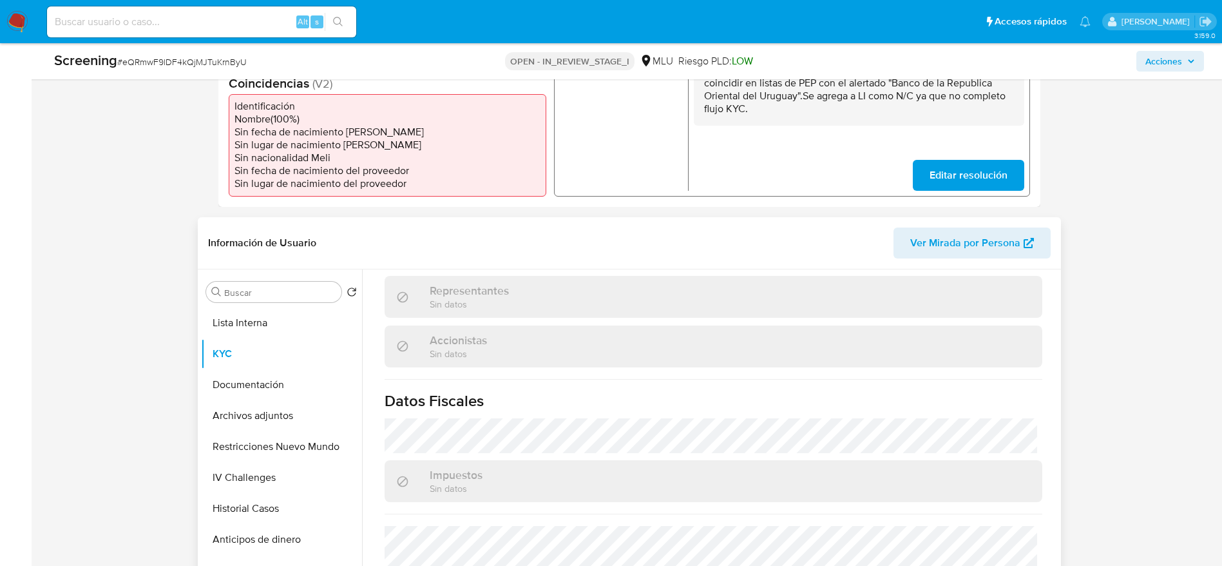
click at [240, 306] on div "Buscar Volver al orden por defecto Lista Interna KYC Documentación Archivos adj…" at bounding box center [281, 435] width 161 height 328
drag, startPoint x: 274, startPoint y: 291, endPoint x: 283, endPoint y: 313, distance: 24.3
click at [274, 293] on input "Buscar" at bounding box center [280, 293] width 112 height 12
click at [284, 315] on button "Lista Interna" at bounding box center [276, 322] width 151 height 31
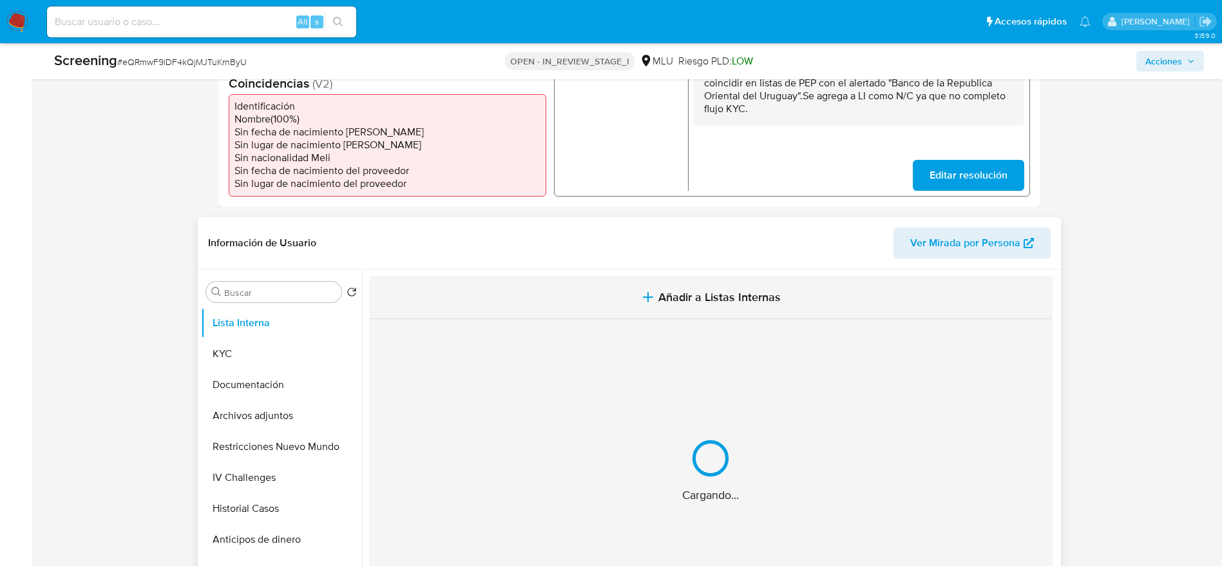
drag, startPoint x: 361, startPoint y: 297, endPoint x: 434, endPoint y: 285, distance: 74.4
click at [434, 285] on button "Añadir a Listas Internas" at bounding box center [711, 297] width 684 height 43
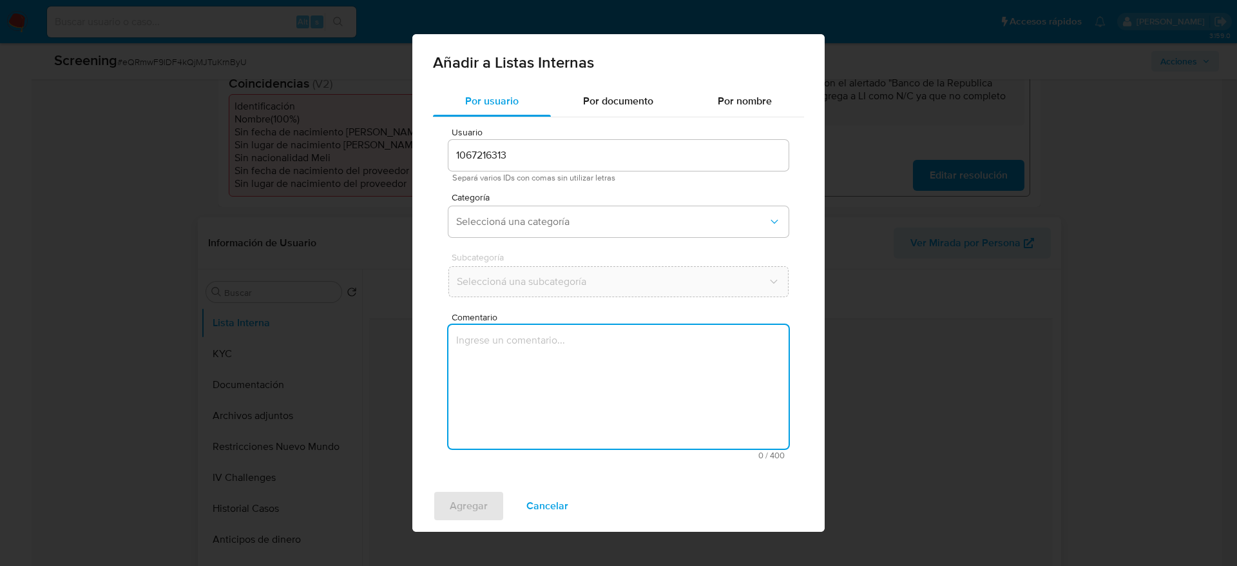
click at [510, 372] on textarea "Comentario" at bounding box center [618, 387] width 340 height 124
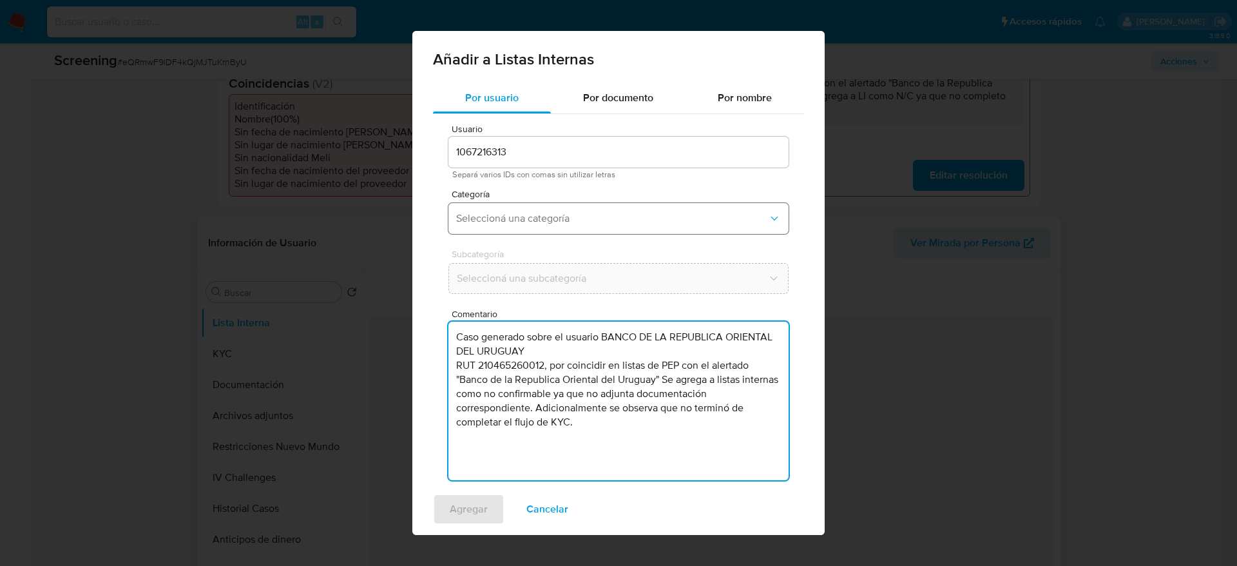
type textarea "Caso generado sobre el usuario BANCO DE LA REPUBLICA ORIENTAL DEL URUGUAY RUT 2…"
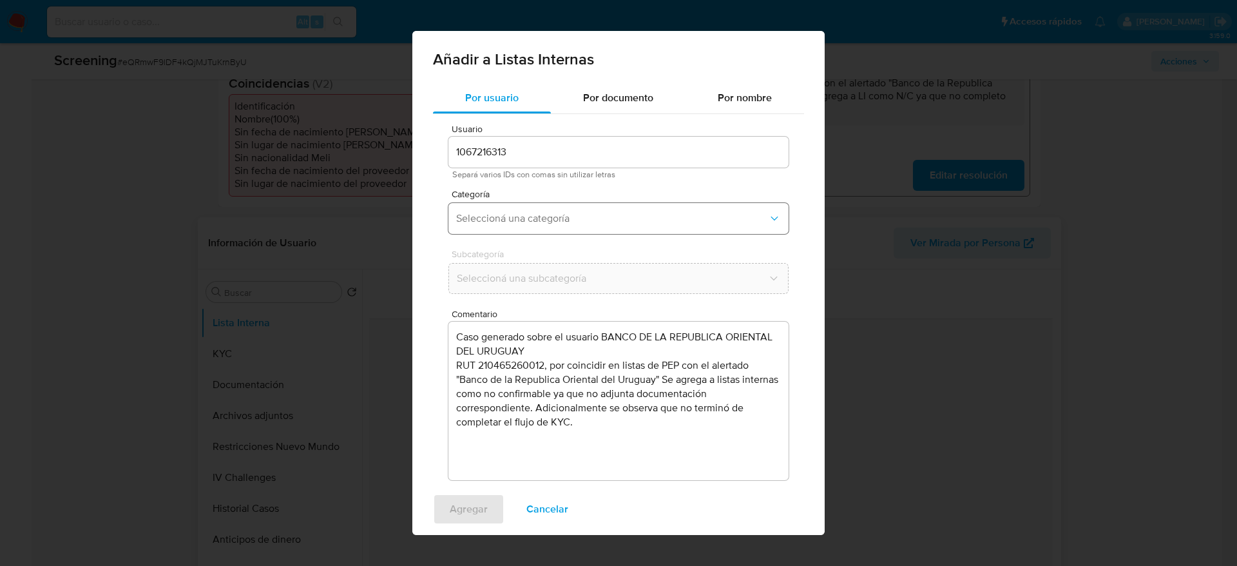
click at [508, 224] on span "Seleccioná una categoría" at bounding box center [612, 218] width 312 height 13
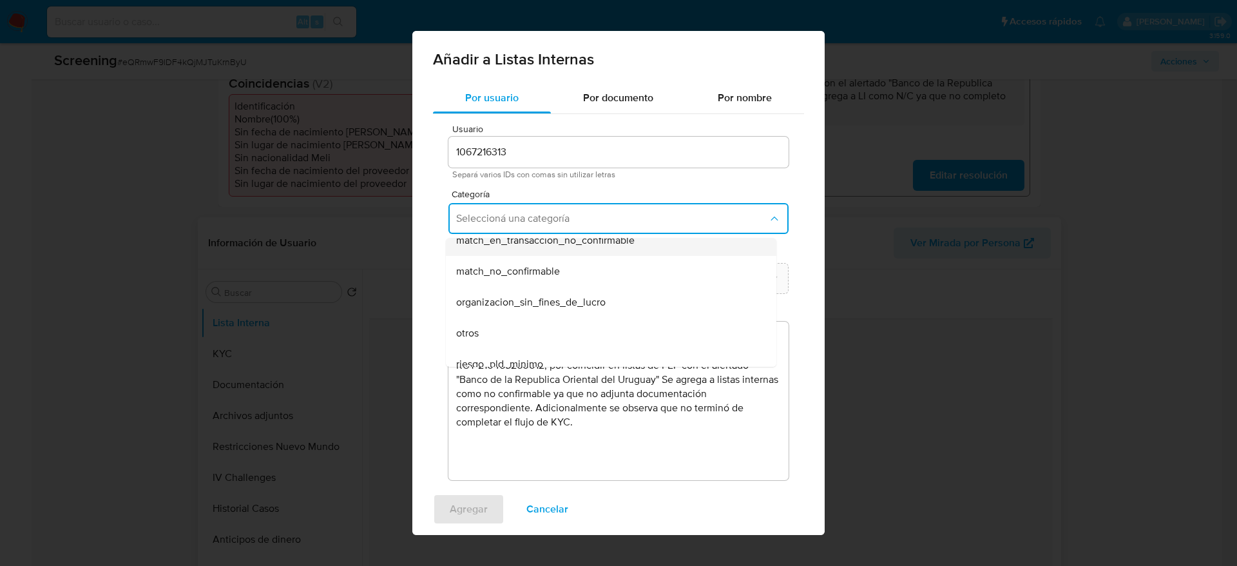
scroll to position [290, 0]
click at [496, 254] on div "match_no_confirmable" at bounding box center [607, 241] width 302 height 31
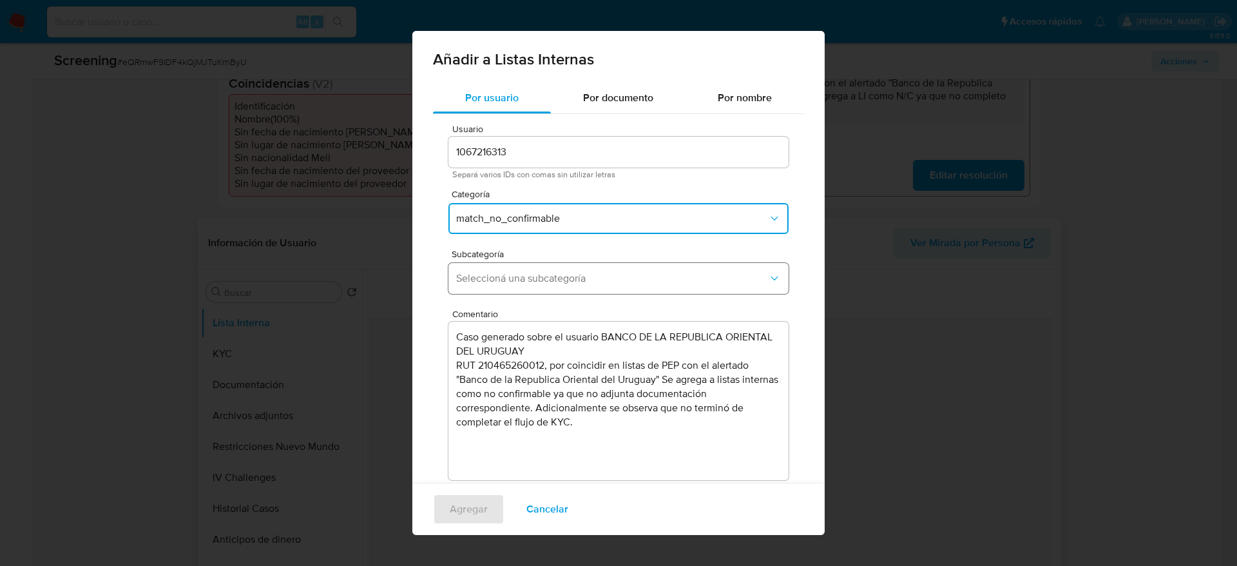
drag, startPoint x: 494, startPoint y: 265, endPoint x: 488, endPoint y: 284, distance: 18.8
click at [493, 267] on button "Seleccioná una subcategoría" at bounding box center [618, 278] width 340 height 31
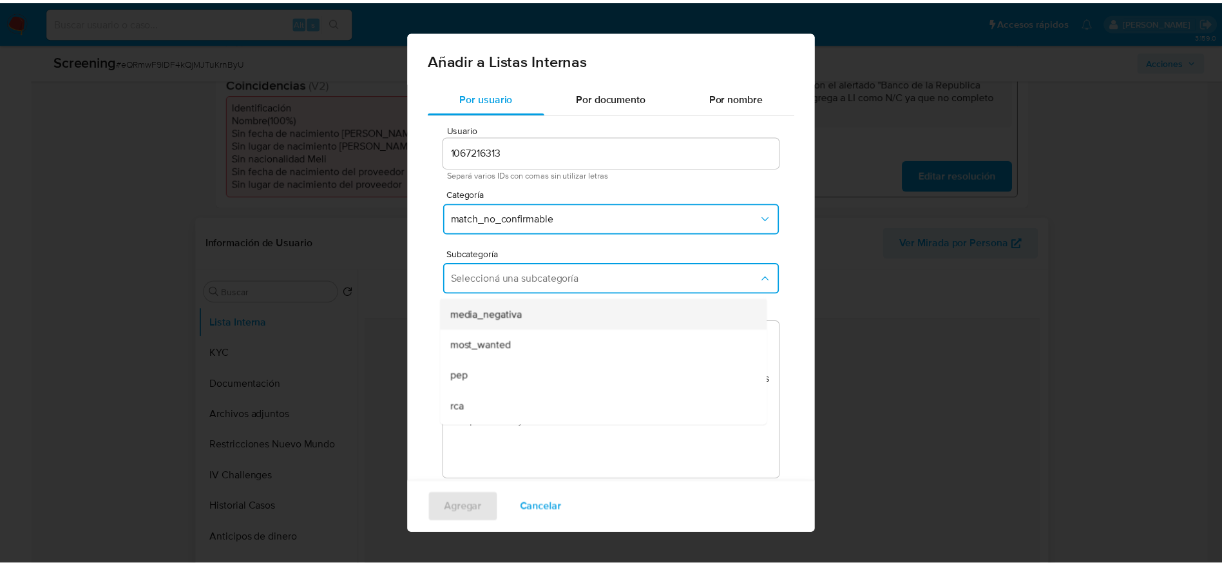
scroll to position [88, 0]
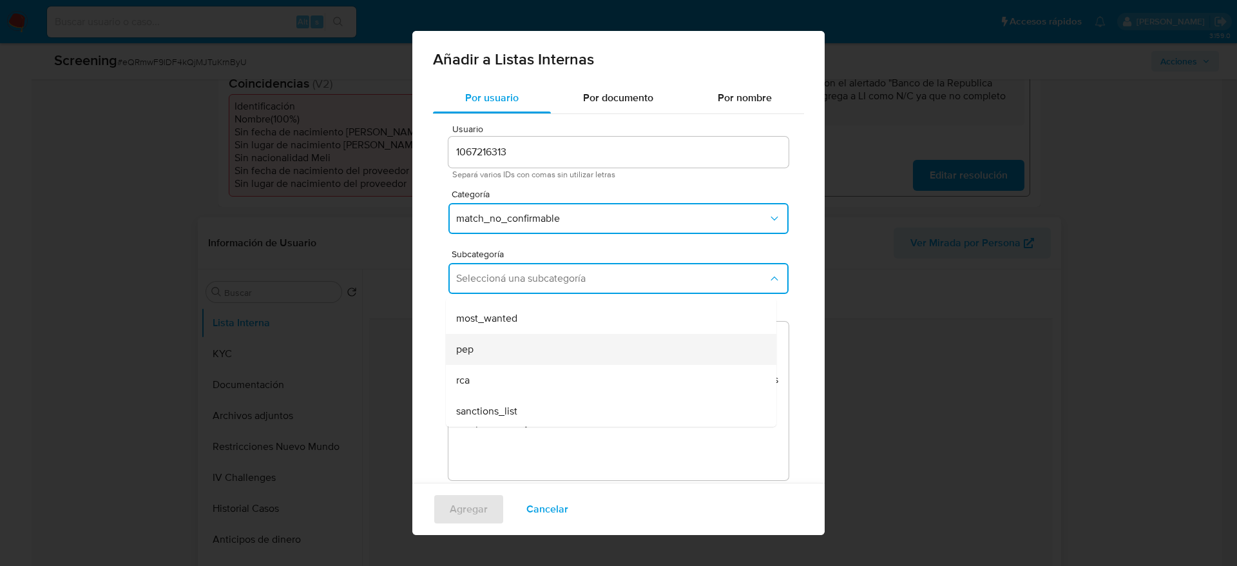
click at [465, 351] on span "pep" at bounding box center [464, 349] width 17 height 13
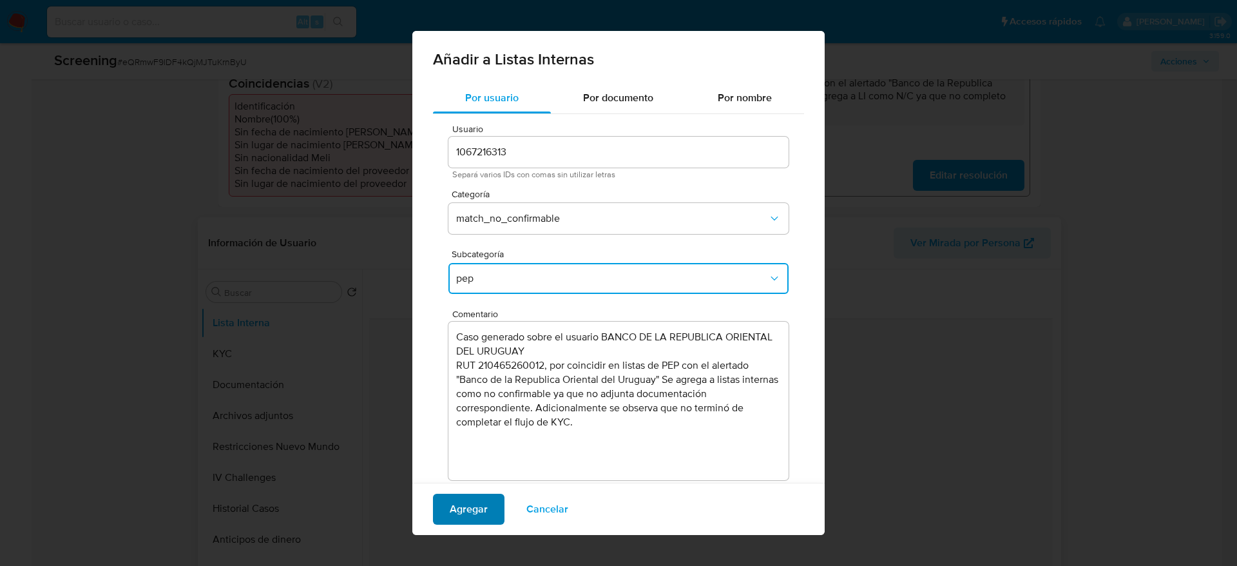
click at [447, 496] on button "Agregar" at bounding box center [469, 509] width 72 height 31
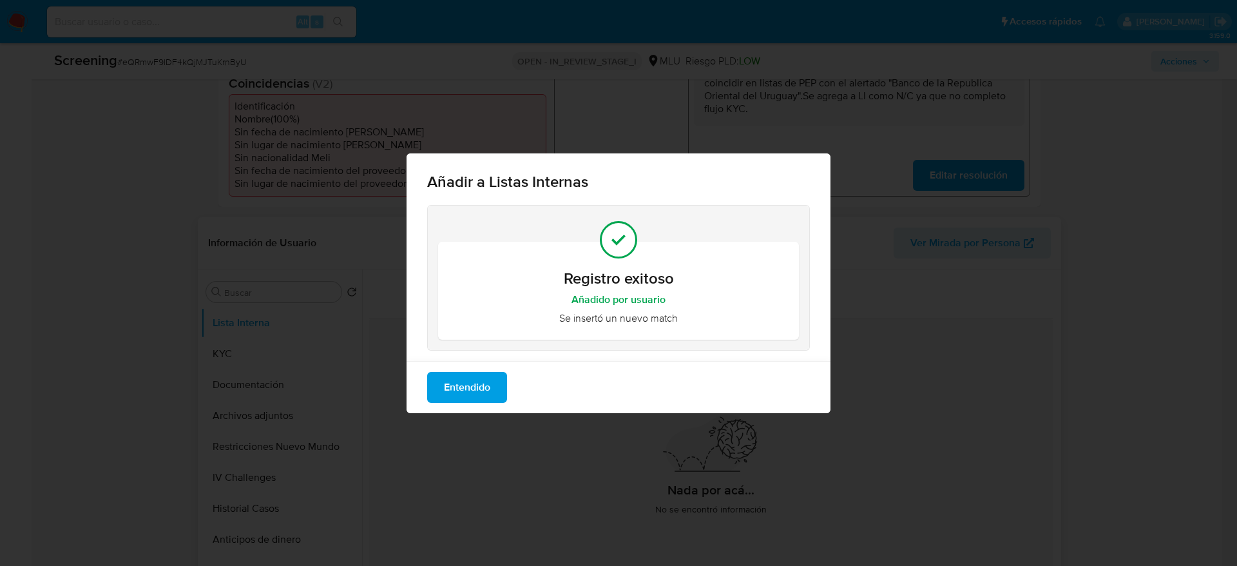
click at [503, 390] on button "Entendido" at bounding box center [467, 387] width 80 height 31
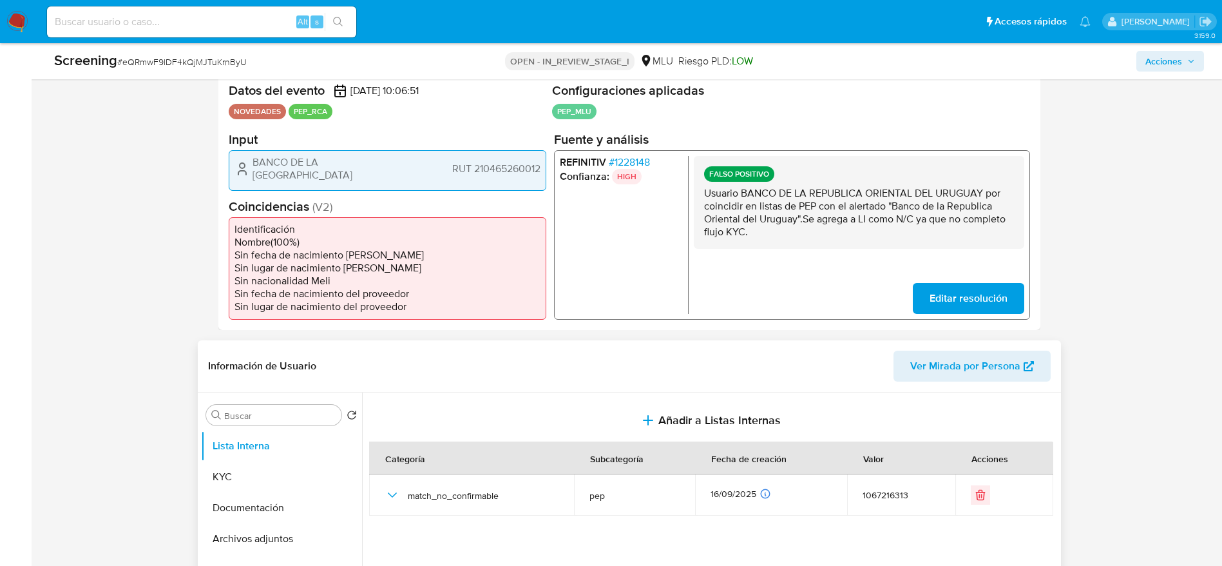
scroll to position [0, 0]
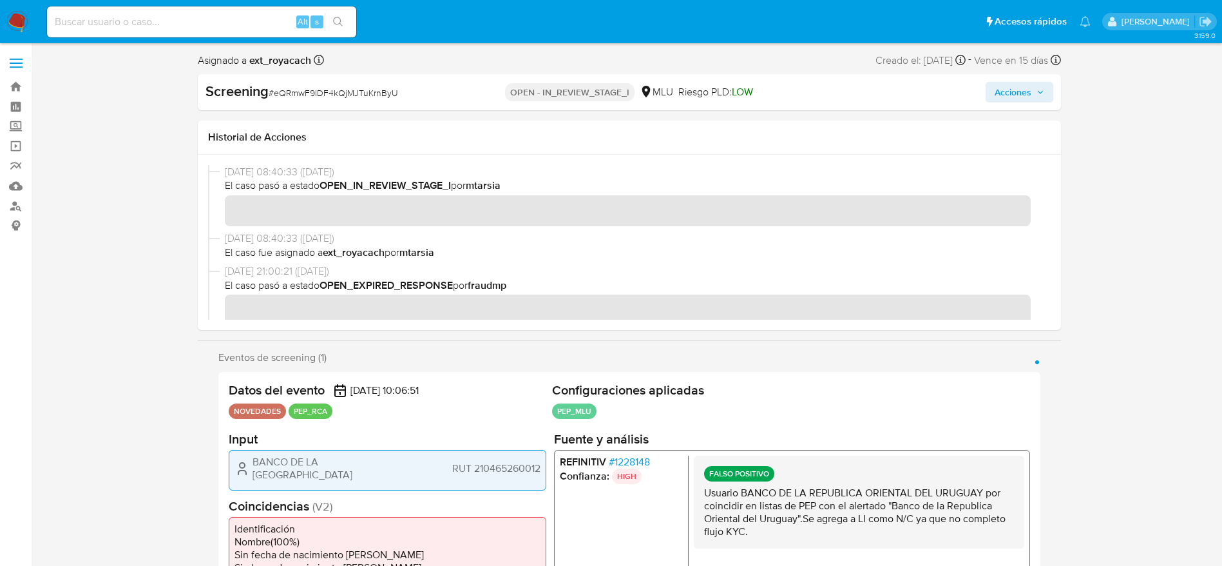
click at [987, 90] on button "Acciones" at bounding box center [1020, 92] width 68 height 21
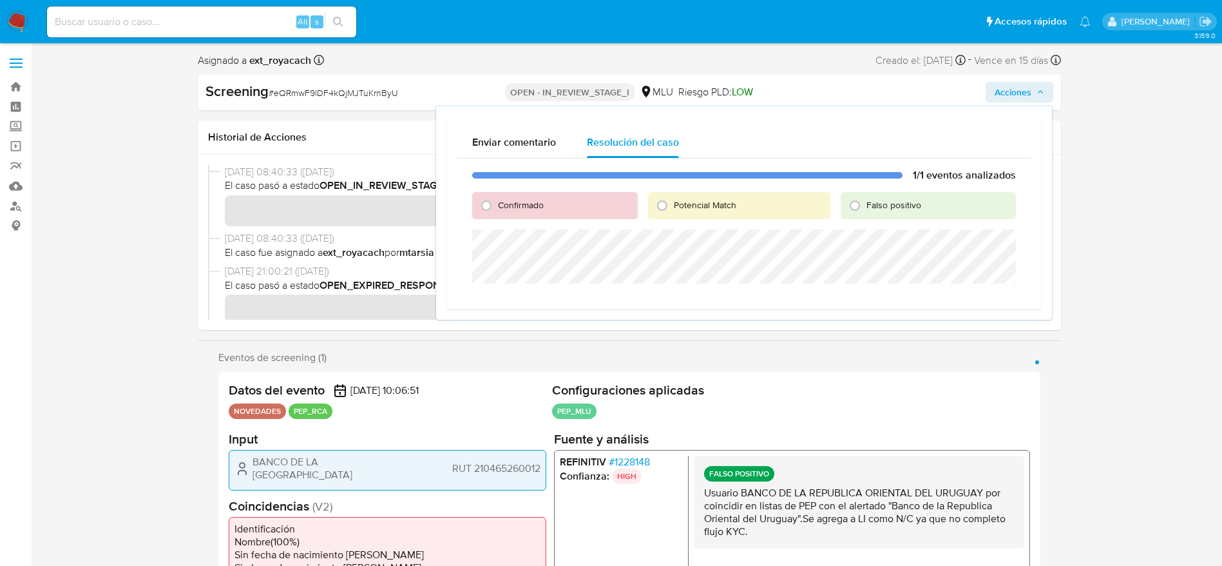
click at [914, 206] on span "Falso positivo" at bounding box center [894, 204] width 55 height 13
click at [865, 206] on input "Falso positivo" at bounding box center [855, 205] width 21 height 21
radio input "true"
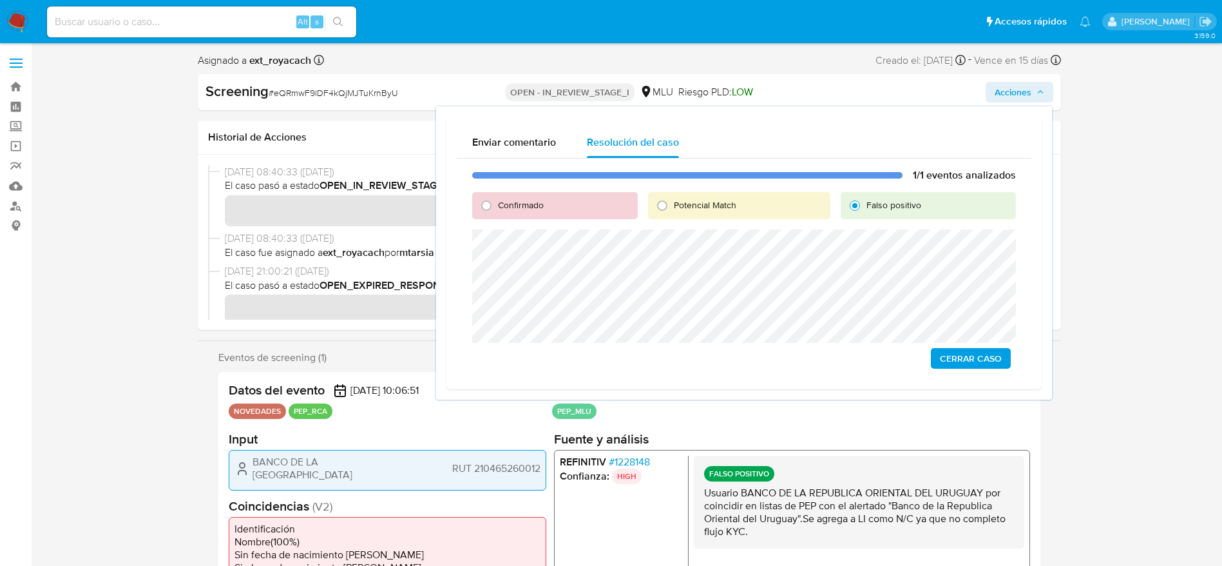
click at [985, 364] on span "Cerrar Caso" at bounding box center [971, 358] width 62 height 18
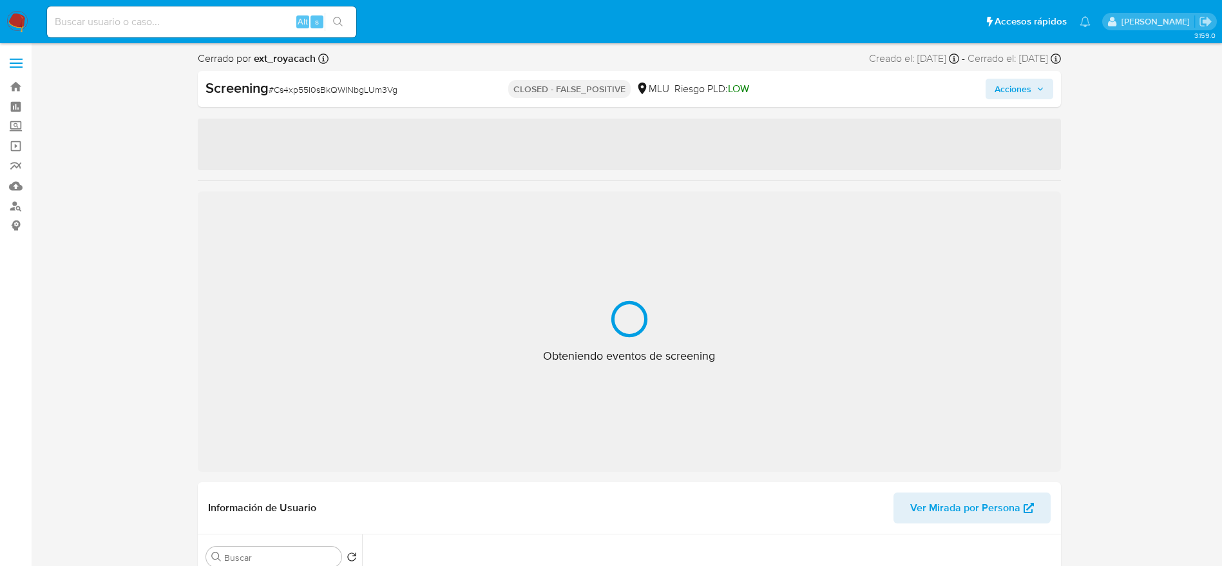
select select "10"
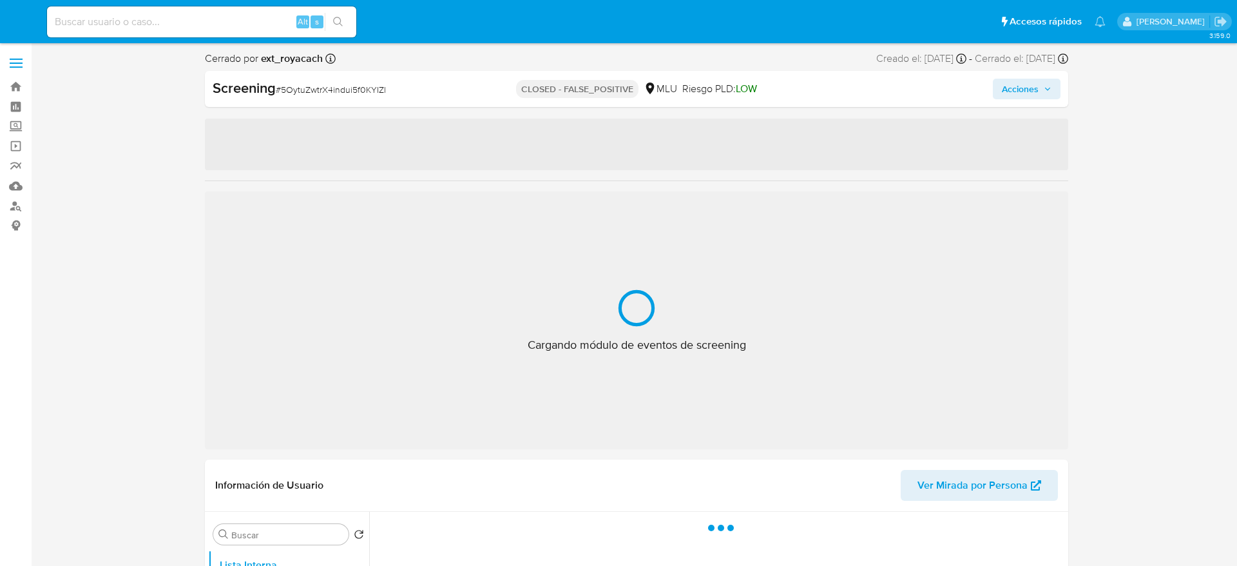
select select "10"
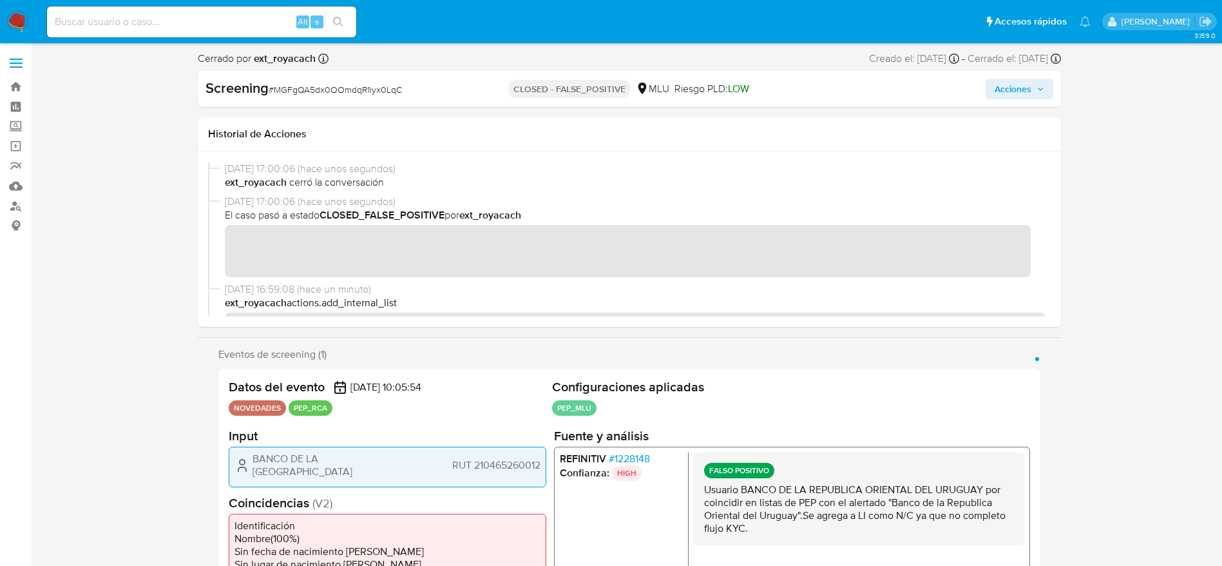
click at [294, 99] on div "Screening # MGFgQA5dx0OOmdqR1iyx0LqC" at bounding box center [345, 89] width 279 height 21
copy span "MGFgQA5dx0OOmdqR1iyx0LqC"
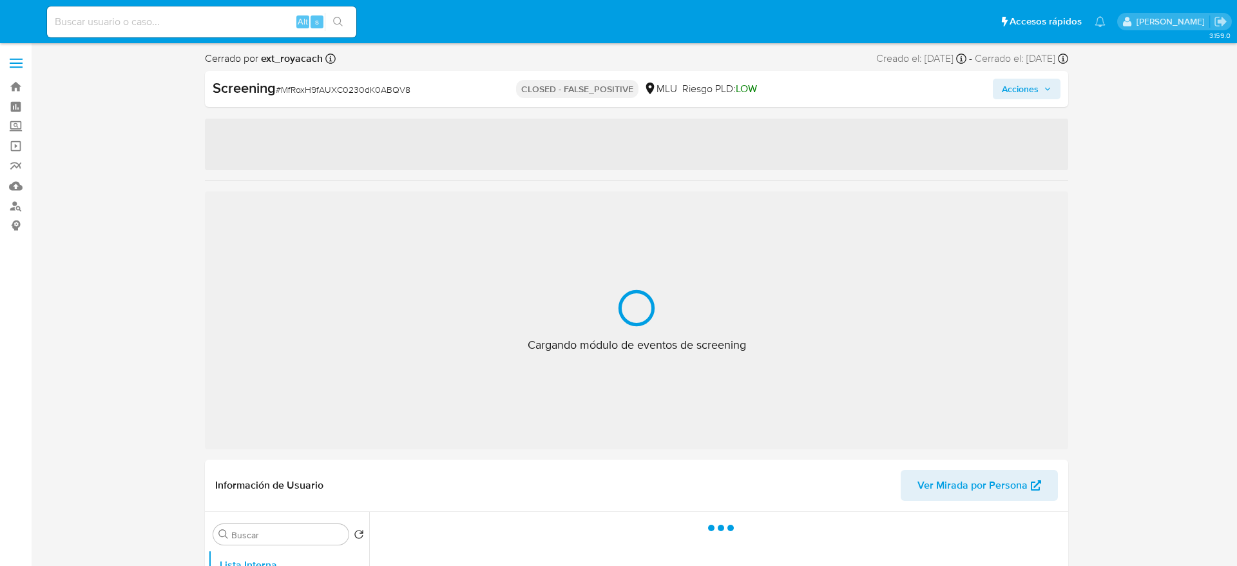
select select "10"
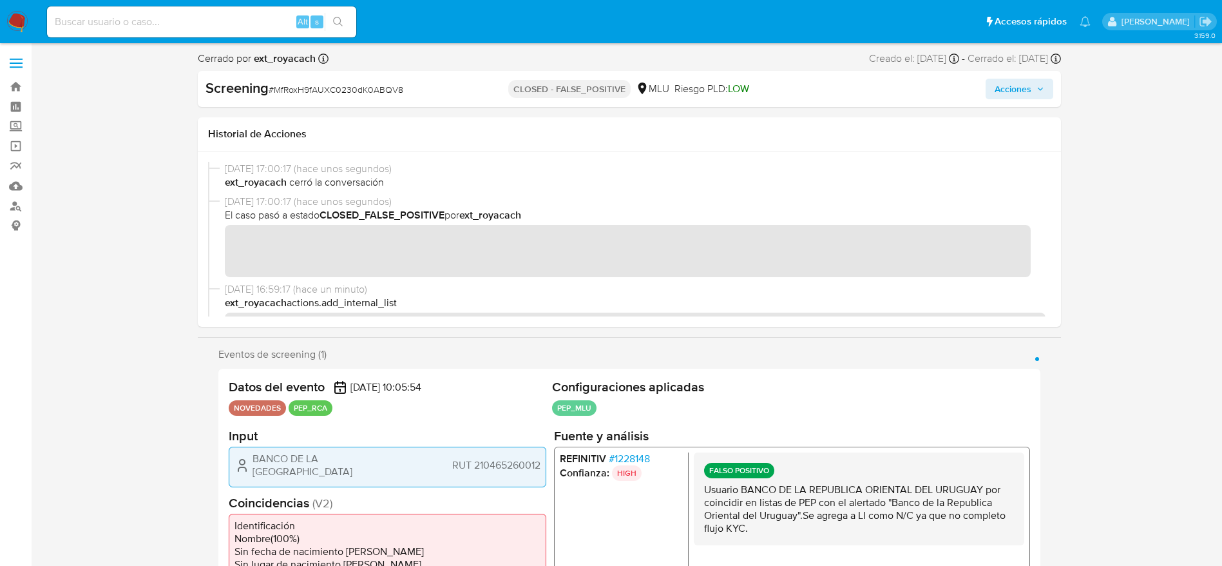
click at [298, 91] on span "# MfRoxH9fAUXC0230dK0ABQV8" at bounding box center [336, 89] width 135 height 13
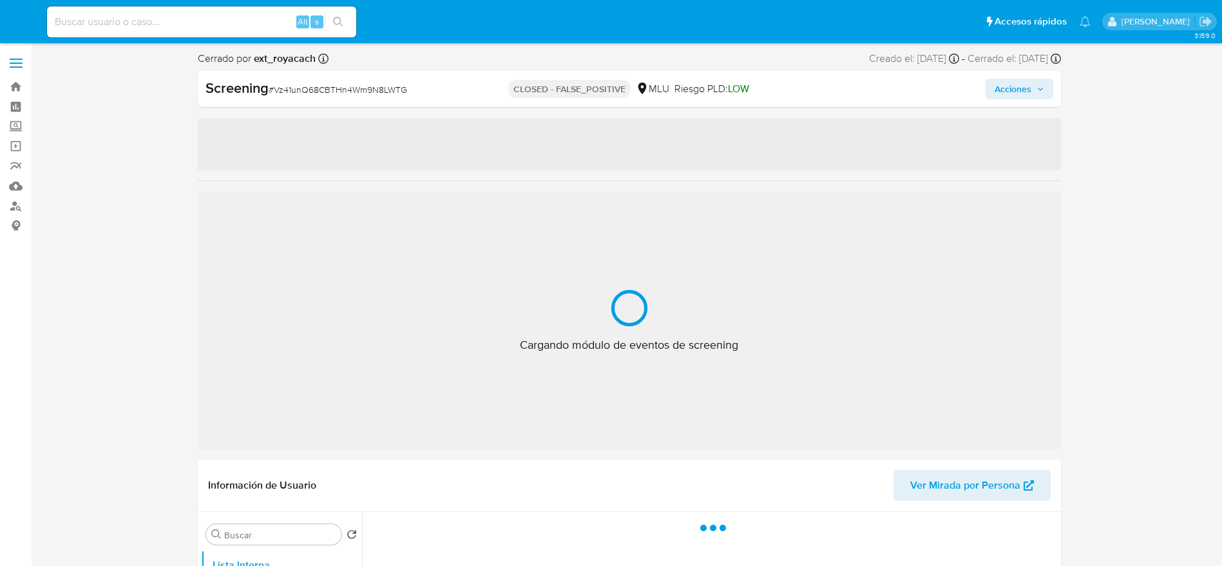
select select "10"
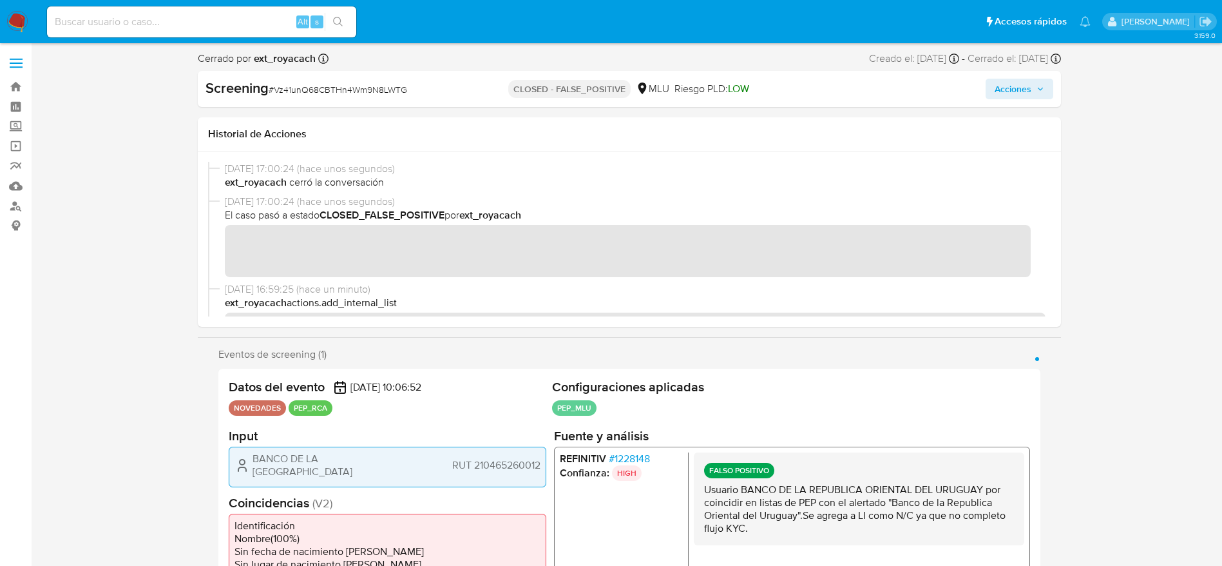
click at [347, 79] on div "Screening # Vz41unQ68CBTHn4Wm9N8LWTG" at bounding box center [345, 88] width 278 height 19
copy span "Vz41unQ68CBTHn4Wm9N8LWTG"
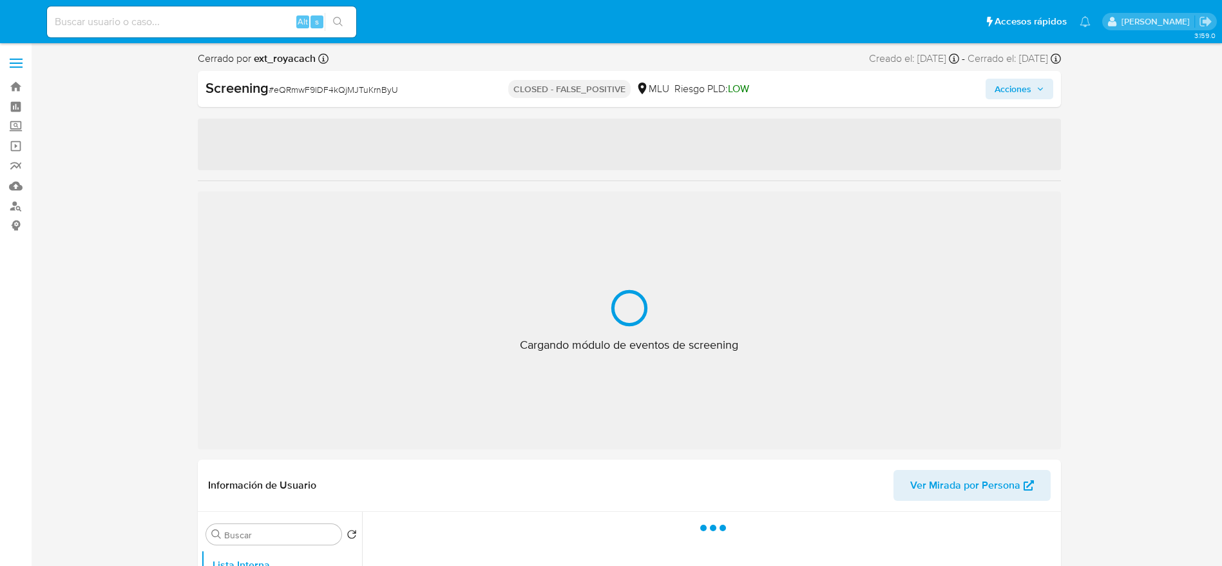
select select "10"
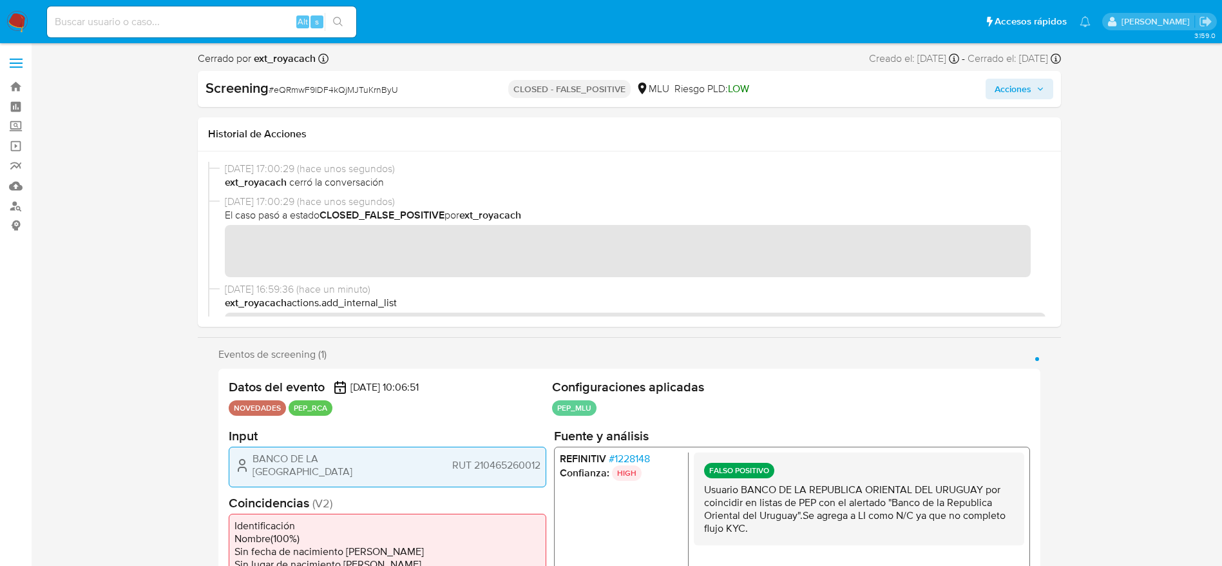
click at [337, 83] on span "# eQRmwF9lDF4kQjMJTuKrnByU" at bounding box center [334, 89] width 130 height 13
copy span "eQRmwF9lDF4kQjMJTuKrnByU"
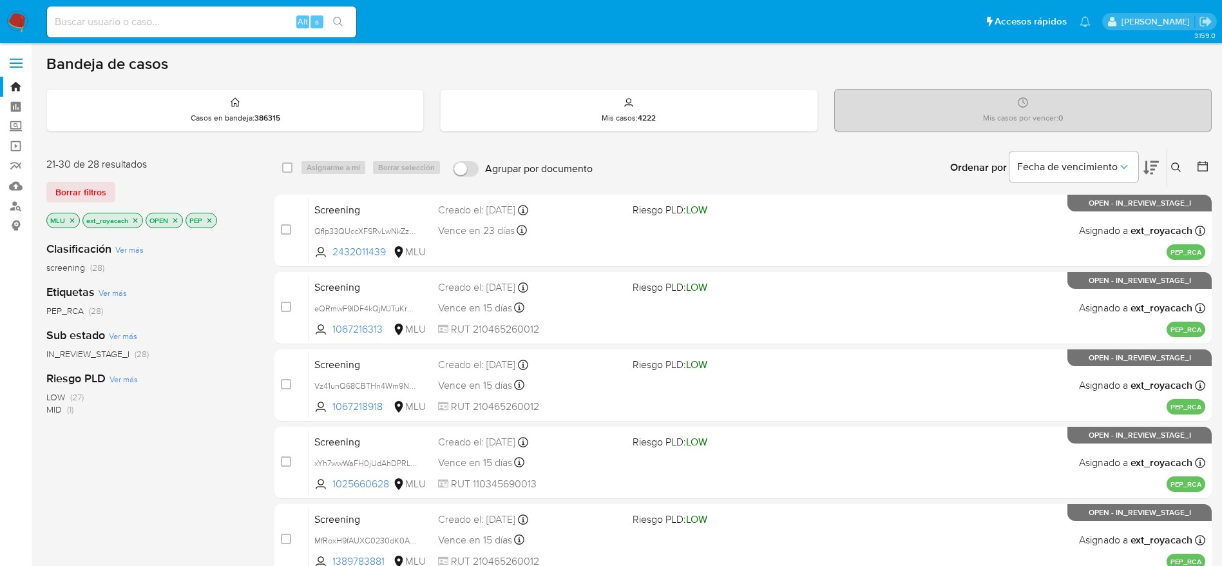
scroll to position [150, 0]
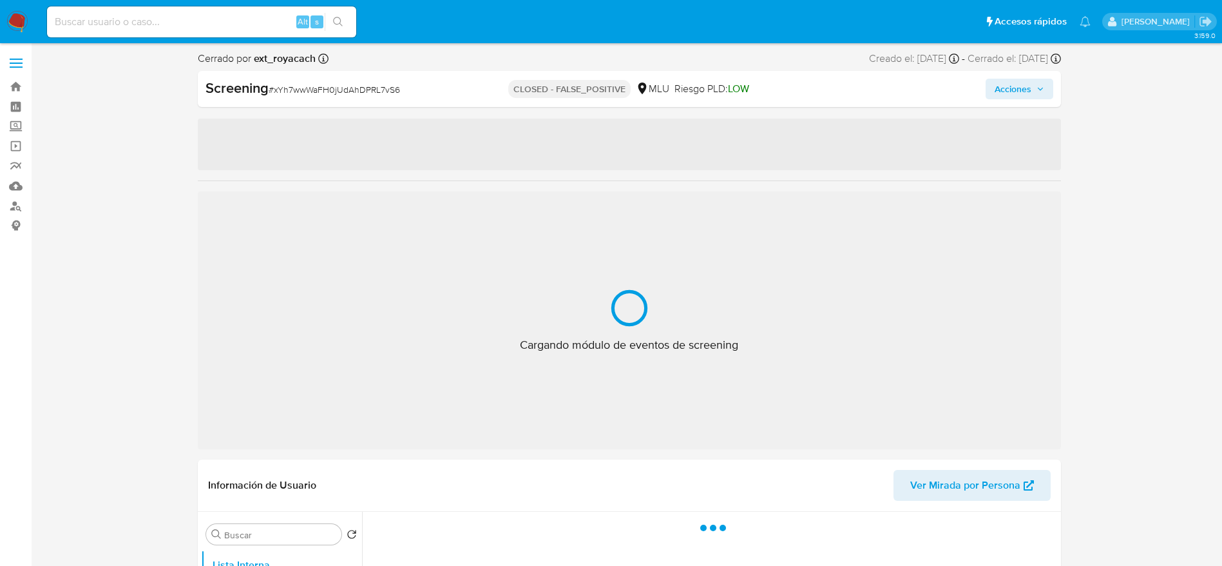
select select "10"
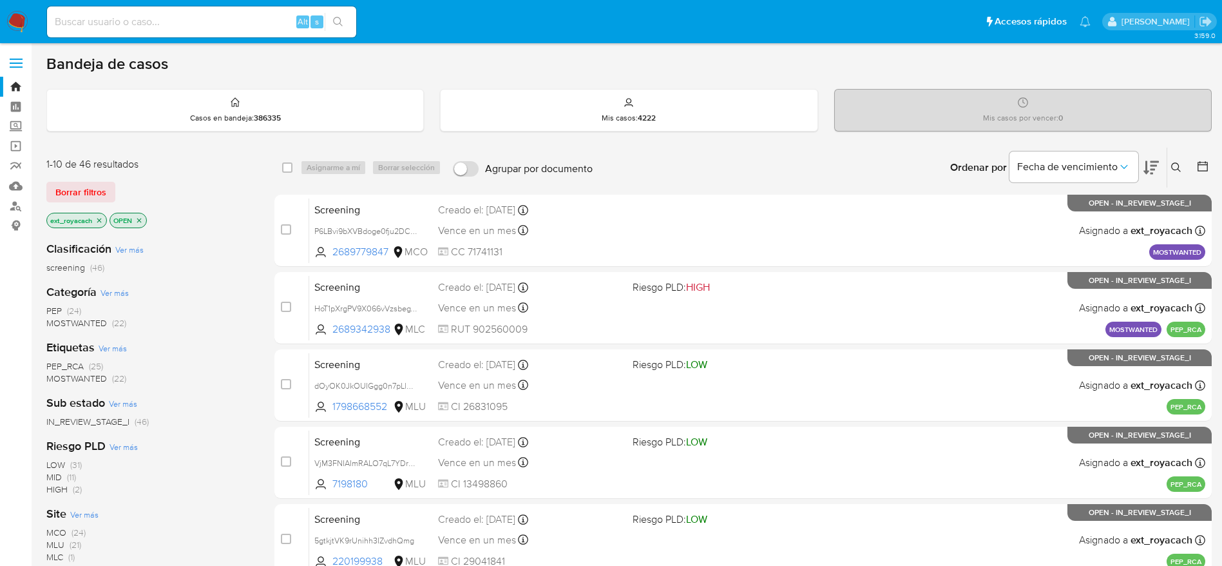
click at [22, 20] on img at bounding box center [17, 22] width 22 height 22
click at [87, 368] on span "PEP_RCA (25)" at bounding box center [74, 366] width 57 height 12
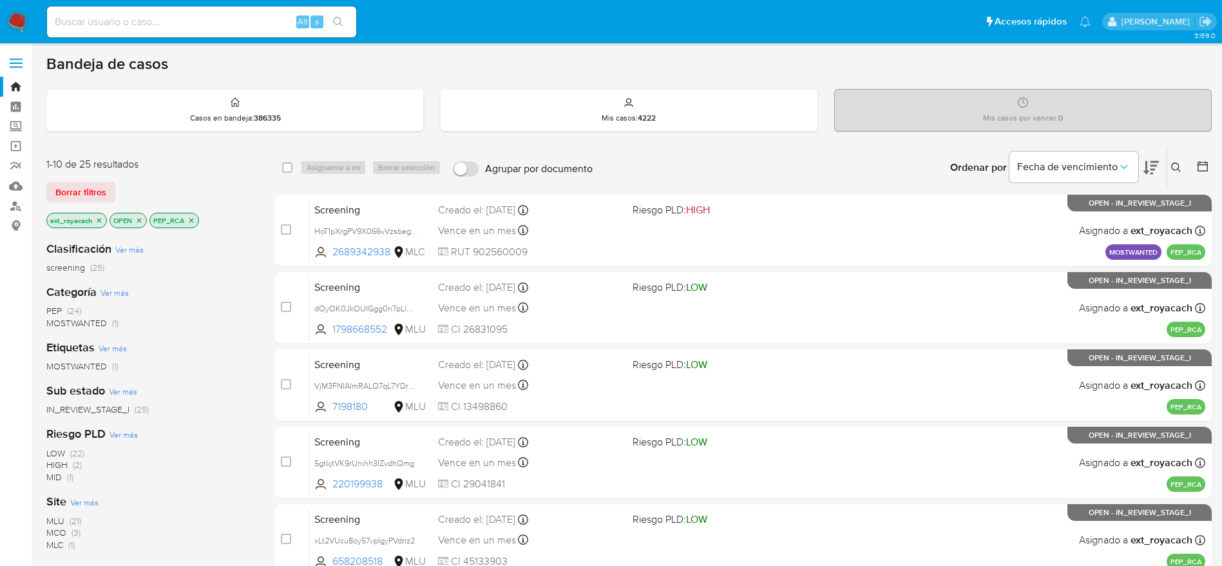
click at [102, 223] on icon "close-filter" at bounding box center [99, 221] width 8 height 8
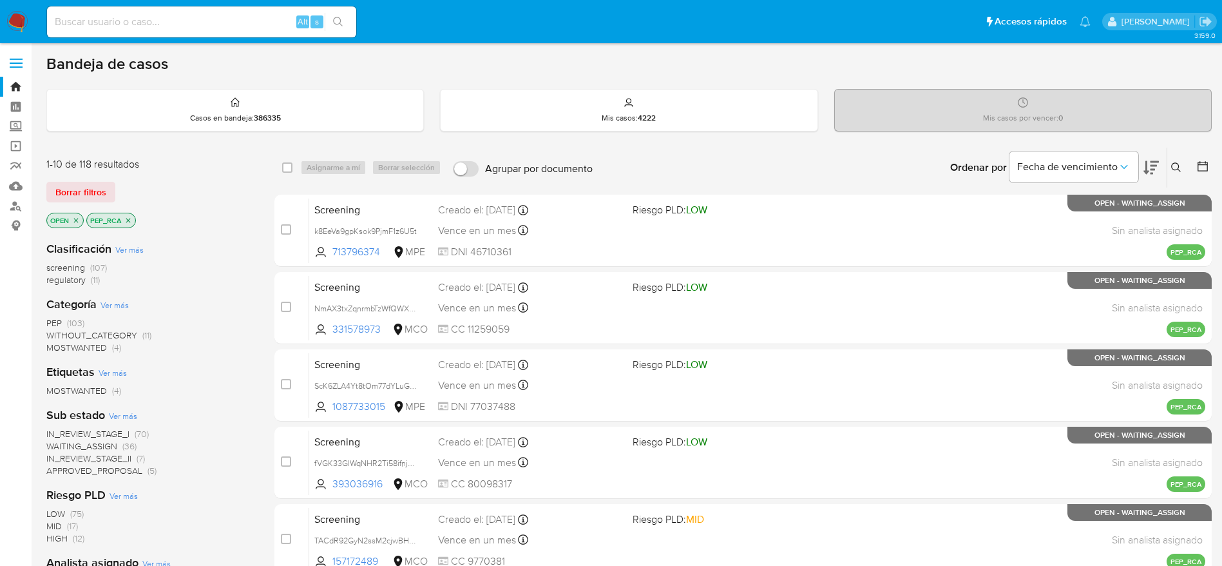
click at [125, 221] on icon "close-filter" at bounding box center [128, 221] width 8 height 8
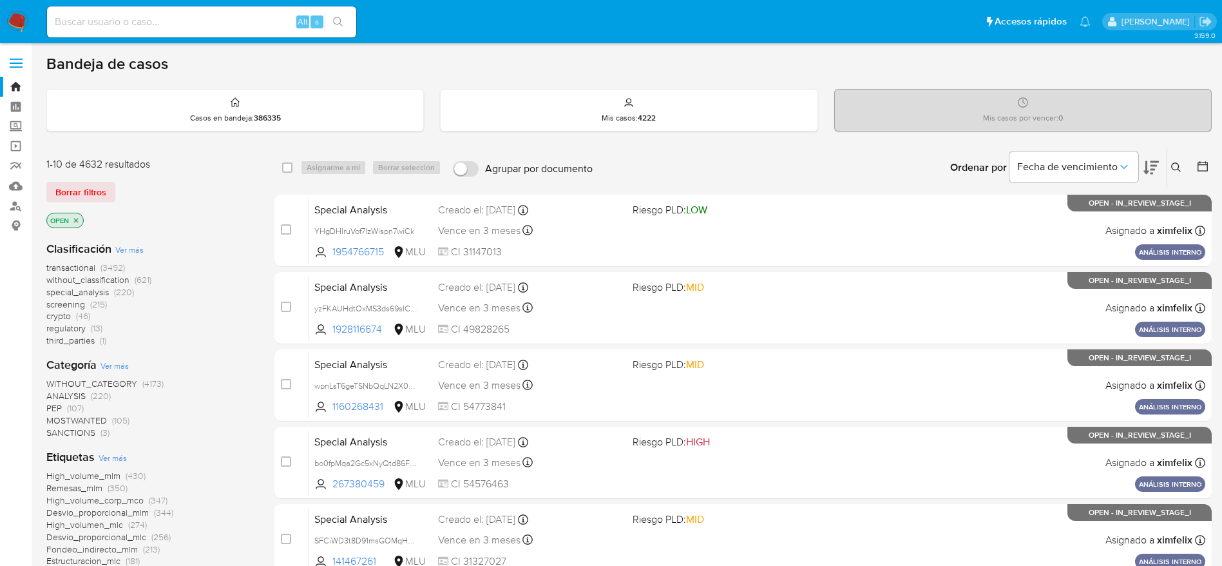
click at [73, 221] on icon "close-filter" at bounding box center [76, 221] width 8 height 8
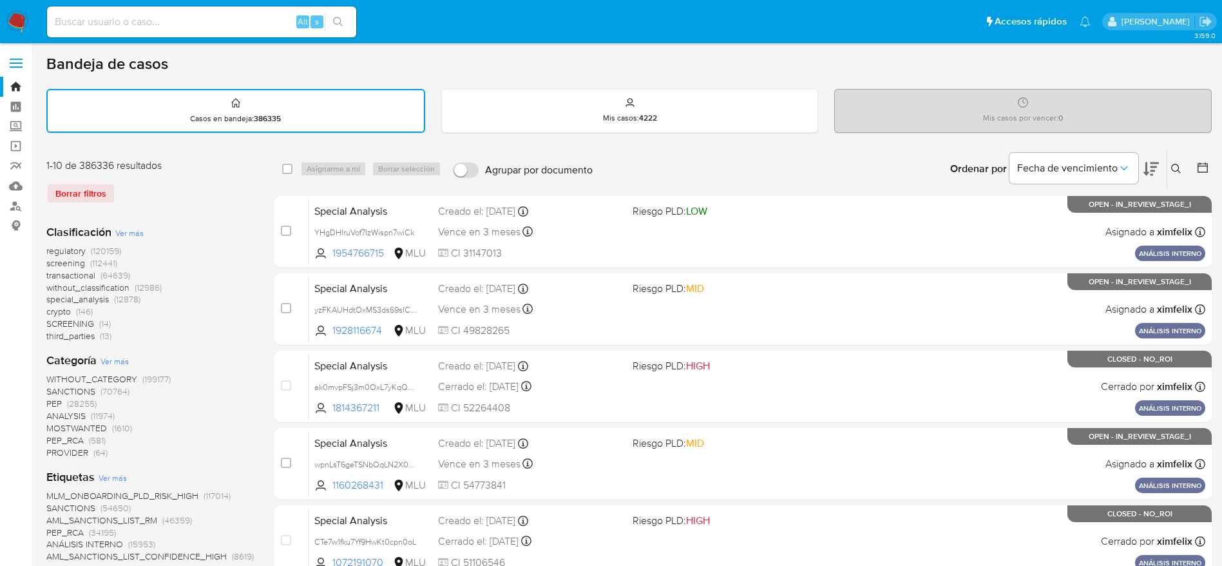
scroll to position [193, 0]
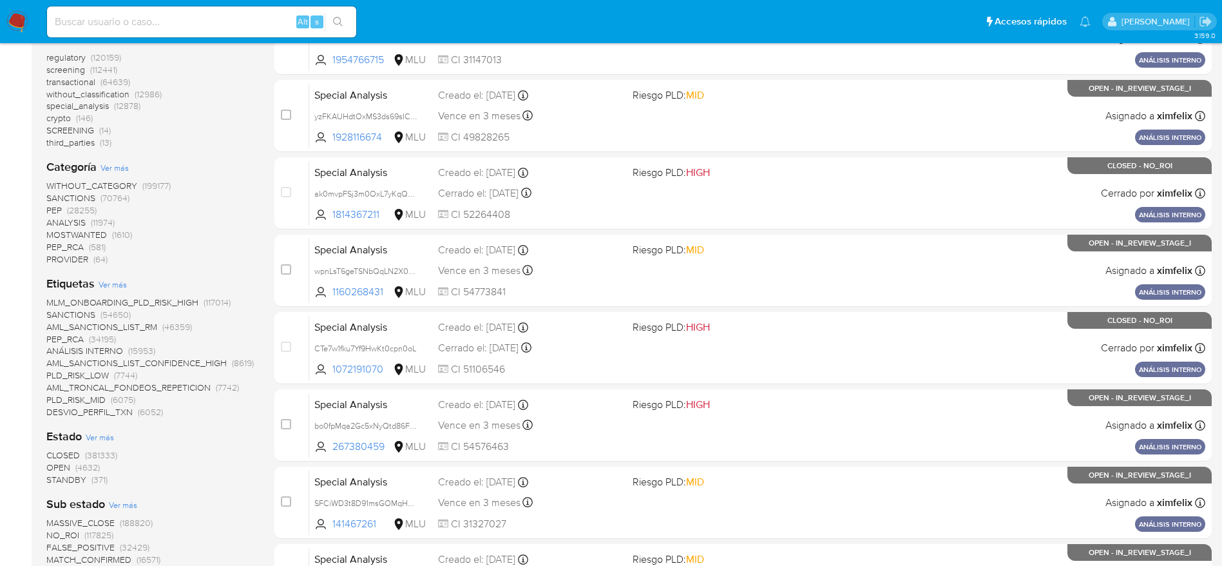
click at [80, 452] on span "CLOSED" at bounding box center [63, 454] width 34 height 13
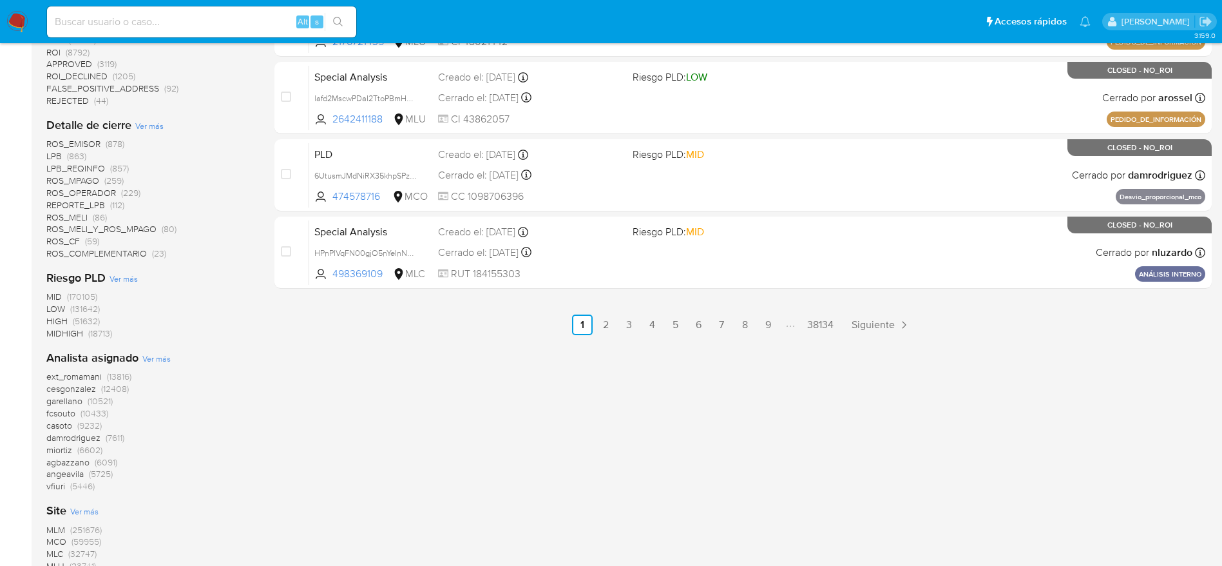
scroll to position [677, 0]
click at [124, 374] on span "(13816)" at bounding box center [119, 375] width 24 height 13
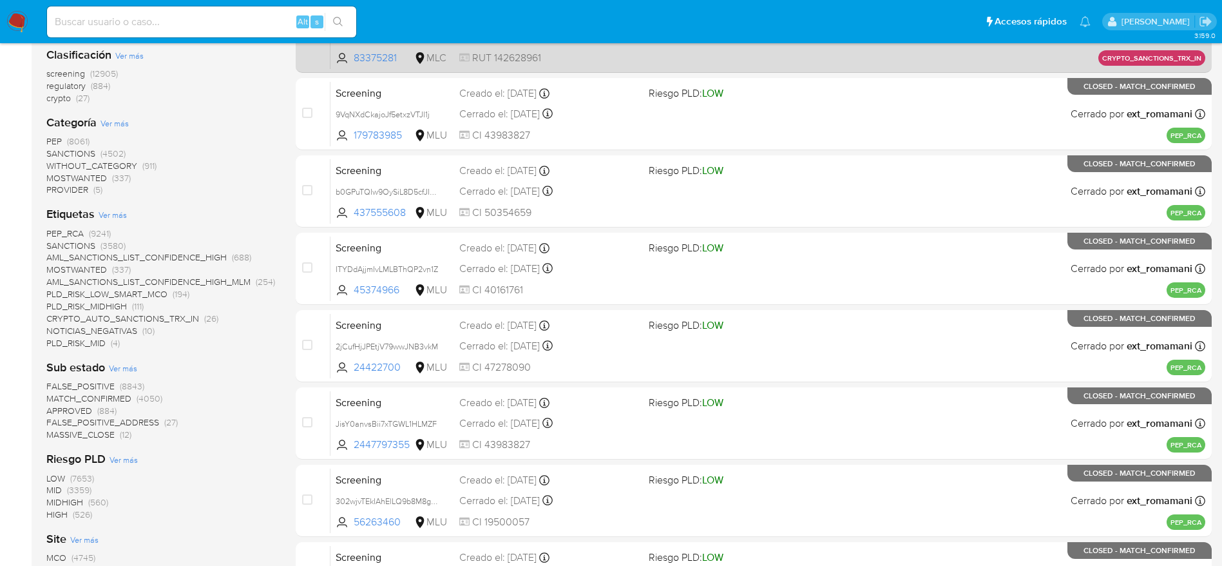
scroll to position [113, 0]
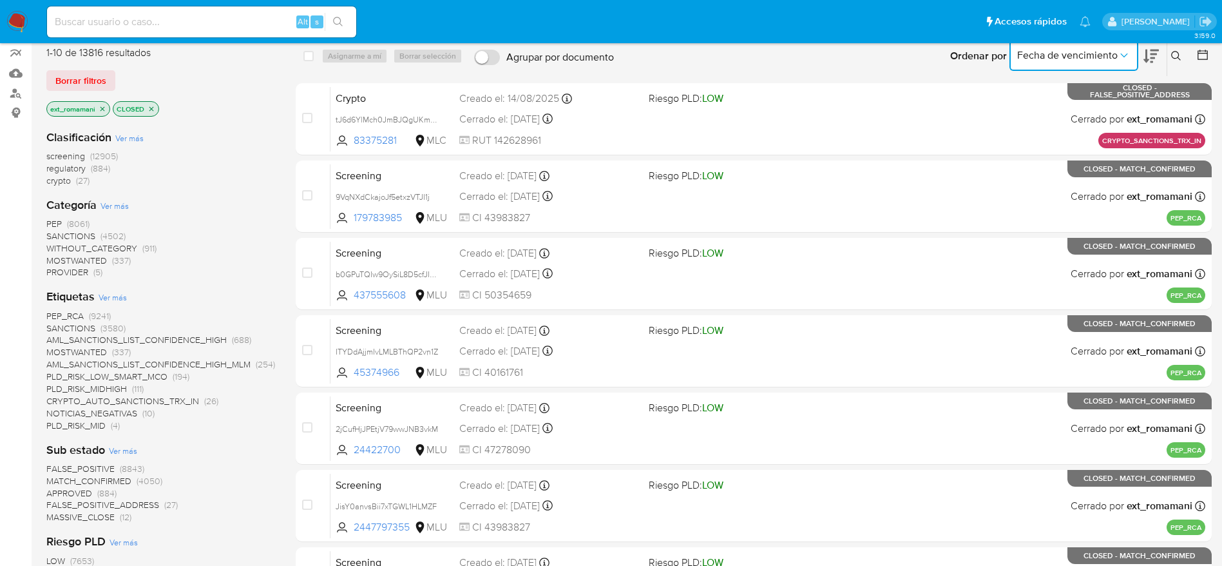
click at [1056, 46] on button "Fecha de vencimiento" at bounding box center [1074, 55] width 129 height 31
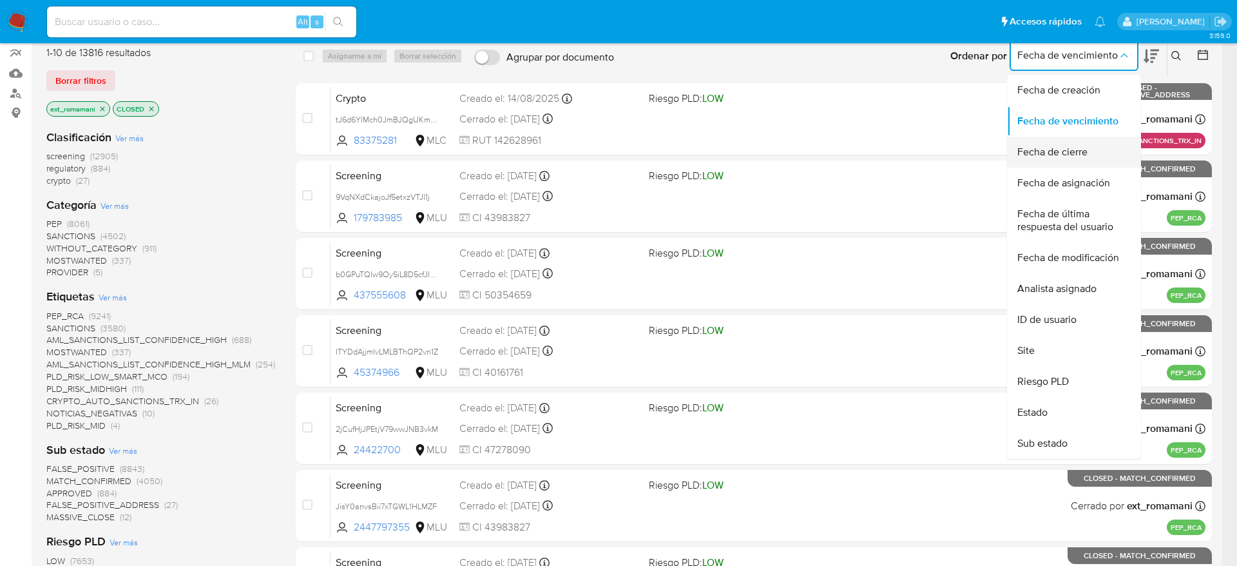
click at [1061, 156] on span "Fecha de cierre" at bounding box center [1052, 152] width 70 height 13
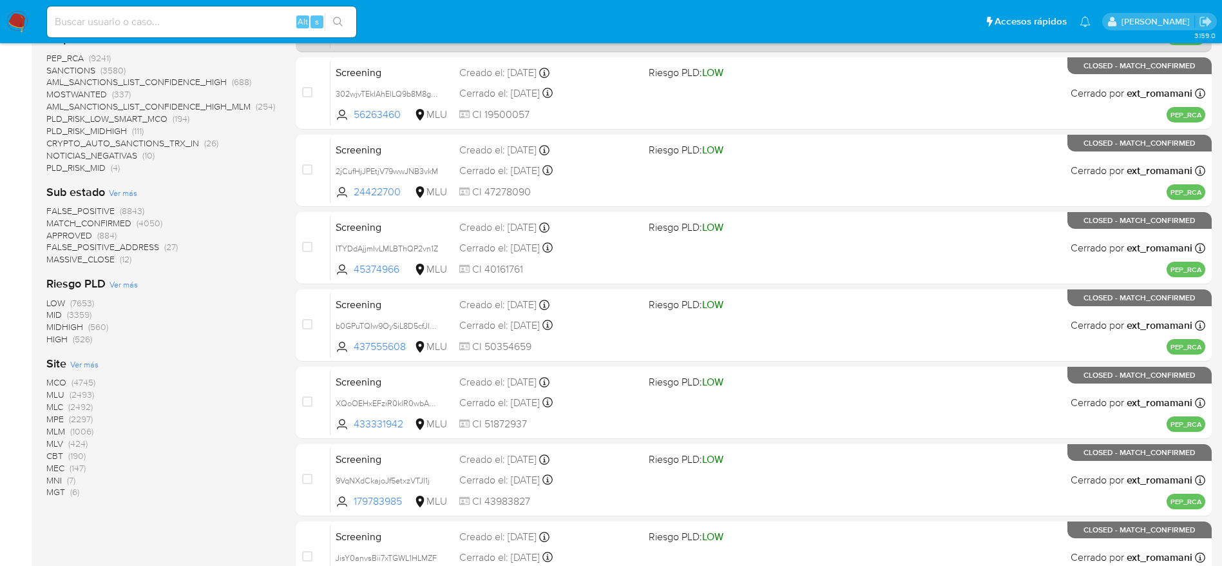
scroll to position [499, 0]
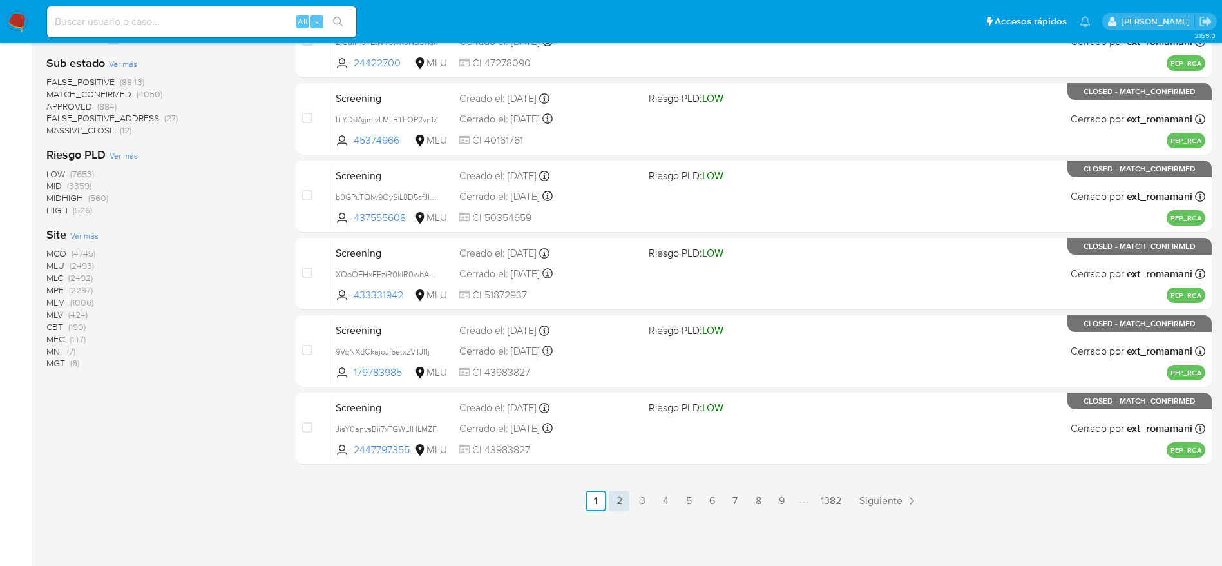
click at [626, 505] on link "2" at bounding box center [619, 500] width 21 height 21
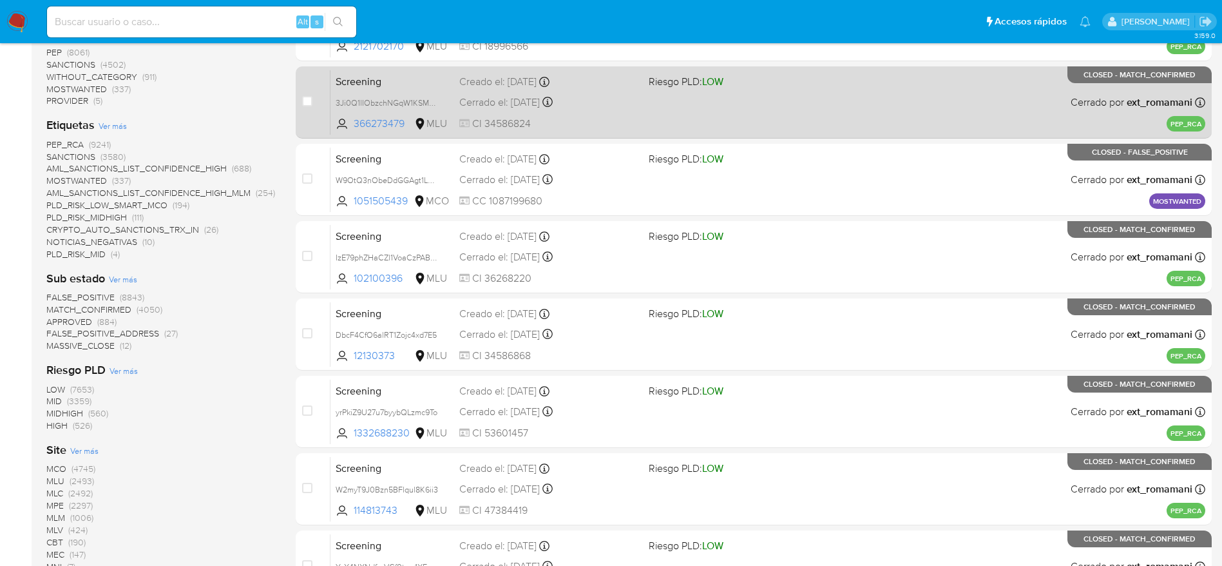
scroll to position [499, 0]
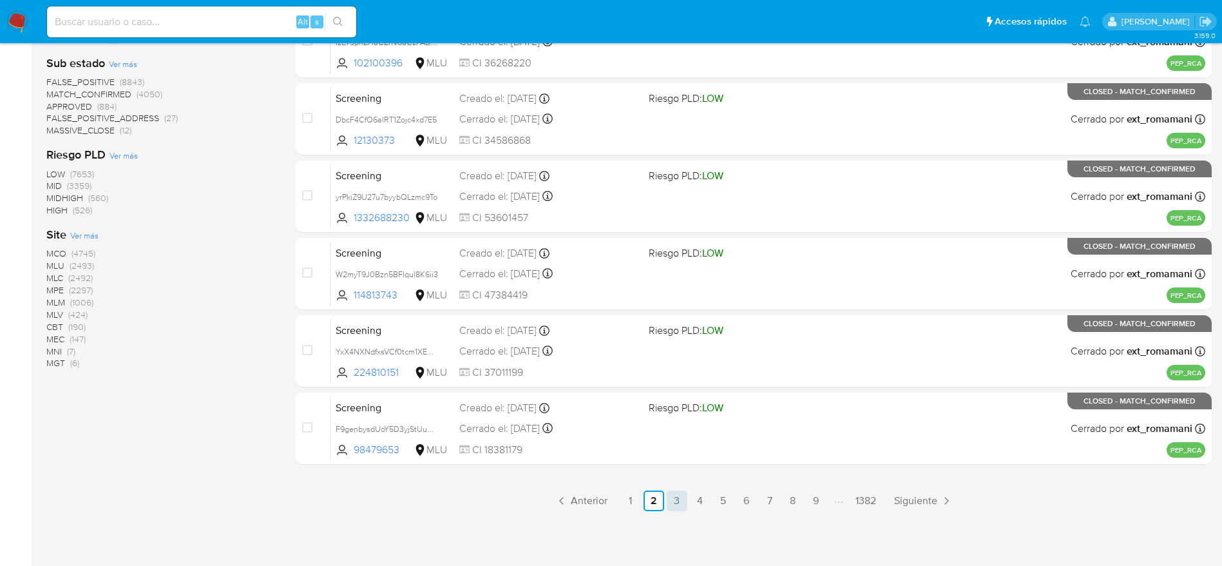
click at [670, 495] on link "3" at bounding box center [677, 500] width 21 height 21
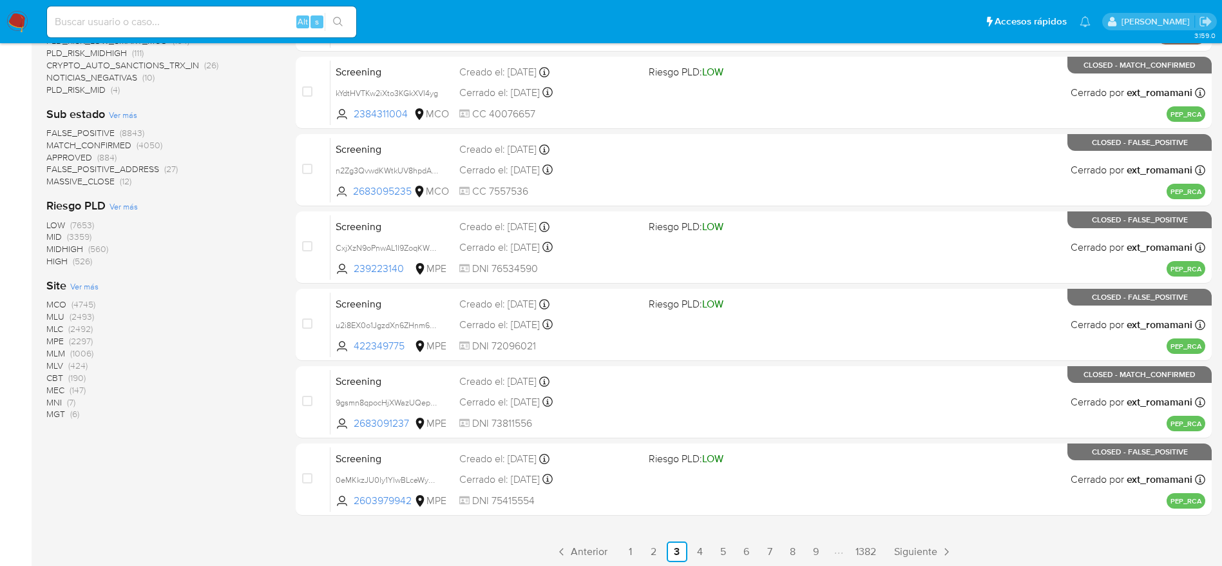
scroll to position [499, 0]
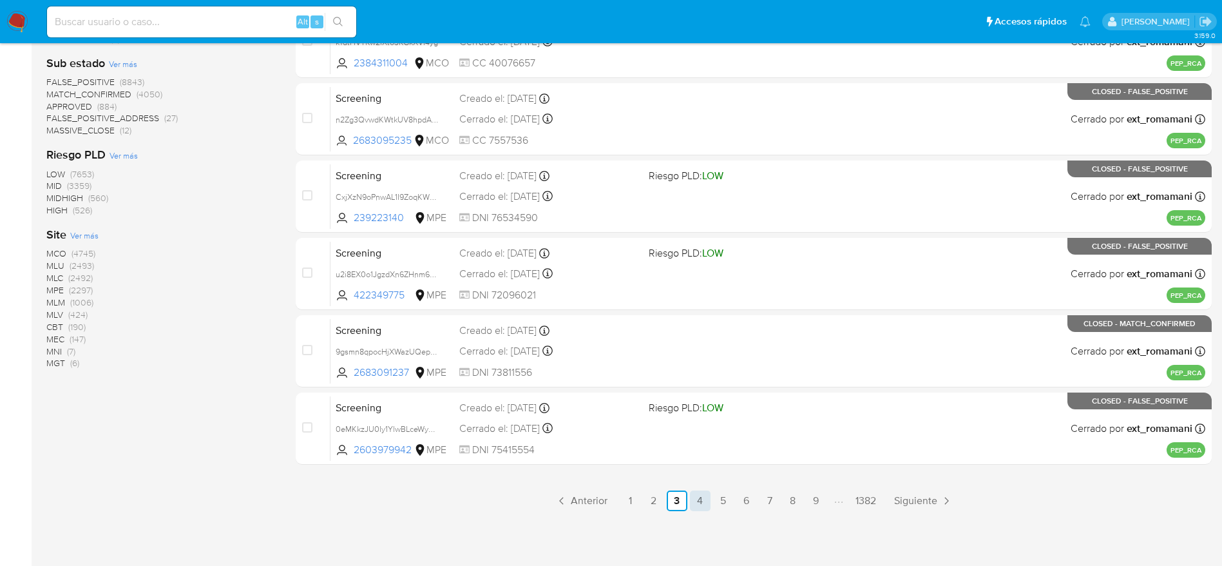
click at [697, 503] on link "4" at bounding box center [700, 500] width 21 height 21
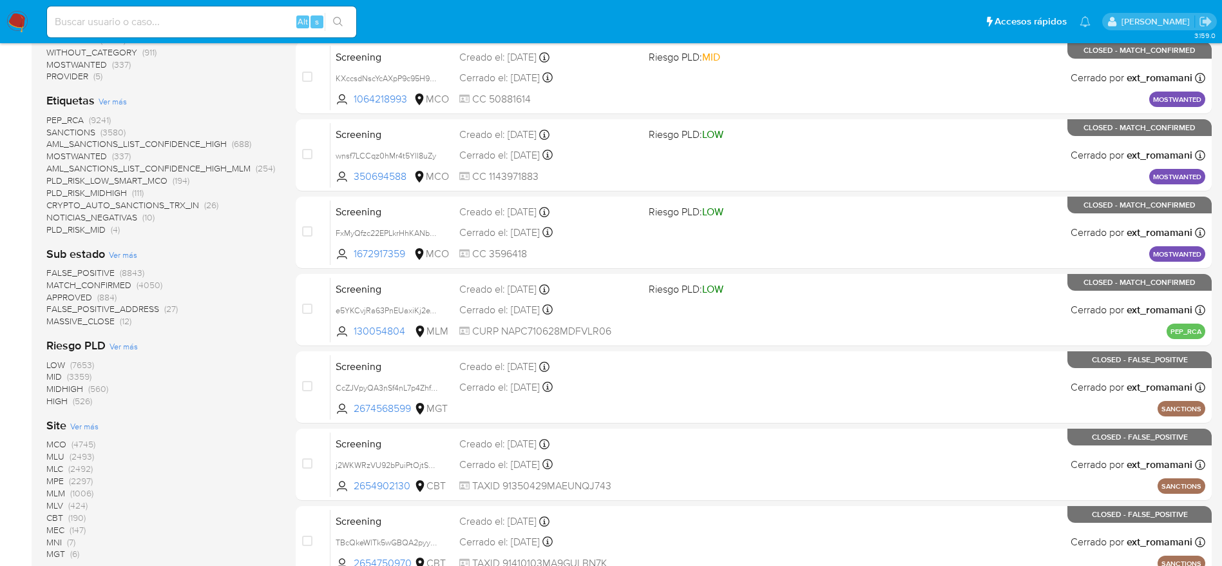
scroll to position [499, 0]
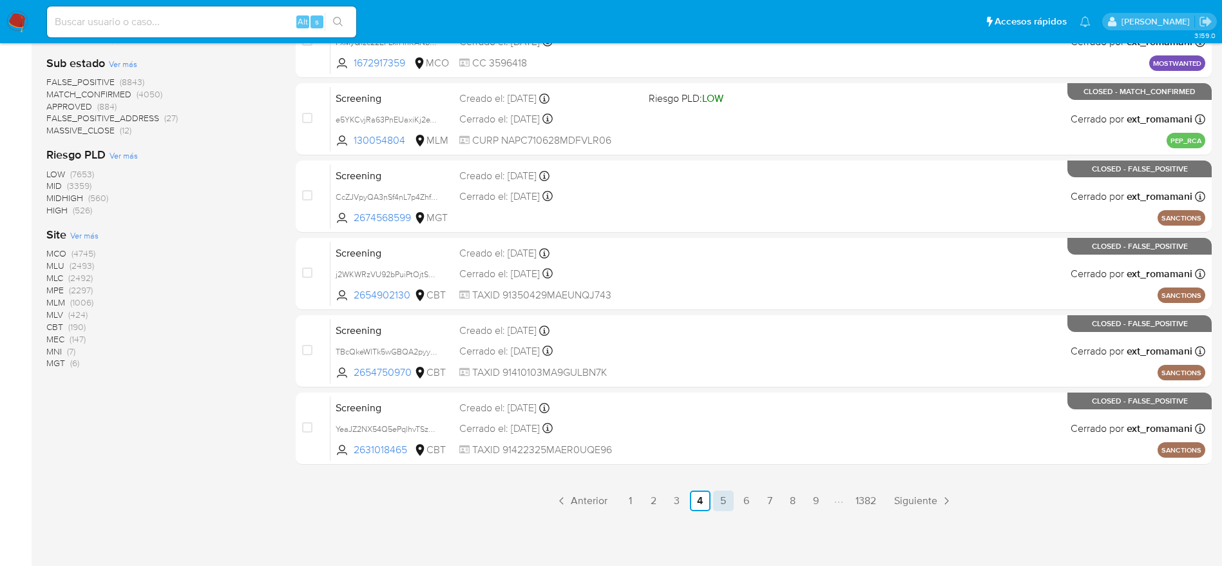
click at [722, 499] on link "5" at bounding box center [723, 500] width 21 height 21
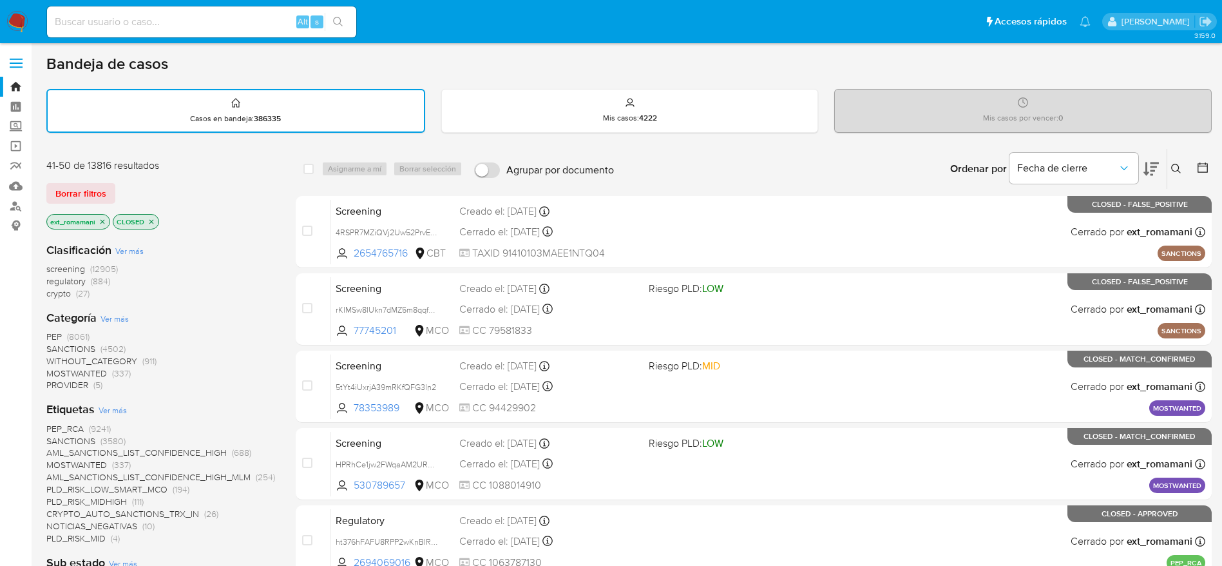
drag, startPoint x: 10, startPoint y: 21, endPoint x: 17, endPoint y: 20, distance: 7.8
click at [11, 20] on img at bounding box center [17, 22] width 22 height 22
